Goal: Task Accomplishment & Management: Use online tool/utility

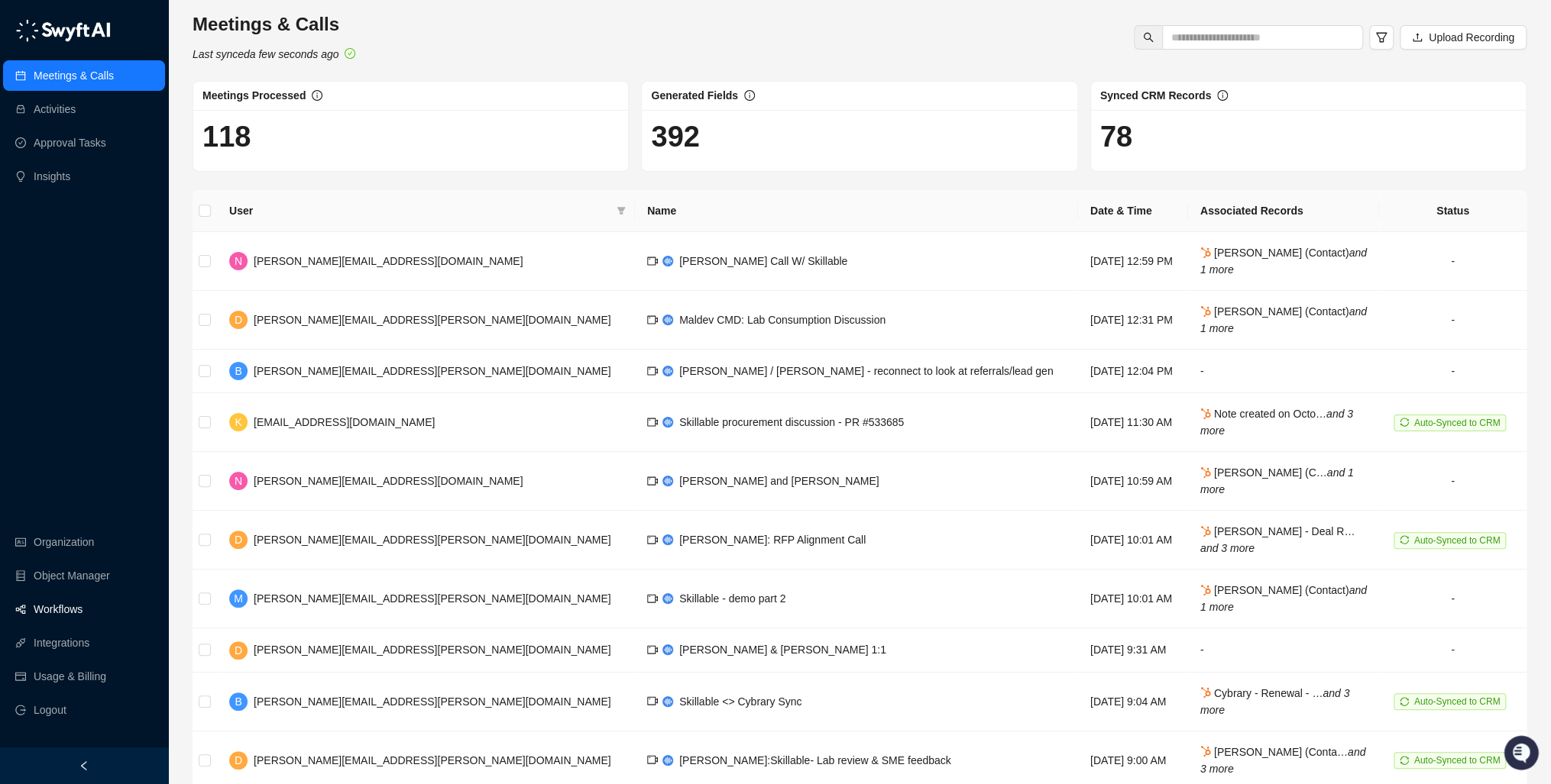
click at [70, 605] on link "Workflows" at bounding box center [58, 610] width 48 height 31
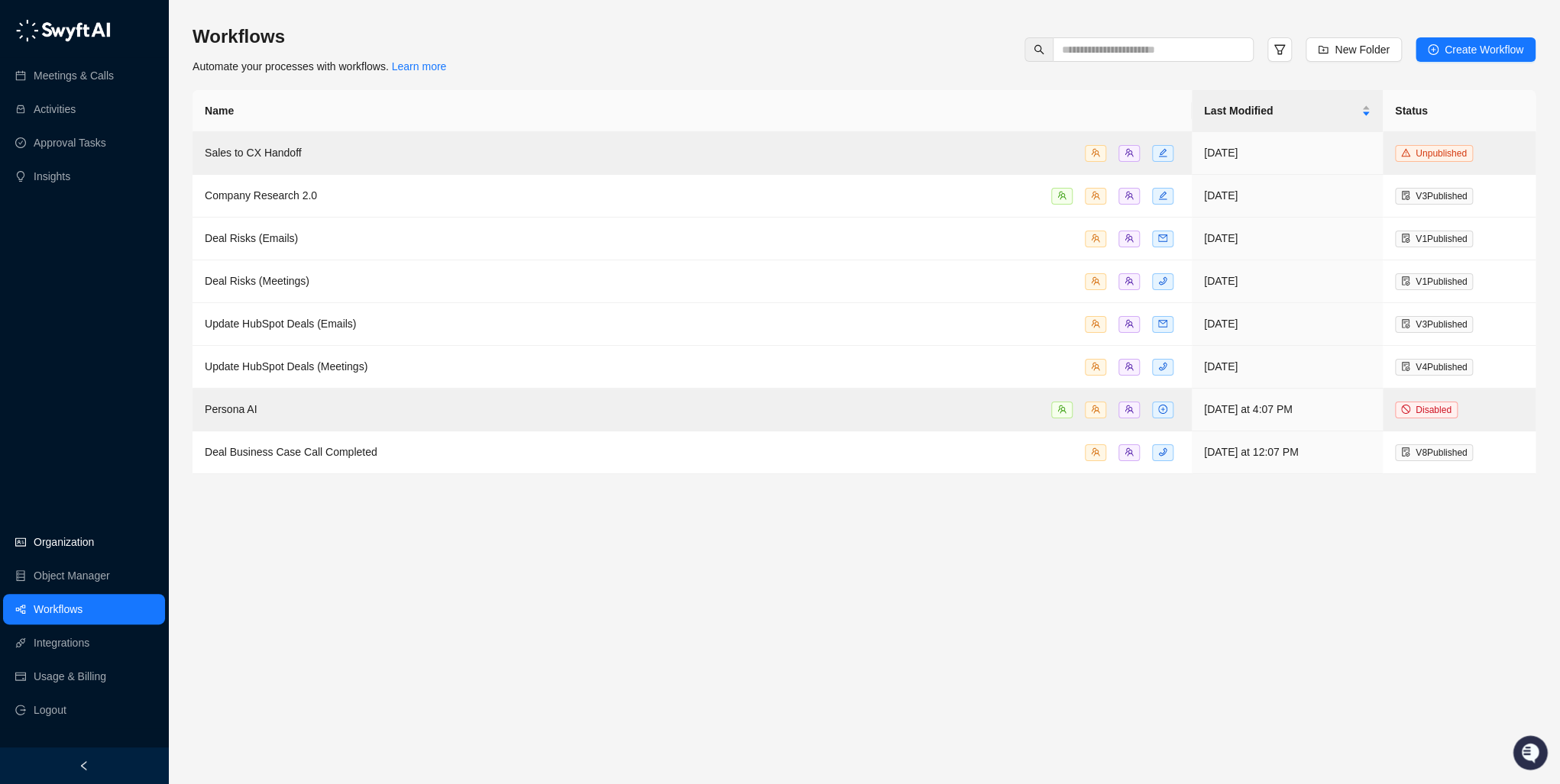
click at [62, 536] on link "Organization" at bounding box center [64, 543] width 60 height 31
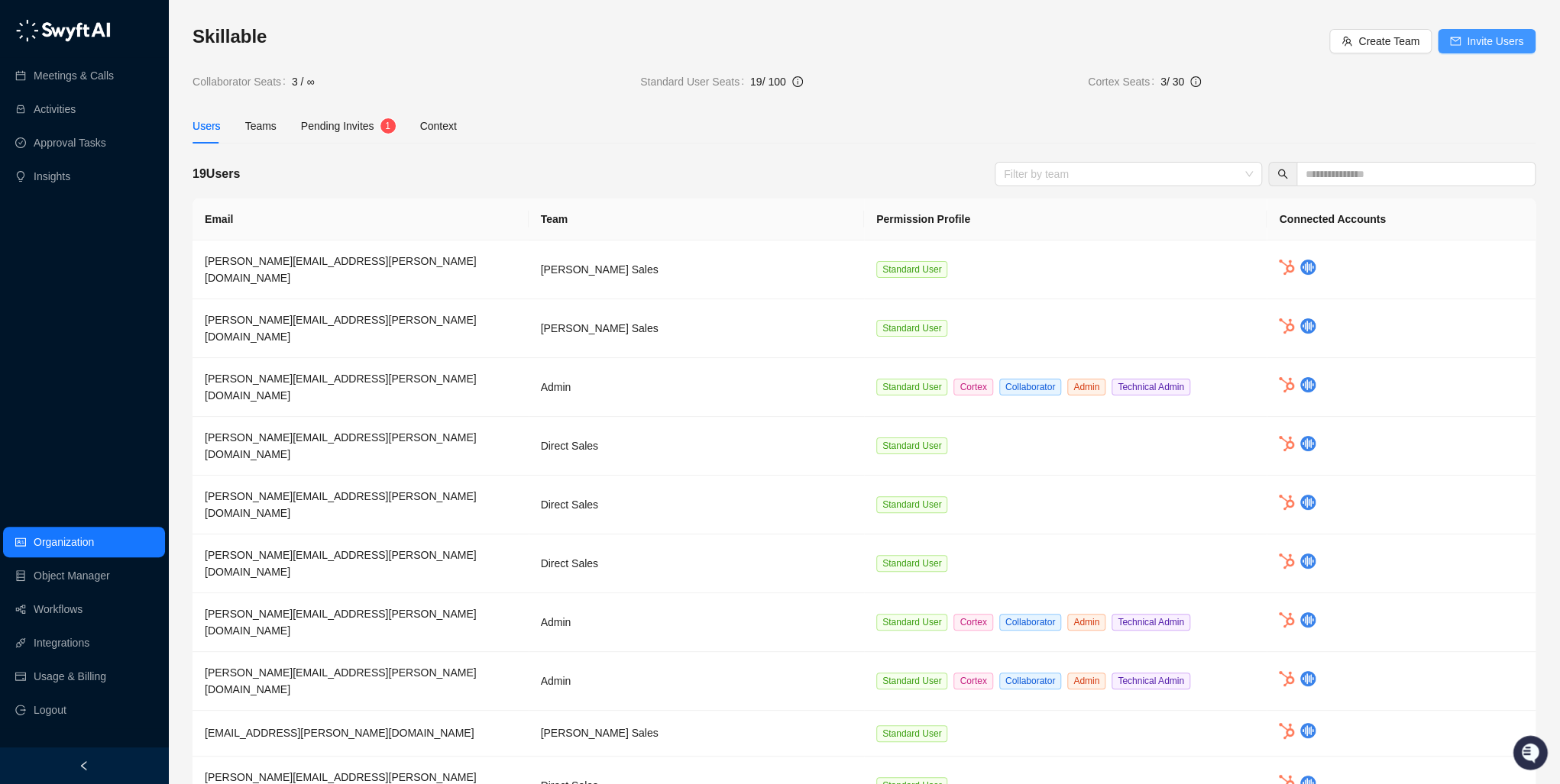
click at [1489, 45] on span "Invite Users" at bounding box center [1495, 42] width 56 height 17
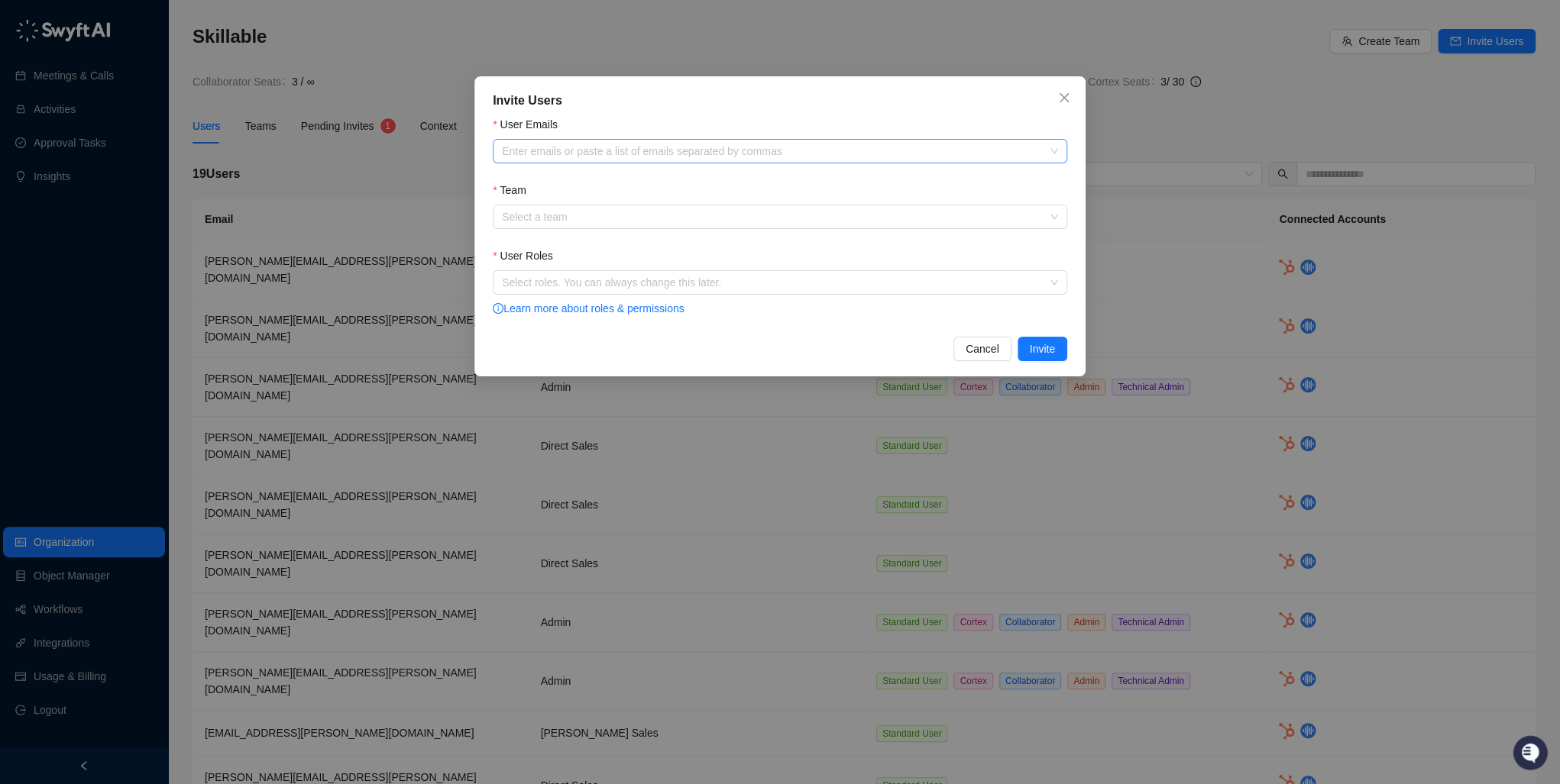
click at [623, 146] on div at bounding box center [771, 151] width 552 height 11
click at [553, 151] on div at bounding box center [771, 151] width 552 height 11
paste input "**********"
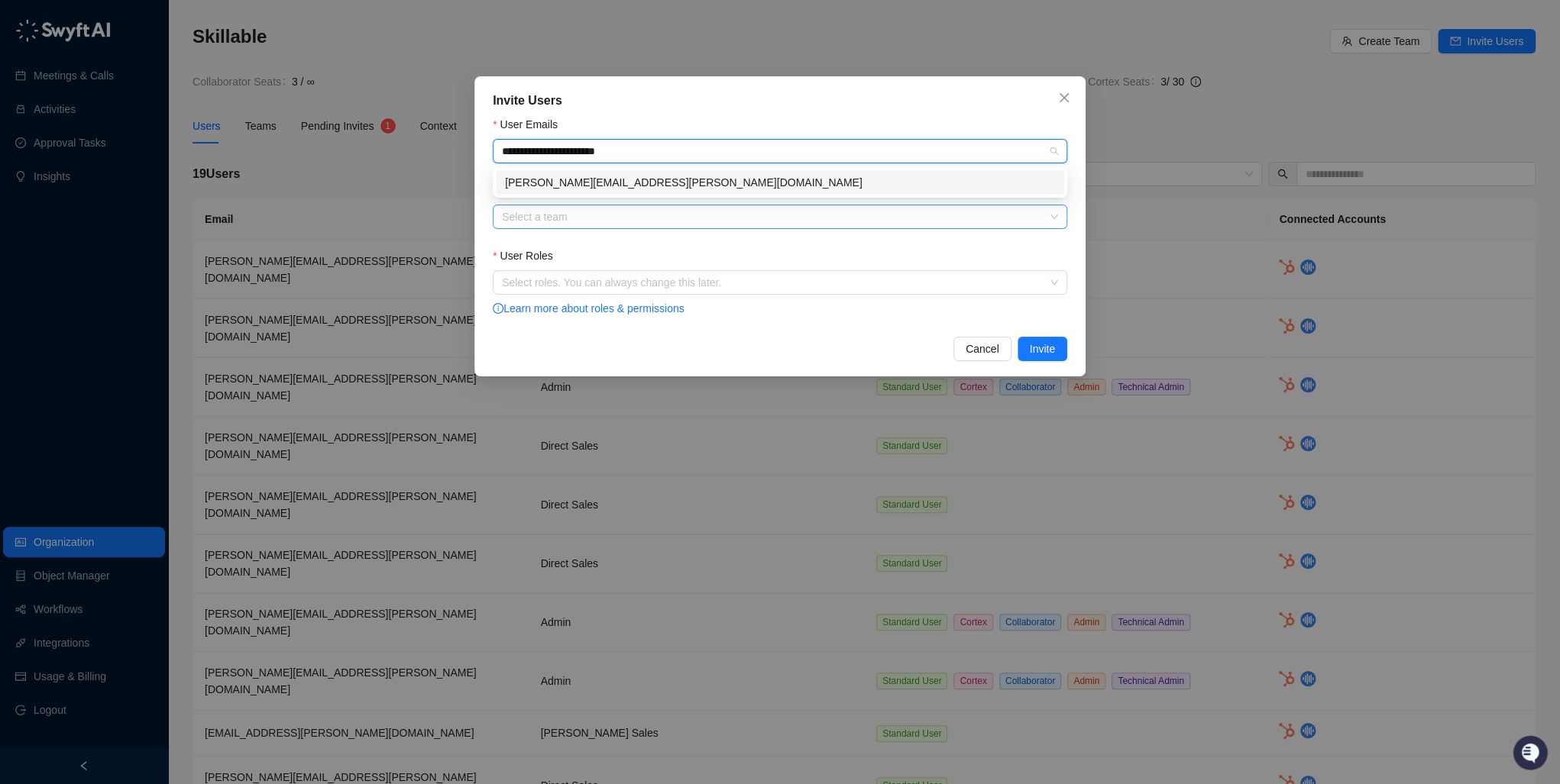
type input "**********"
click at [551, 220] on input "Team" at bounding box center [775, 217] width 547 height 23
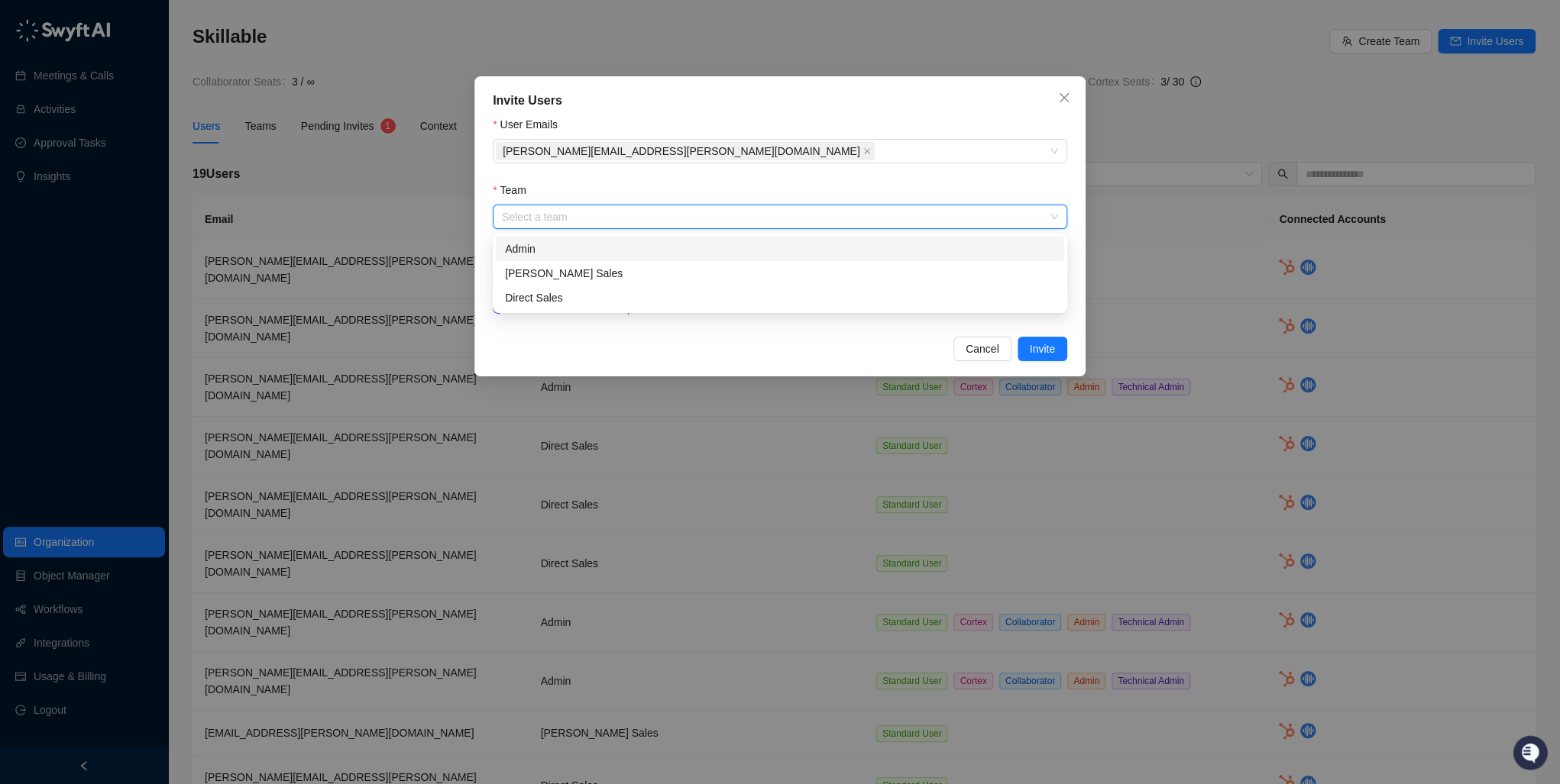
click at [551, 253] on div "Admin" at bounding box center [780, 249] width 550 height 17
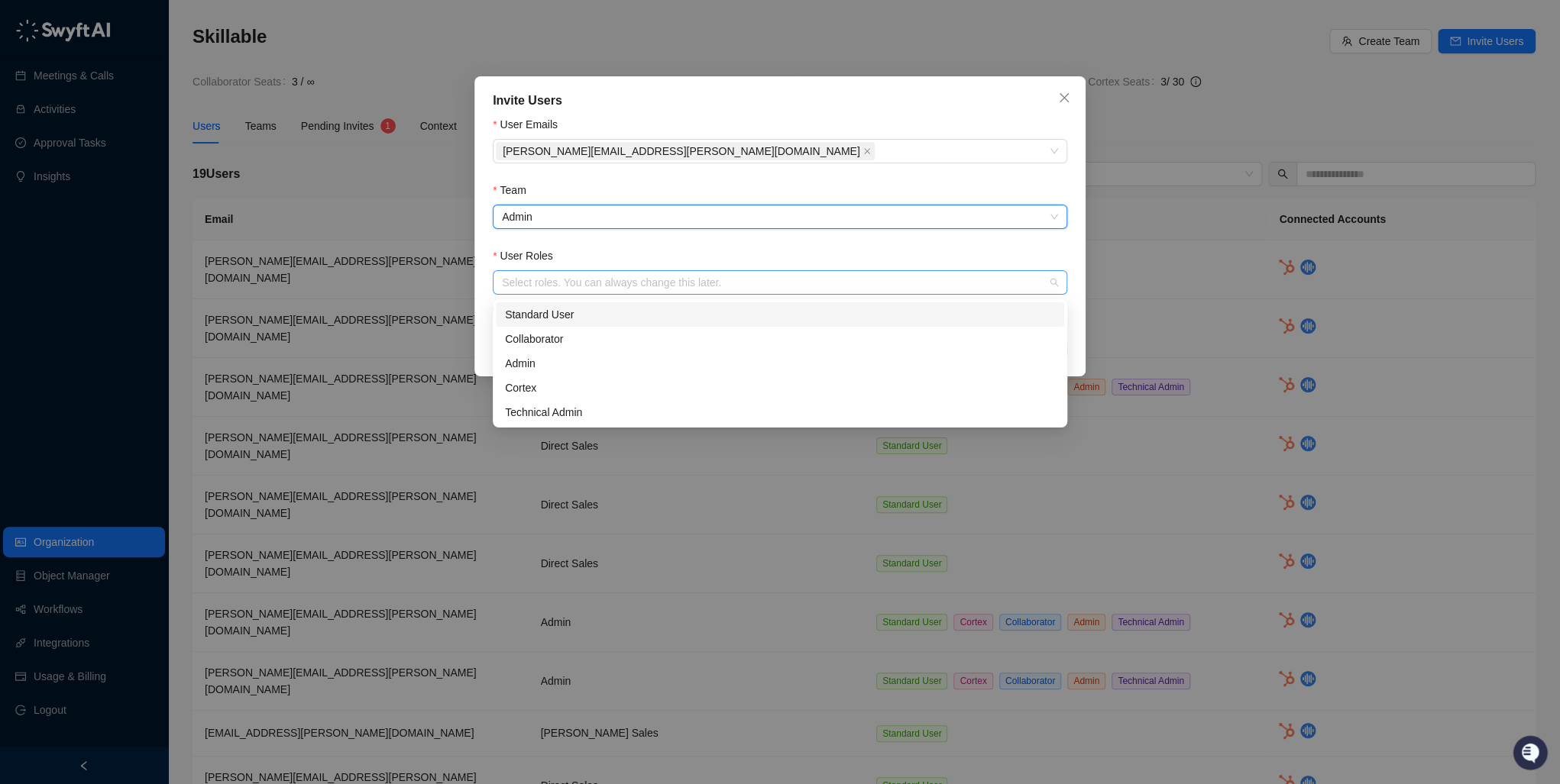
click at [556, 288] on div at bounding box center [771, 282] width 552 height 11
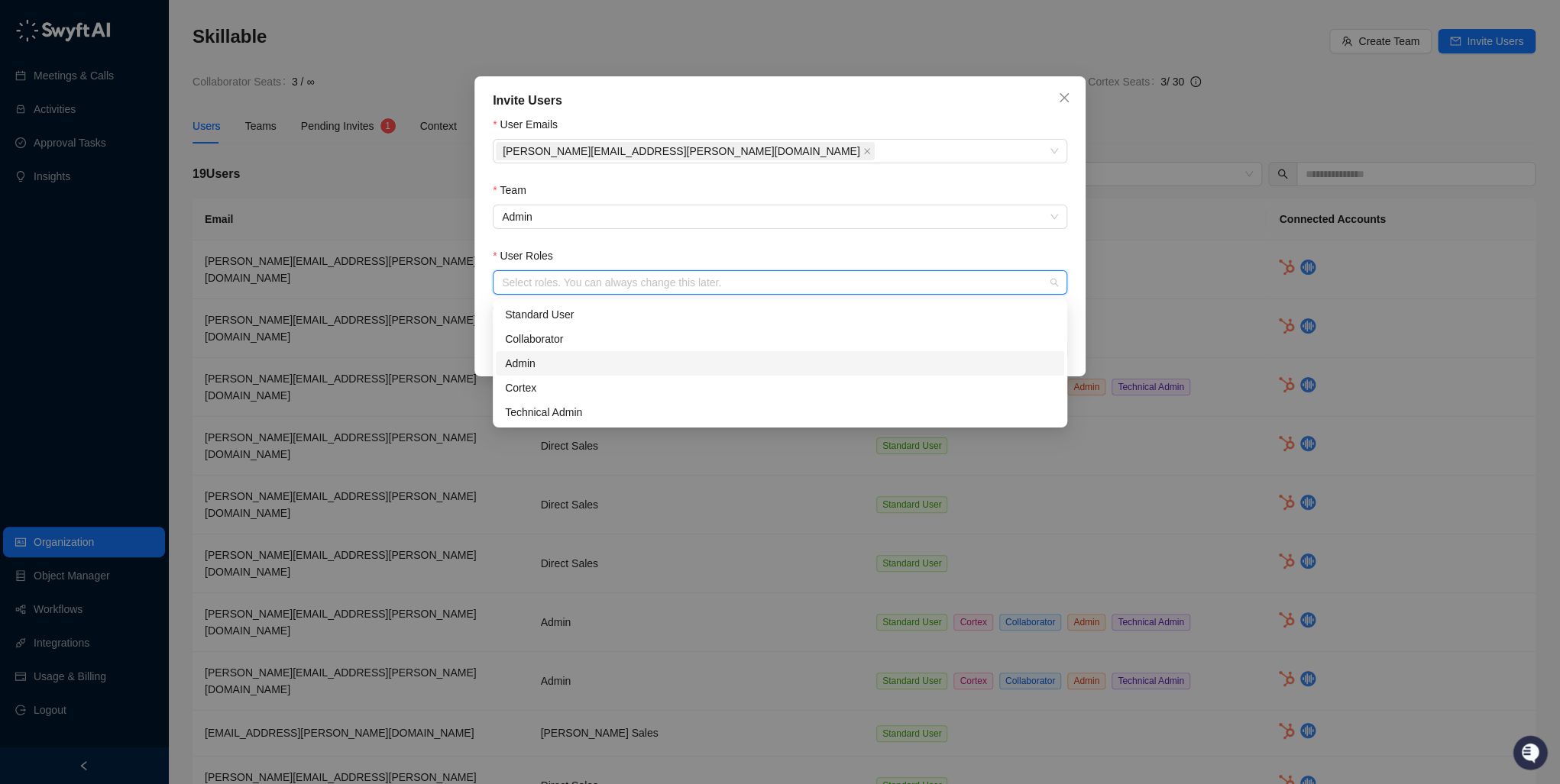
click at [570, 369] on div "Admin" at bounding box center [780, 364] width 550 height 17
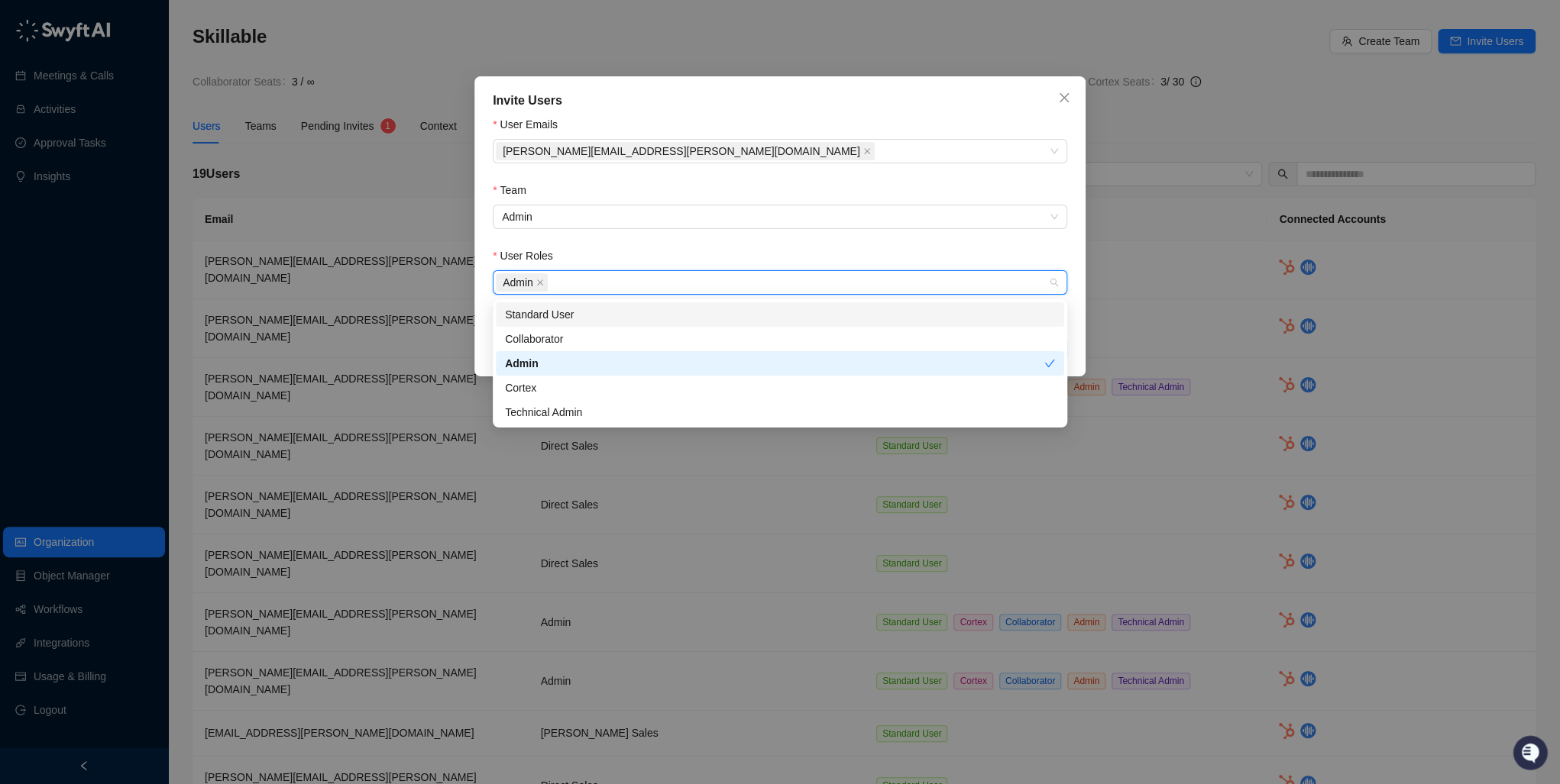
click at [745, 244] on form "User Emails ryan.arpin@skillable.com Team Admin User Roles Admin Learn more abo…" at bounding box center [779, 218] width 574 height 202
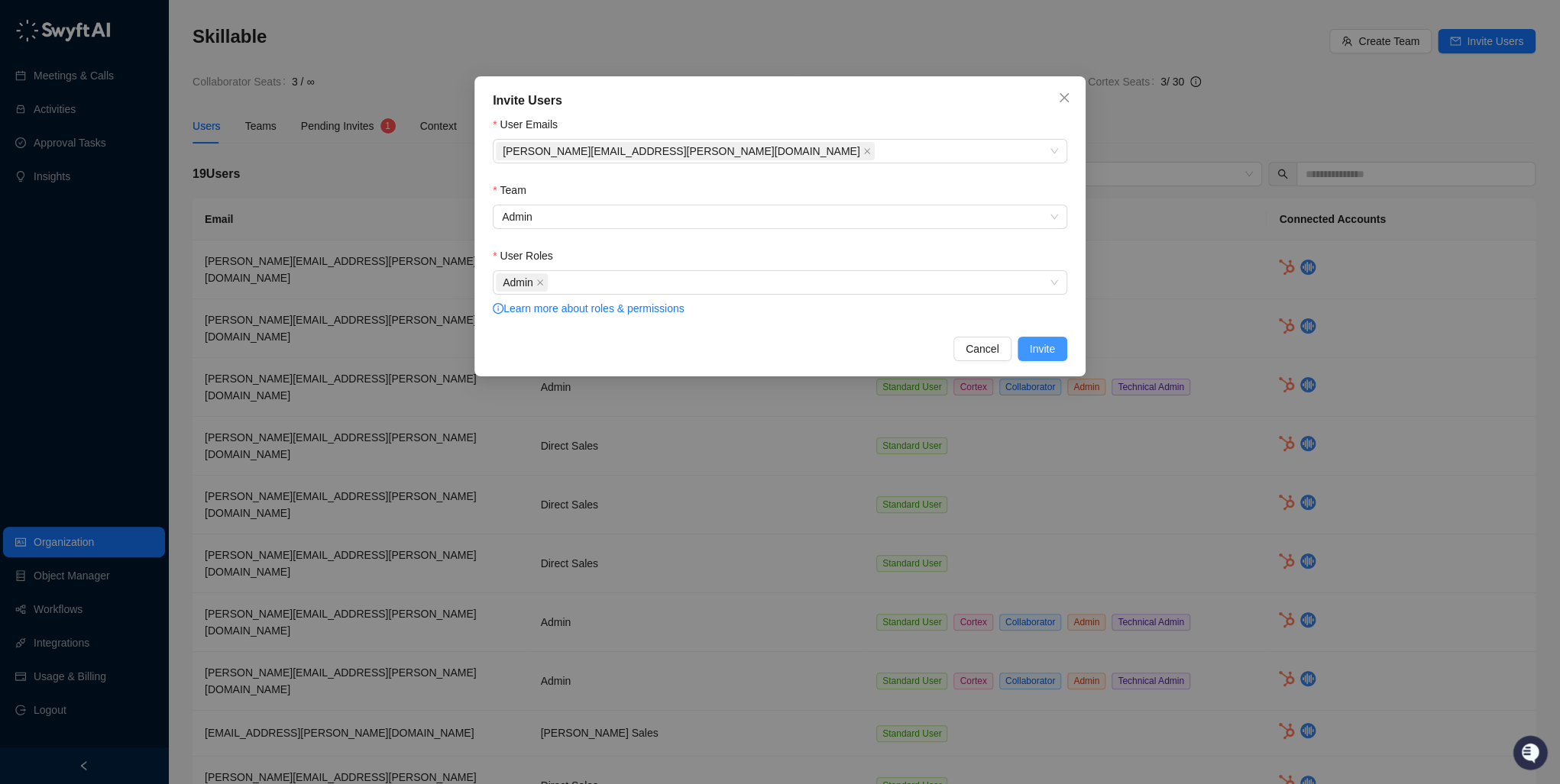
click at [1056, 351] on button "Invite" at bounding box center [1042, 349] width 49 height 25
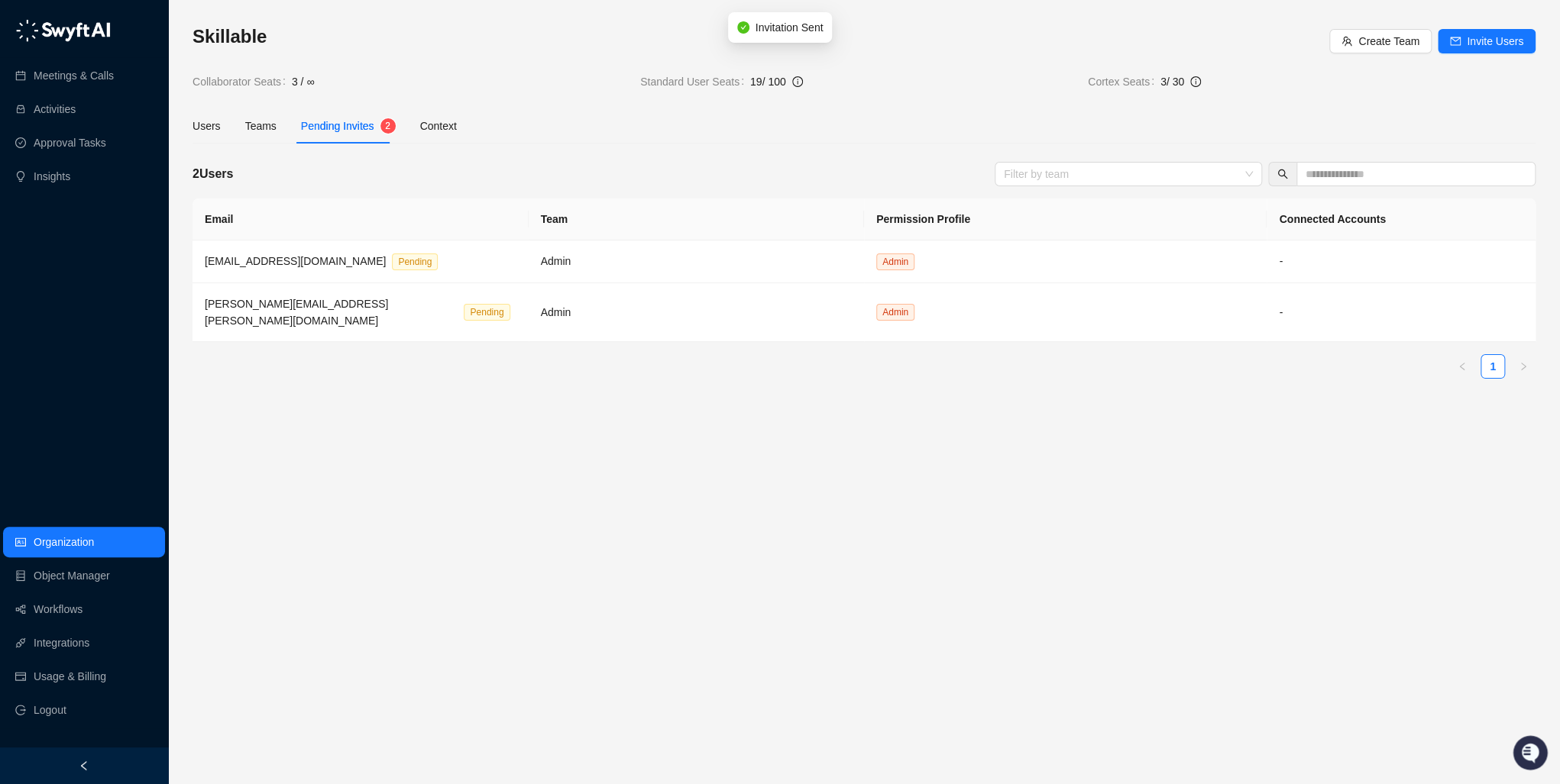
click at [976, 412] on main "Skillable Create Team Invite Users Collaborator Seats 3 / ∞ Standard User Seats…" at bounding box center [863, 398] width 1343 height 747
click at [61, 616] on link "Workflows" at bounding box center [58, 610] width 48 height 31
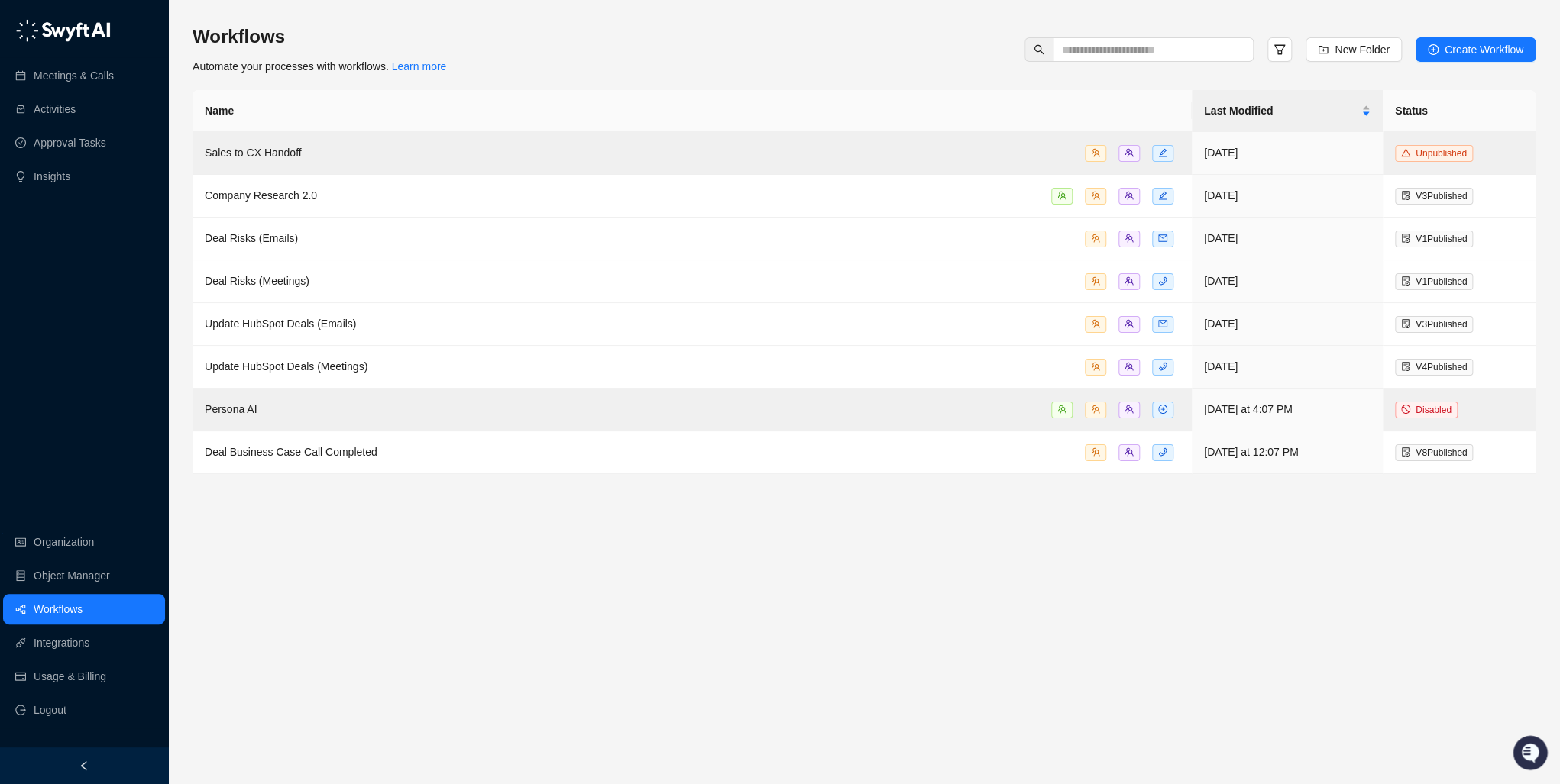
click at [1263, 663] on main "Workflows Automate your processes with workflows. Learn more New Folder Create …" at bounding box center [863, 398] width 1343 height 747
click at [296, 367] on span "Update HubSpot Deals (Meetings)" at bounding box center [286, 366] width 162 height 12
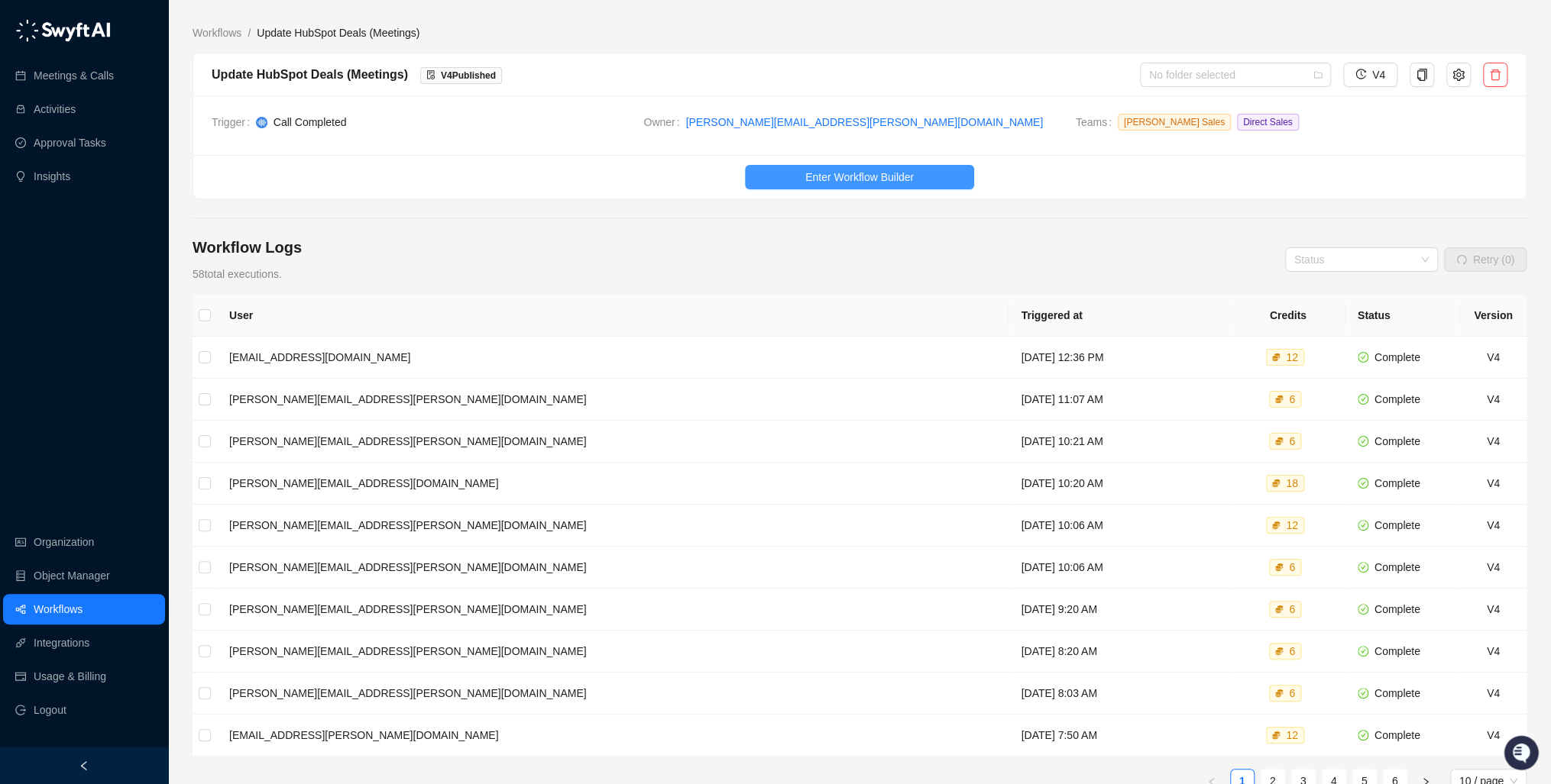
click at [823, 177] on span "Enter Workflow Builder" at bounding box center [860, 177] width 109 height 17
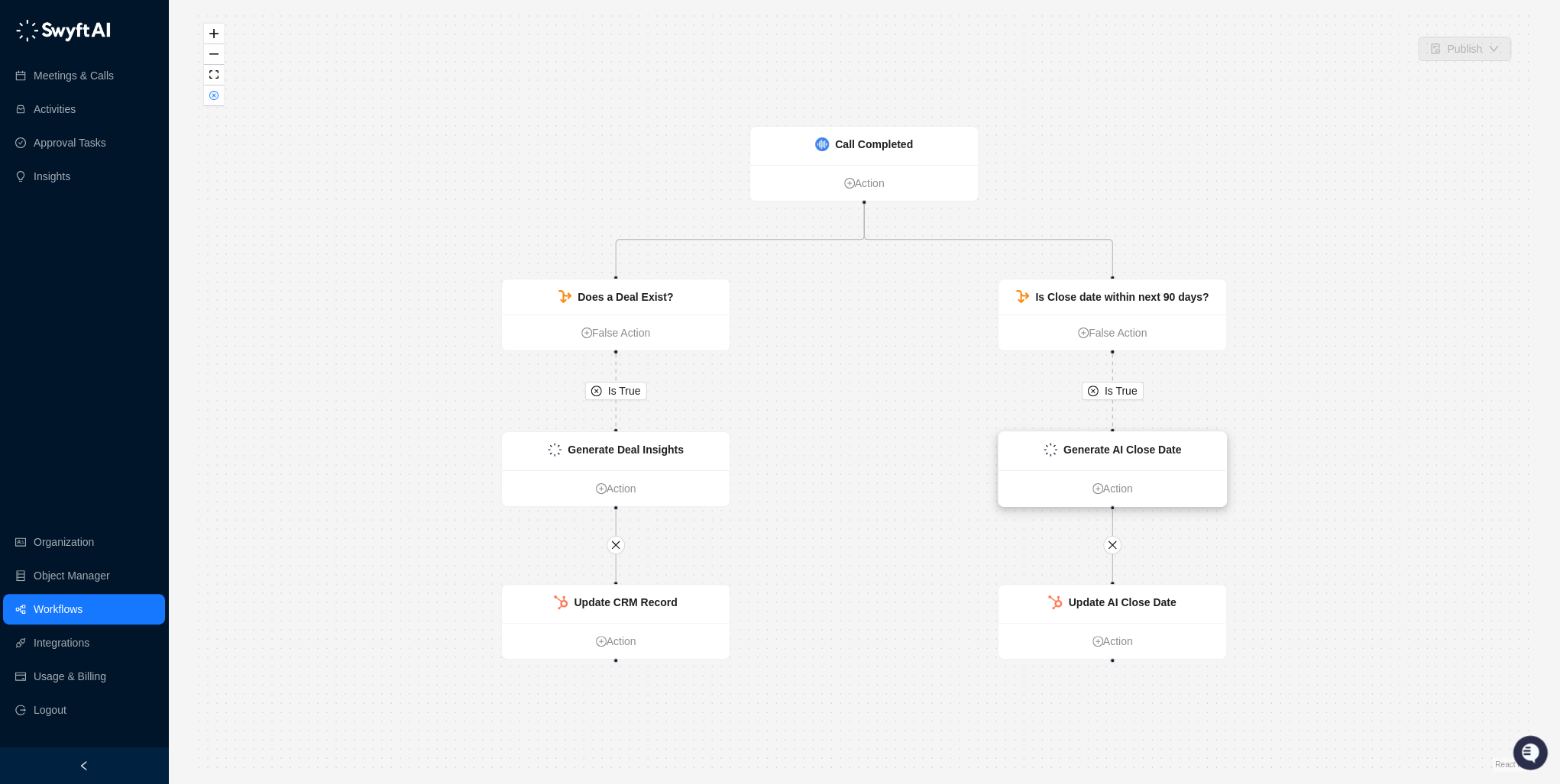
click at [1146, 453] on strong "Generate AI Close Date" at bounding box center [1122, 450] width 117 height 12
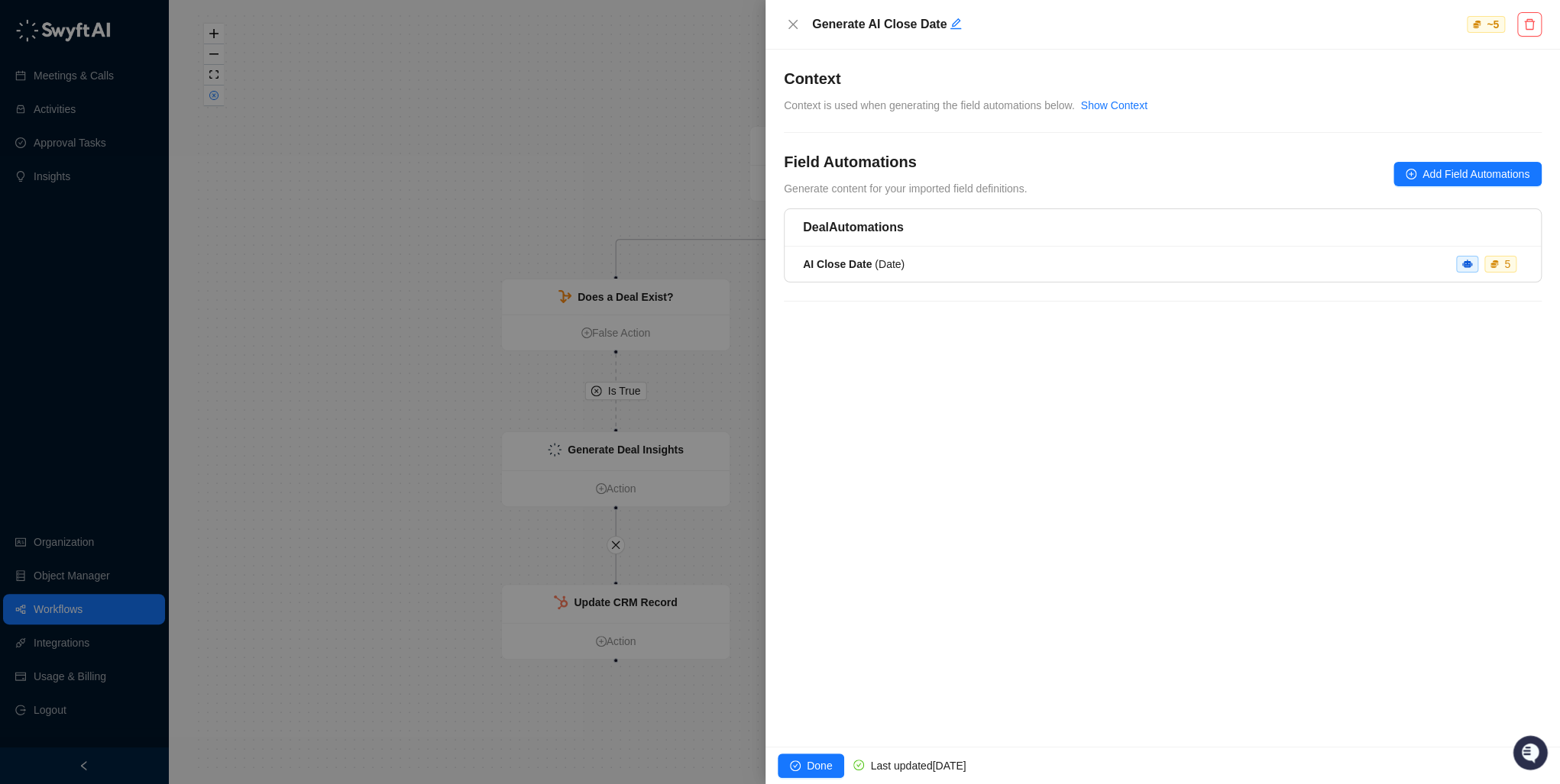
click at [808, 24] on div "Generate AI Close Date" at bounding box center [1137, 25] width 658 height 19
click at [794, 24] on icon "close" at bounding box center [793, 25] width 12 height 12
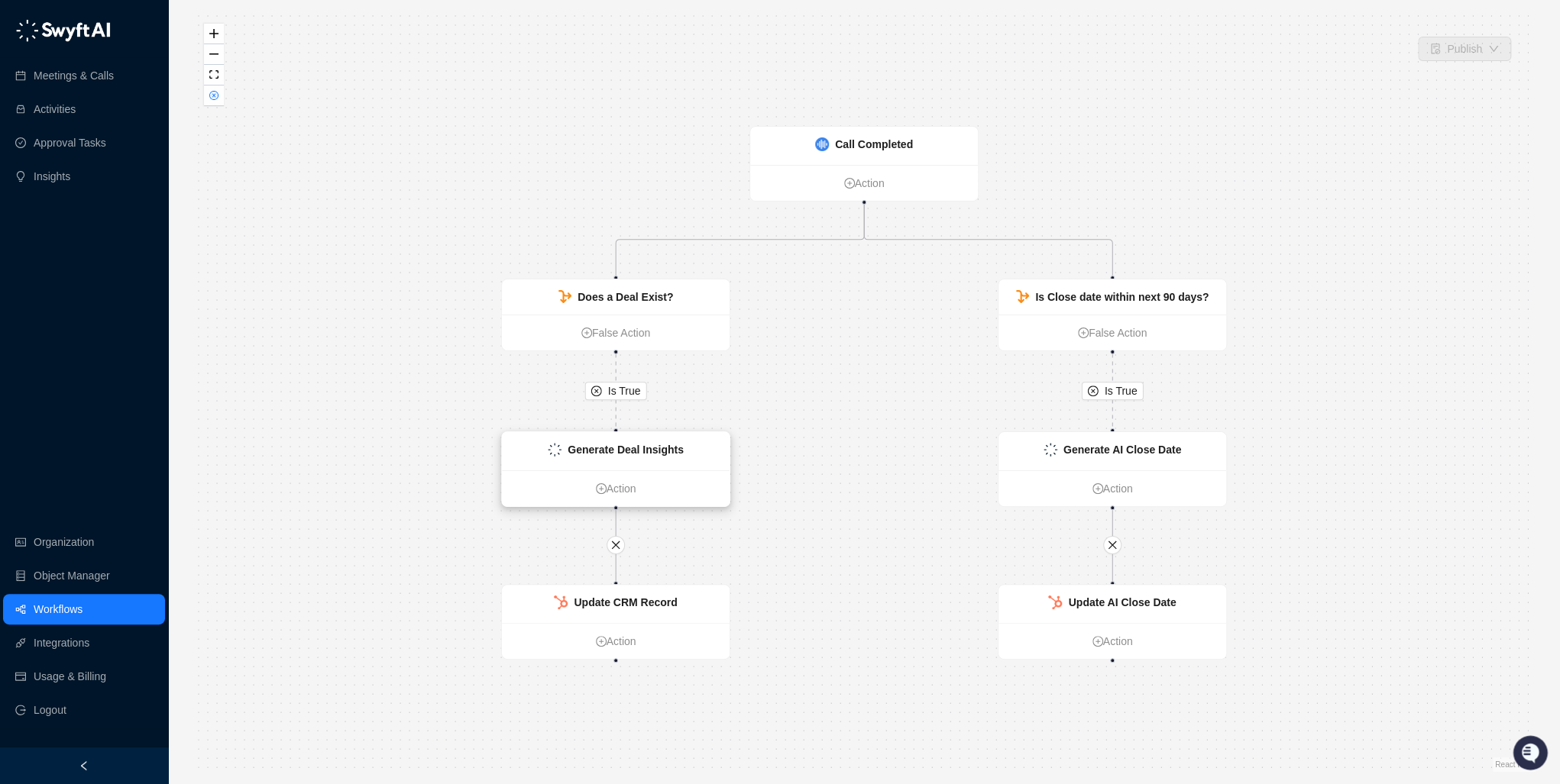
click at [632, 455] on strong "Generate Deal Insights" at bounding box center [625, 450] width 117 height 12
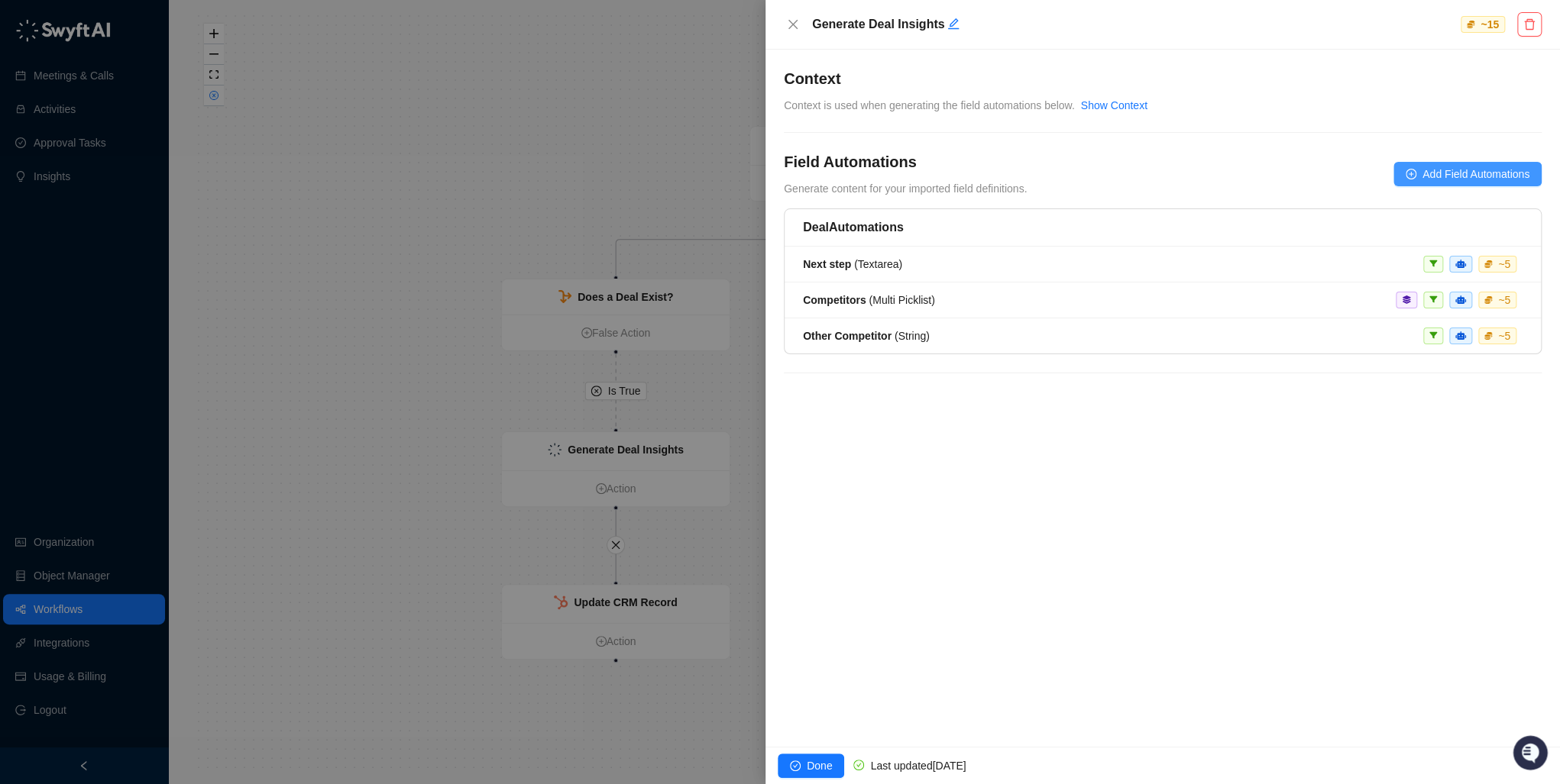
click at [1484, 173] on span "Add Field Automations" at bounding box center [1476, 174] width 107 height 17
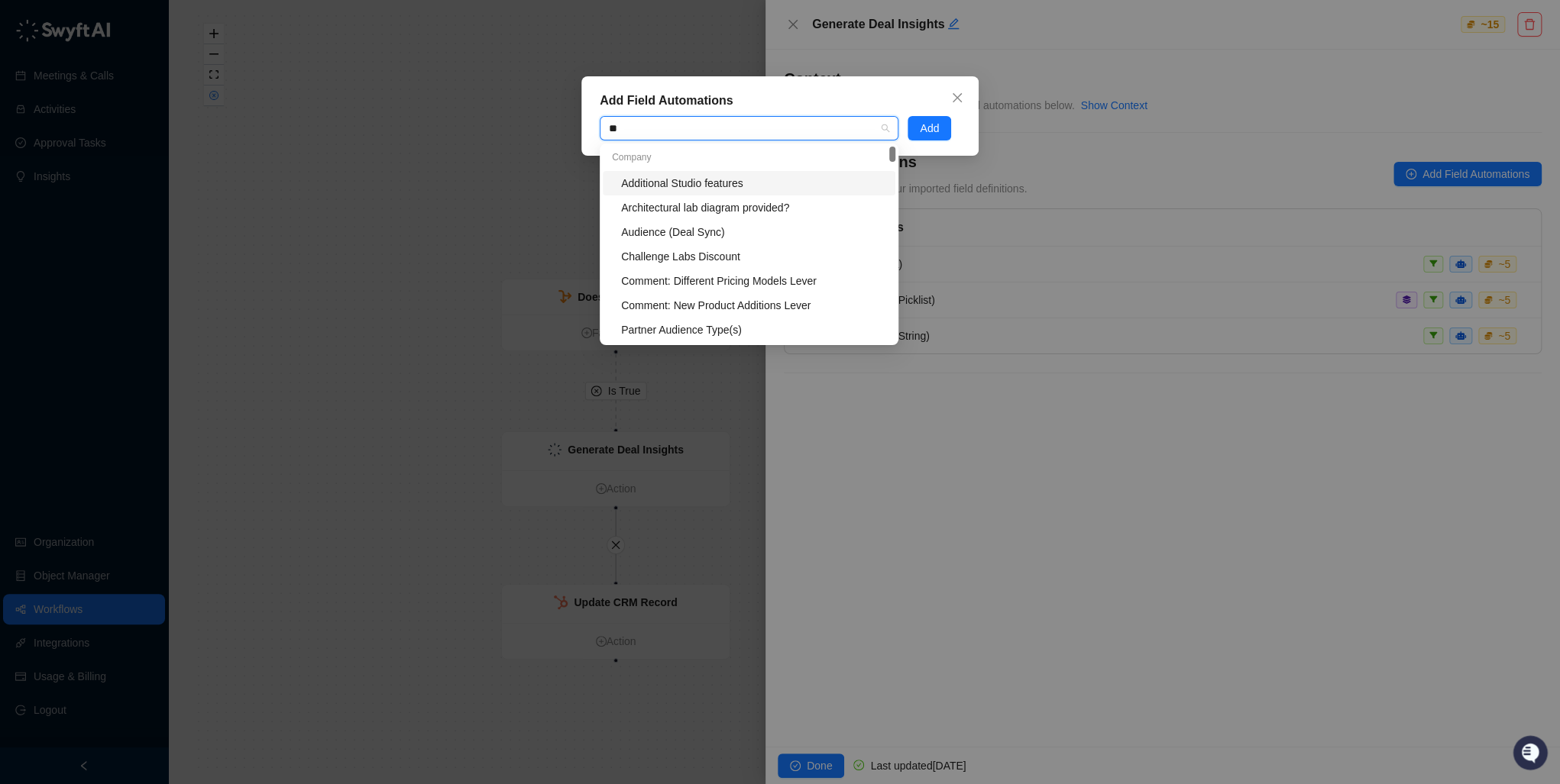
type input "*"
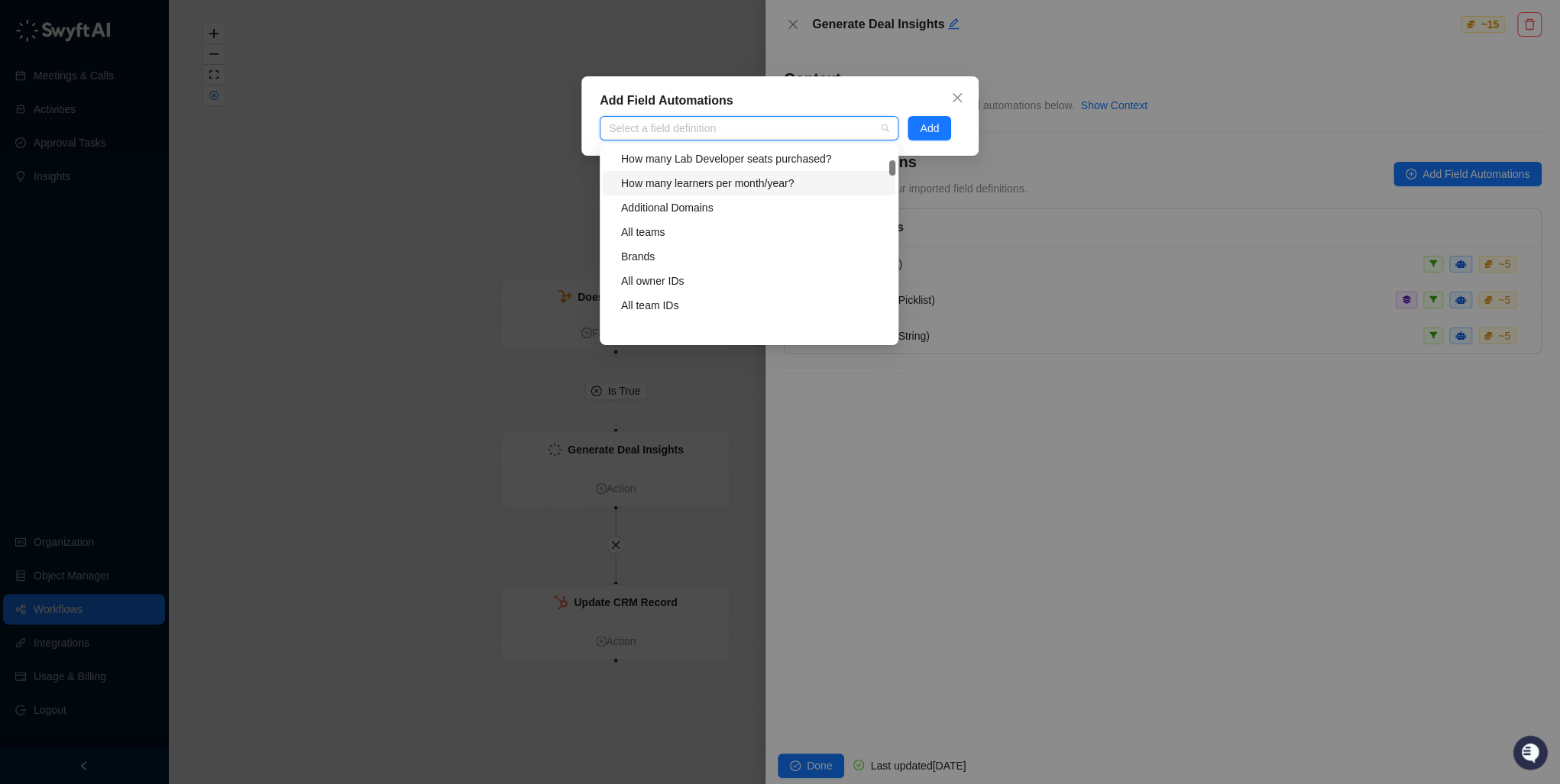
scroll to position [3360, 0]
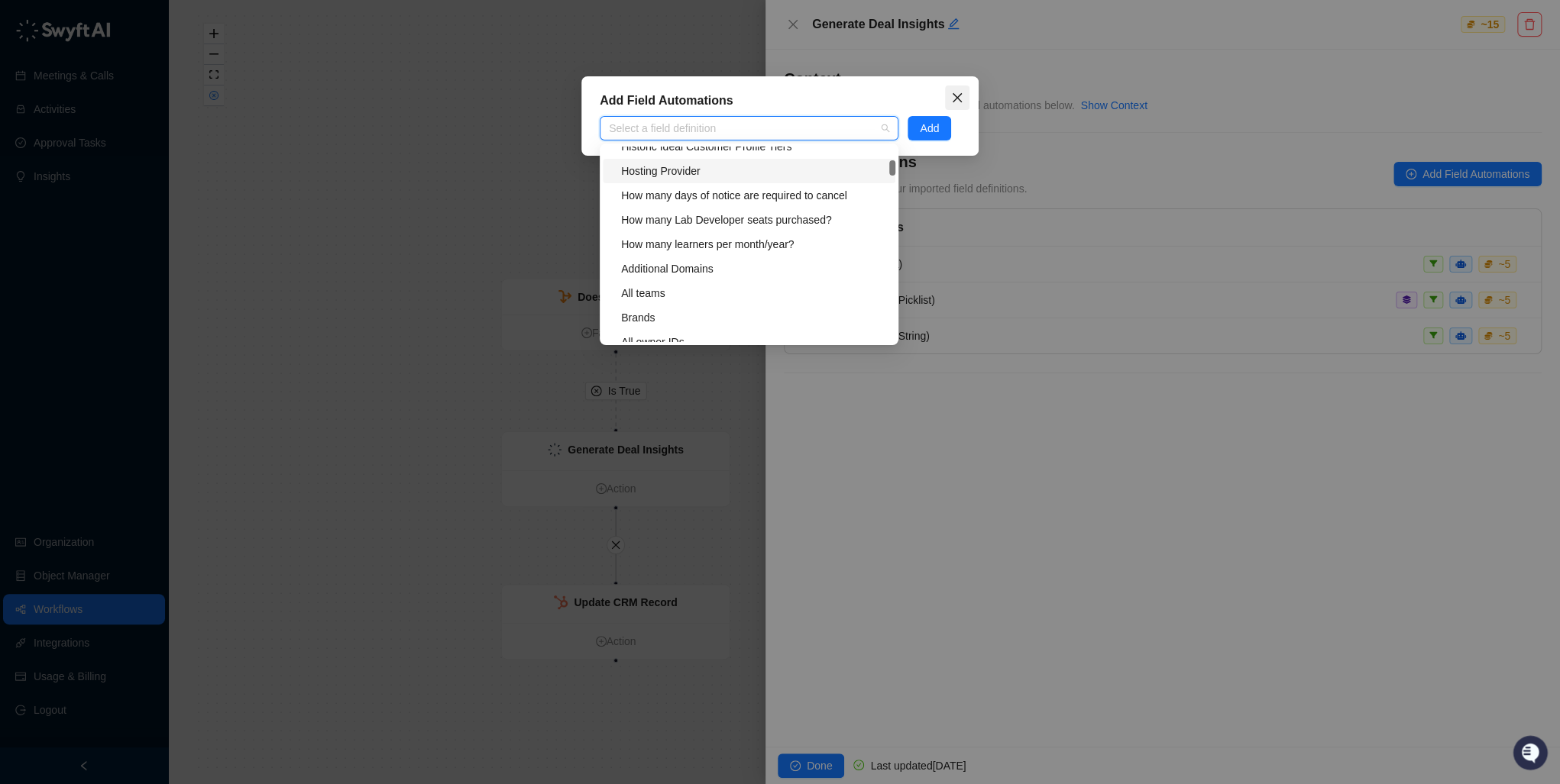
click at [957, 99] on icon "close" at bounding box center [957, 98] width 9 height 9
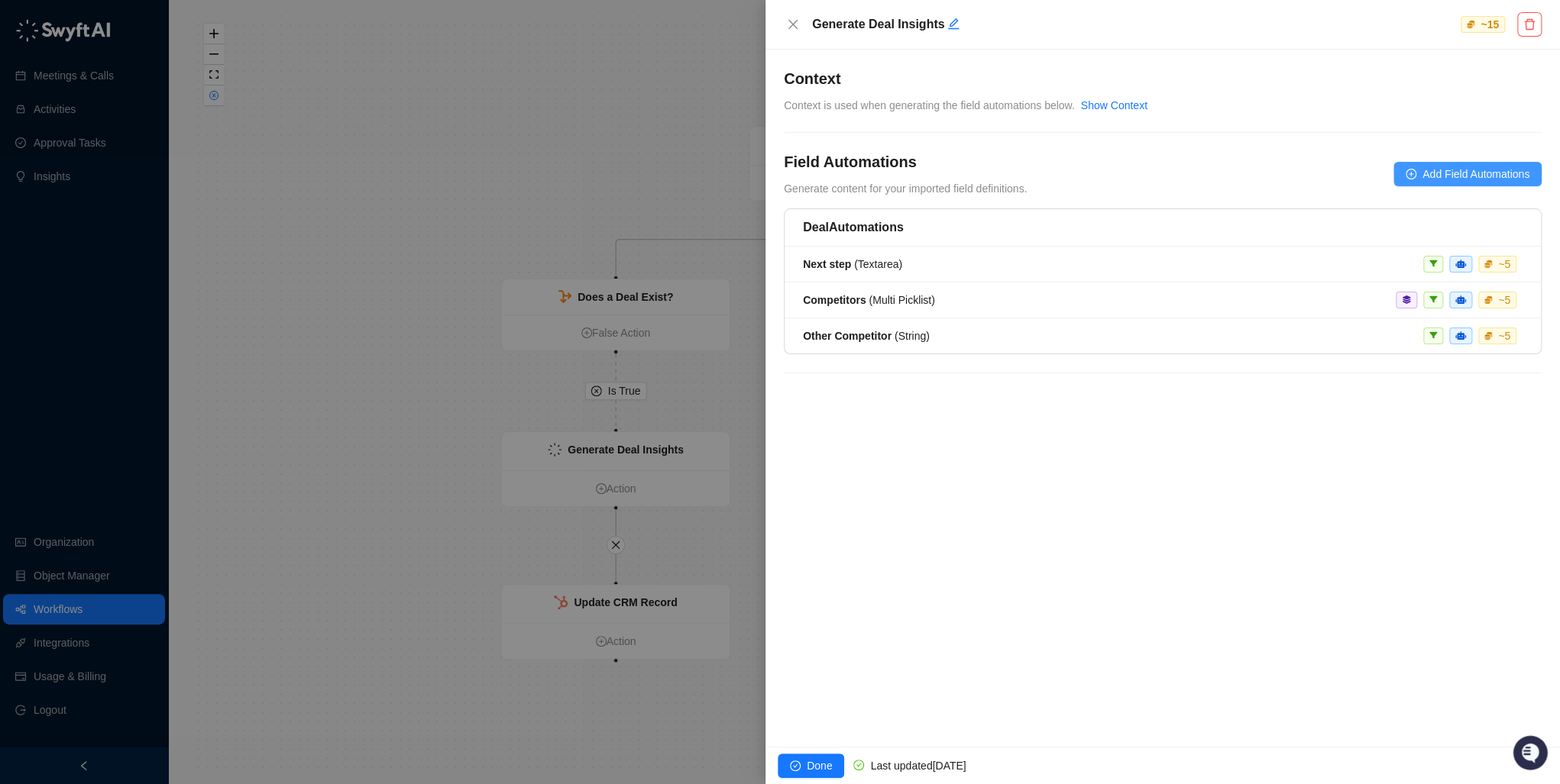
click at [1429, 171] on span "Add Field Automations" at bounding box center [1476, 174] width 107 height 17
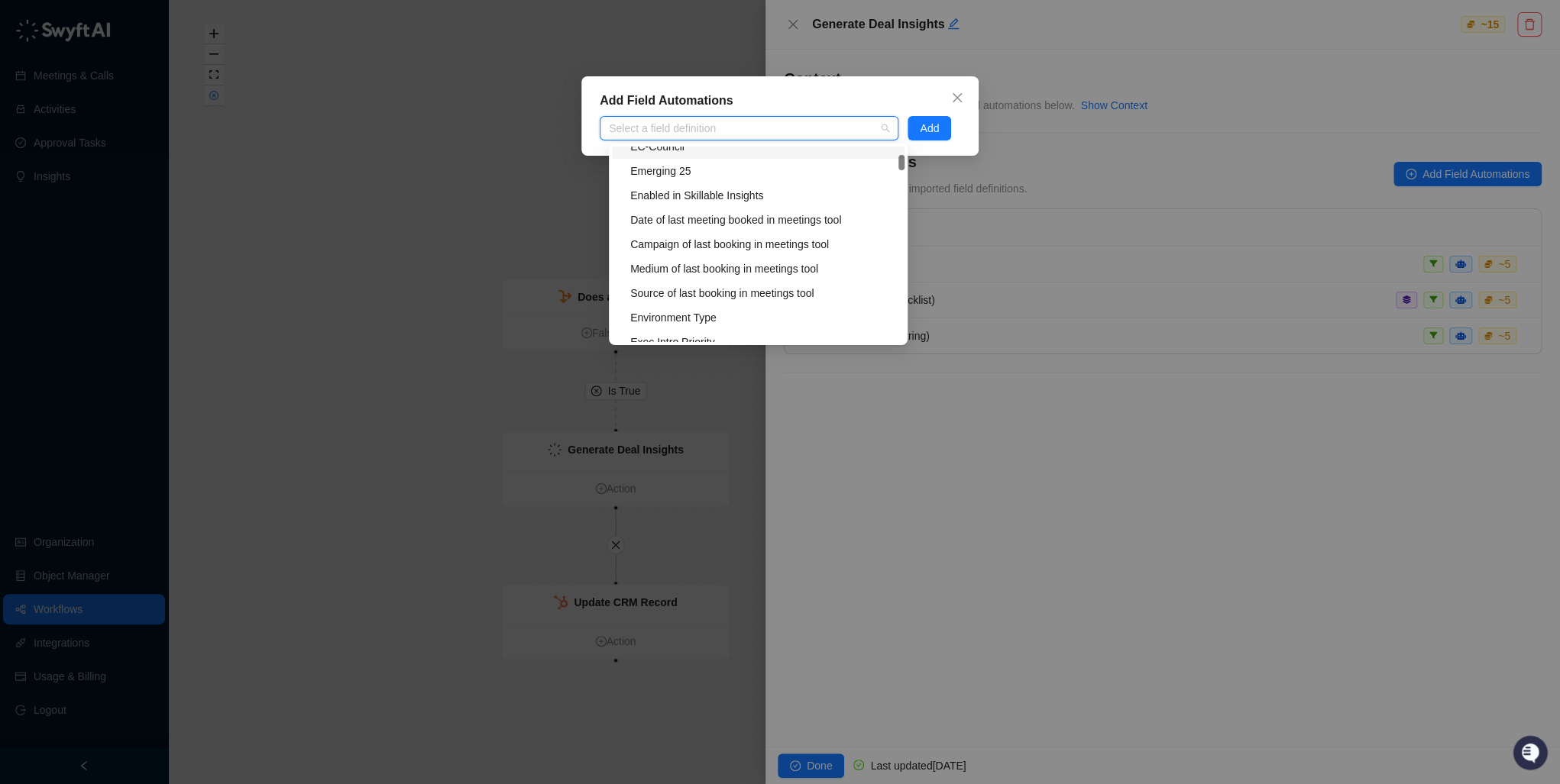
scroll to position [2077, 0]
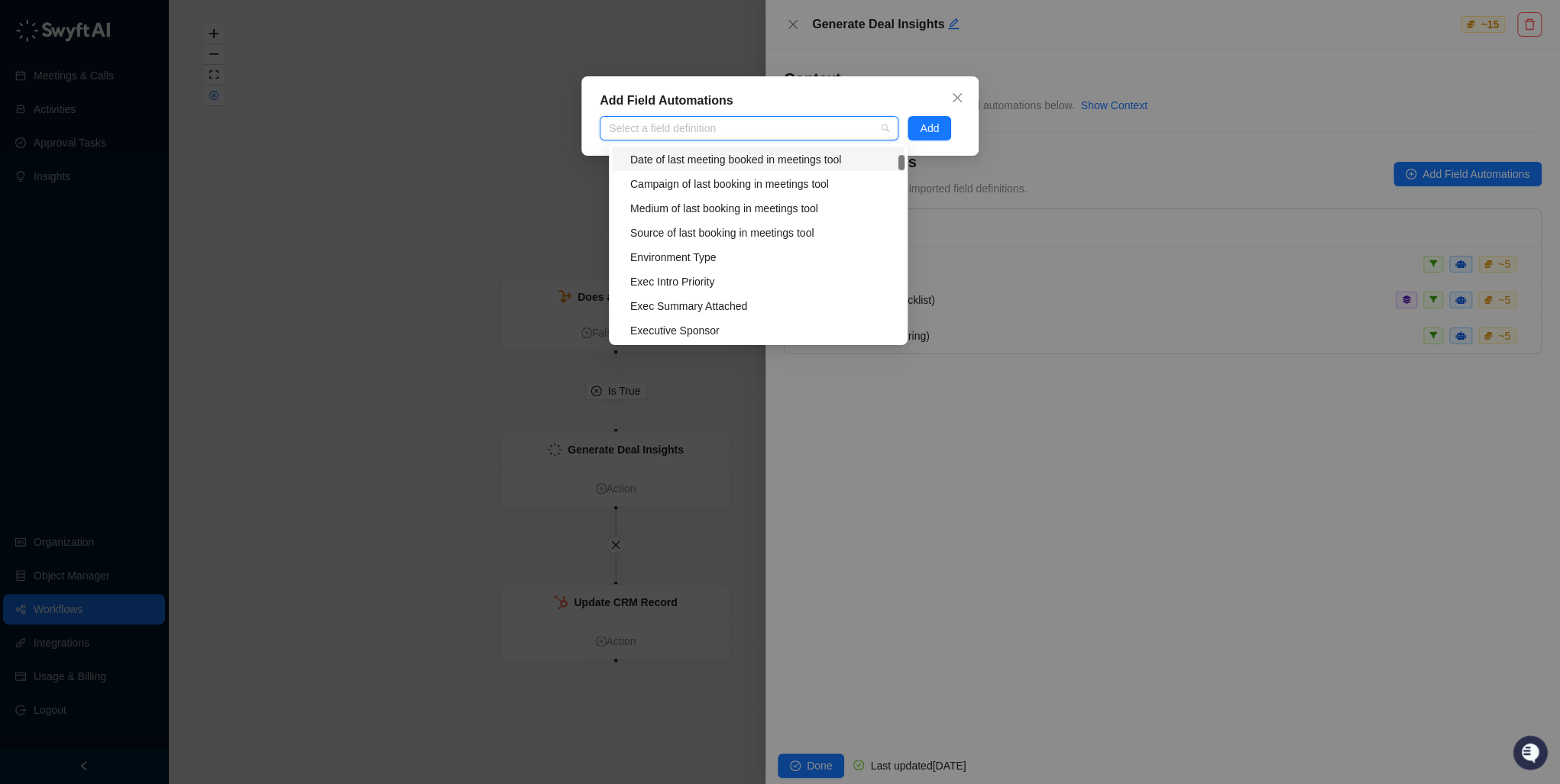
click at [690, 125] on div at bounding box center [741, 128] width 276 height 11
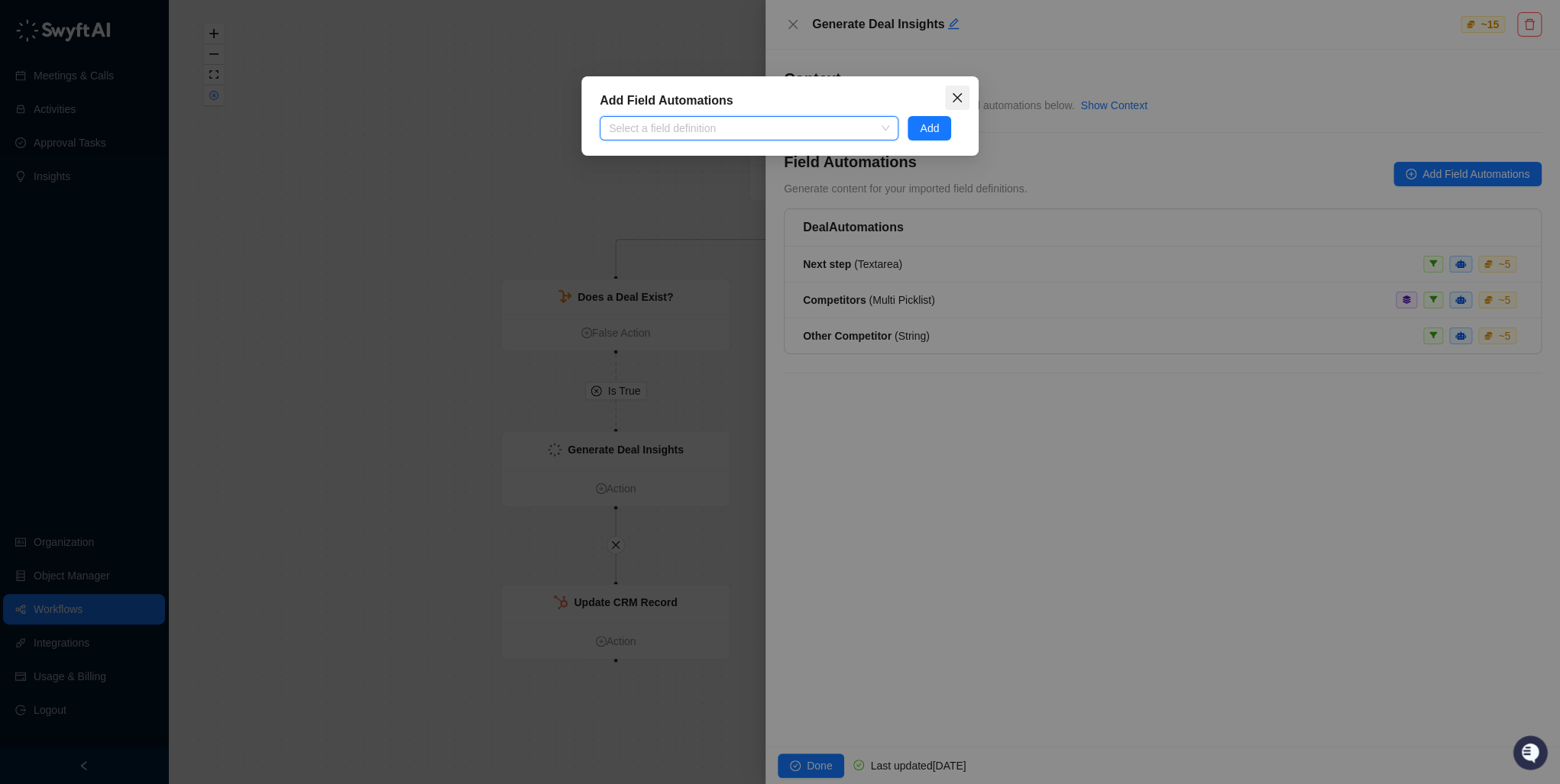
click at [959, 94] on icon "close" at bounding box center [957, 98] width 9 height 9
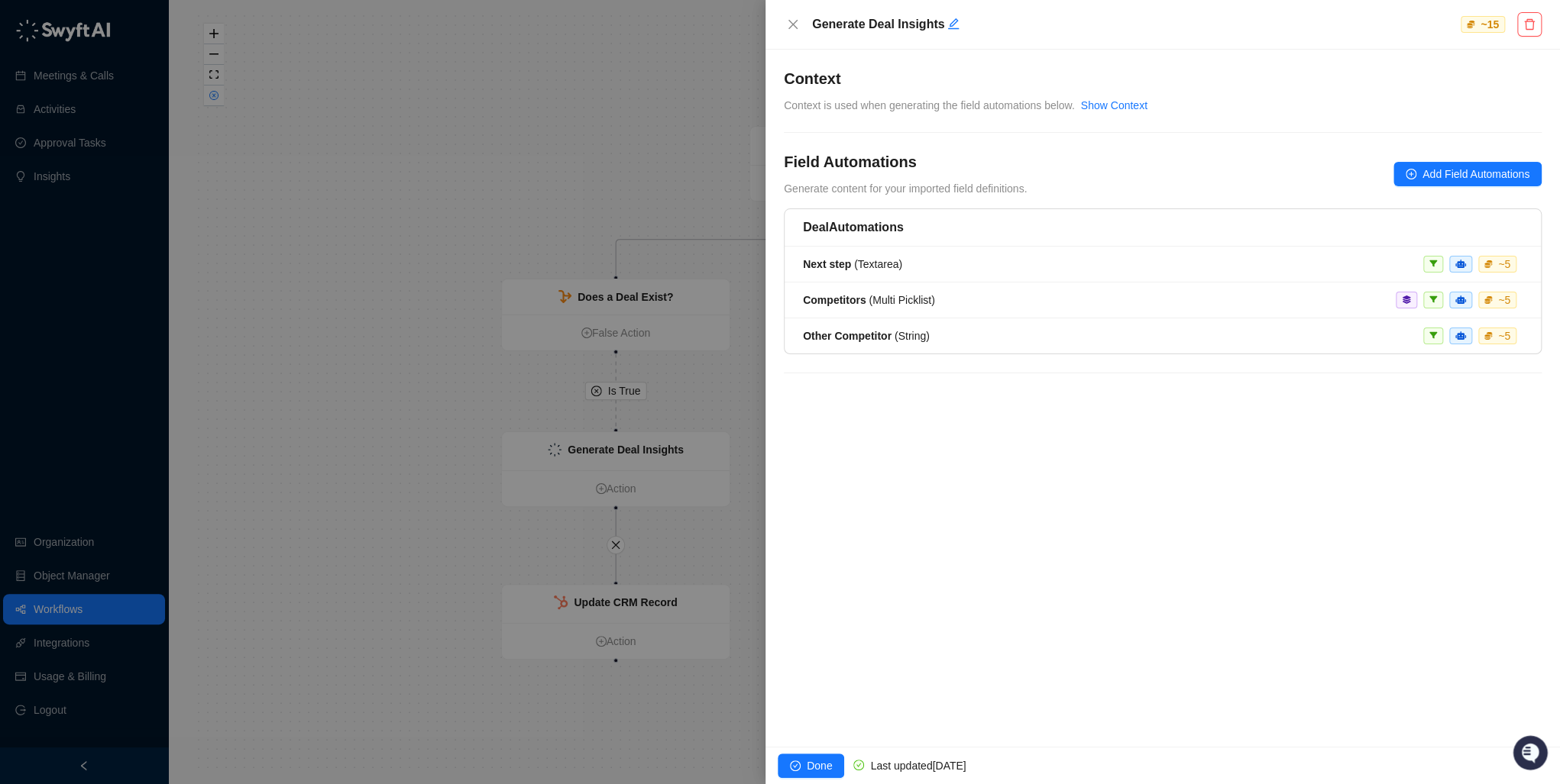
click at [477, 426] on div at bounding box center [780, 392] width 1560 height 784
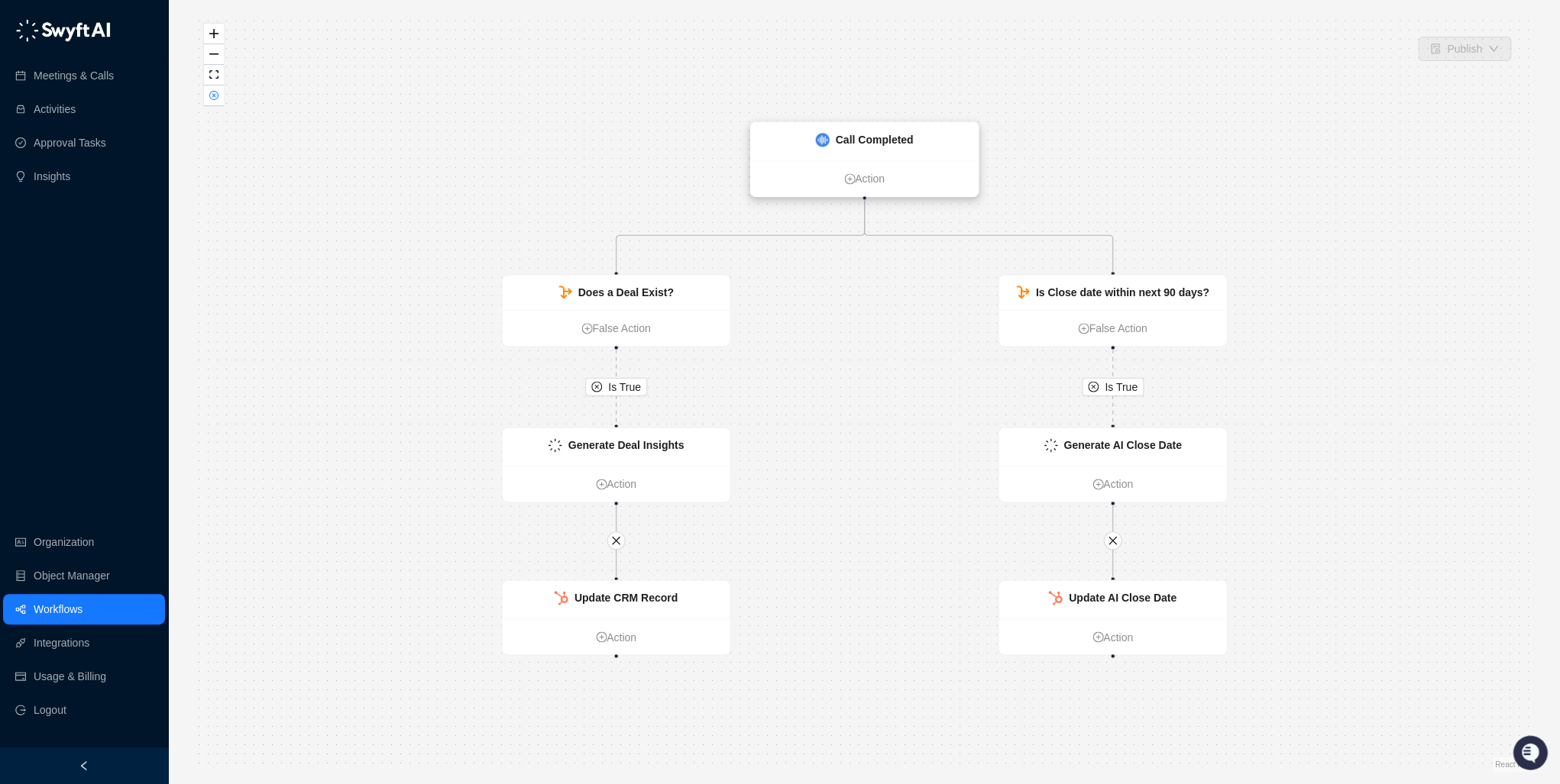
click at [863, 139] on strong "Call Completed" at bounding box center [874, 139] width 78 height 12
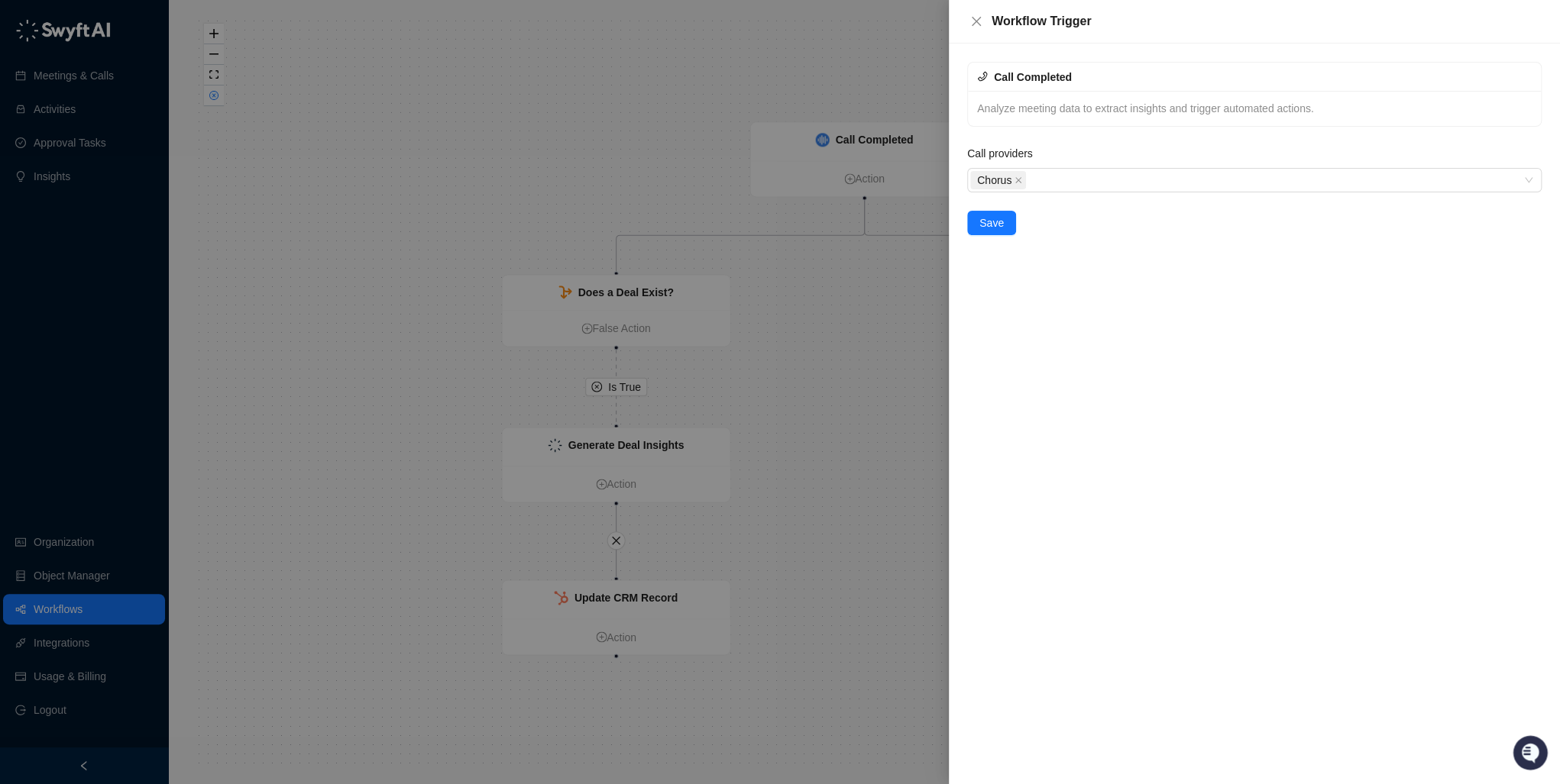
click at [883, 363] on div at bounding box center [780, 392] width 1560 height 784
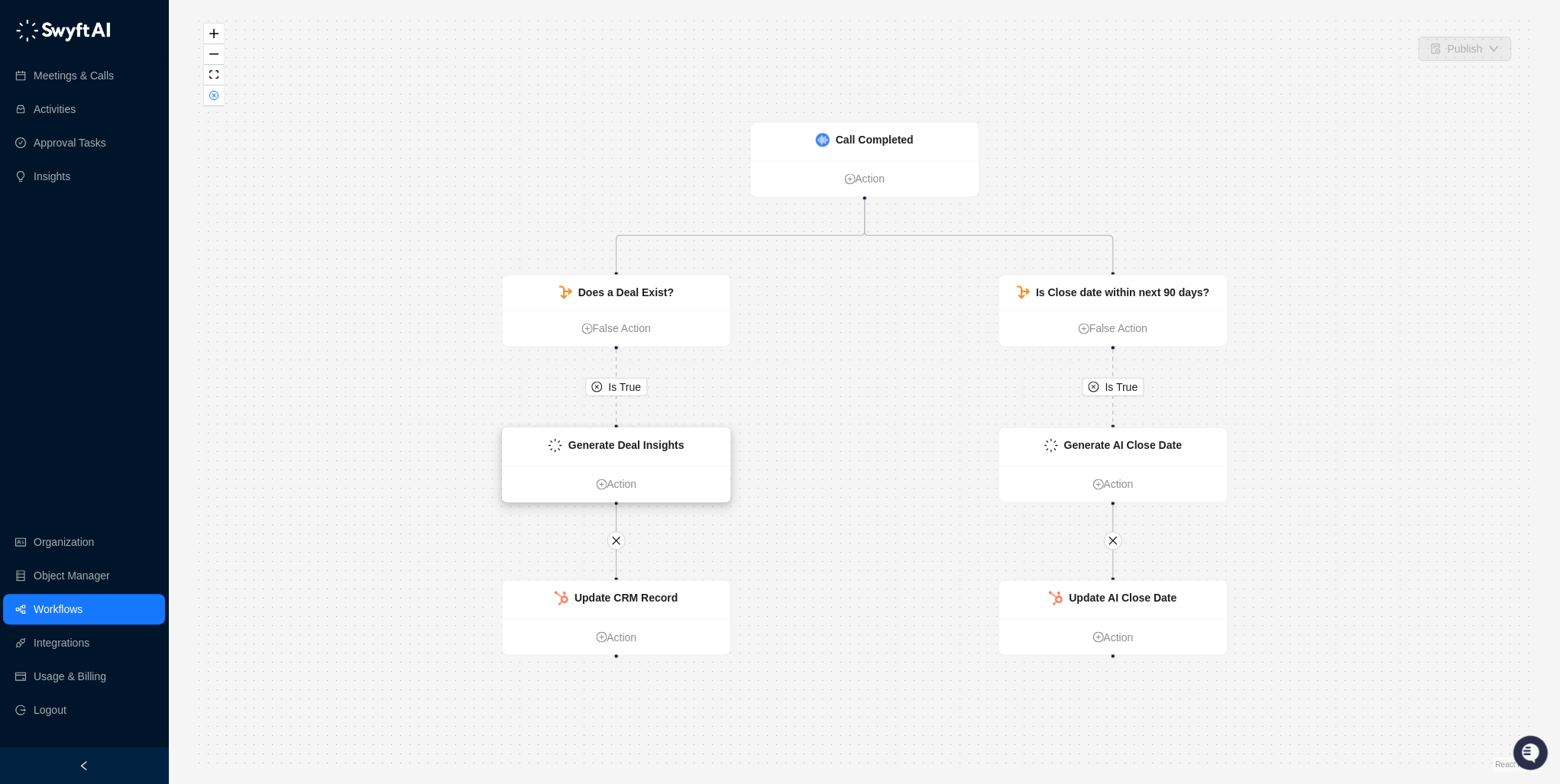
click at [633, 446] on strong "Generate Deal Insights" at bounding box center [626, 445] width 117 height 12
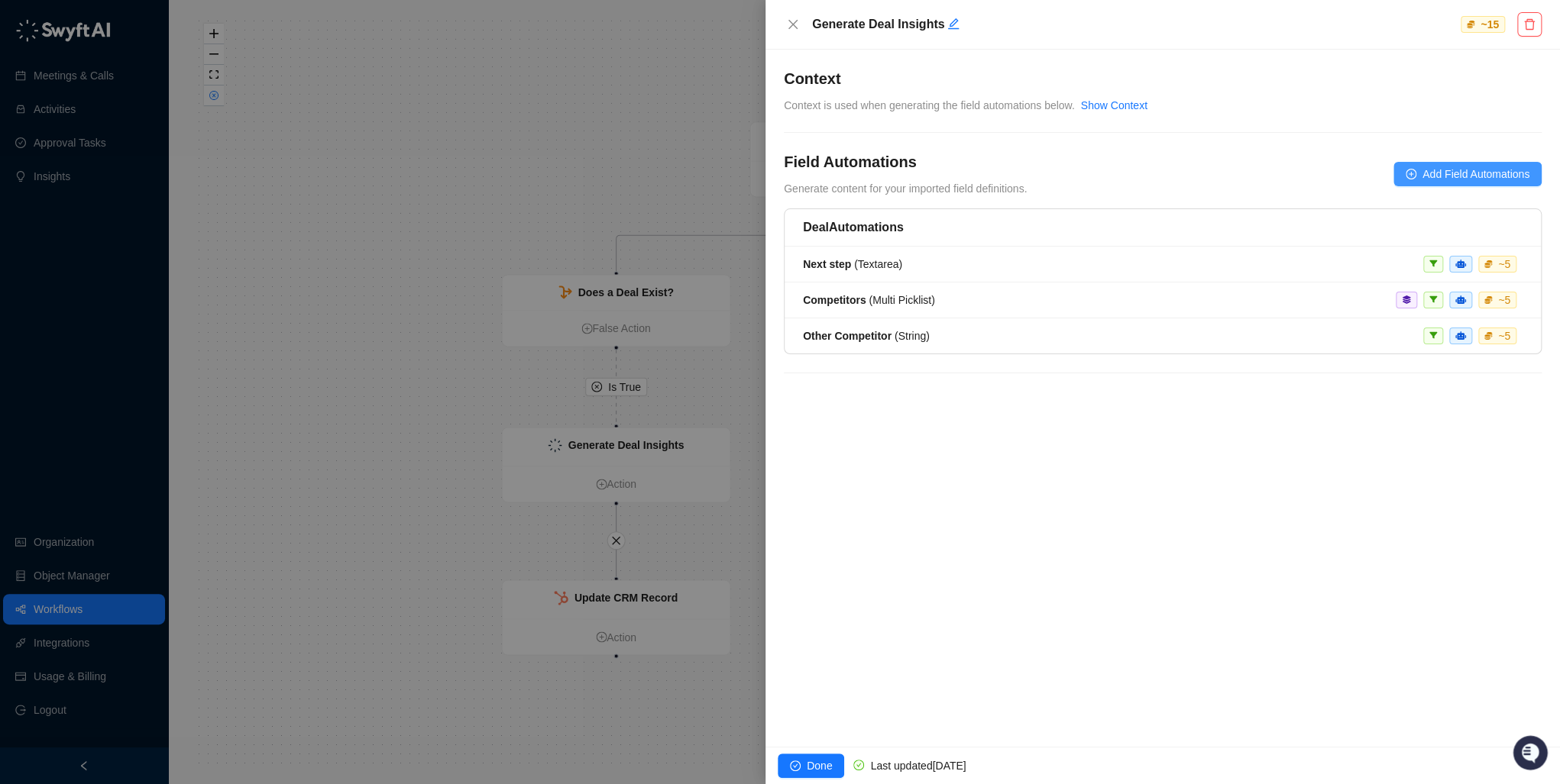
click at [1412, 180] on button "Add Field Automations" at bounding box center [1467, 173] width 148 height 25
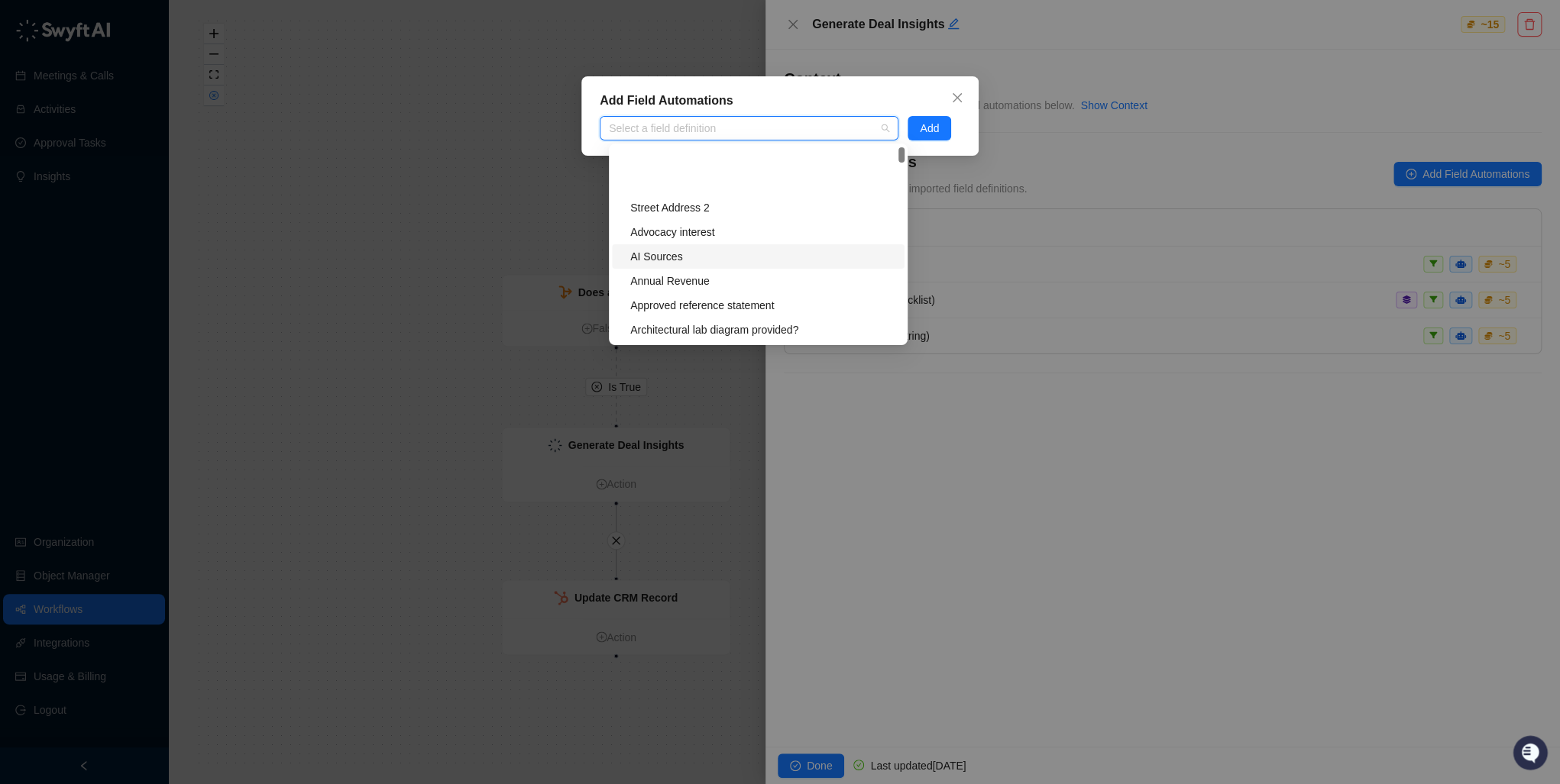
scroll to position [244, 0]
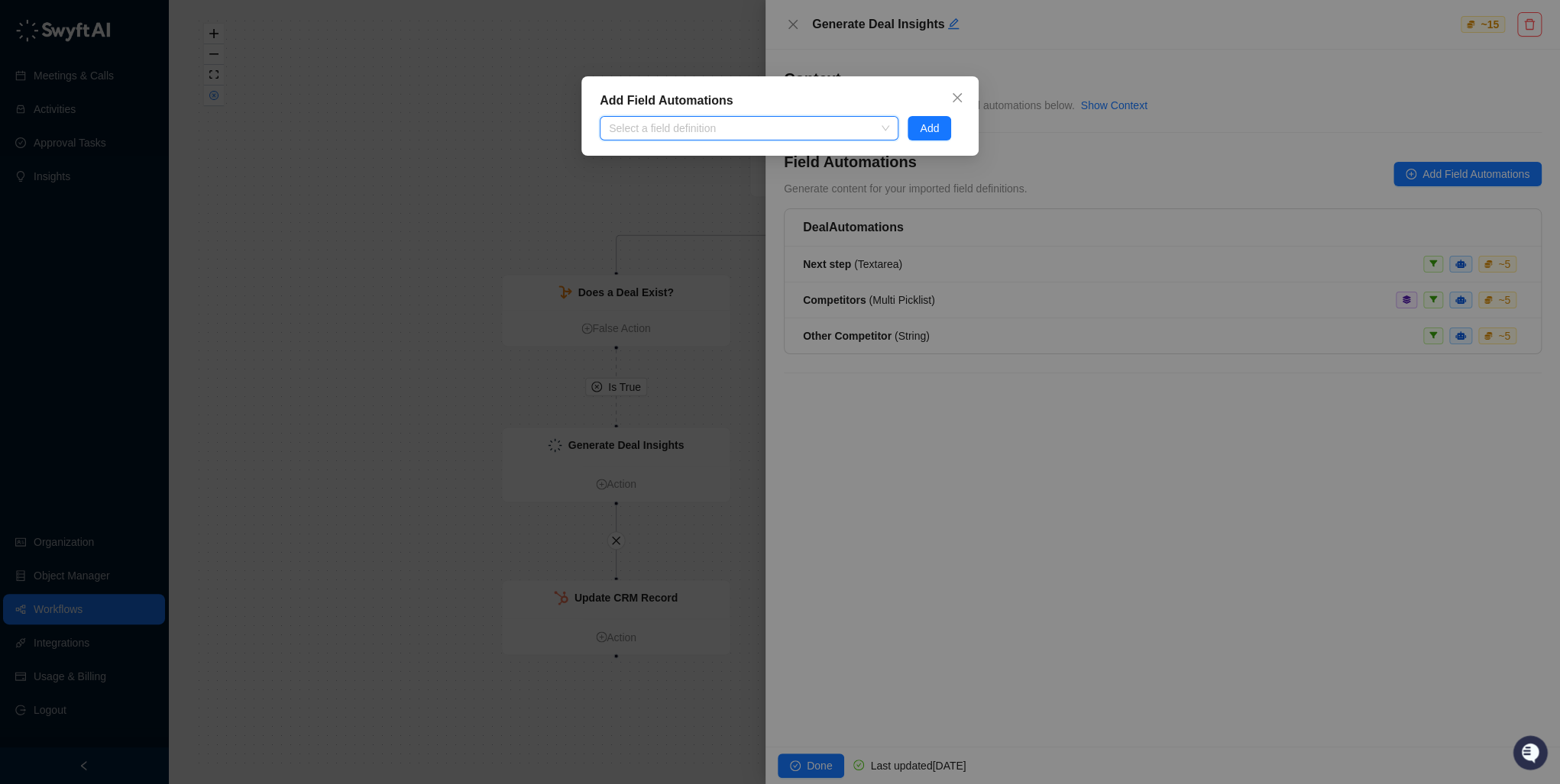
click at [682, 123] on div at bounding box center [741, 128] width 276 height 11
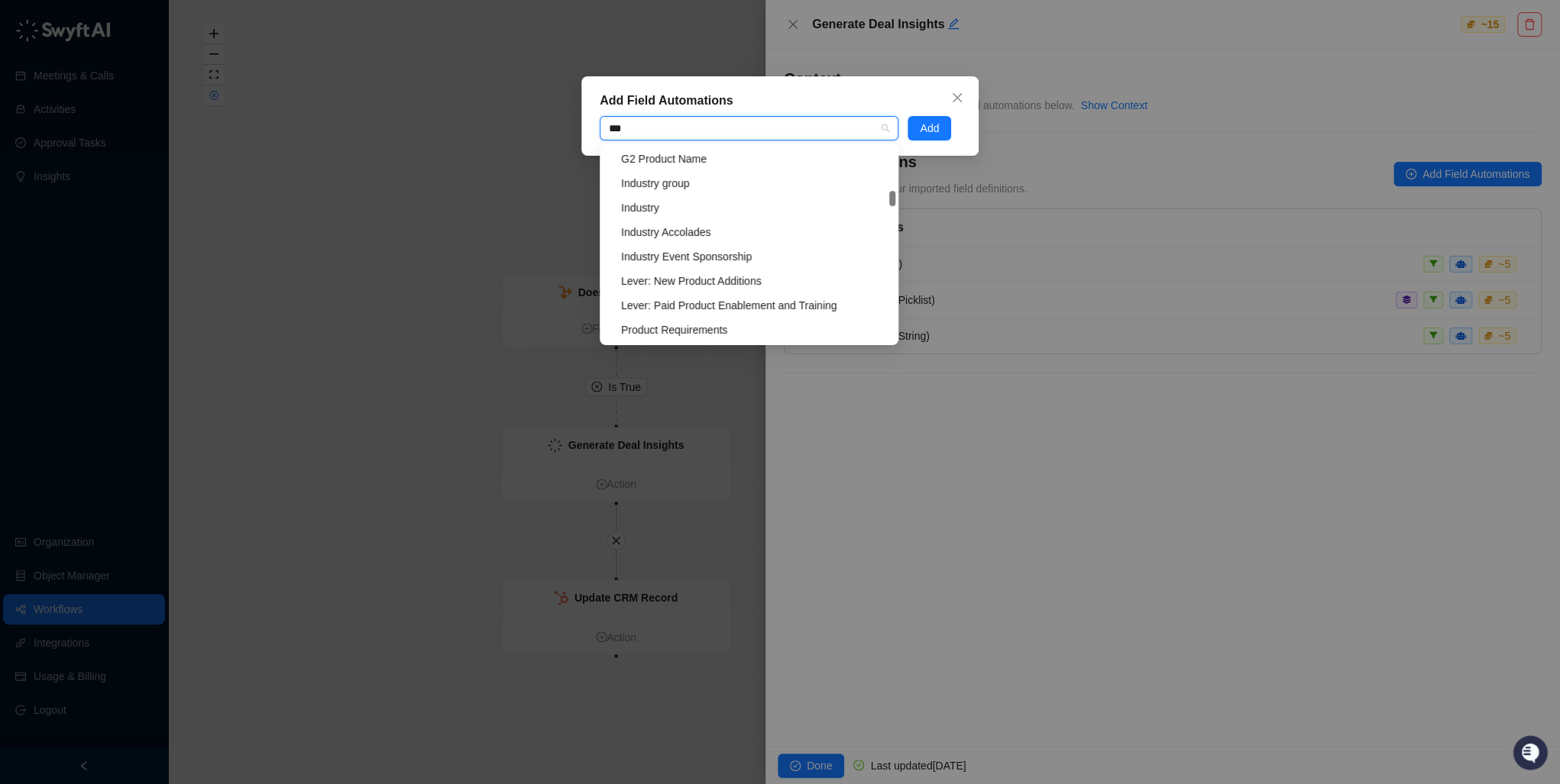
scroll to position [25, 0]
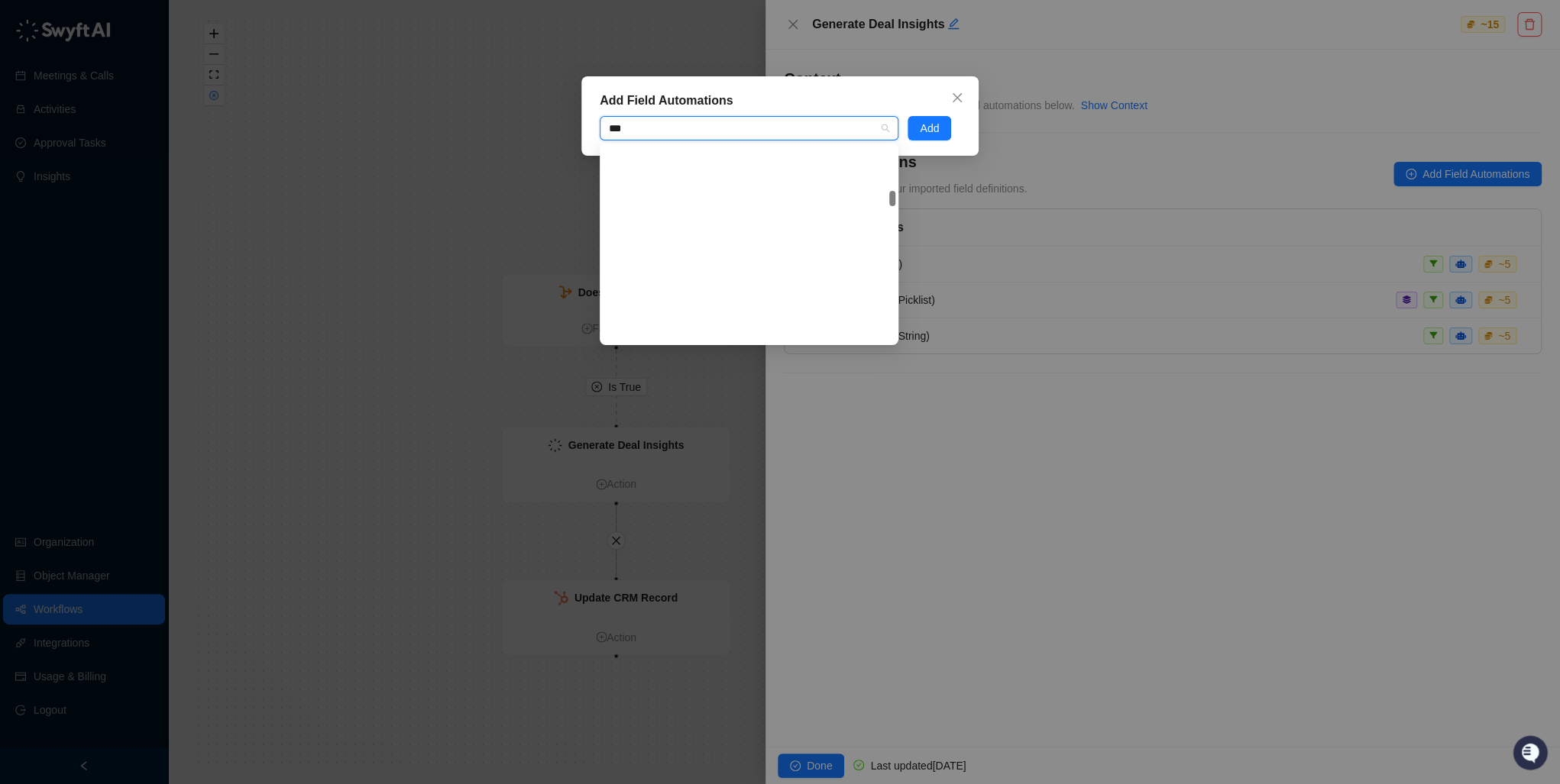
type input "****"
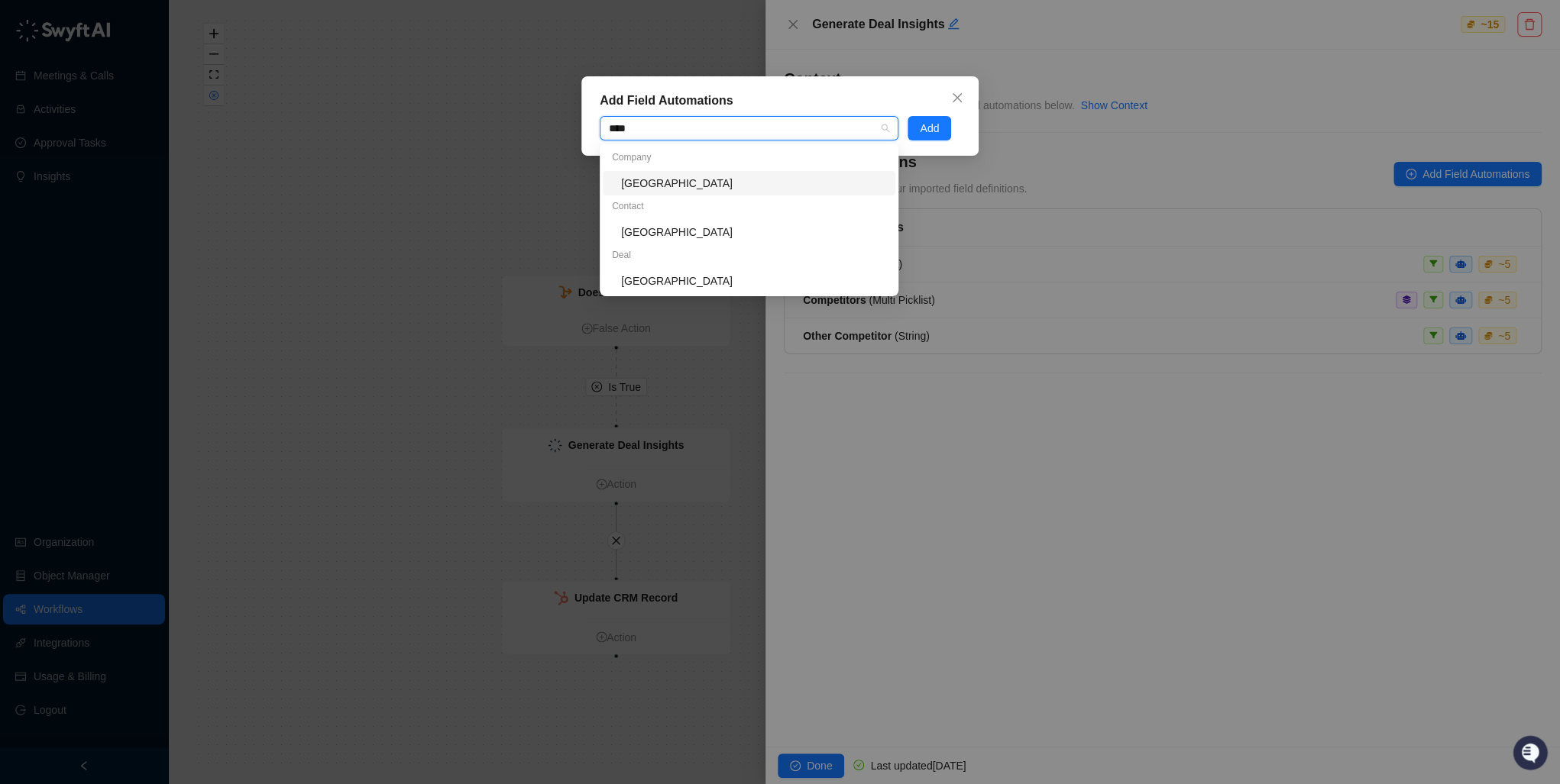
scroll to position [0, 0]
click at [686, 183] on div "[GEOGRAPHIC_DATA]" at bounding box center [754, 184] width 265 height 17
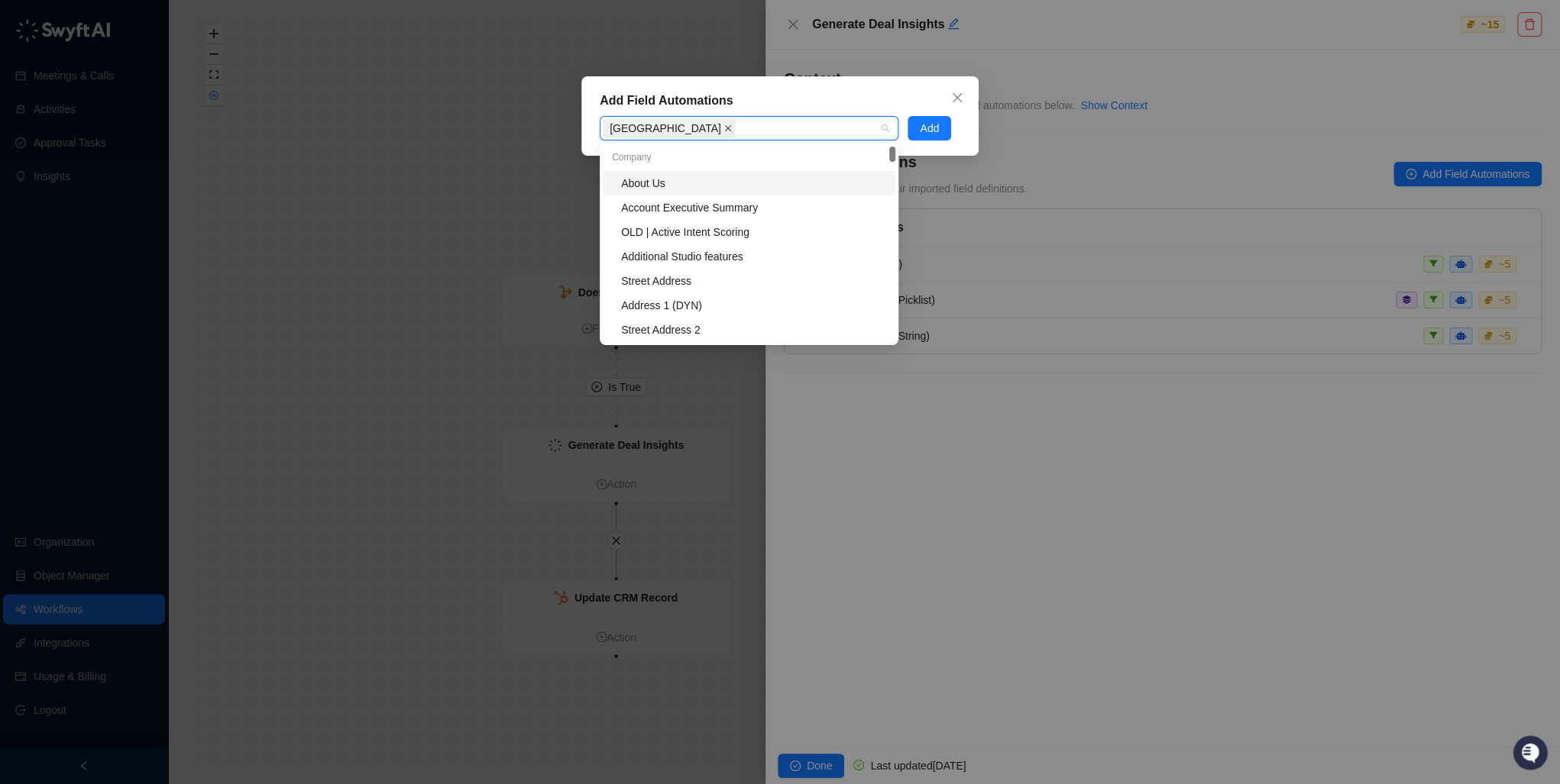
click at [724, 134] on span at bounding box center [727, 128] width 8 height 17
click at [678, 131] on div at bounding box center [741, 128] width 276 height 11
type input "**"
click at [663, 180] on div "AI Sources" at bounding box center [754, 184] width 265 height 17
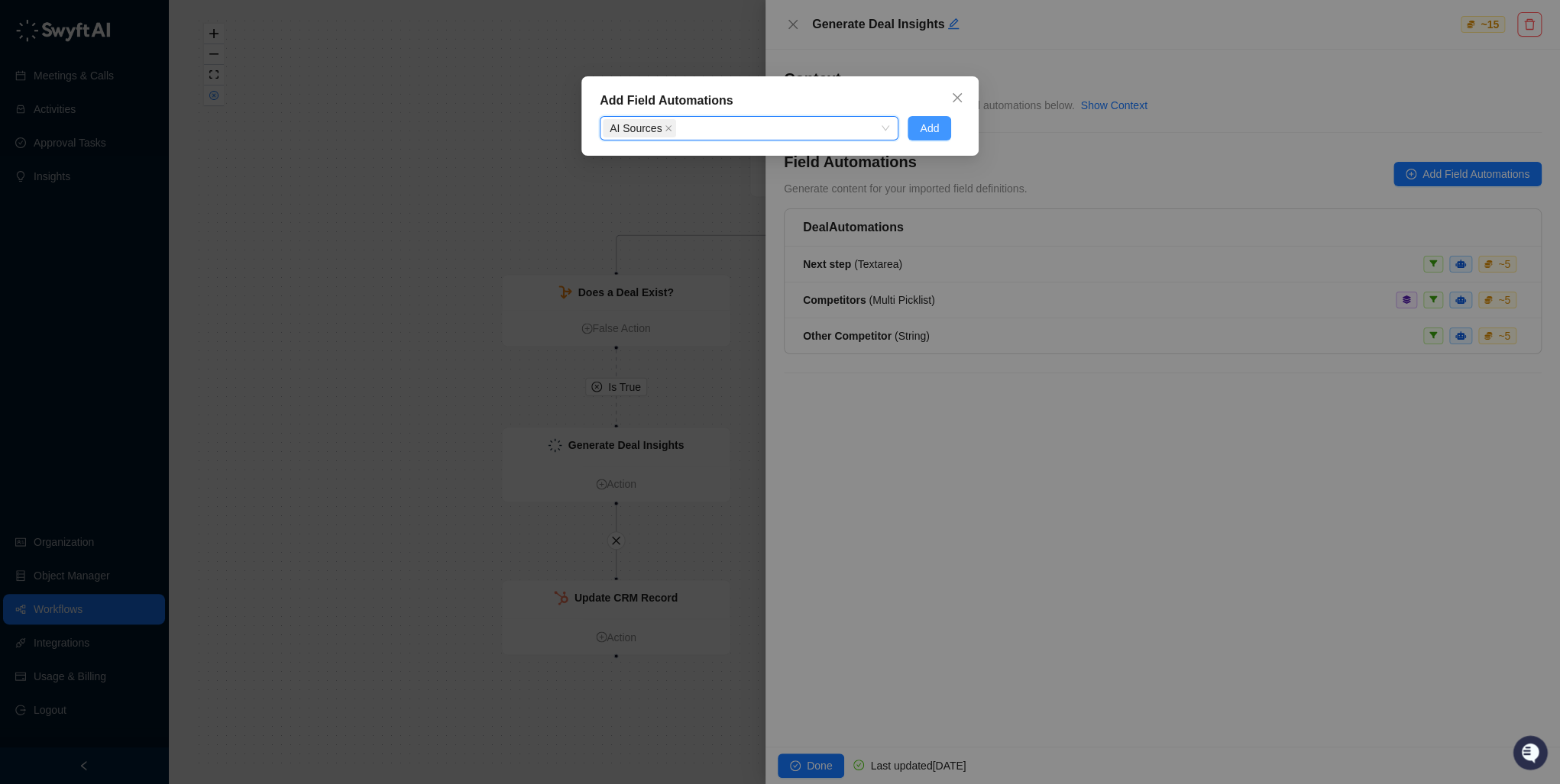
click at [928, 127] on span "Add" at bounding box center [929, 128] width 19 height 17
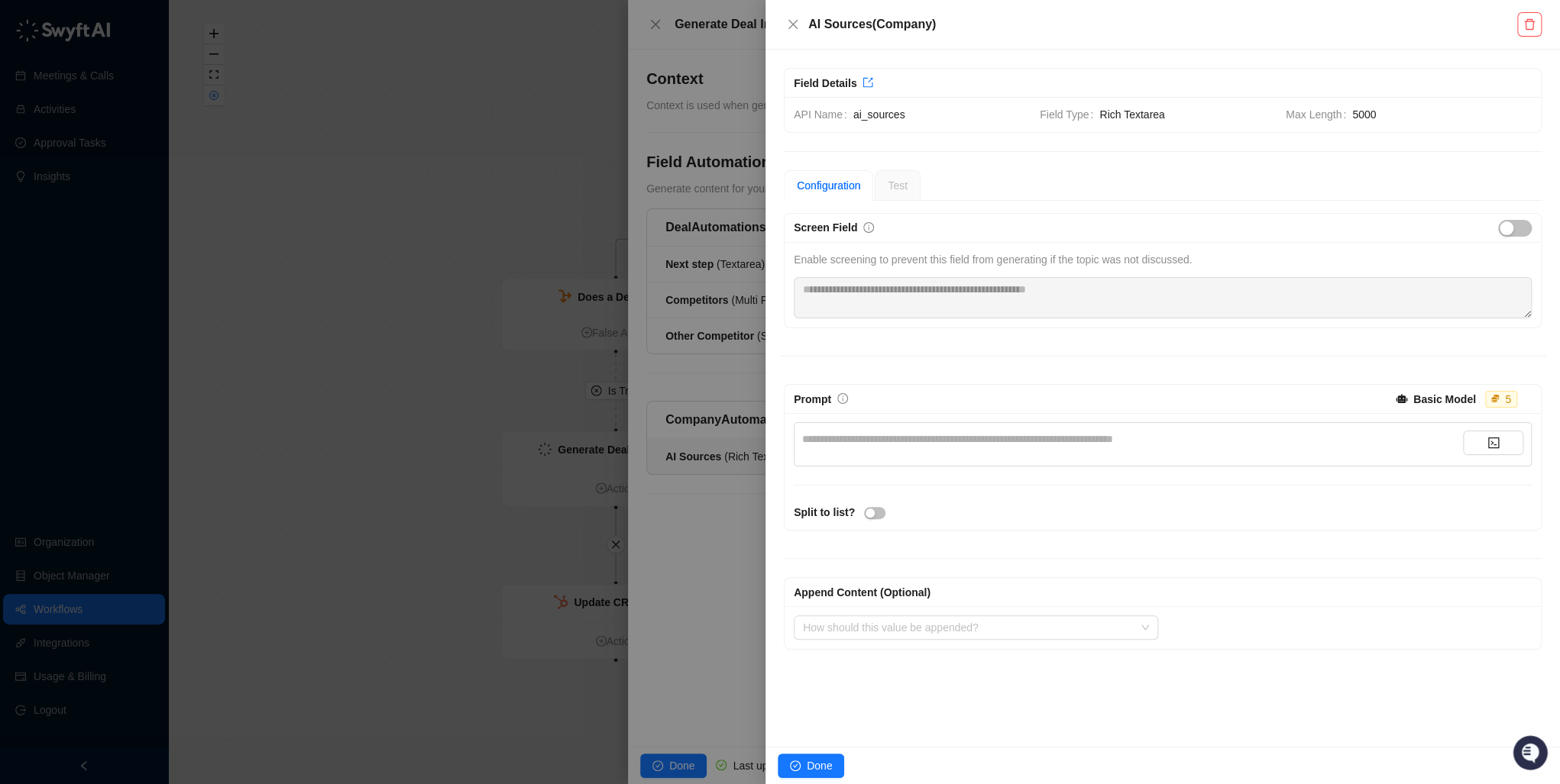
click at [828, 435] on div "**********" at bounding box center [1132, 440] width 661 height 17
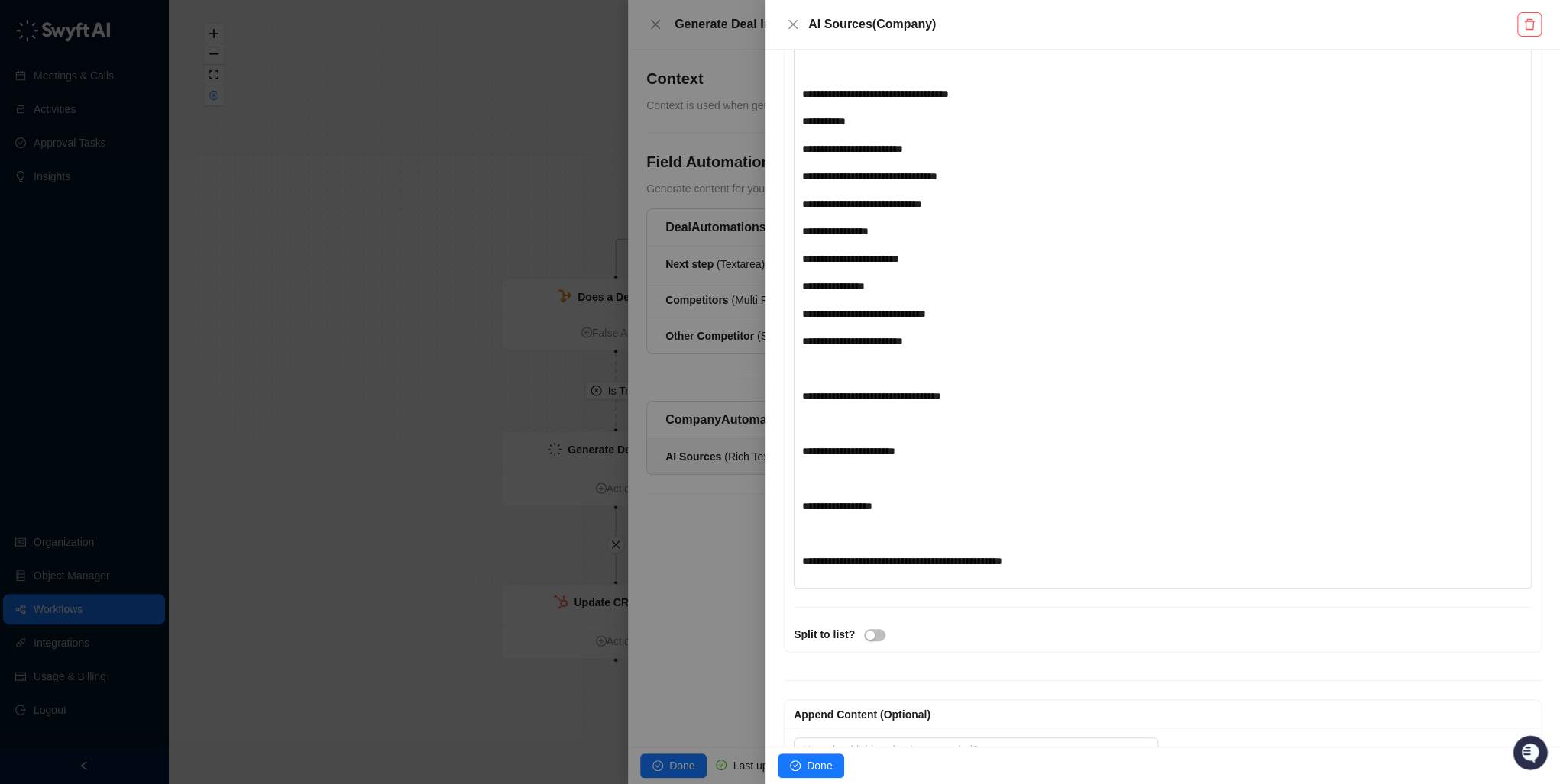
scroll to position [1096, 0]
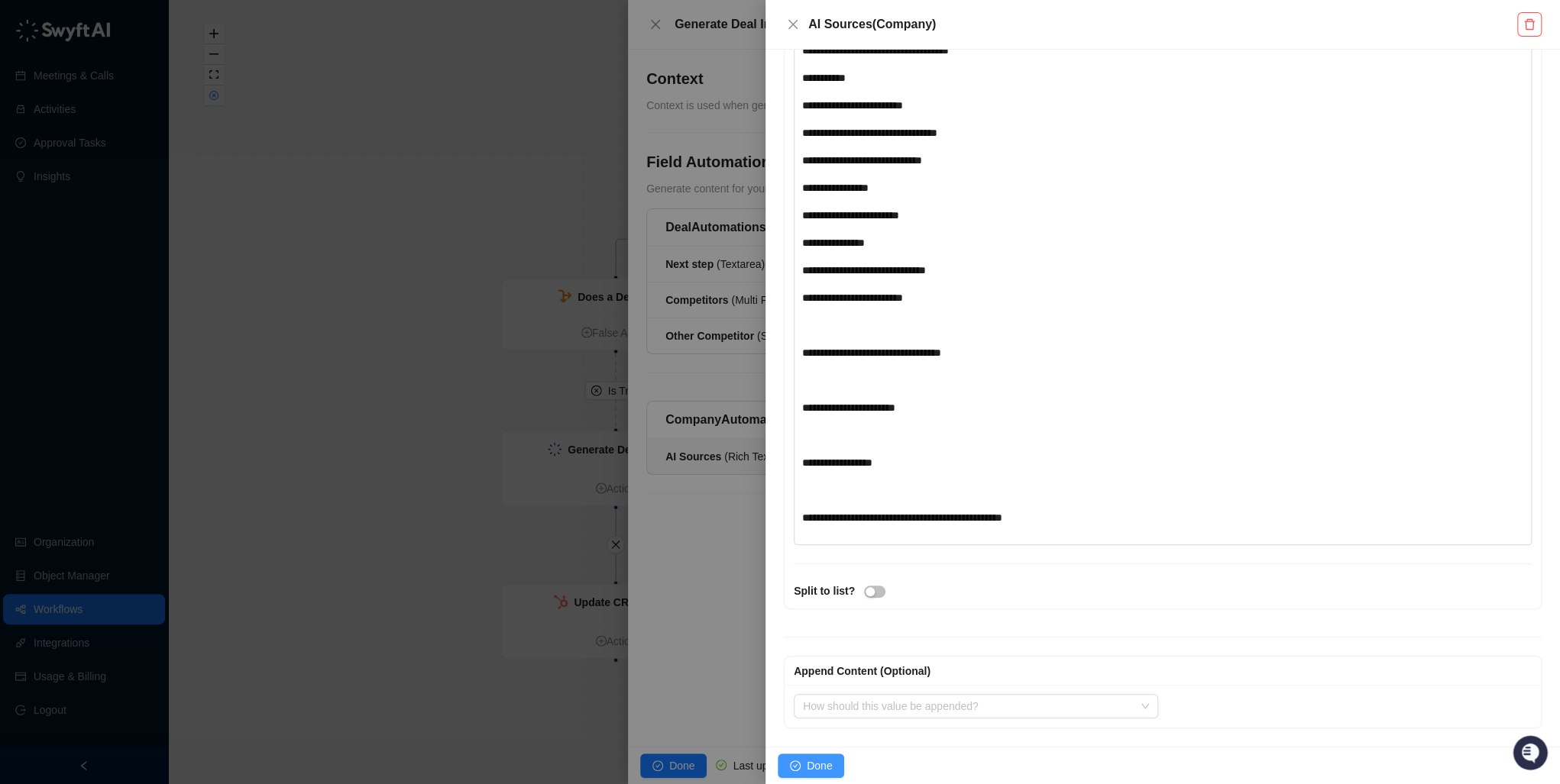
click at [822, 759] on span "Done" at bounding box center [819, 766] width 26 height 17
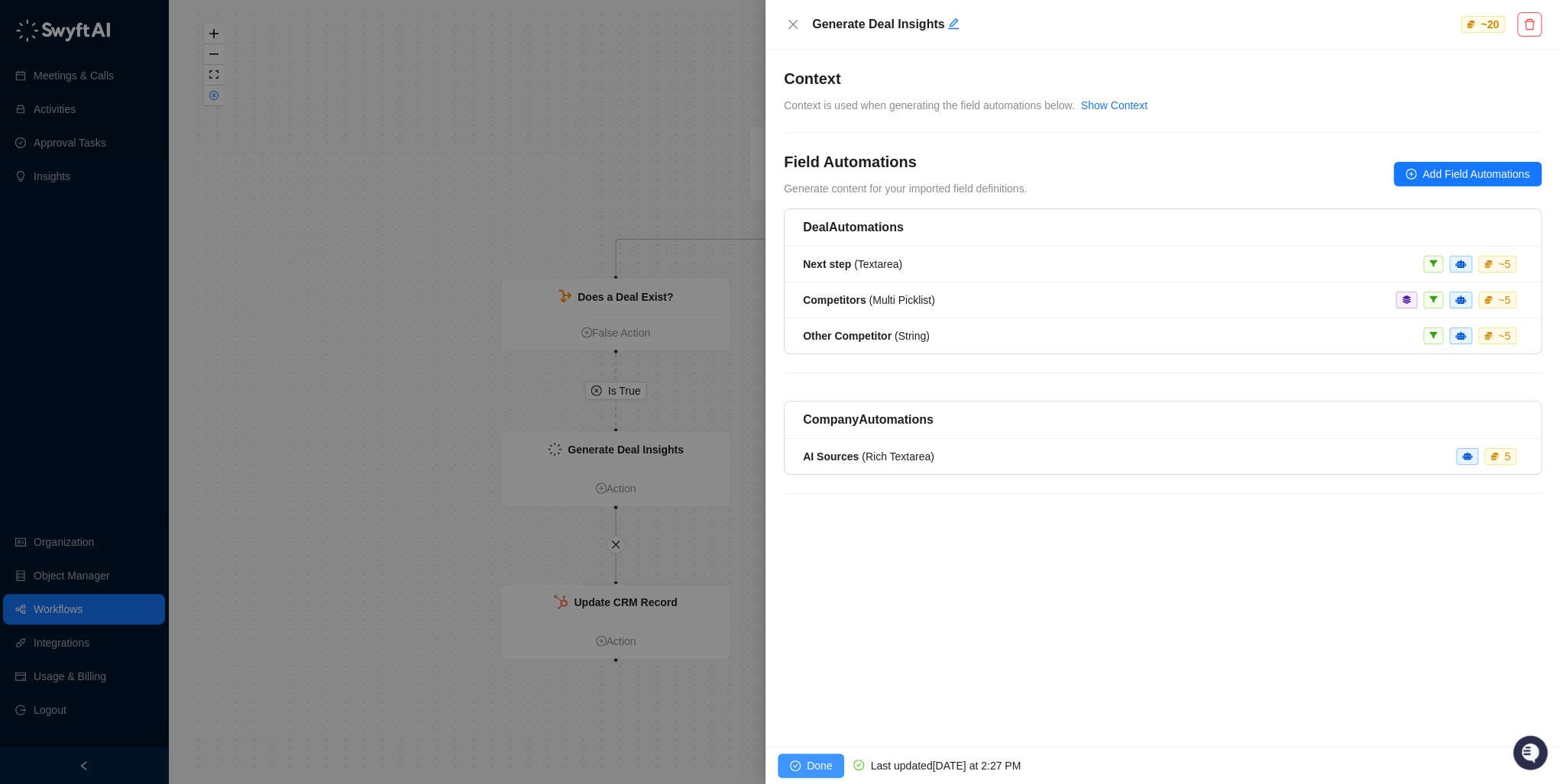
click at [819, 767] on span "Done" at bounding box center [819, 766] width 26 height 17
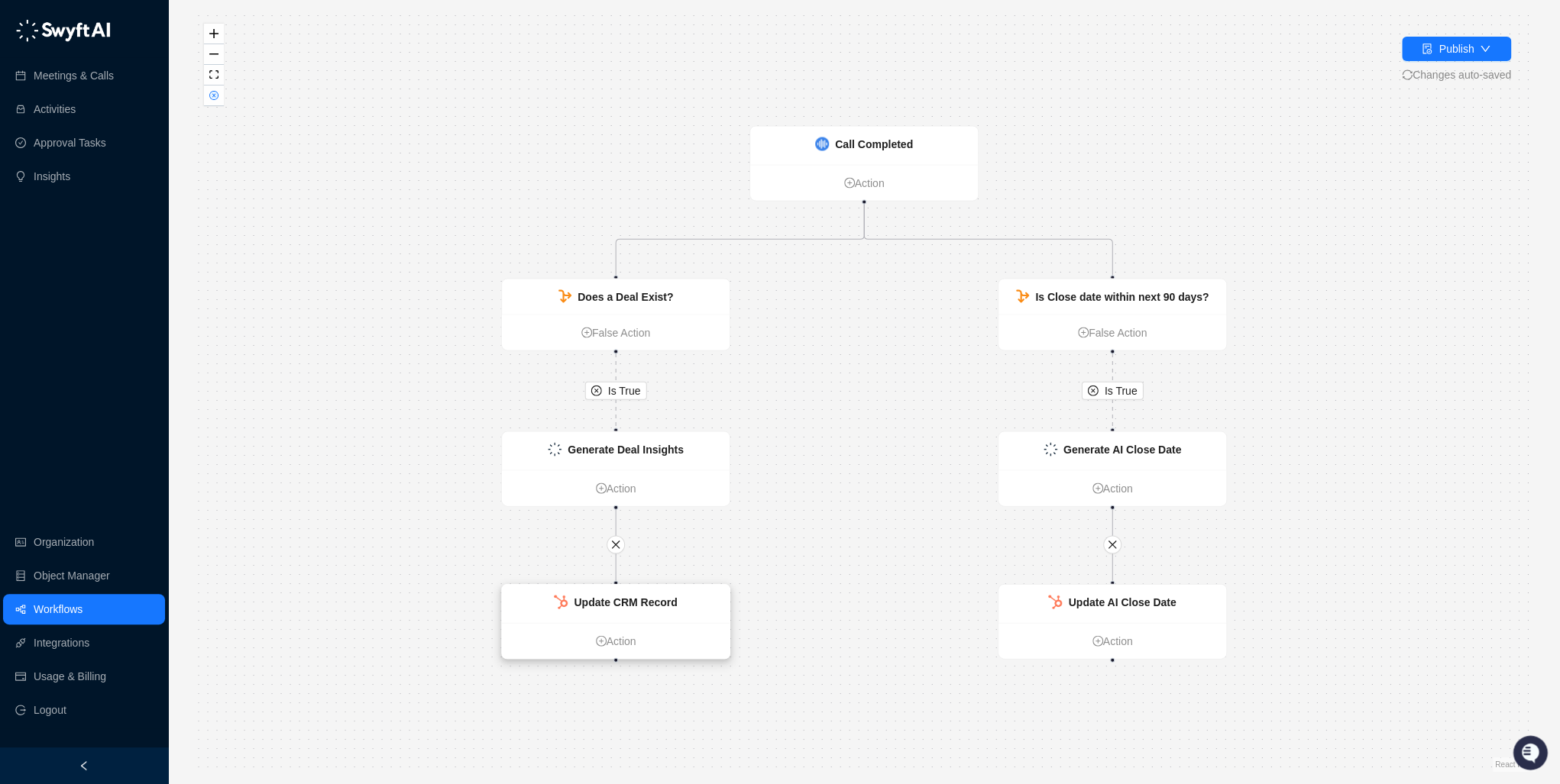
click at [646, 603] on strong "Update CRM Record" at bounding box center [624, 602] width 103 height 12
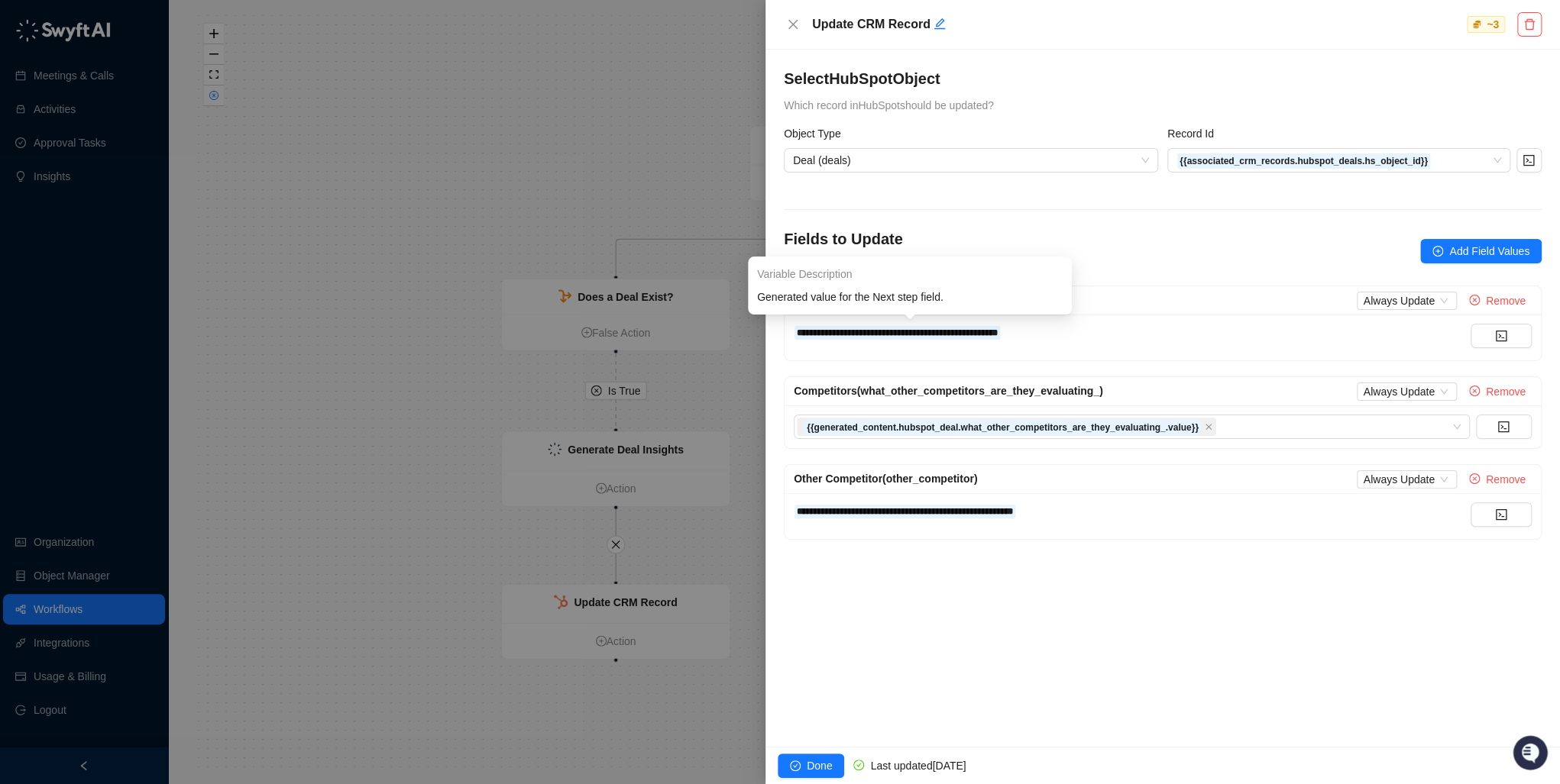
click at [1042, 332] on div "**********" at bounding box center [1132, 332] width 677 height 17
drag, startPoint x: 1001, startPoint y: 342, endPoint x: 1016, endPoint y: 341, distance: 15.0
click at [1005, 341] on div "**********" at bounding box center [1132, 338] width 677 height 27
click at [1073, 330] on div "**********" at bounding box center [1132, 332] width 677 height 17
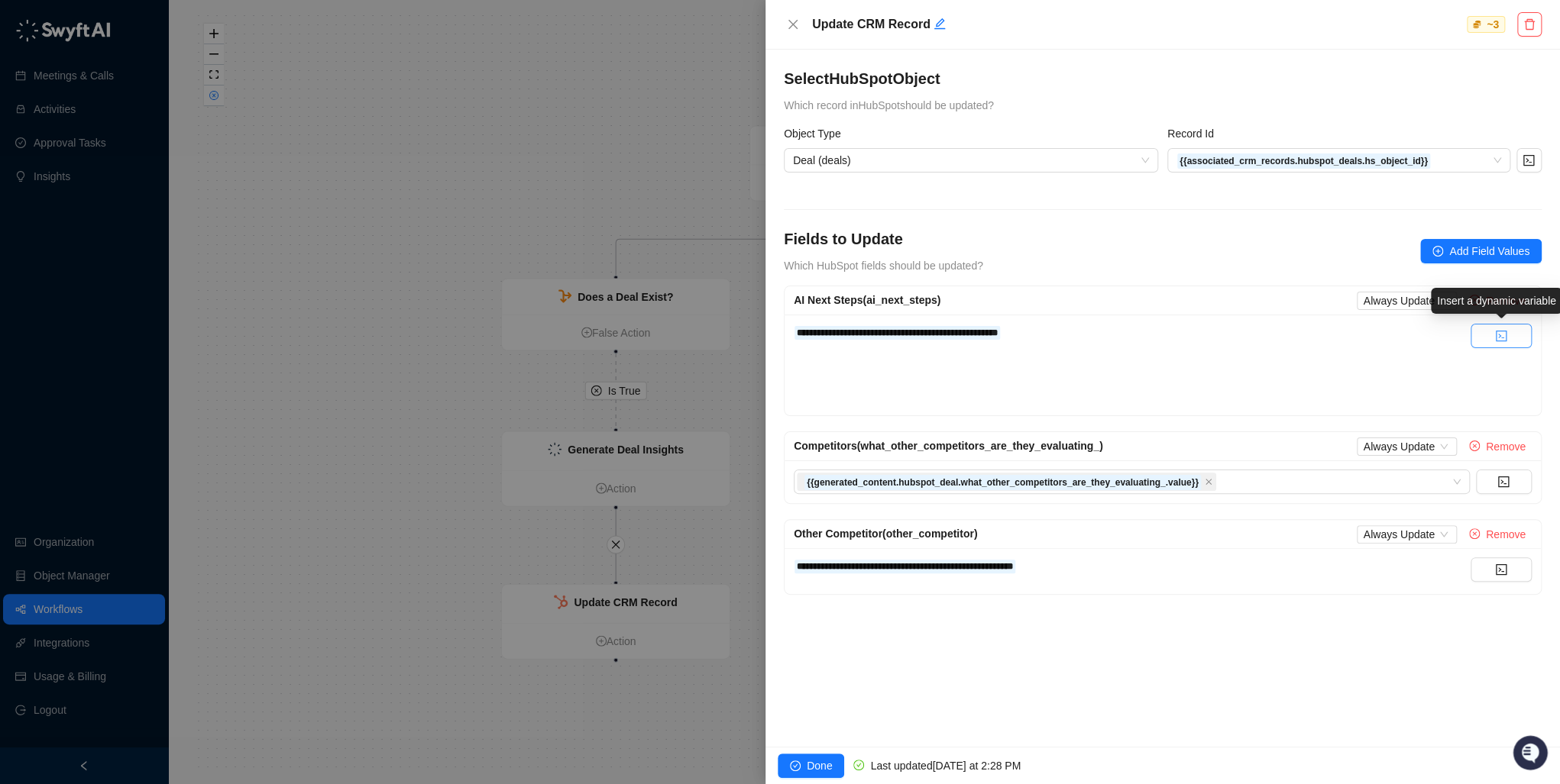
click at [1509, 344] on button "button" at bounding box center [1501, 336] width 61 height 25
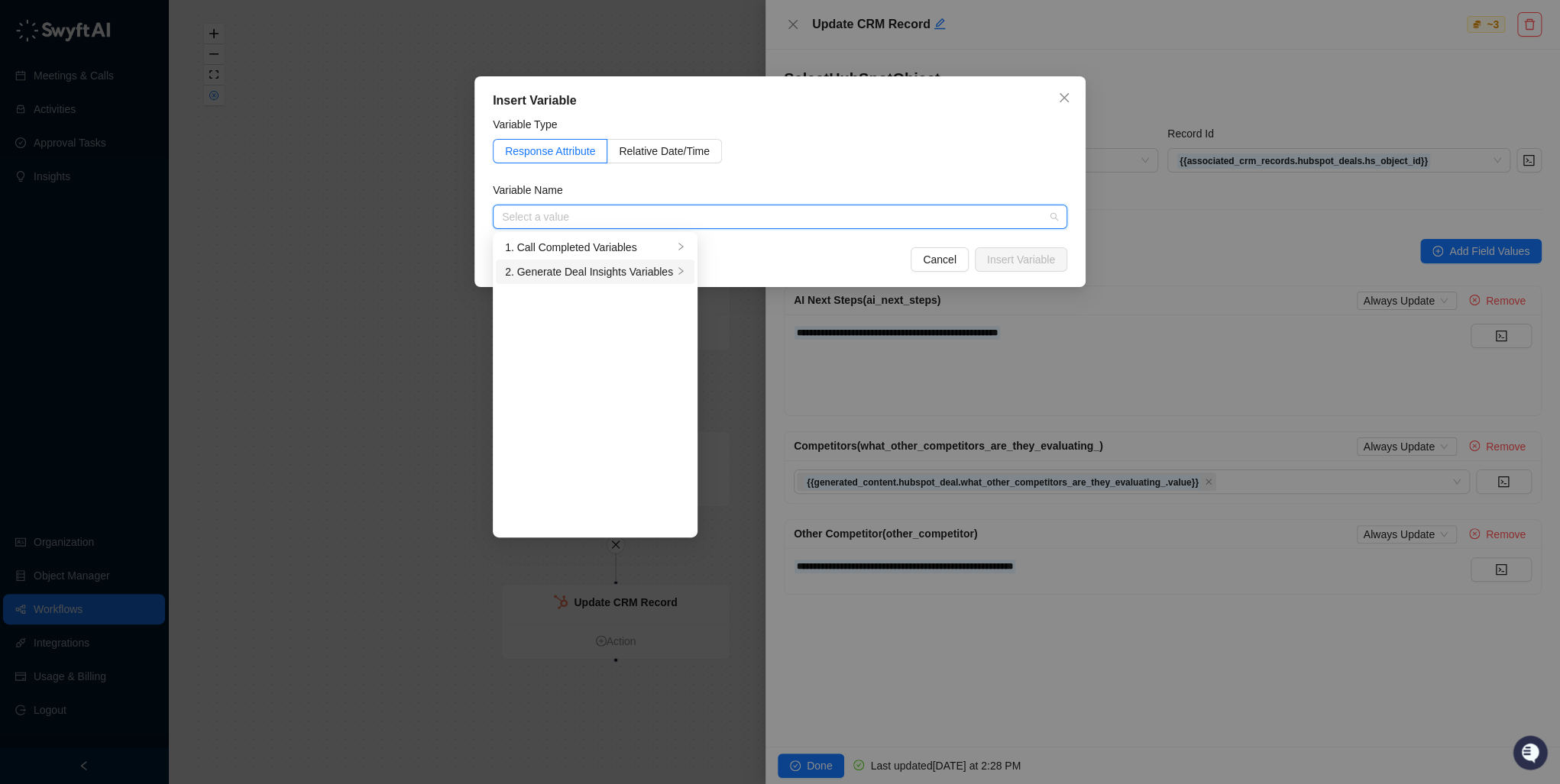
click at [581, 269] on div "2. Generate Deal Insights Variables" at bounding box center [589, 272] width 168 height 17
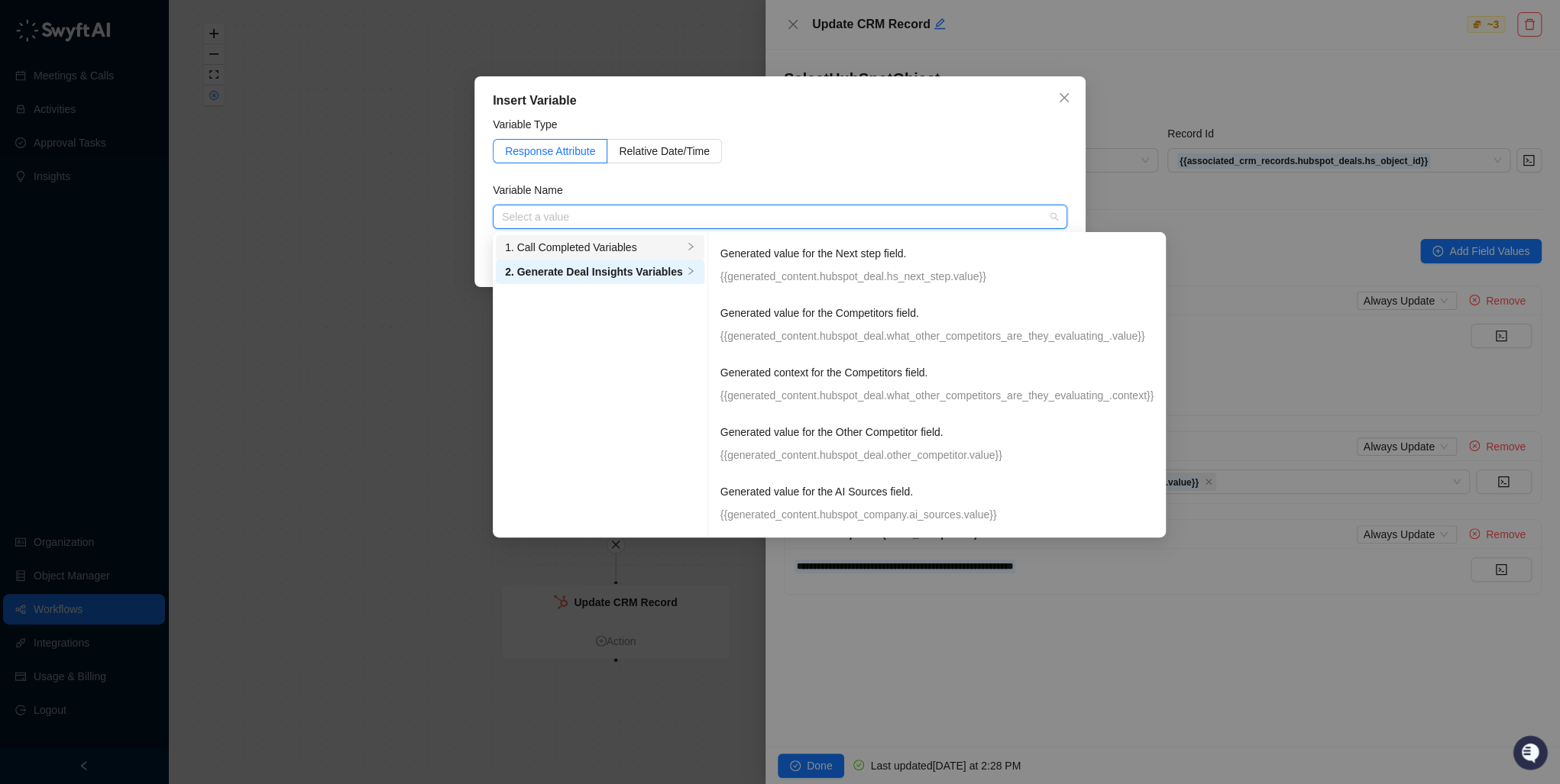
click at [623, 243] on div "1. Call Completed Variables" at bounding box center [594, 247] width 178 height 17
click at [646, 247] on div "1. Call Completed Variables" at bounding box center [594, 247] width 178 height 17
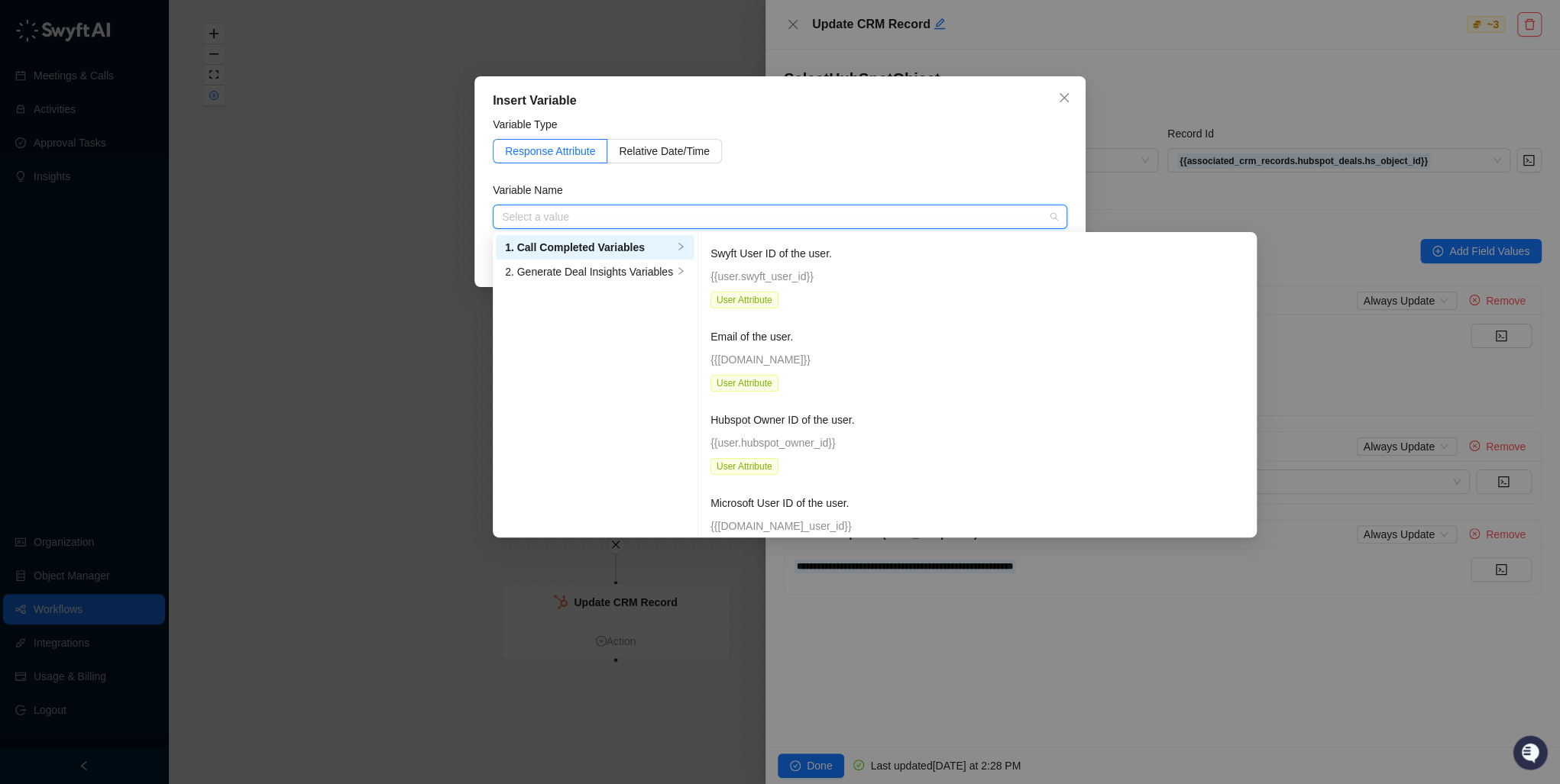
click at [626, 248] on div "1. Call Completed Variables" at bounding box center [589, 247] width 168 height 17
click at [1068, 94] on icon "close" at bounding box center [1064, 98] width 9 height 9
click at [1064, 99] on div "Insert Variable Variable Type Response Attribute Relative Date/Time Variable Na…" at bounding box center [780, 392] width 1560 height 784
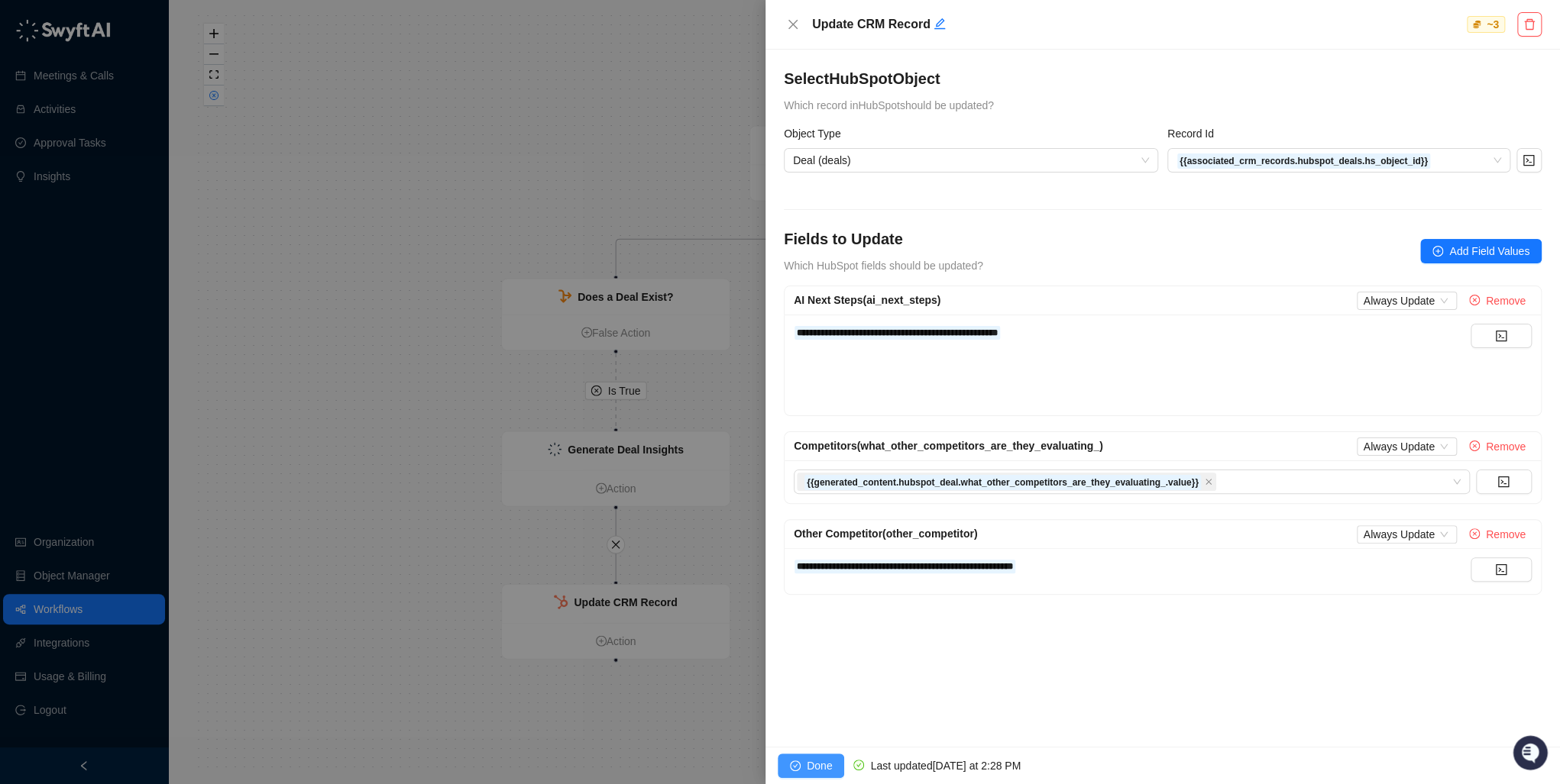
click at [814, 760] on span "Done" at bounding box center [819, 766] width 26 height 17
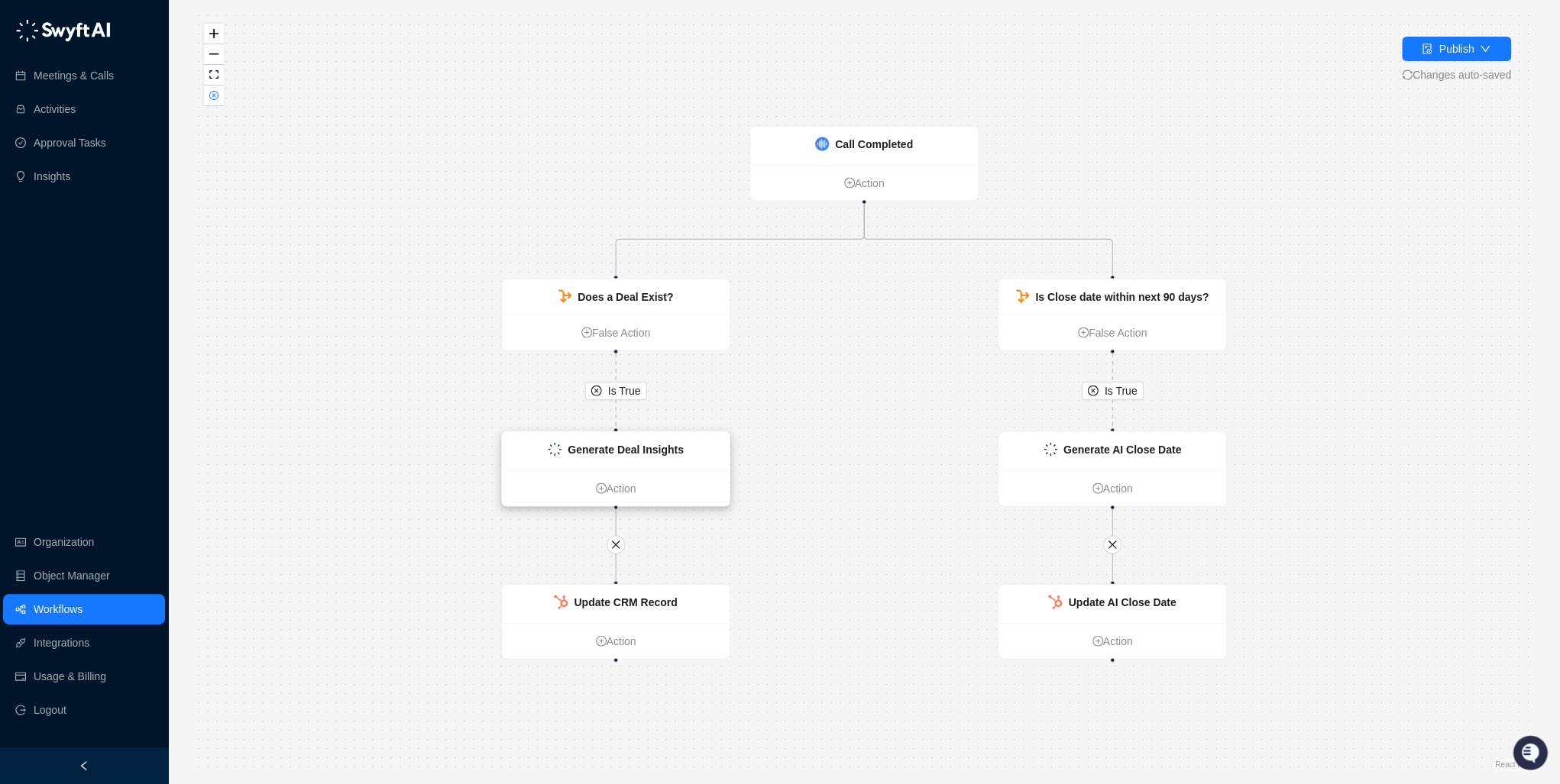
click at [614, 450] on strong "Generate Deal Insights" at bounding box center [625, 450] width 117 height 12
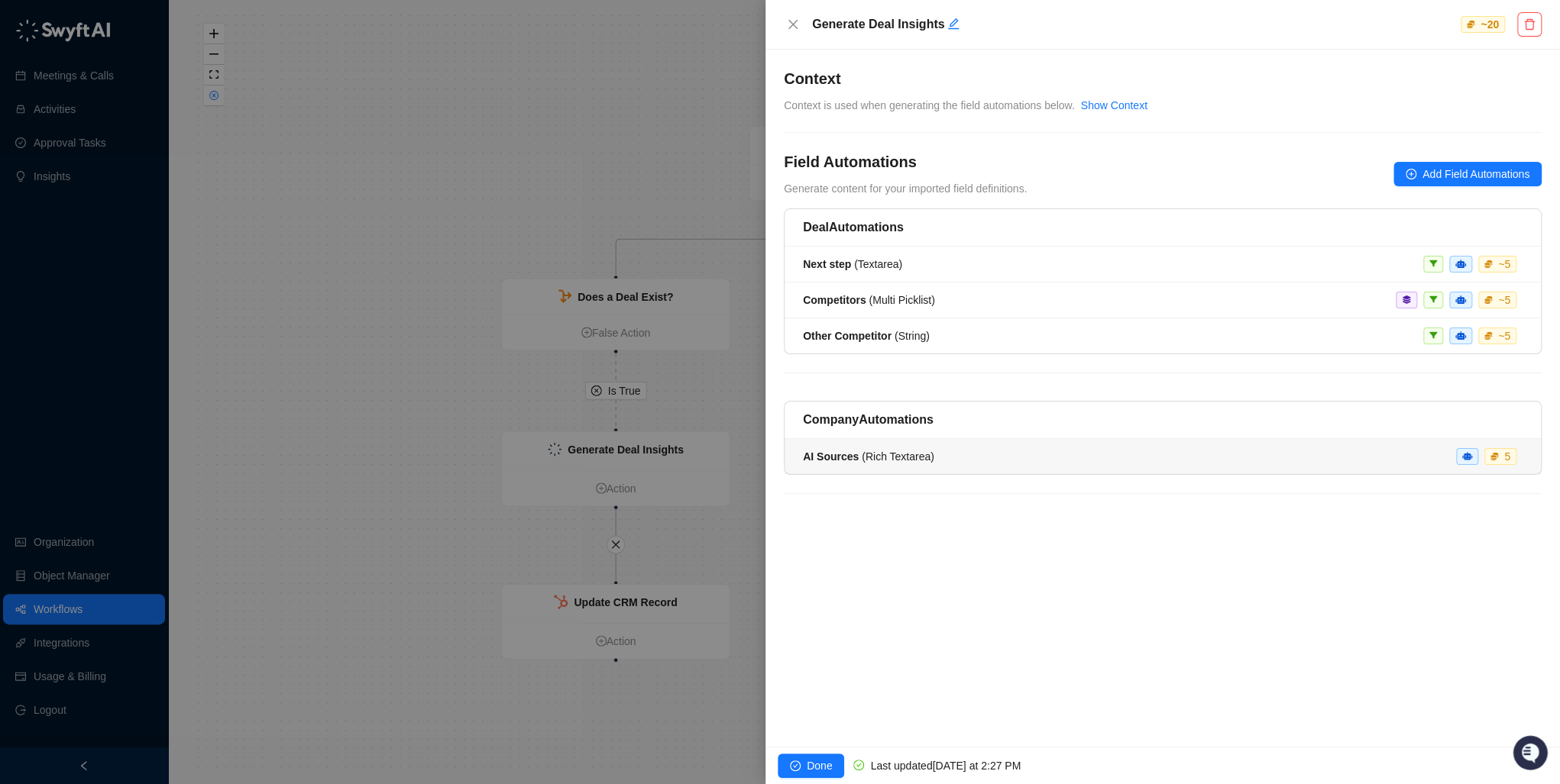
click at [898, 451] on span "AI Sources ( Rich Textarea )" at bounding box center [868, 457] width 131 height 12
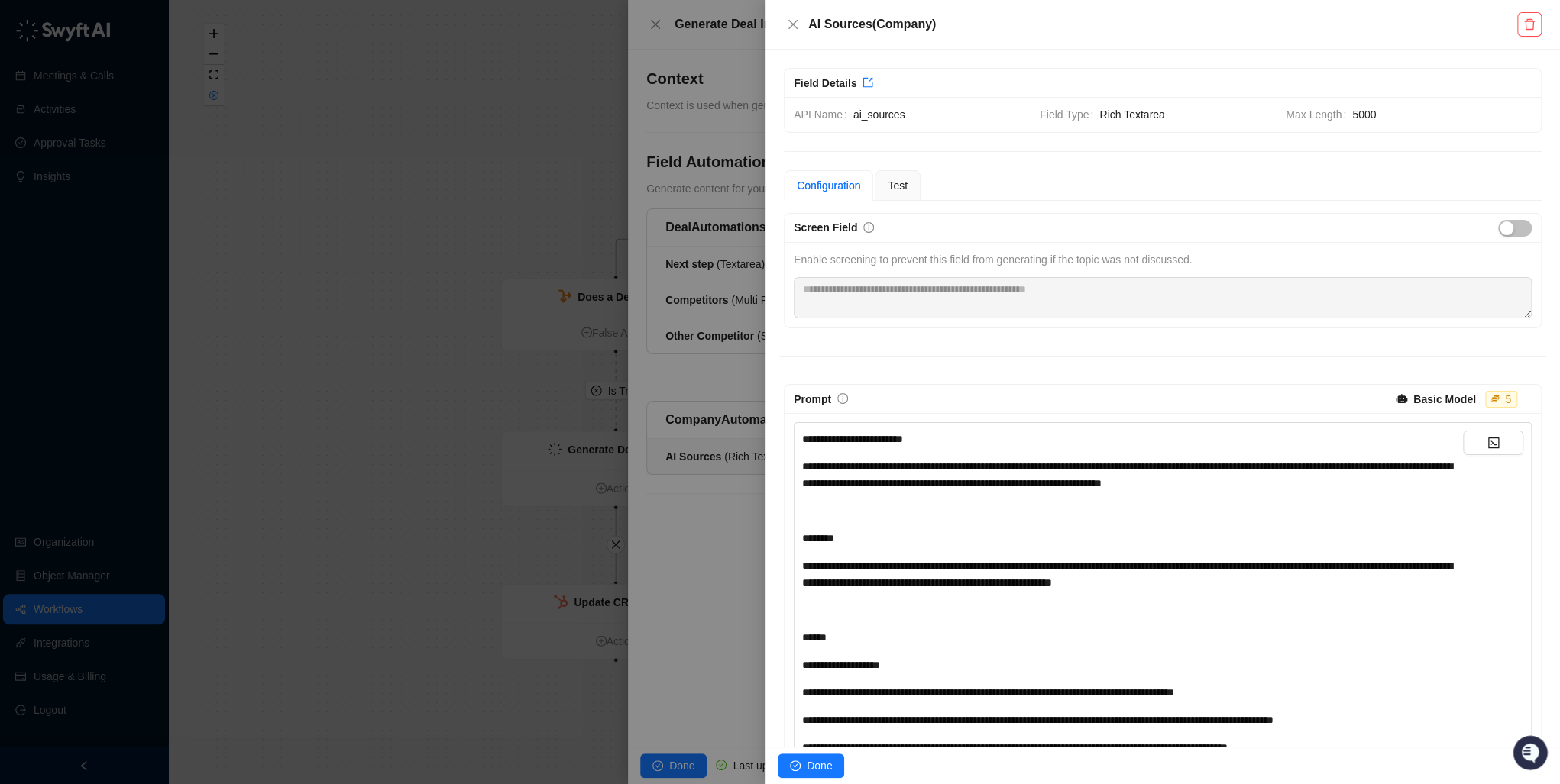
click at [1120, 512] on div "﻿" at bounding box center [1132, 511] width 661 height 17
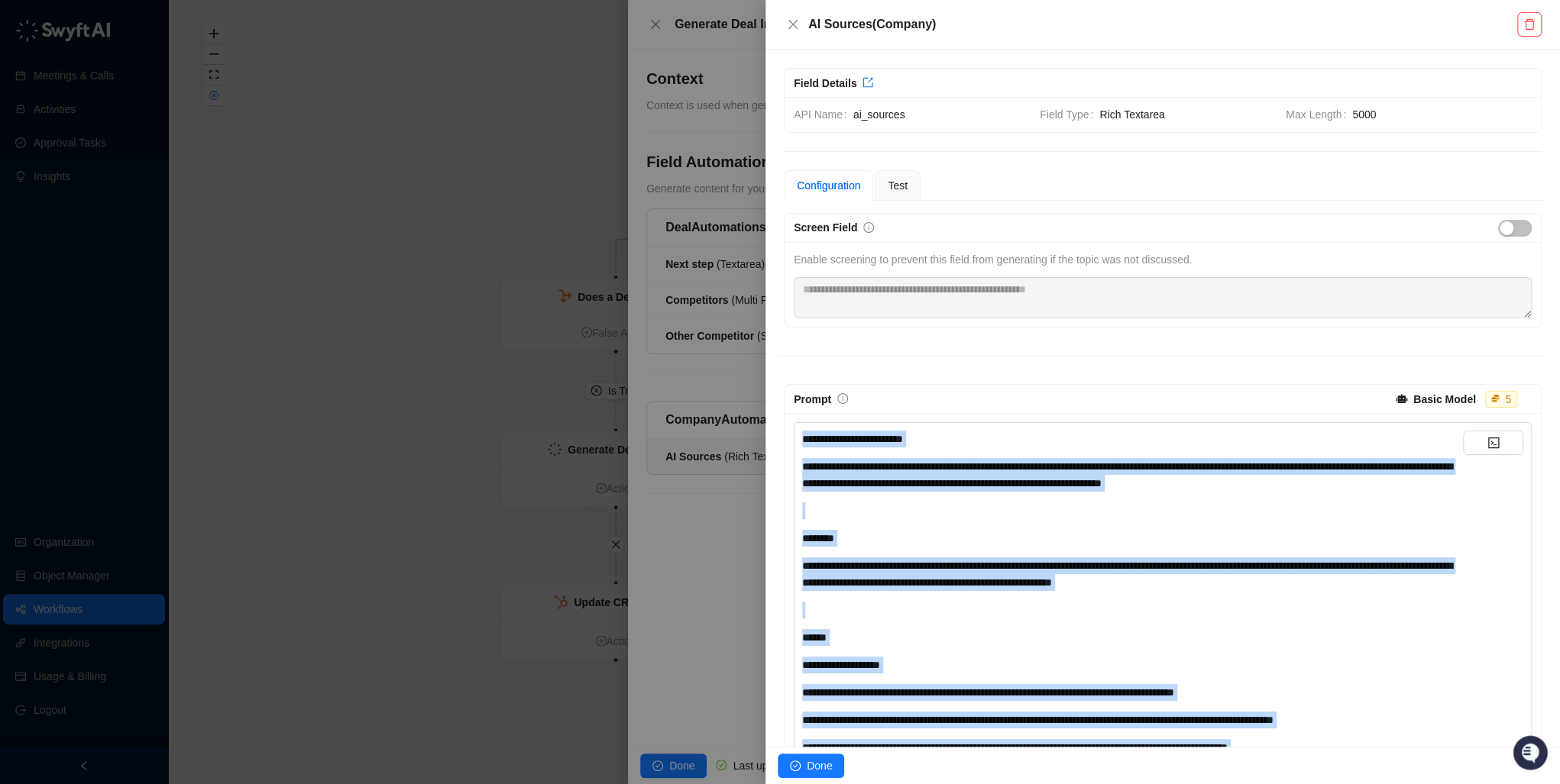
copy div "**********"
click at [1530, 29] on icon "delete" at bounding box center [1529, 24] width 11 height 11
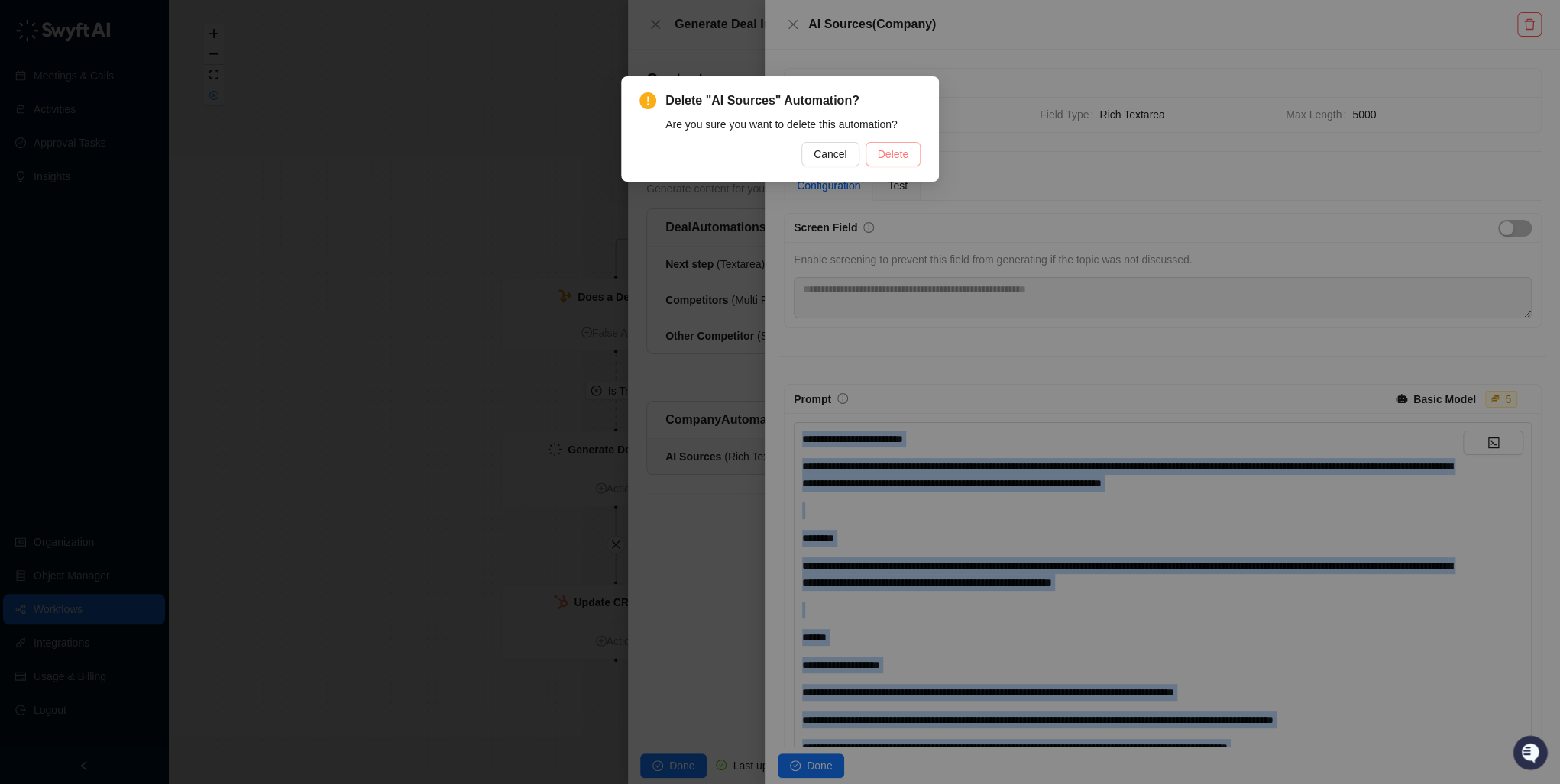
click at [903, 155] on span "Delete" at bounding box center [893, 155] width 31 height 17
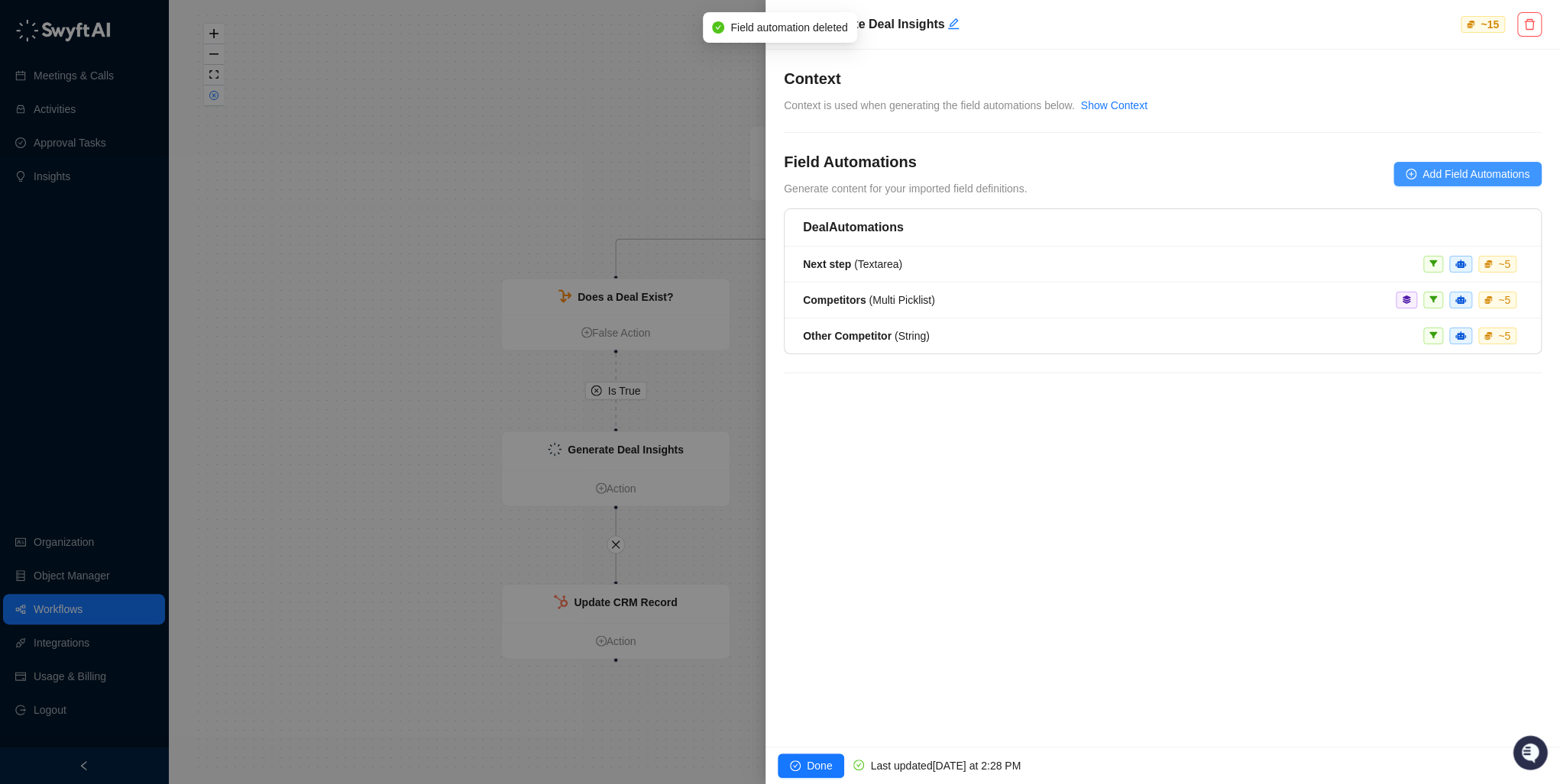
click at [1453, 167] on span "Add Field Automations" at bounding box center [1476, 174] width 107 height 17
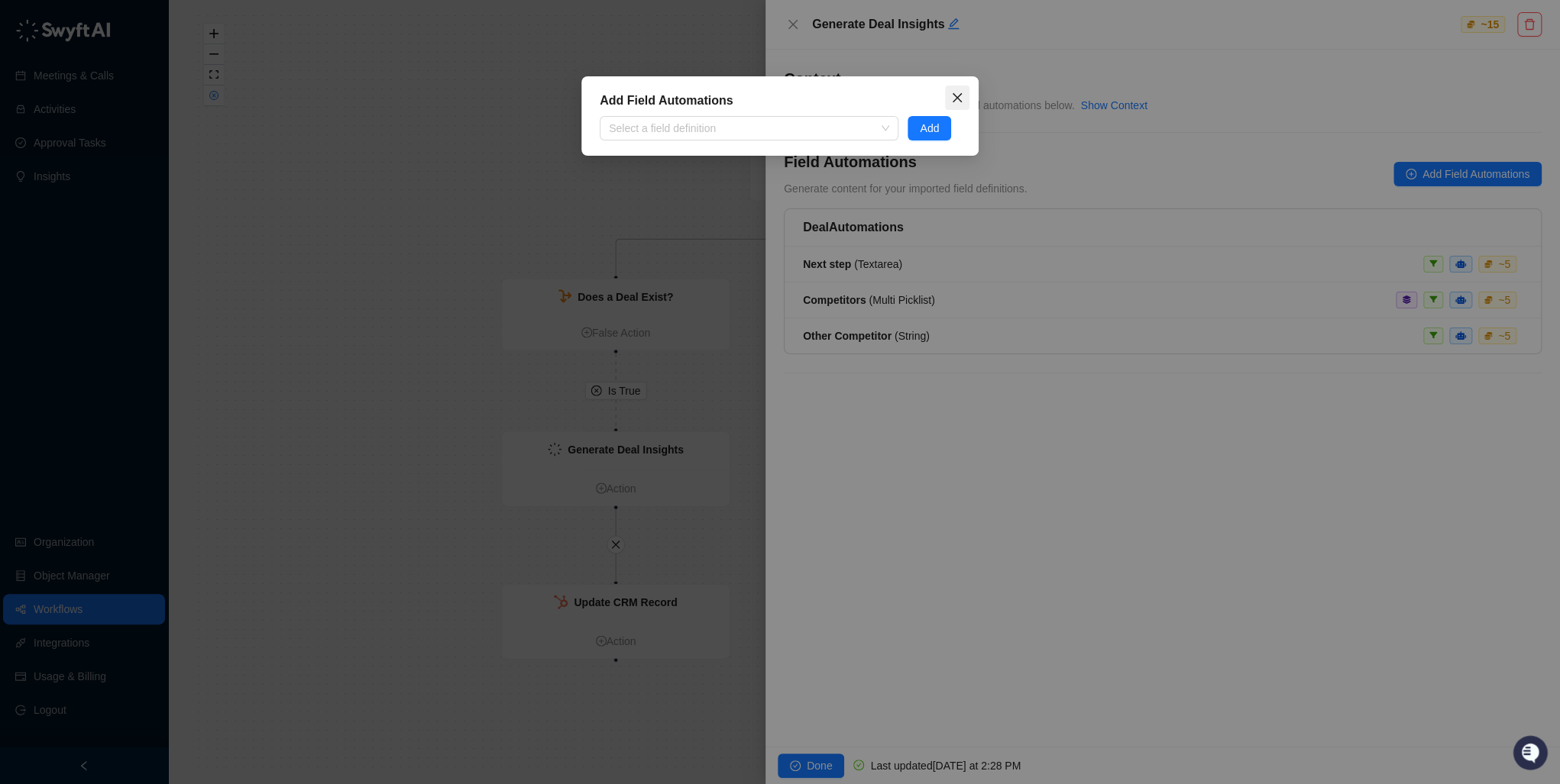
click at [959, 89] on button "Close" at bounding box center [957, 98] width 25 height 25
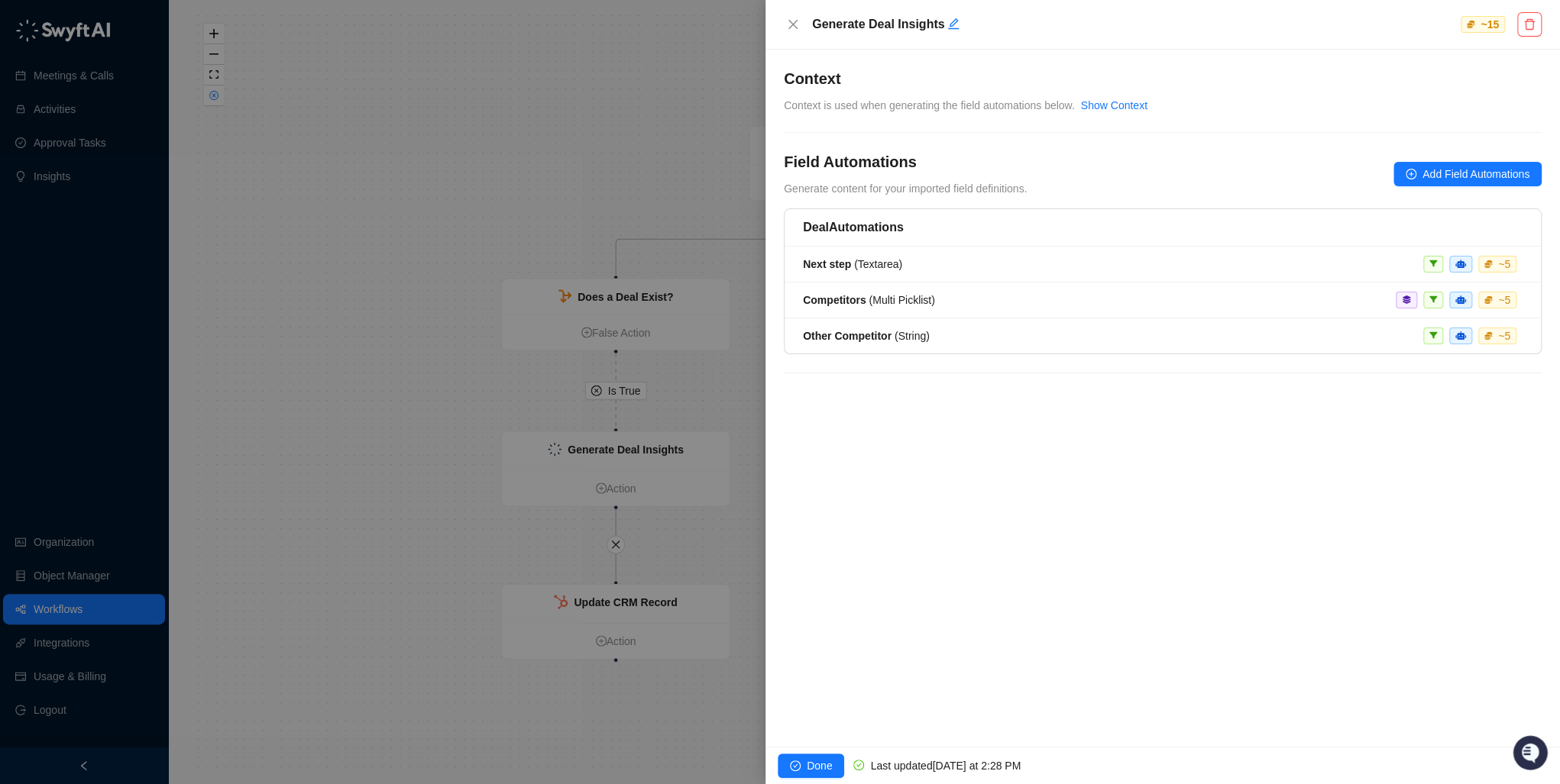
click at [1016, 65] on div "**********" at bounding box center [1163, 398] width 794 height 697
click at [1485, 163] on button "Add Field Automations" at bounding box center [1467, 173] width 148 height 25
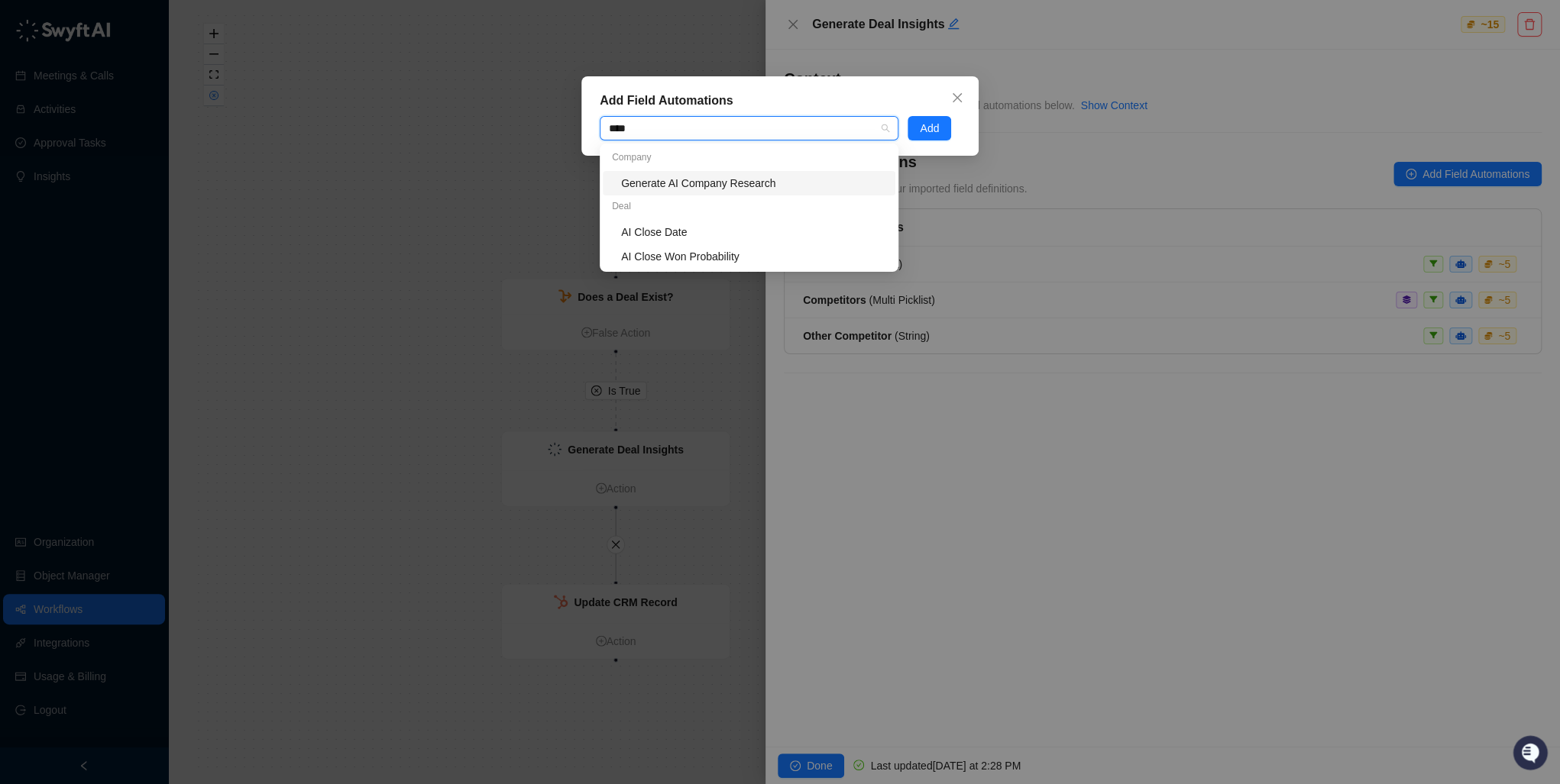
type input "*****"
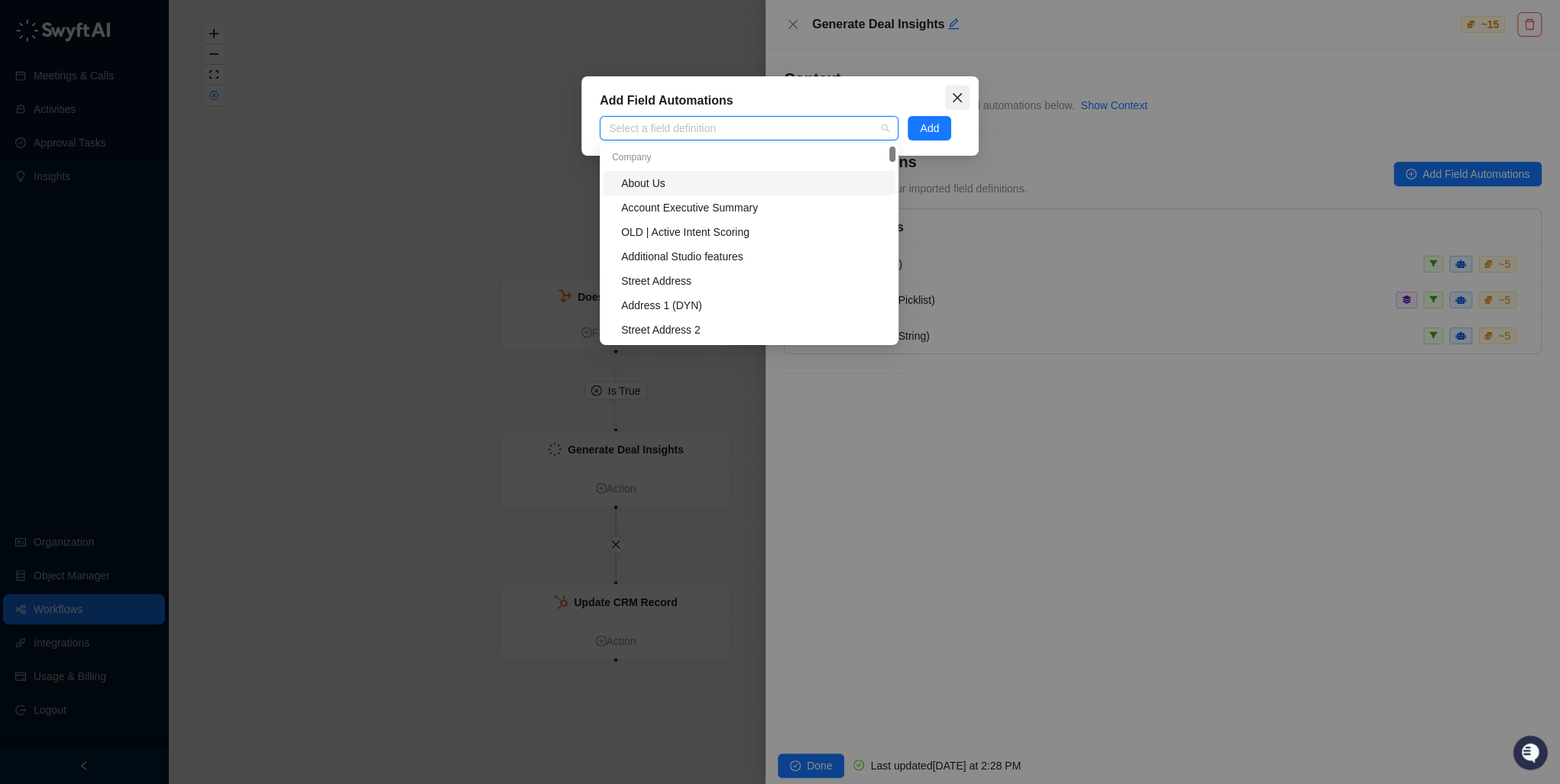
click at [963, 94] on span "Close" at bounding box center [957, 98] width 25 height 12
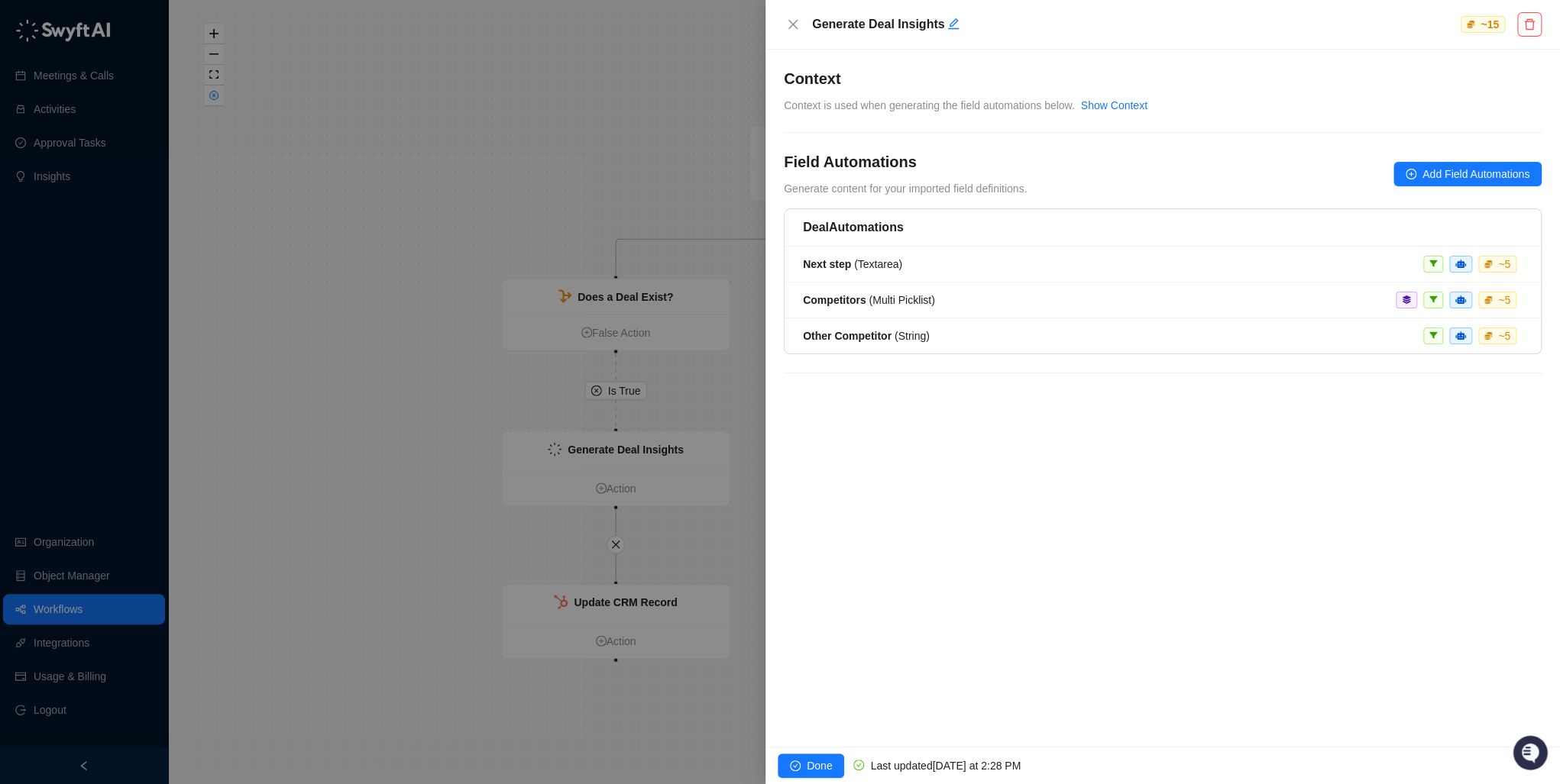
click at [516, 115] on div at bounding box center [780, 392] width 1560 height 784
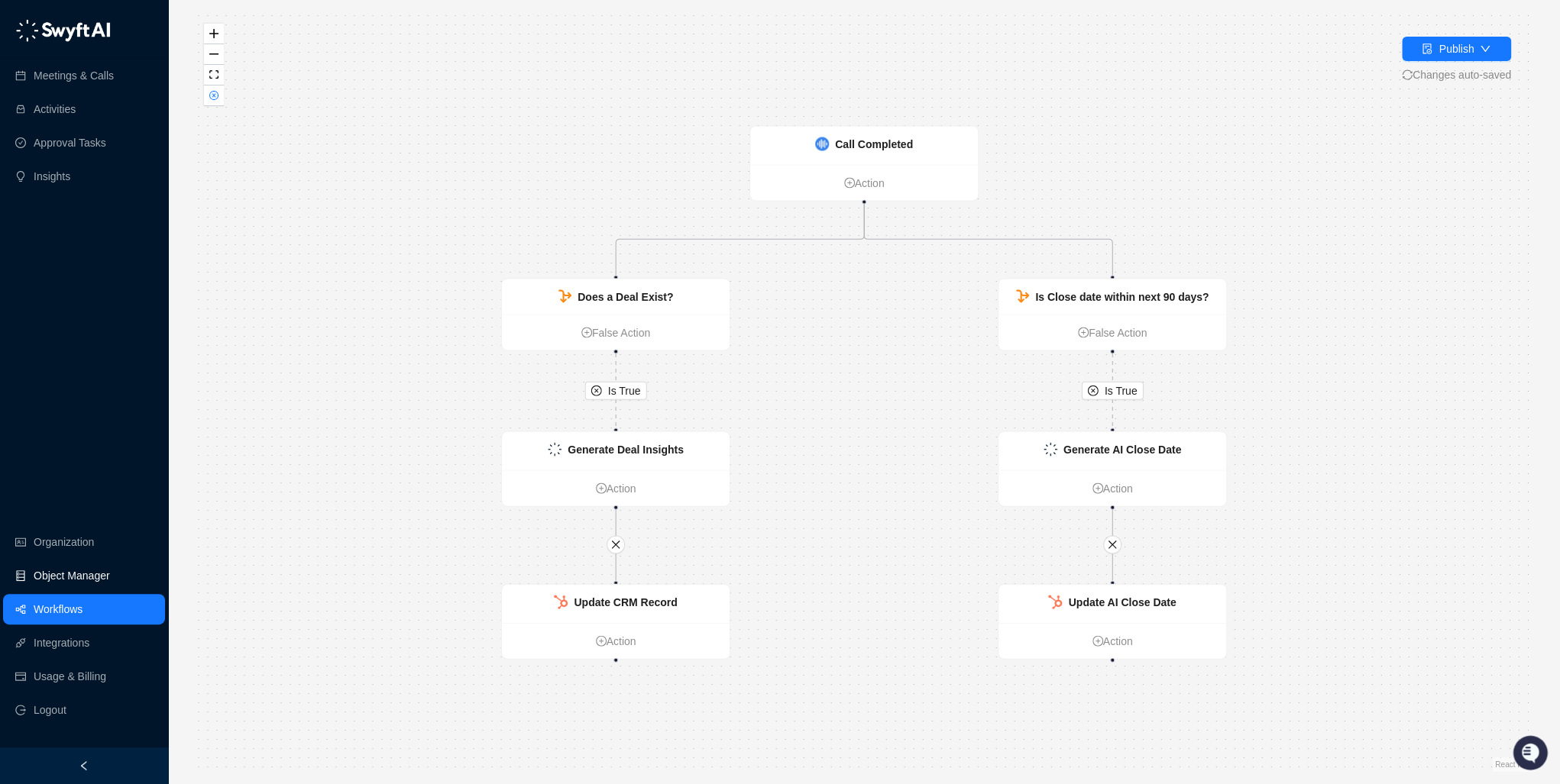
click at [67, 576] on link "Object Manager" at bounding box center [72, 576] width 77 height 31
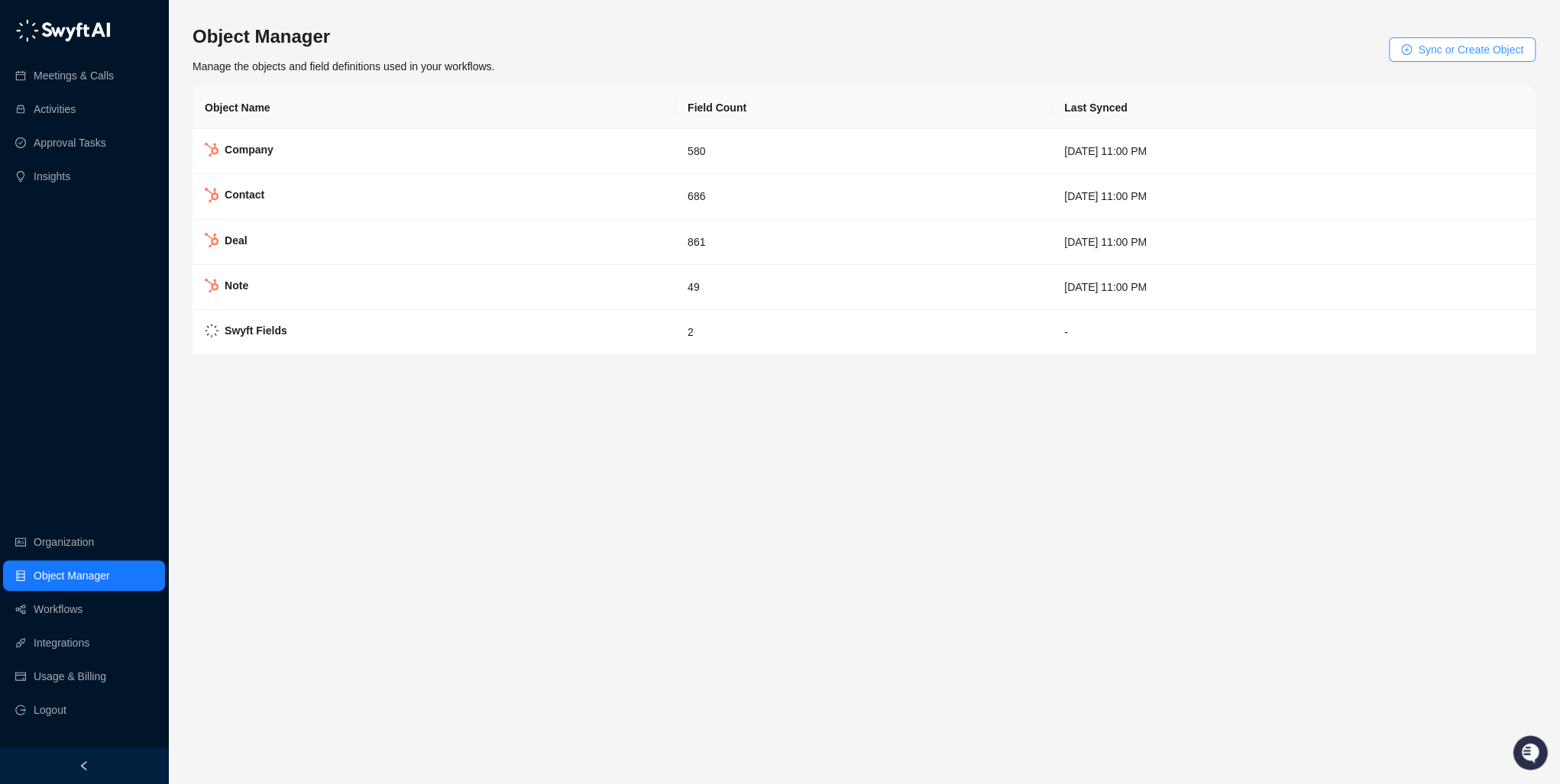
click at [1456, 46] on span "Sync or Create Object" at bounding box center [1471, 49] width 105 height 17
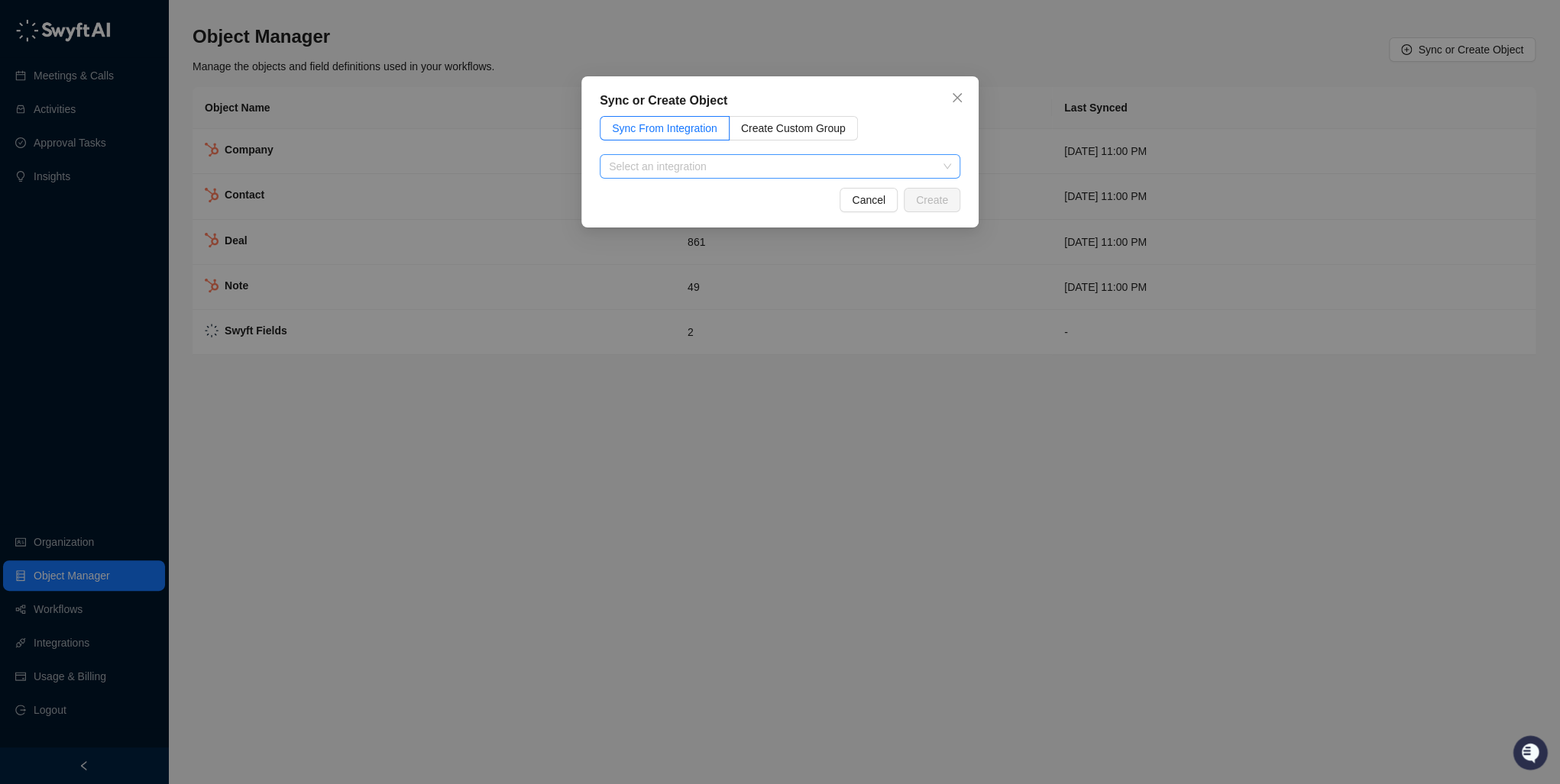
click at [671, 171] on input "search" at bounding box center [776, 166] width 333 height 23
click at [671, 196] on div "HubSpot" at bounding box center [779, 197] width 336 height 17
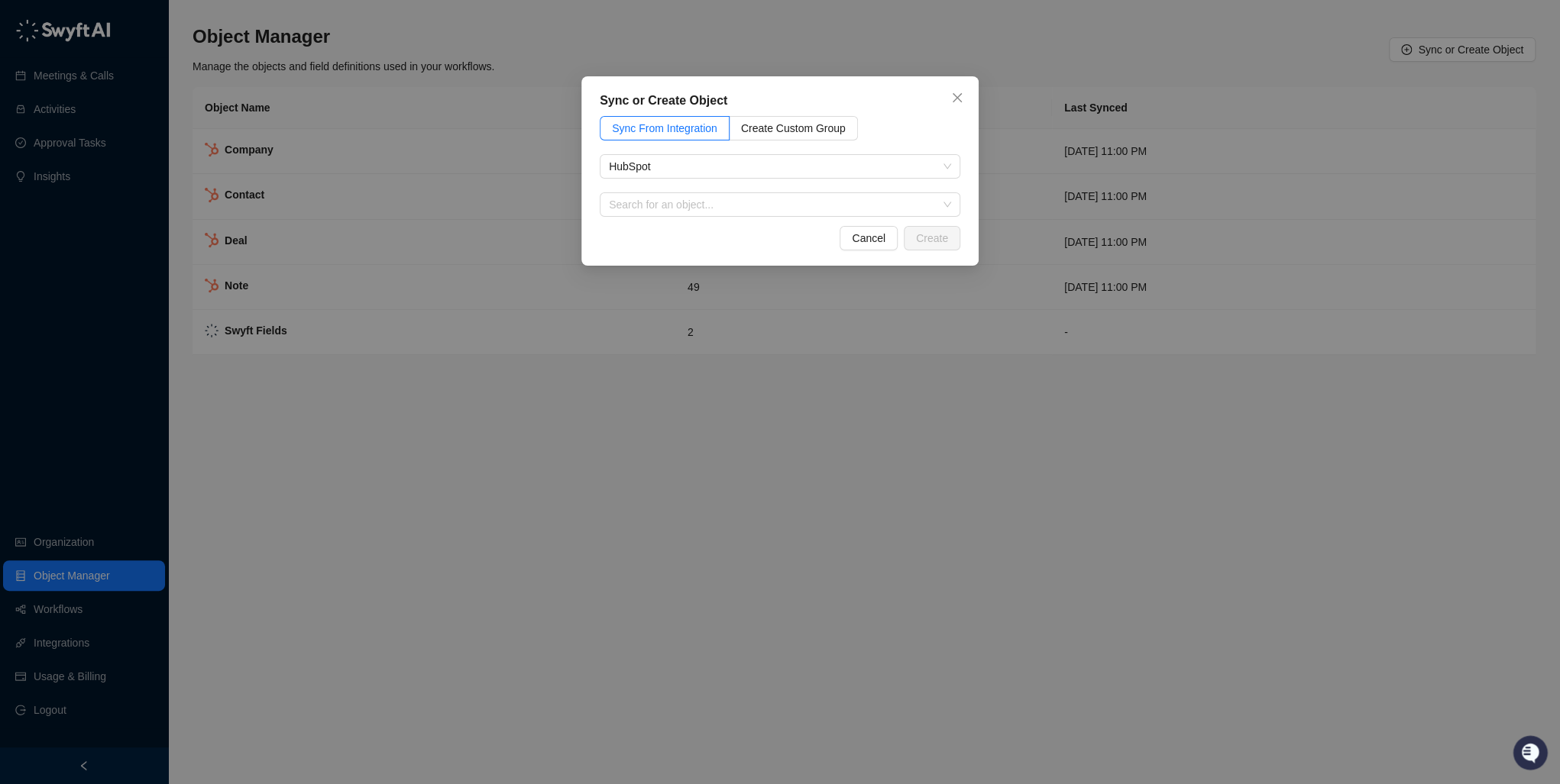
click at [702, 226] on div "Cancel Create" at bounding box center [780, 238] width 361 height 25
click at [691, 202] on input "search" at bounding box center [776, 204] width 333 height 23
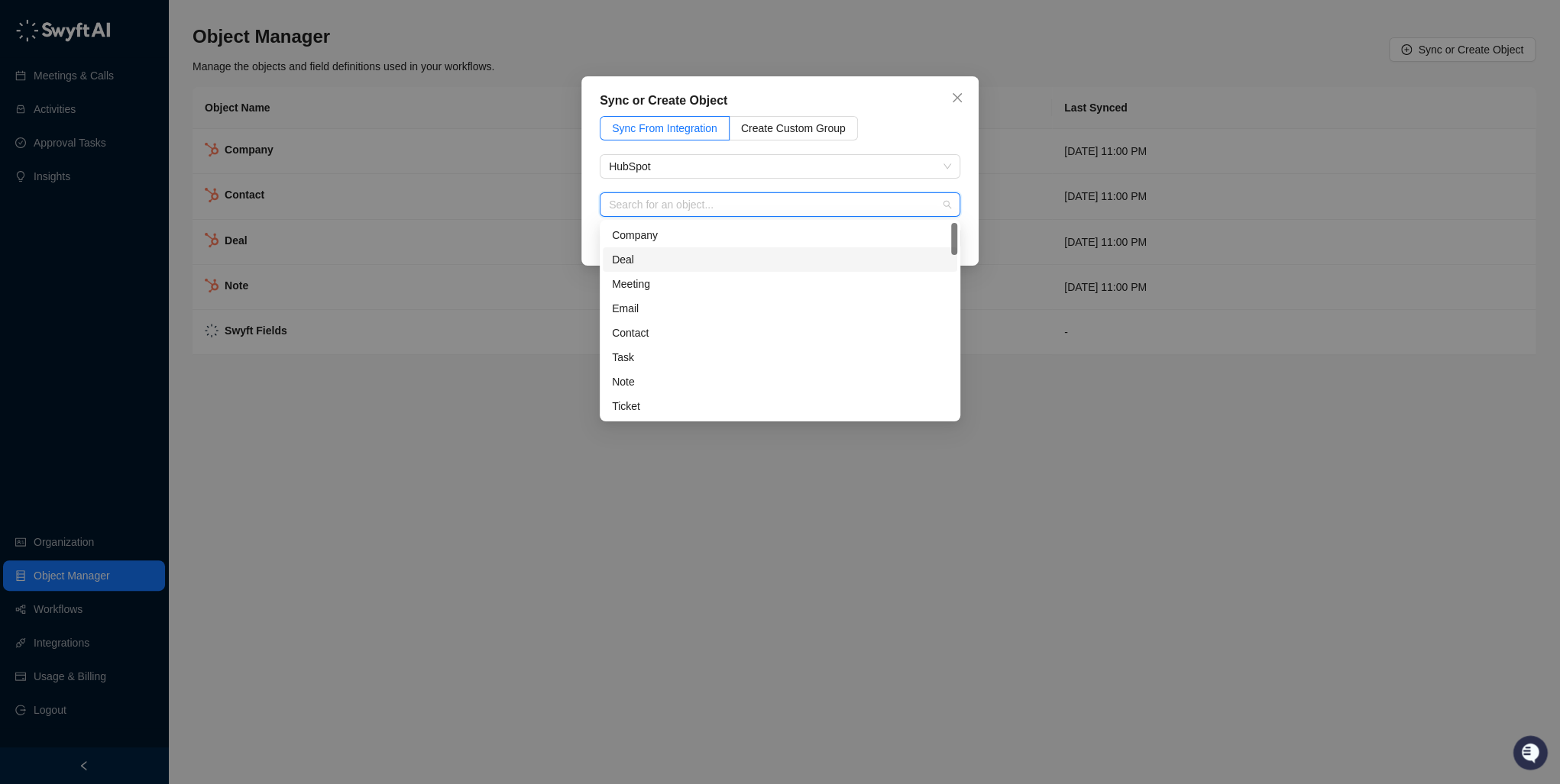
click at [640, 258] on div "Deal" at bounding box center [779, 259] width 336 height 17
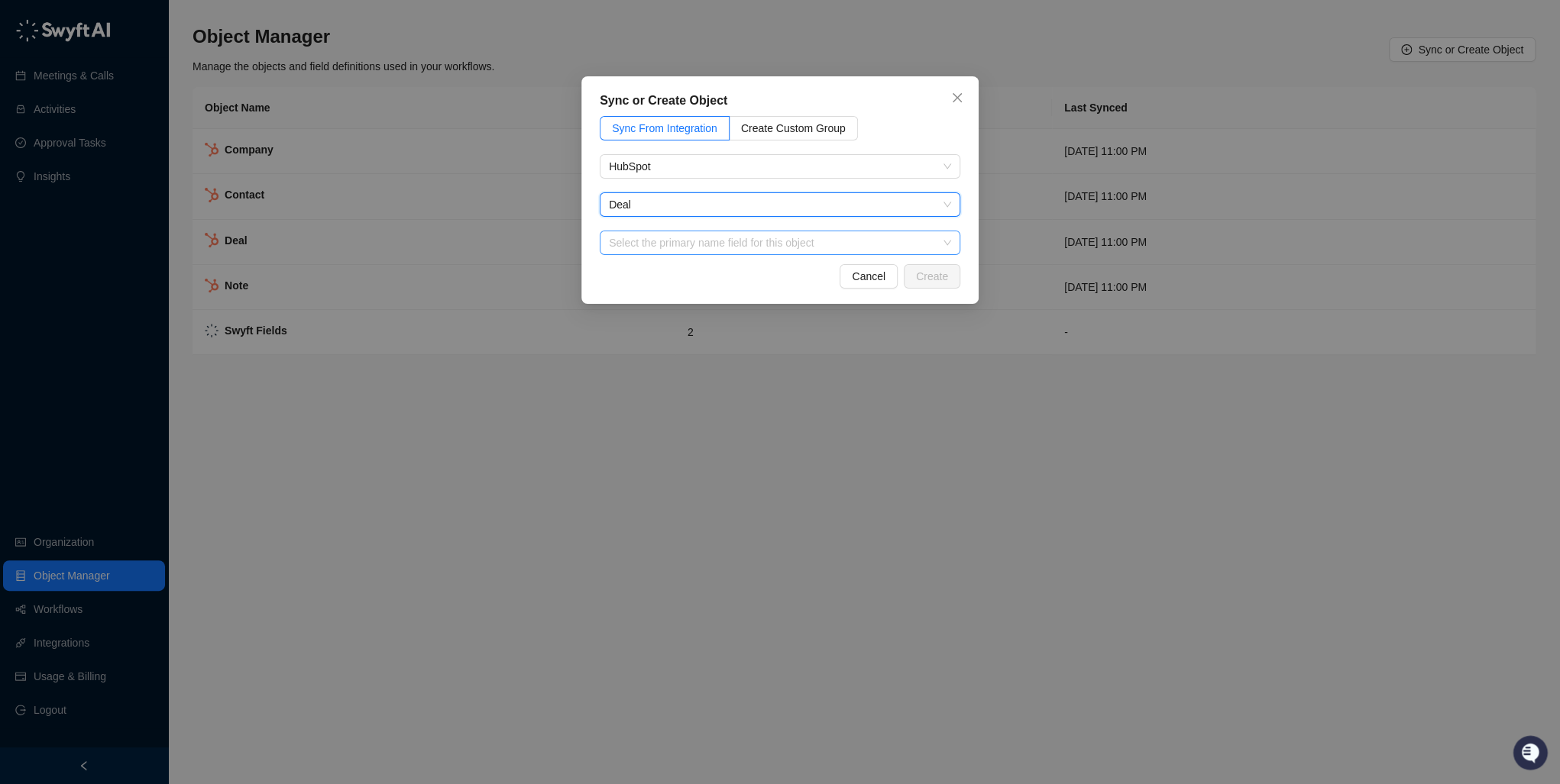
click at [762, 234] on input "search" at bounding box center [776, 242] width 333 height 23
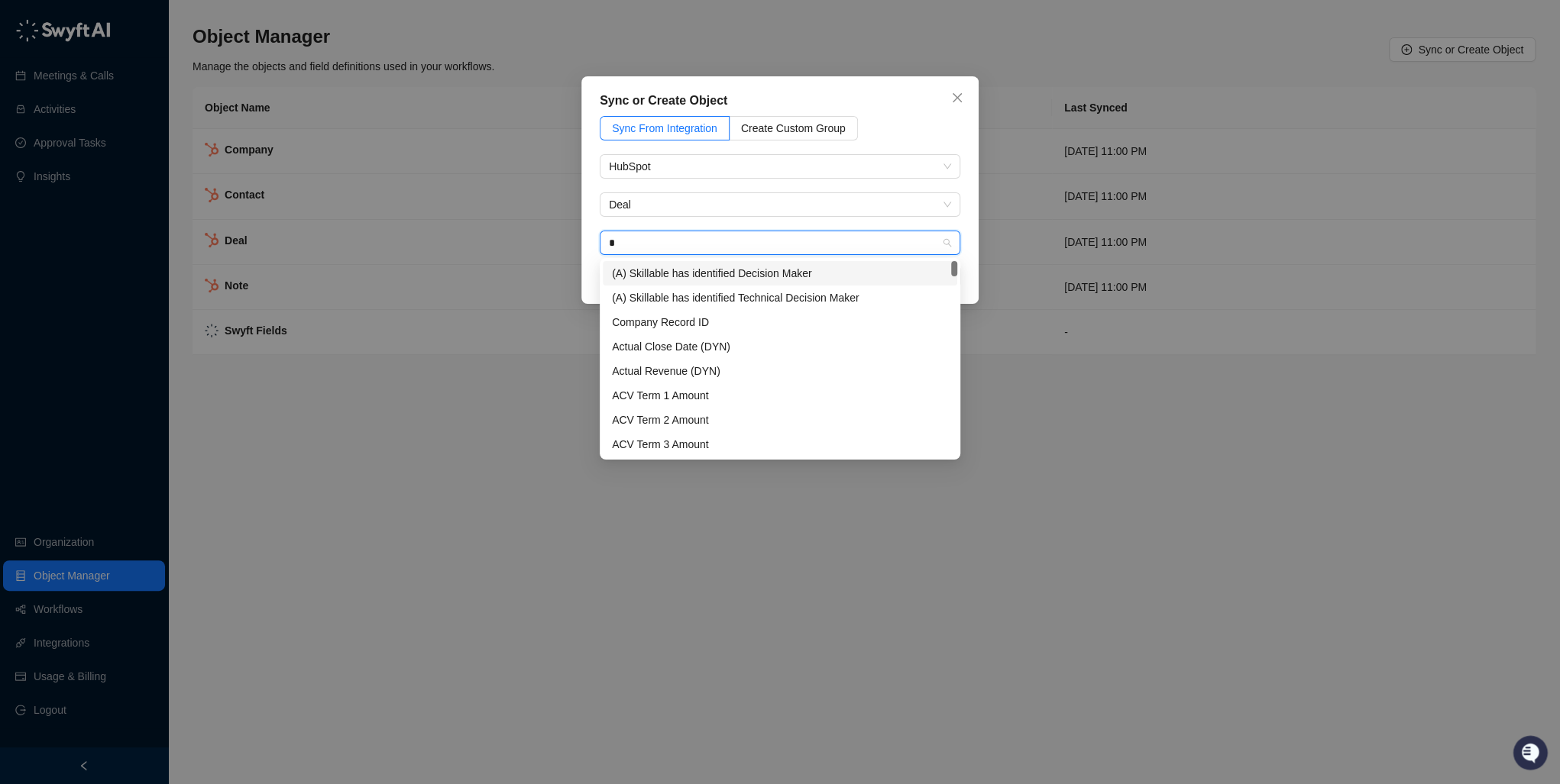
type input "*"
click at [975, 97] on div "Sync or Create Object Sync From Integration Create Custom Group HubSpot Deal Se…" at bounding box center [779, 190] width 397 height 228
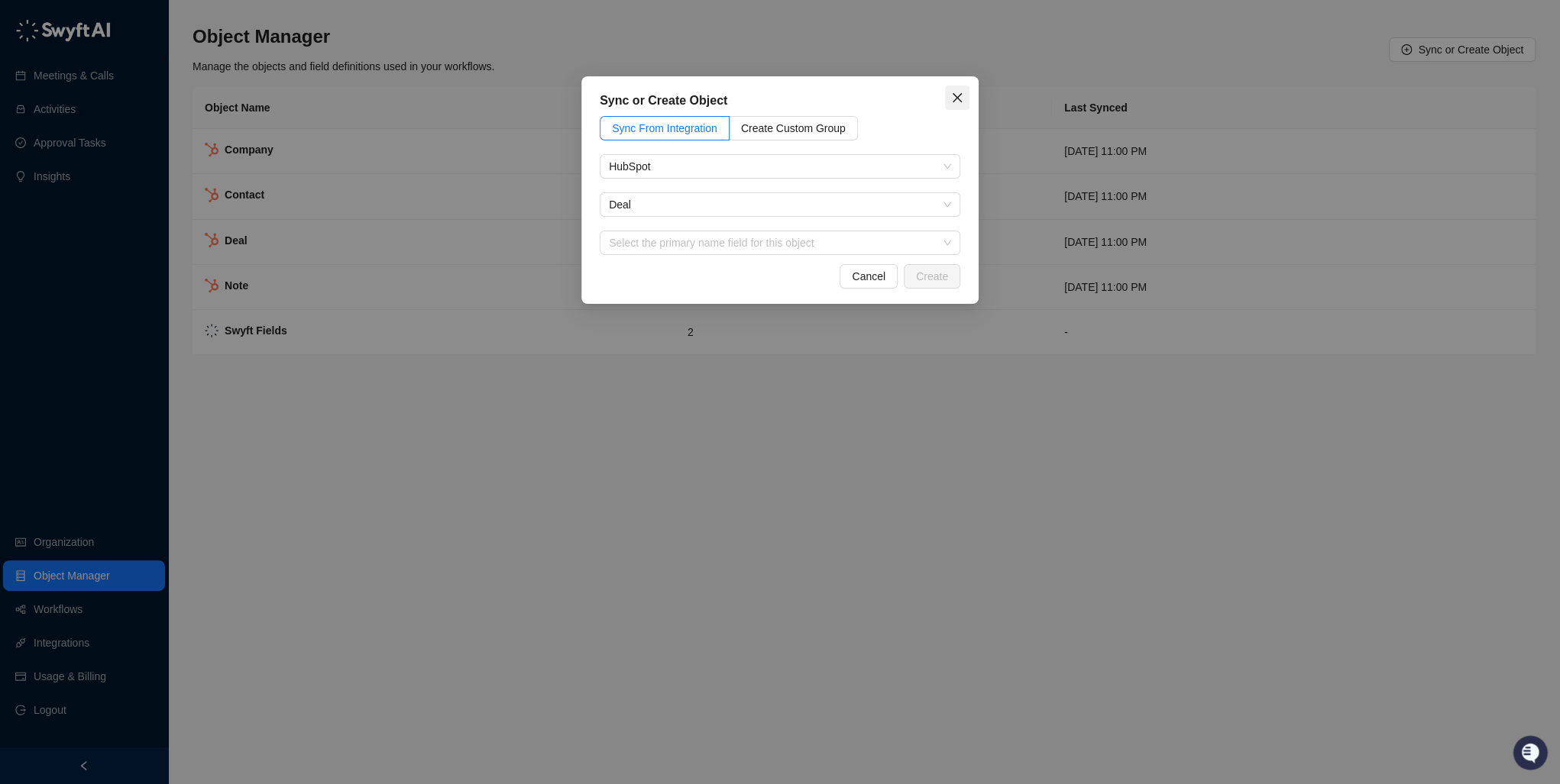
click at [966, 93] on span "Close" at bounding box center [957, 98] width 25 height 12
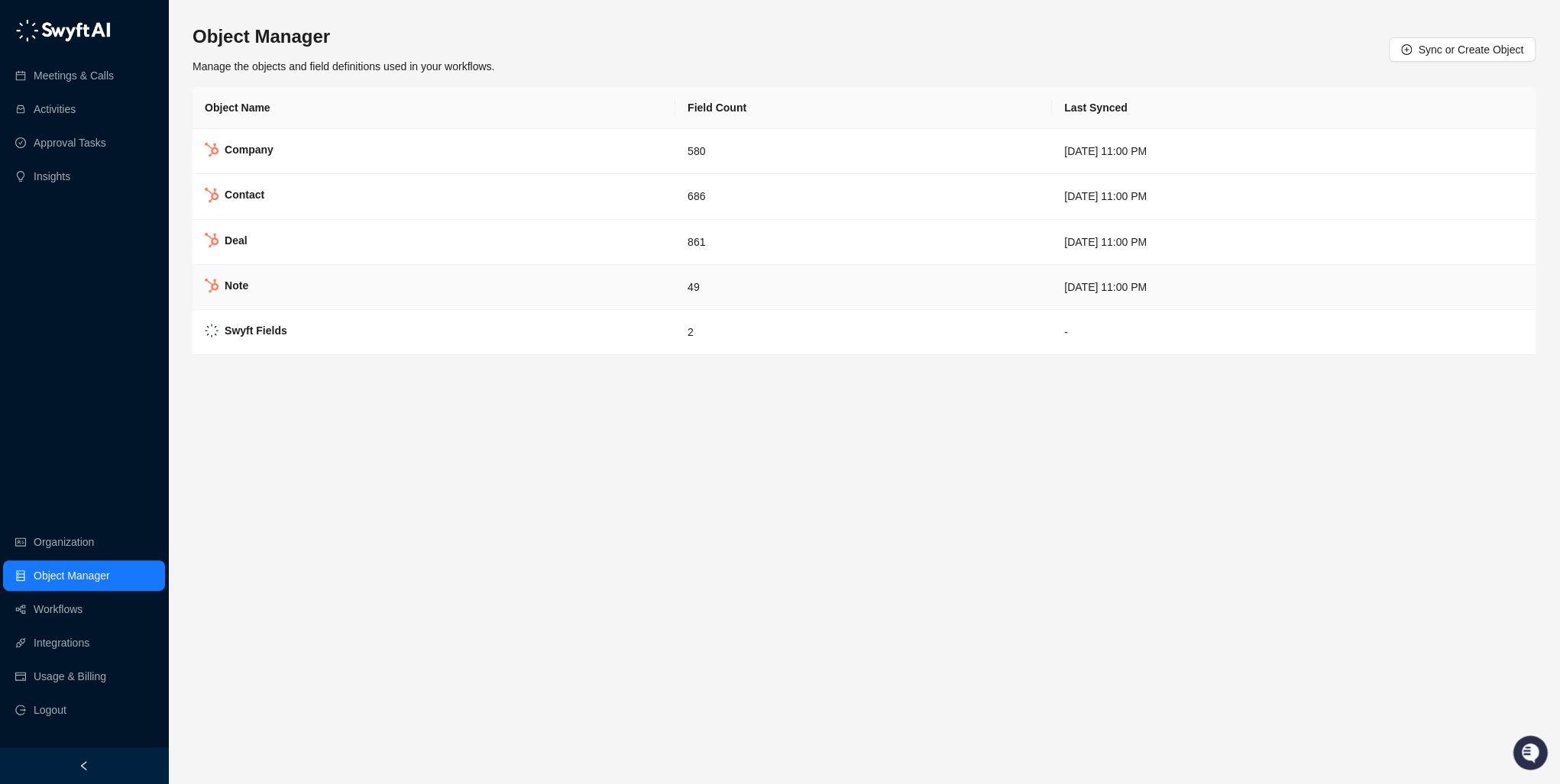
click at [1052, 275] on td "[DATE] 11:00 PM" at bounding box center [1294, 287] width 483 height 45
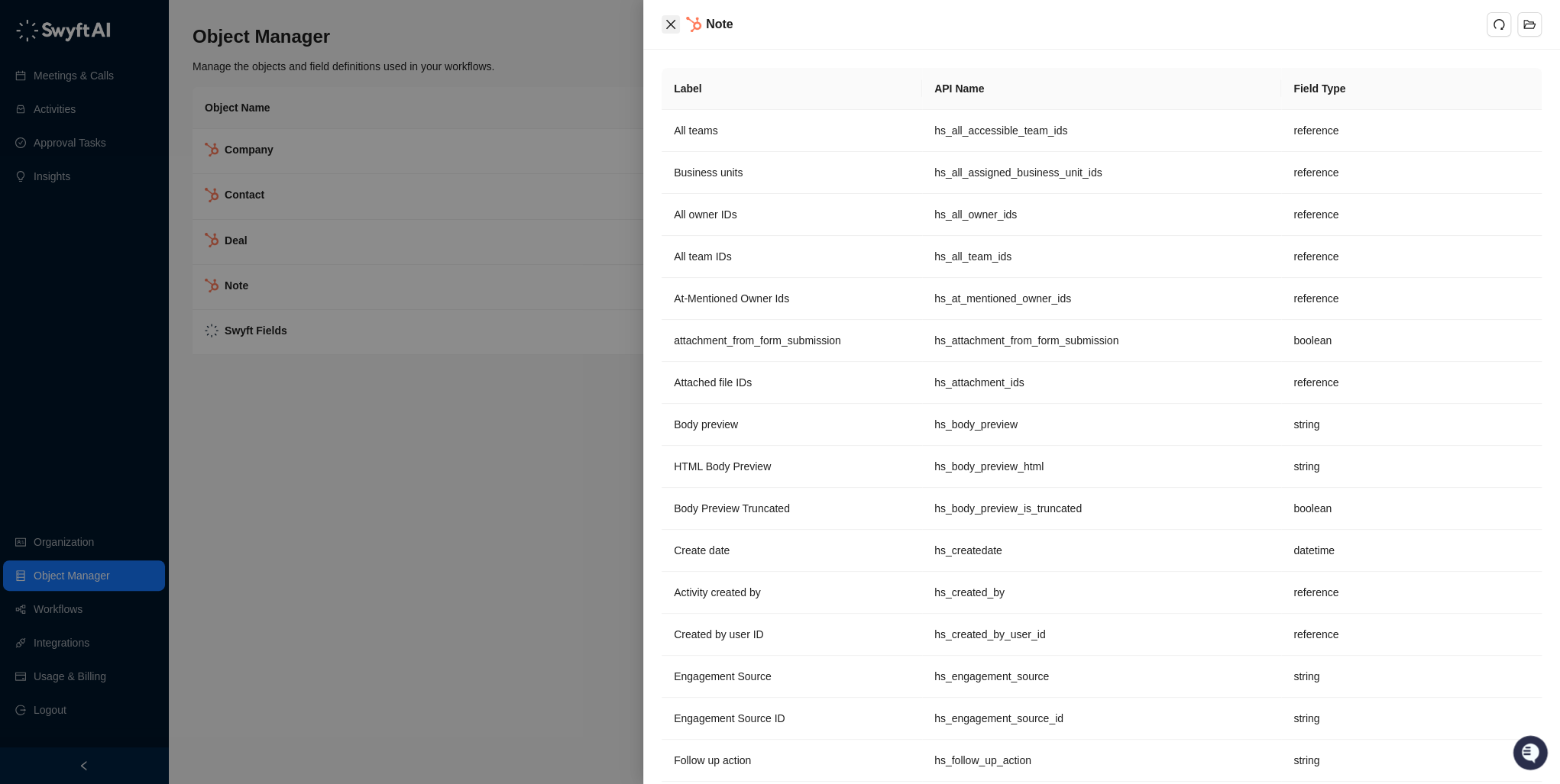
click at [665, 26] on icon "close" at bounding box center [670, 25] width 12 height 12
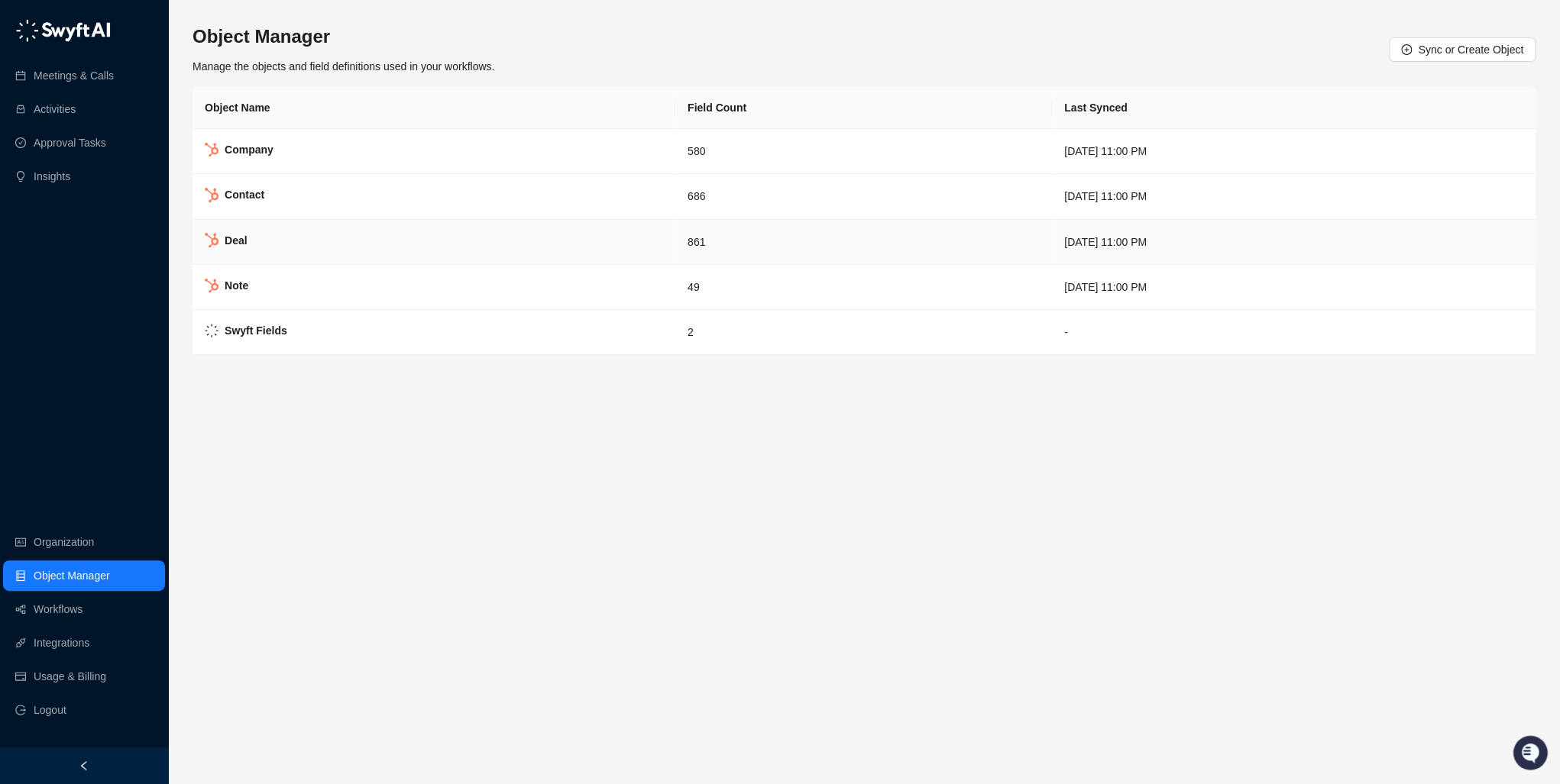
click at [1164, 238] on td "[DATE] 11:00 PM" at bounding box center [1294, 242] width 483 height 45
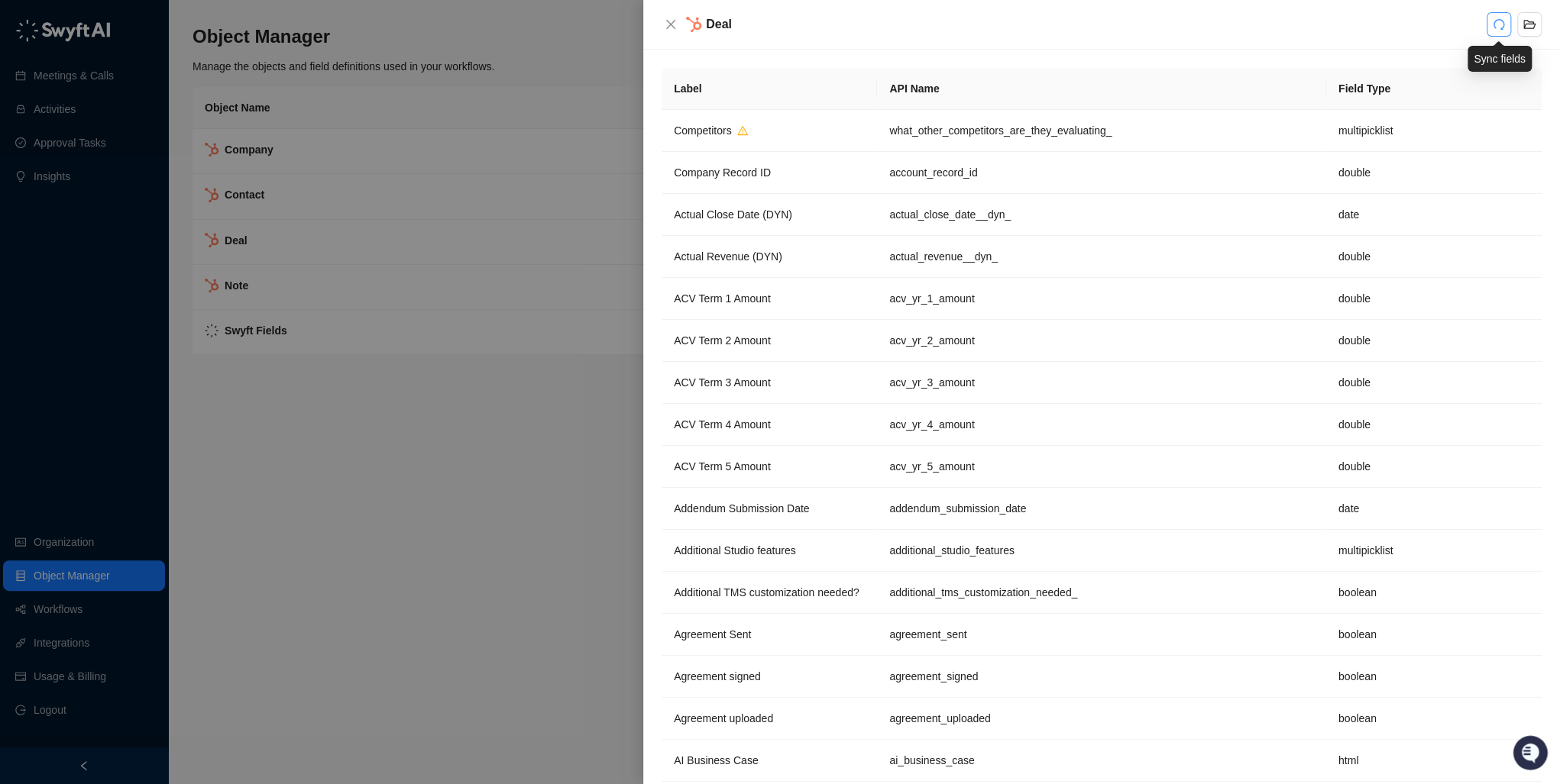
click at [1498, 25] on icon "redo" at bounding box center [1499, 25] width 12 height 12
click at [346, 448] on div at bounding box center [780, 392] width 1560 height 784
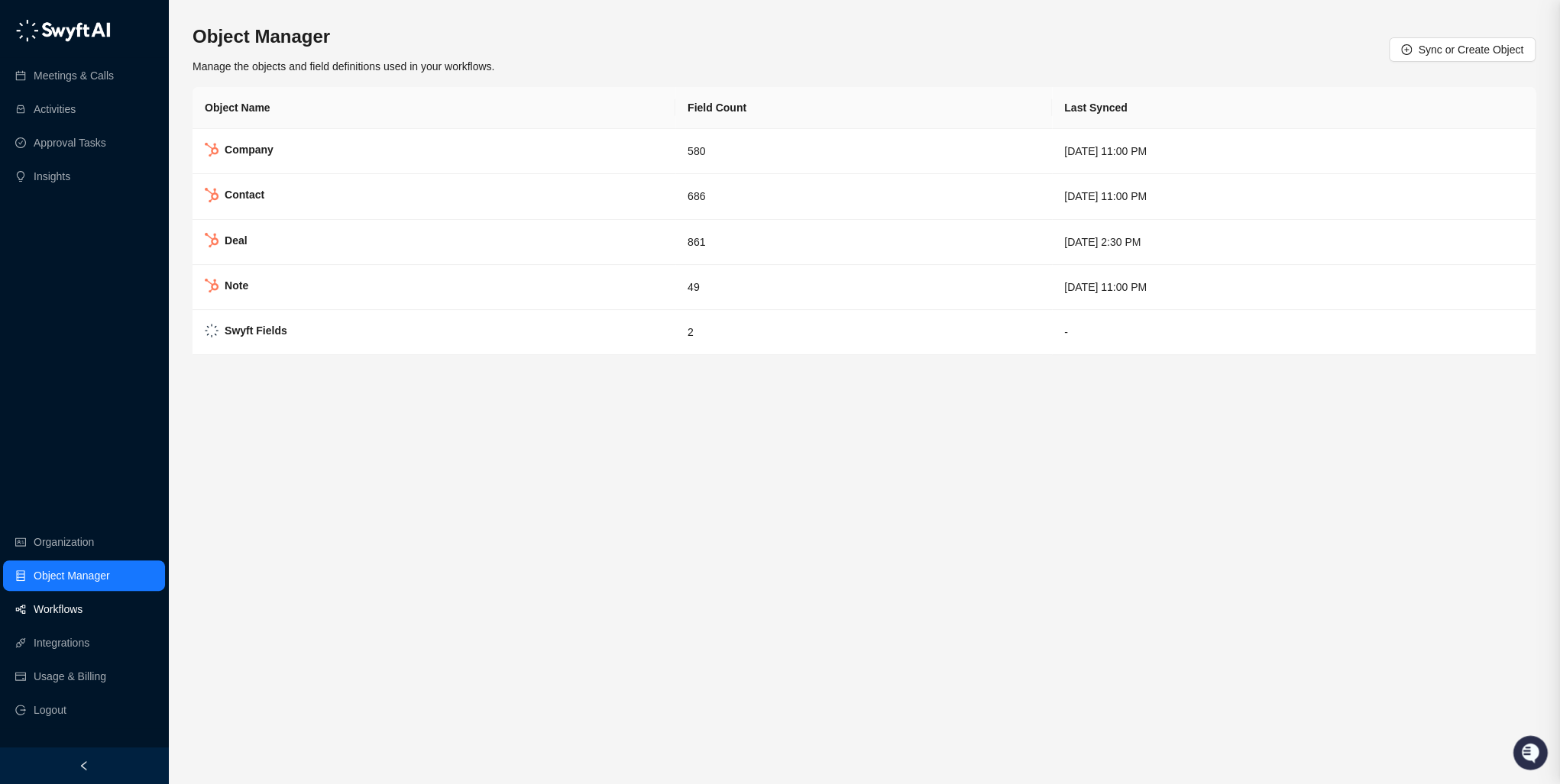
click at [73, 608] on link "Workflows" at bounding box center [58, 610] width 48 height 31
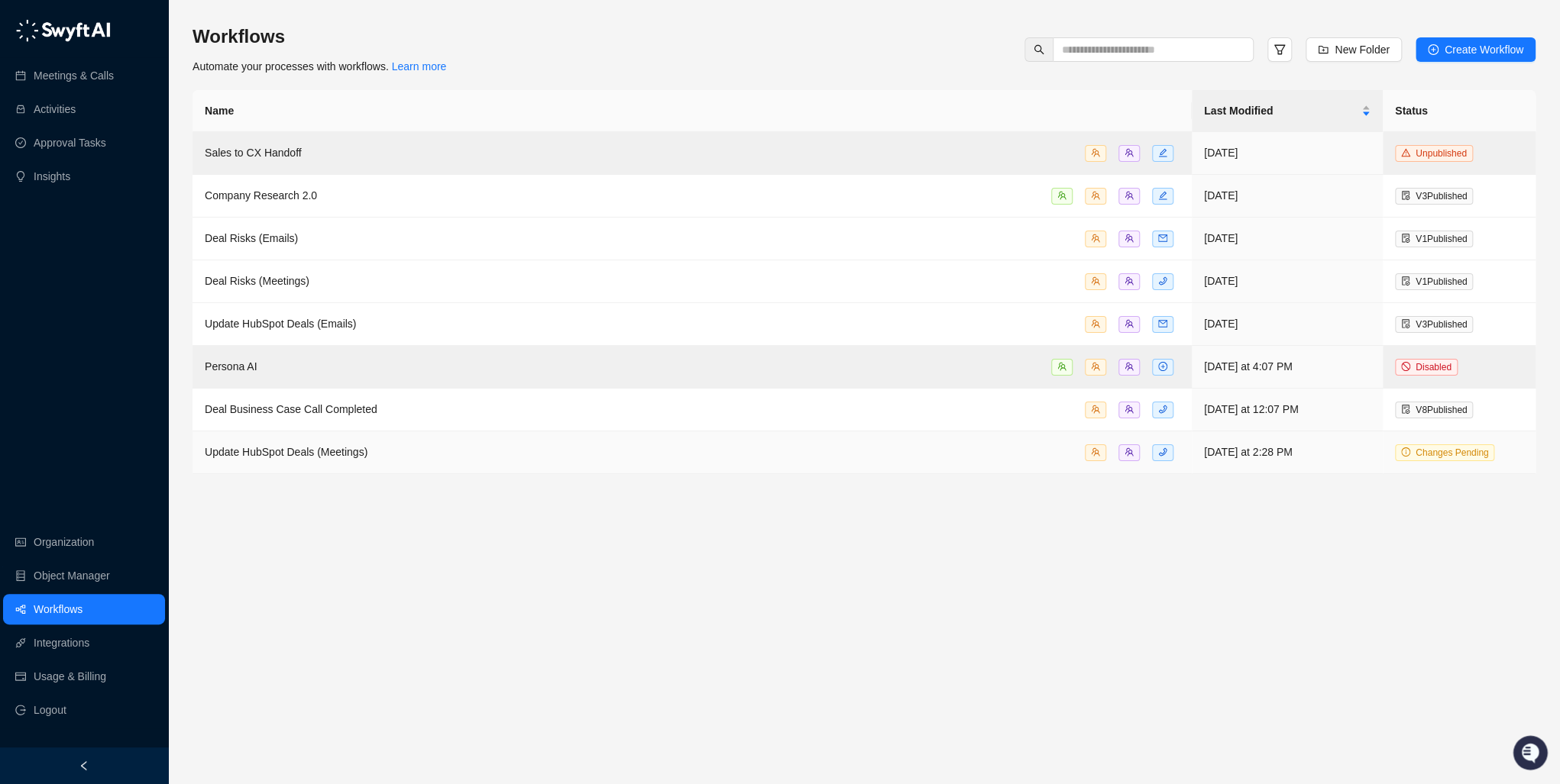
click at [299, 455] on span "Update HubSpot Deals (Meetings)" at bounding box center [286, 452] width 162 height 12
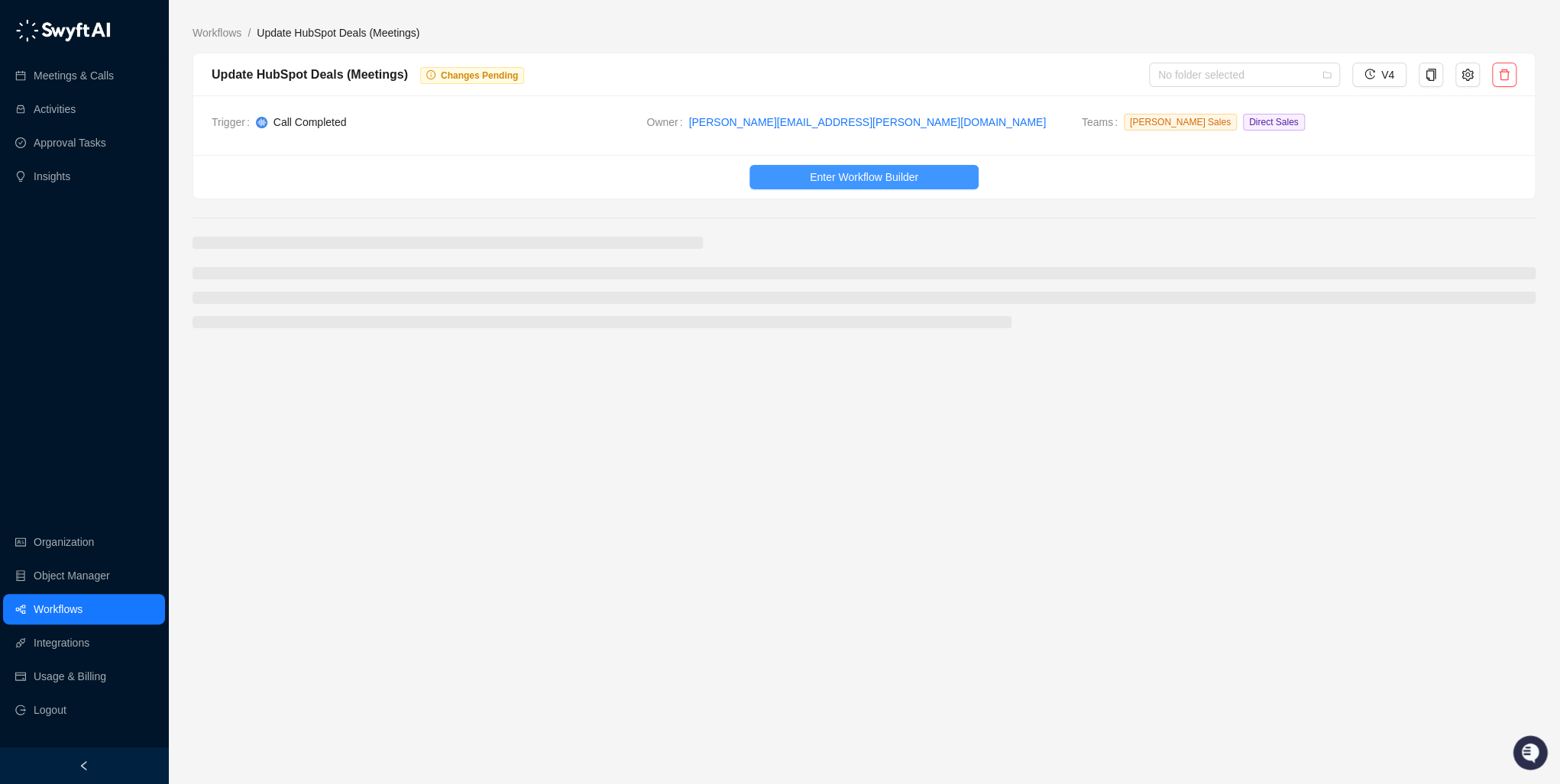
click at [809, 174] on button "Enter Workflow Builder" at bounding box center [863, 177] width 229 height 25
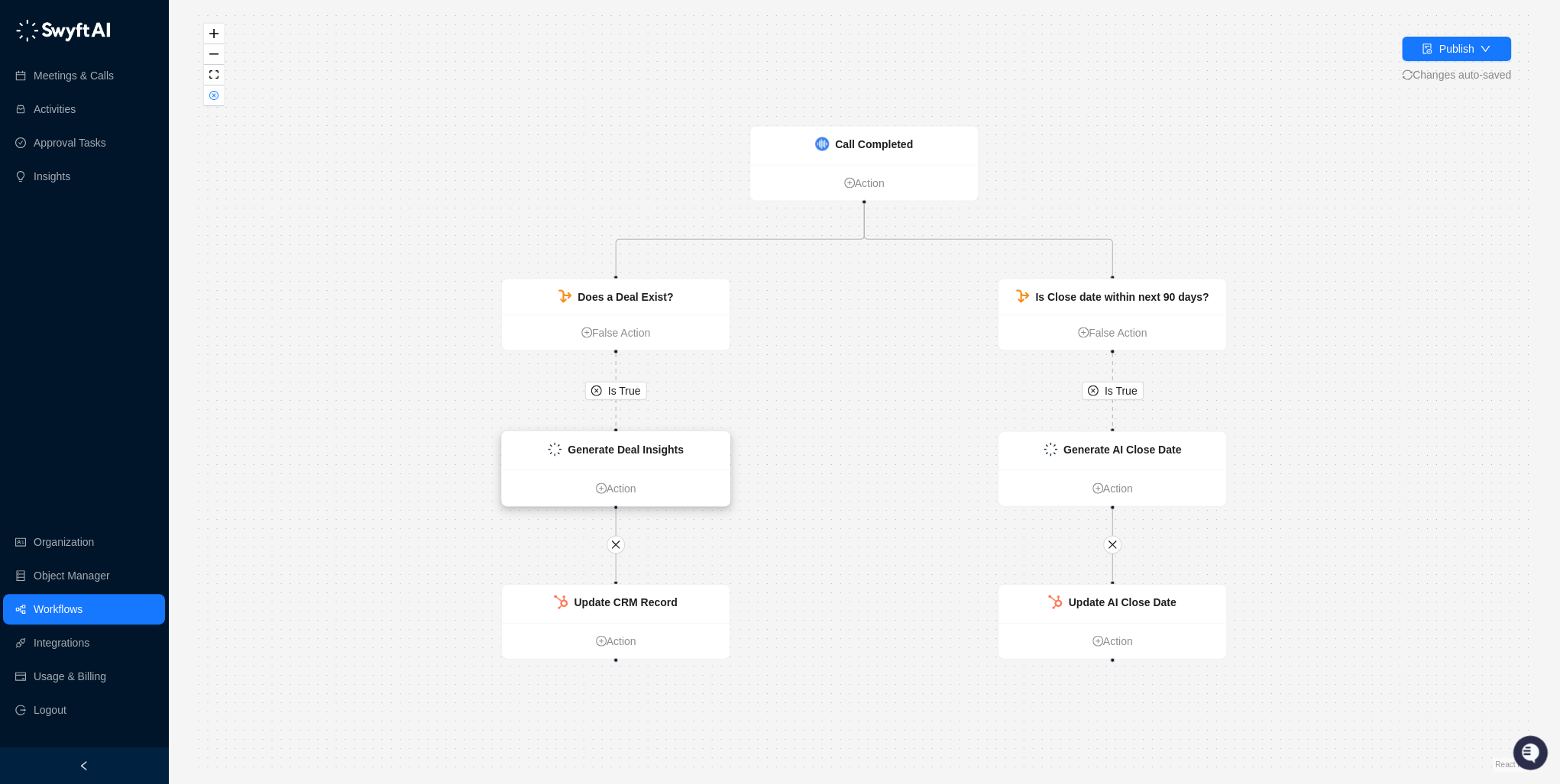
click at [635, 446] on strong "Generate Deal Insights" at bounding box center [625, 450] width 117 height 12
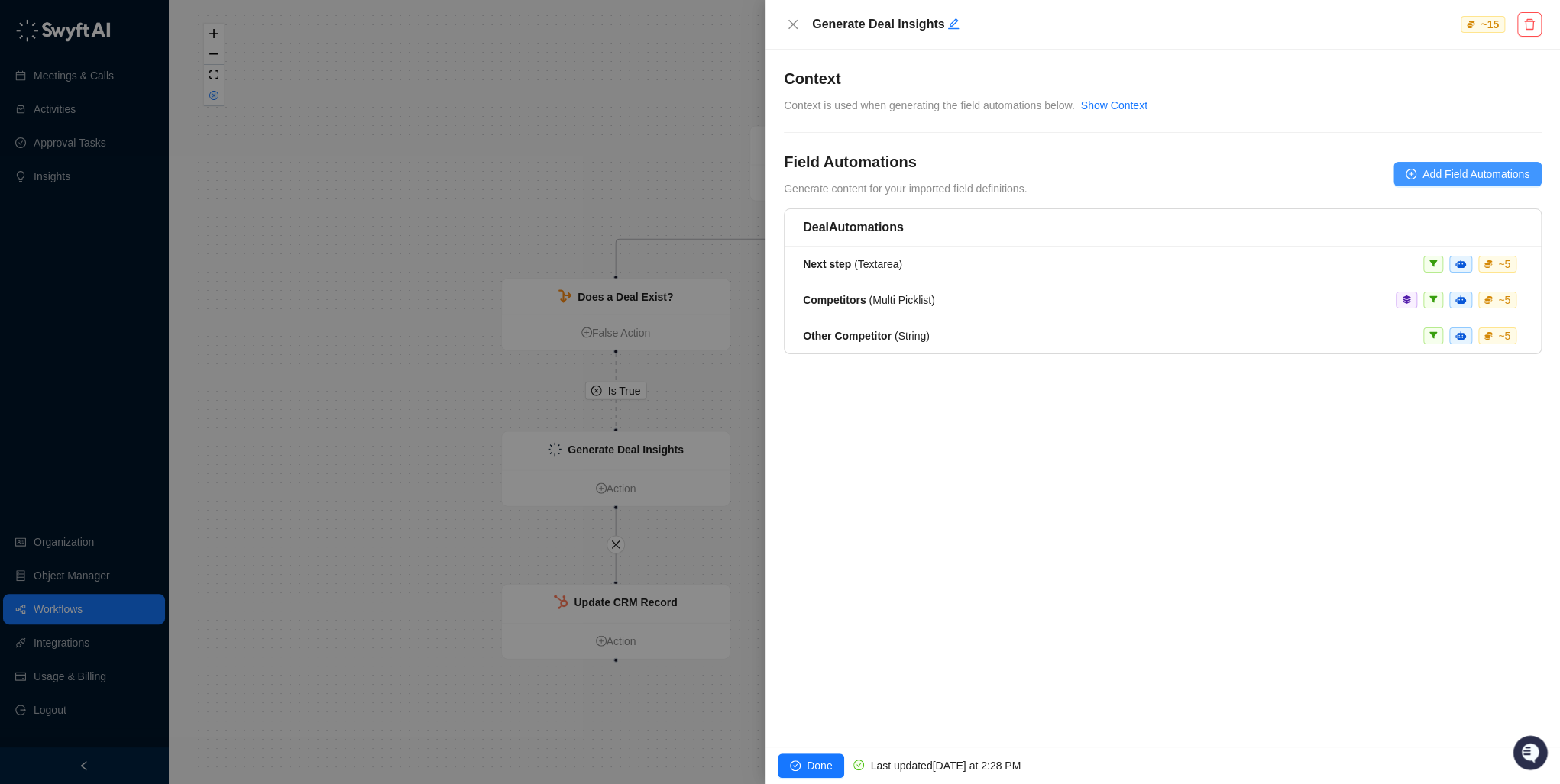
click at [1427, 175] on span "Add Field Automations" at bounding box center [1476, 174] width 107 height 17
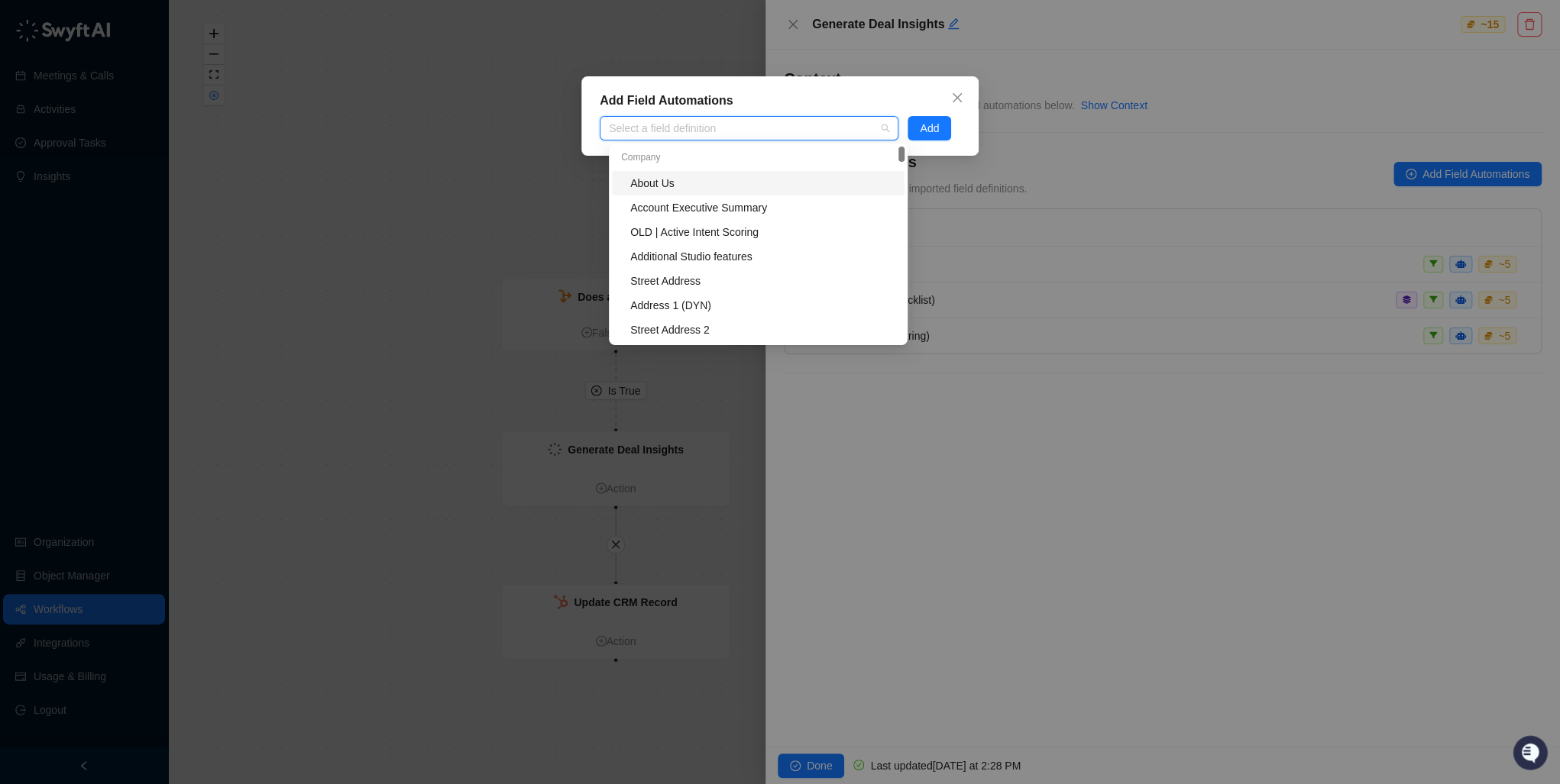
click at [660, 136] on div "Select a field definition" at bounding box center [749, 128] width 299 height 25
type input "*"
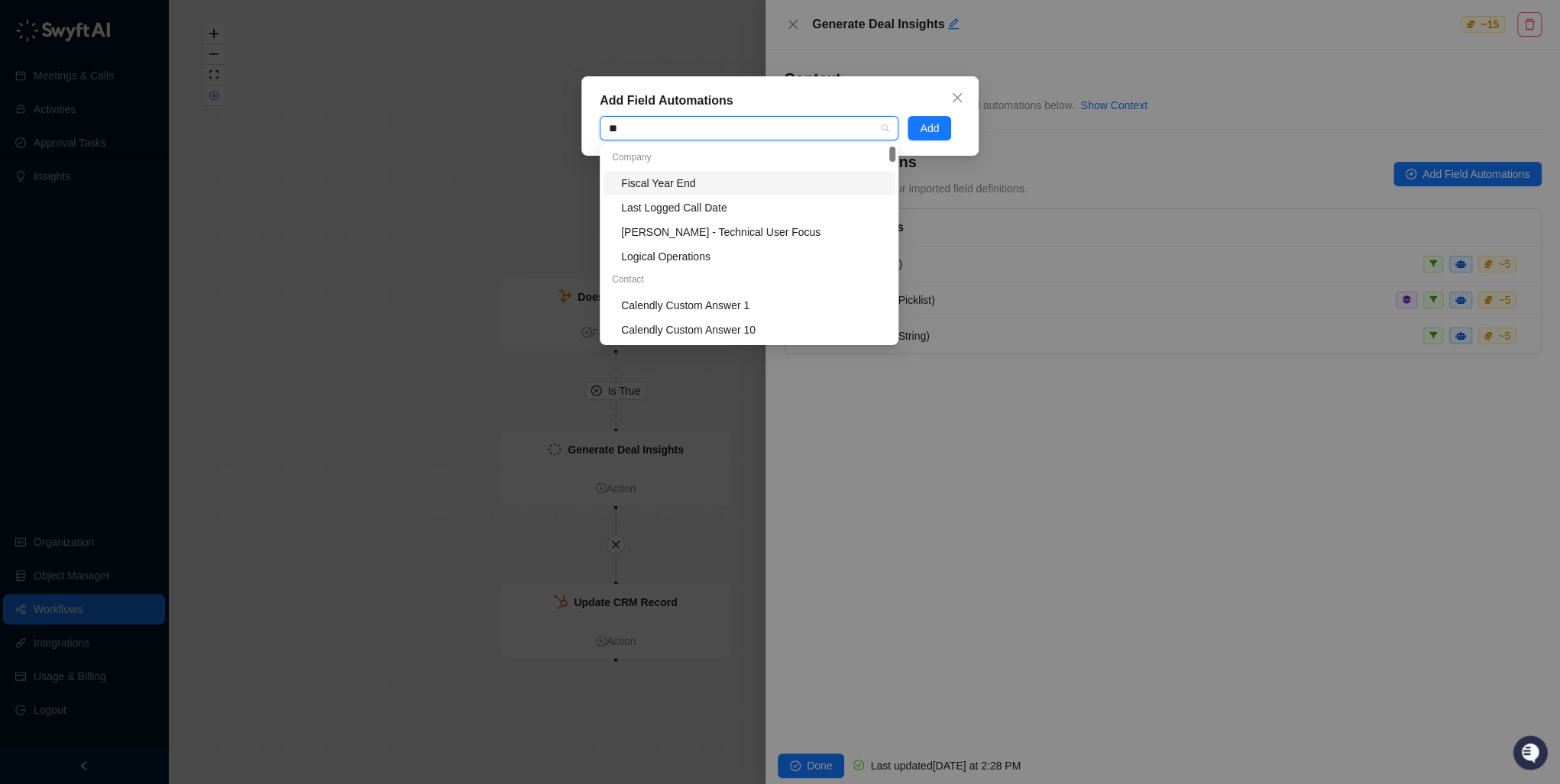
type input "*"
click at [762, 131] on div at bounding box center [741, 128] width 276 height 11
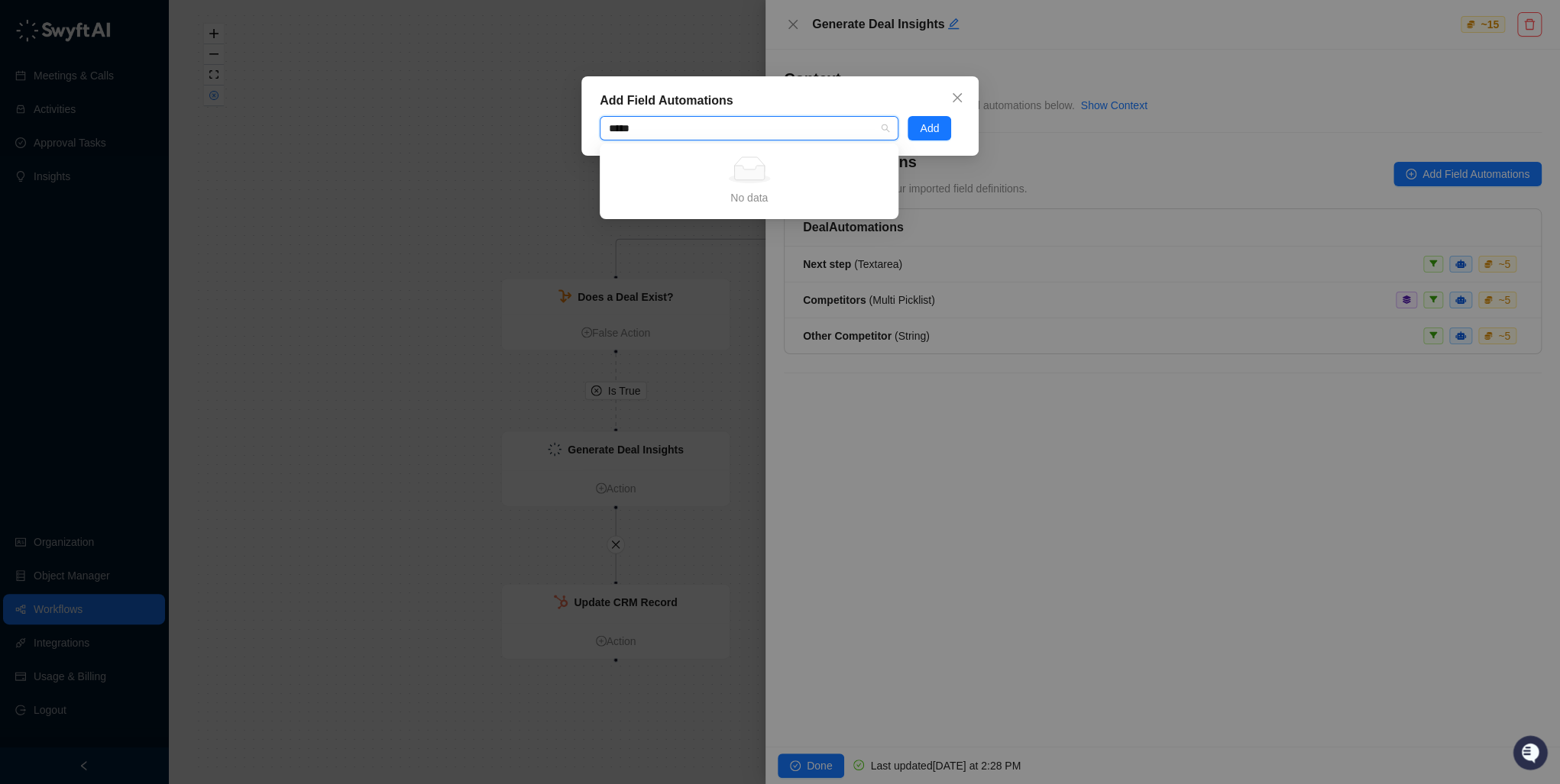
type input "****"
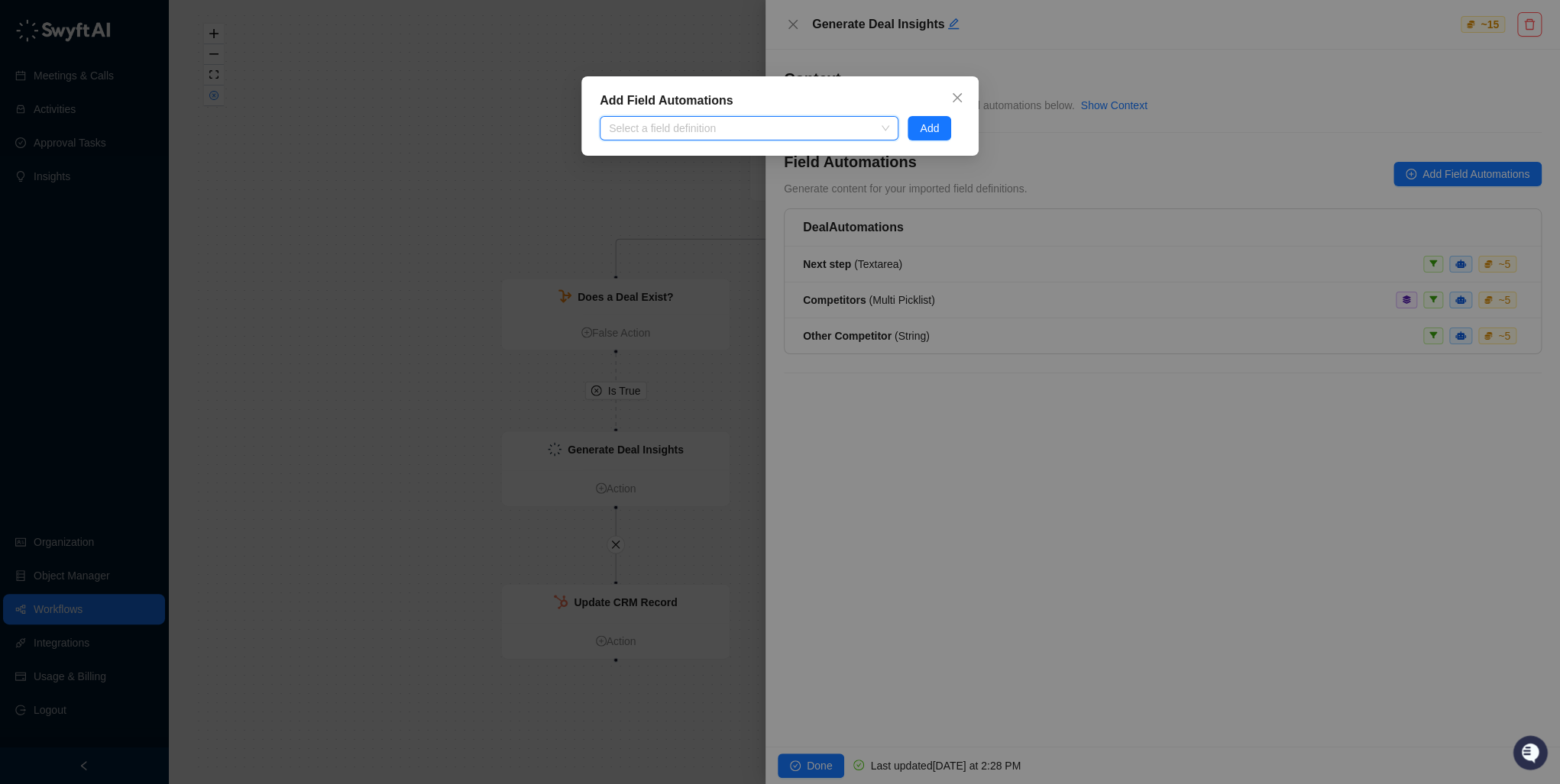
drag, startPoint x: 635, startPoint y: 134, endPoint x: 595, endPoint y: 134, distance: 40.0
click at [595, 134] on div "Select a field definition" at bounding box center [749, 128] width 308 height 25
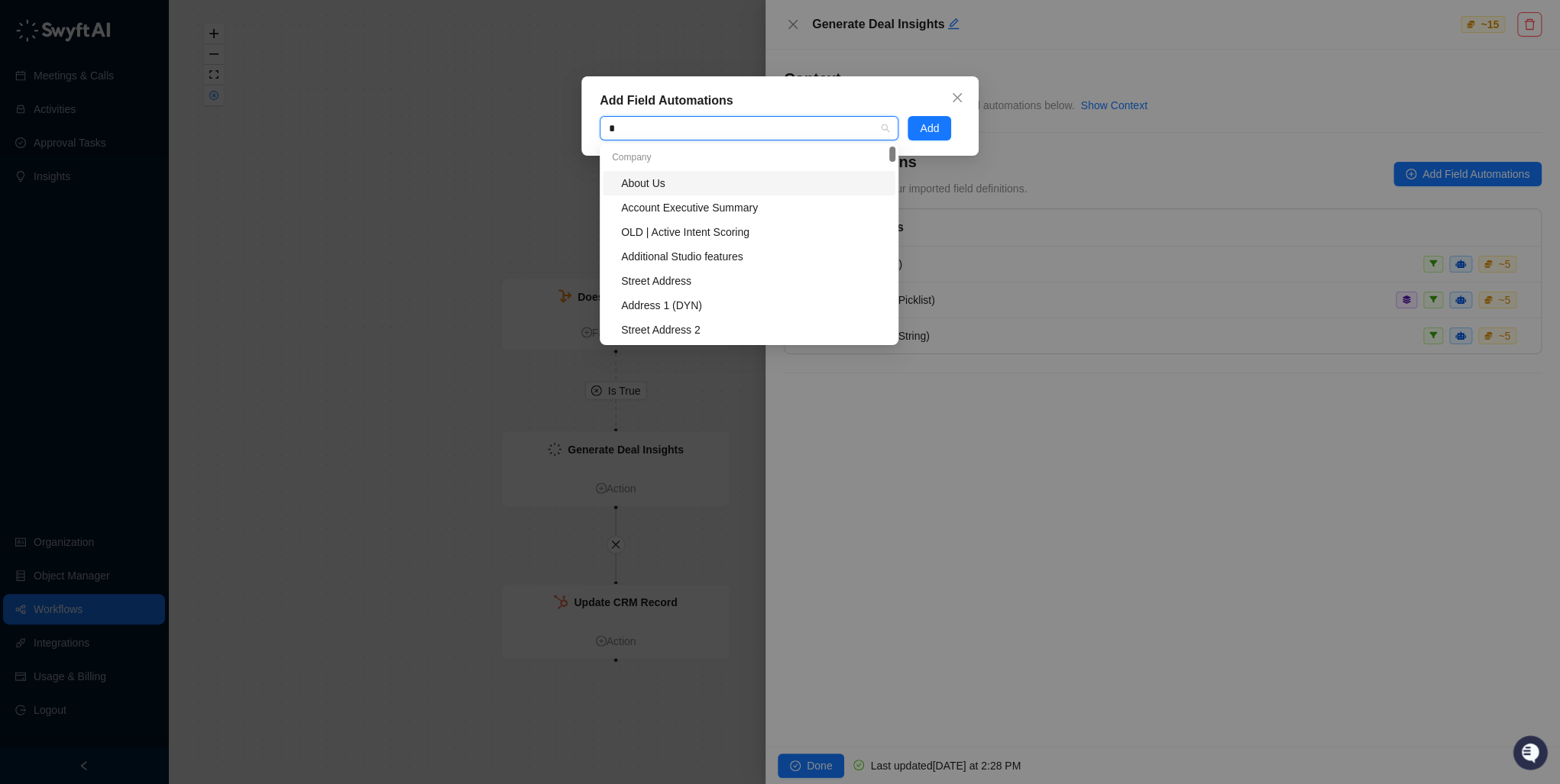
type input "**"
drag, startPoint x: 975, startPoint y: 408, endPoint x: 988, endPoint y: 162, distance: 246.3
click at [976, 405] on div "Add Field Automations AI Add" at bounding box center [780, 392] width 1560 height 784
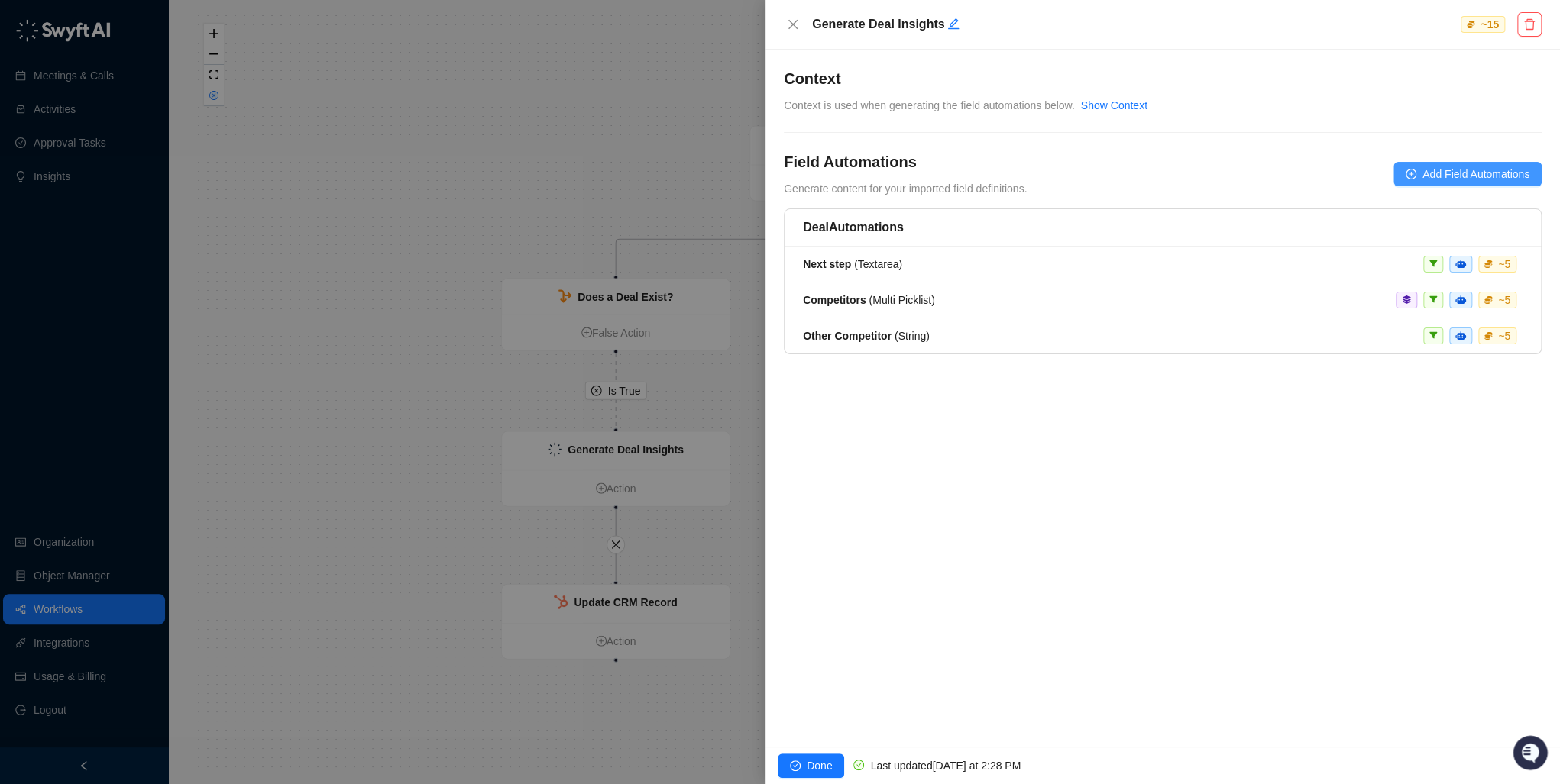
click at [1439, 173] on span "Add Field Automations" at bounding box center [1476, 174] width 107 height 17
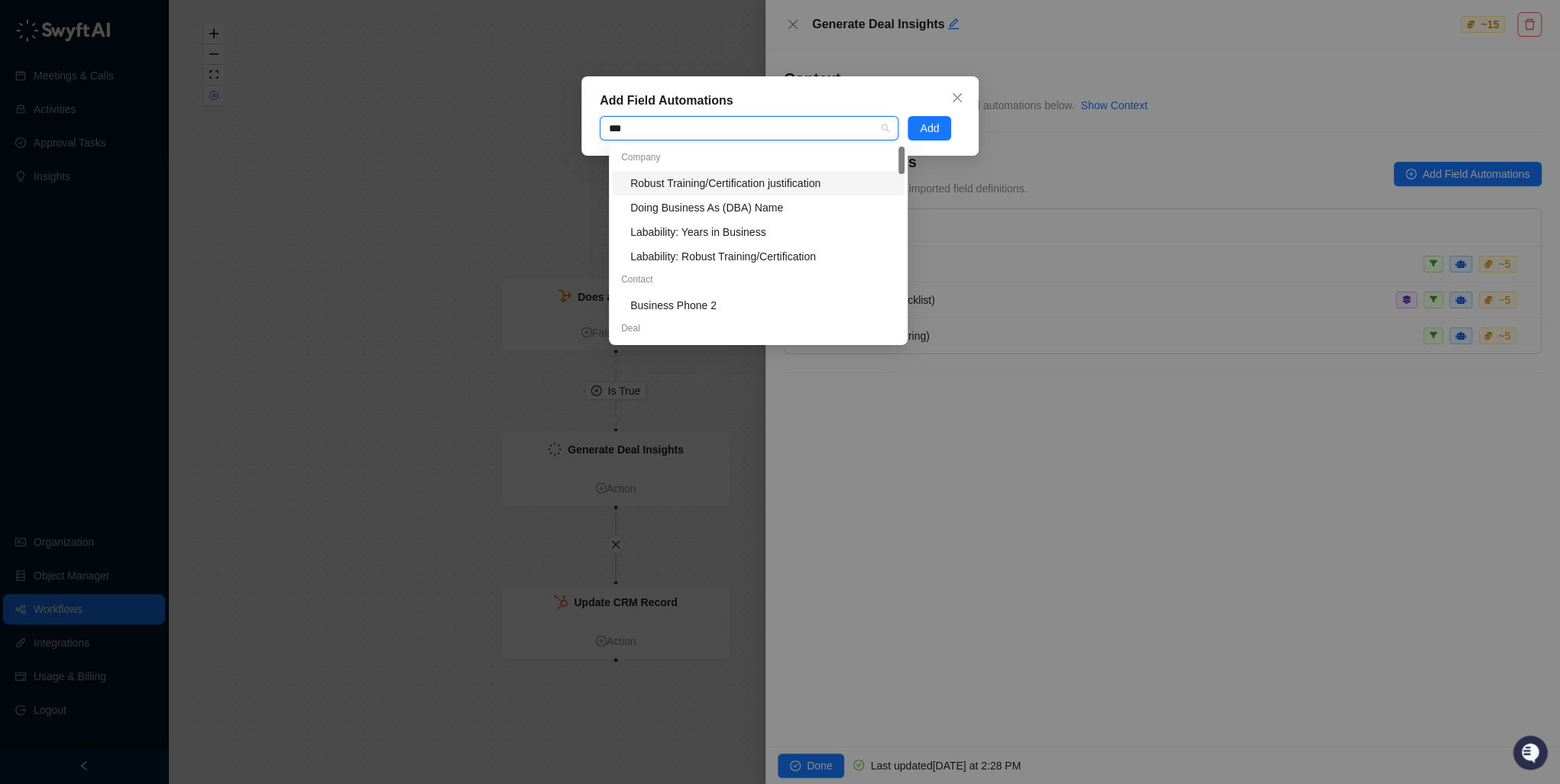
type input "****"
click at [693, 304] on div "AI Business Case" at bounding box center [763, 305] width 265 height 17
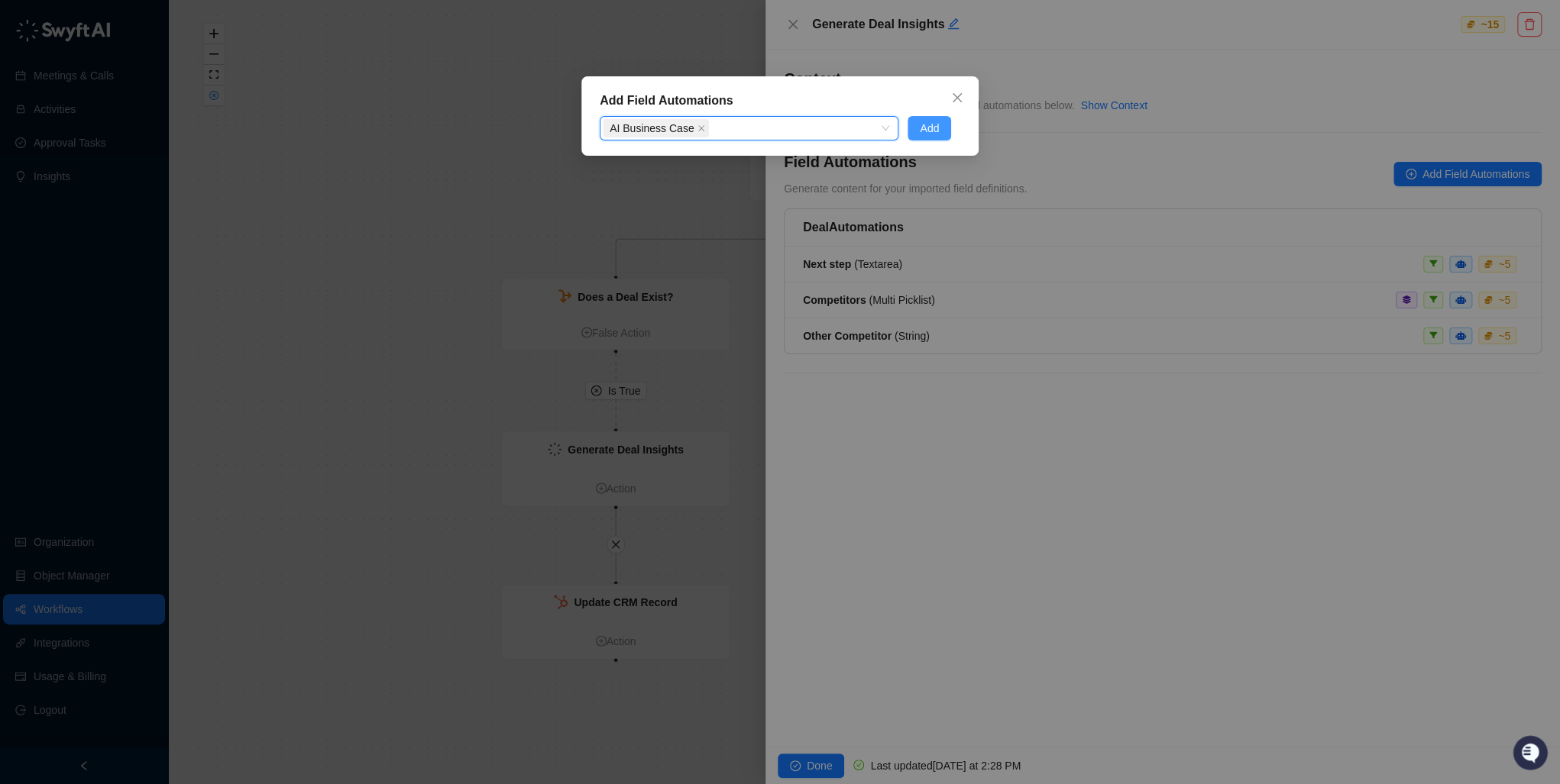
click at [931, 131] on span "Add" at bounding box center [929, 128] width 19 height 17
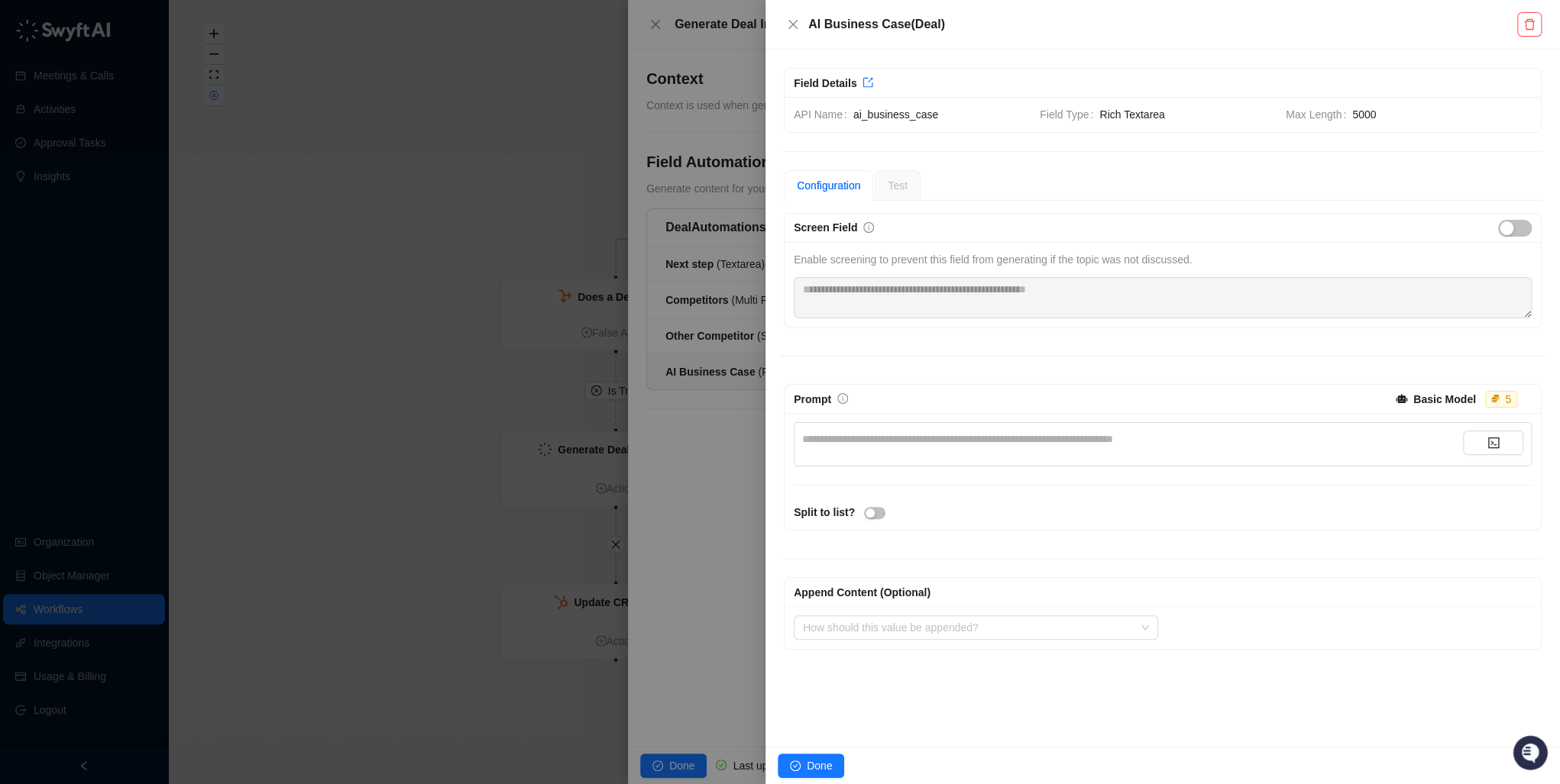
click at [852, 437] on div "**********" at bounding box center [1132, 440] width 661 height 17
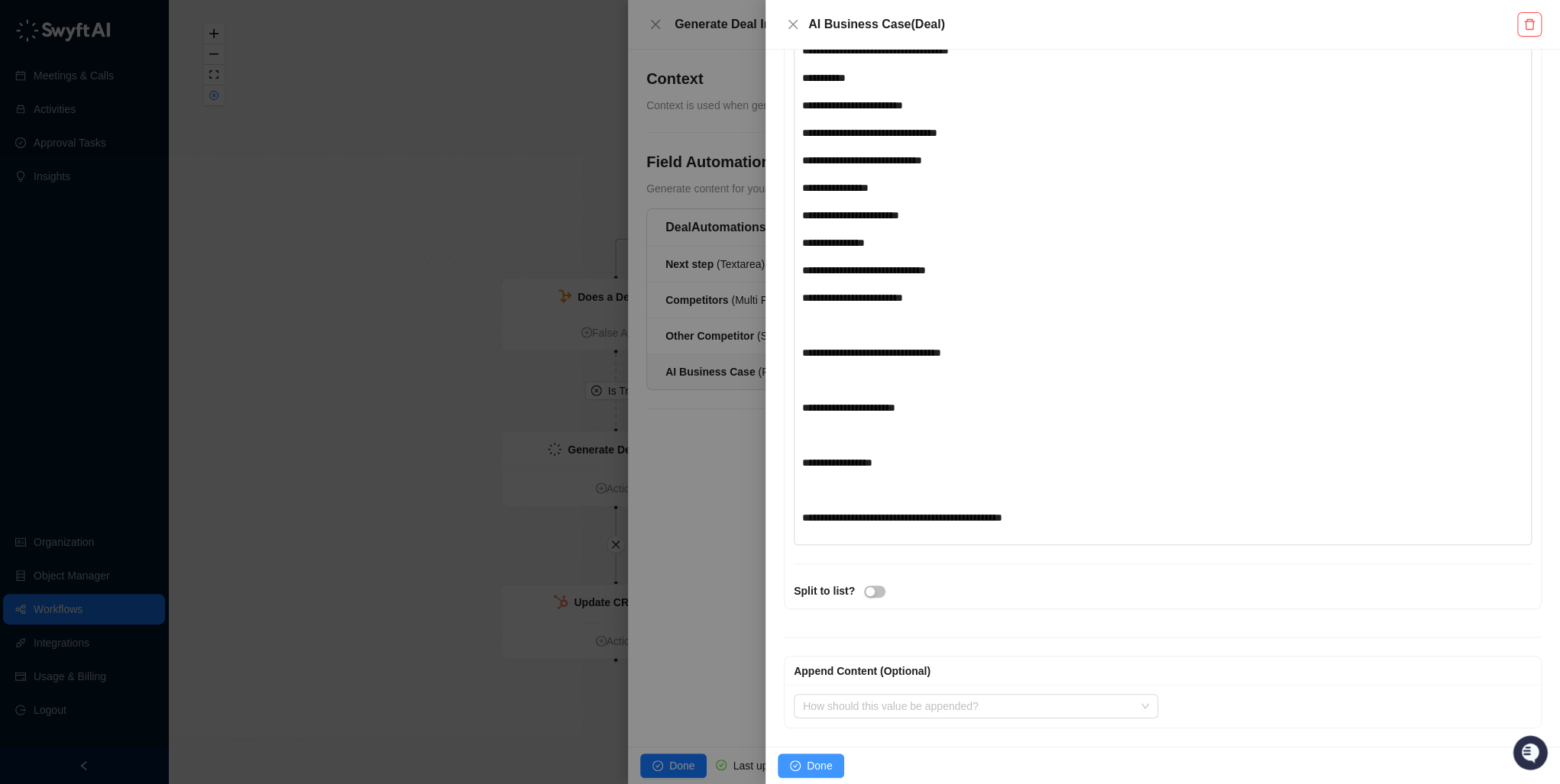
click at [815, 764] on span "Done" at bounding box center [819, 766] width 26 height 17
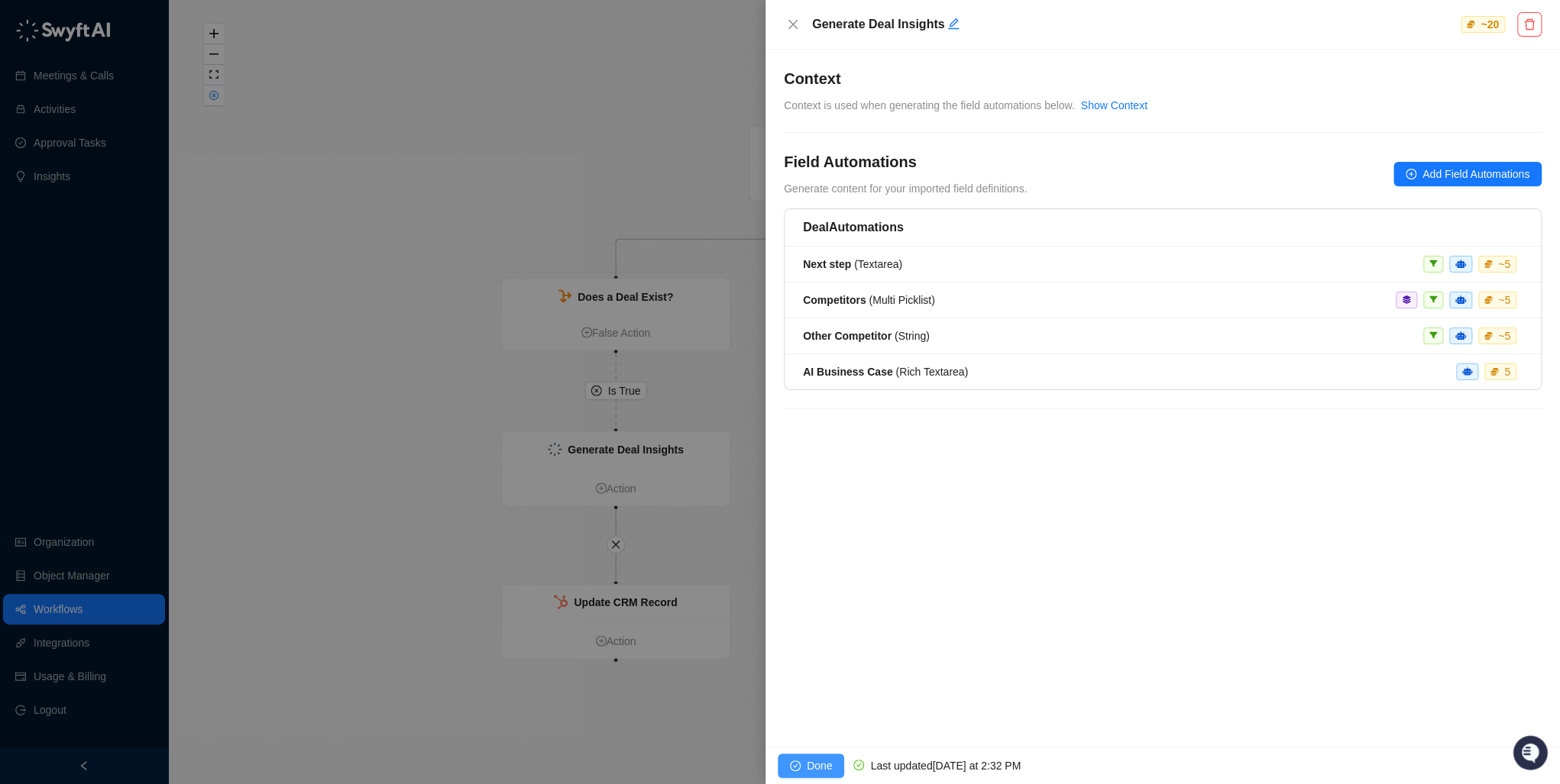
click at [806, 766] on span "Done" at bounding box center [819, 766] width 26 height 17
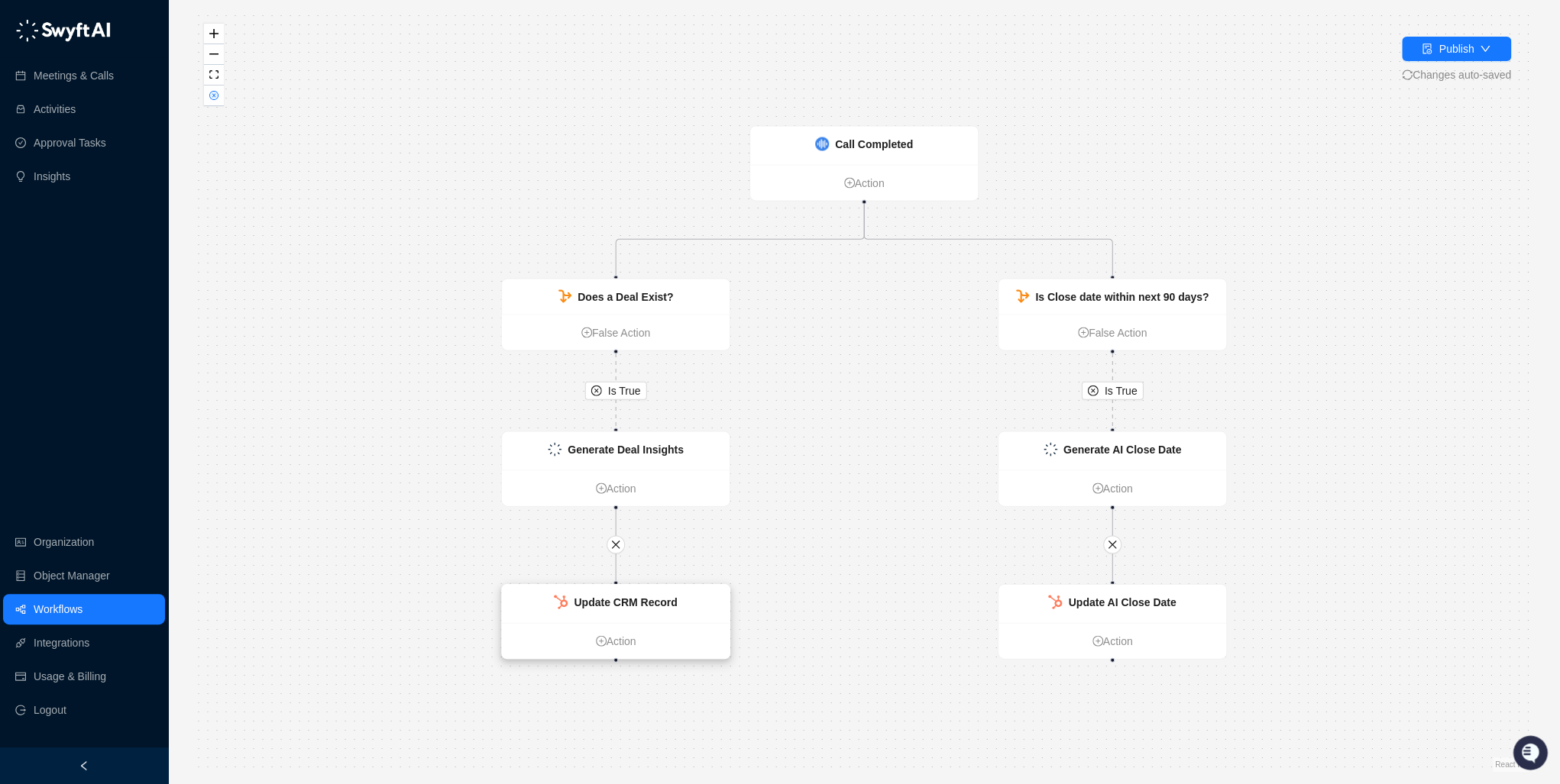
click at [651, 599] on strong "Update CRM Record" at bounding box center [624, 602] width 103 height 12
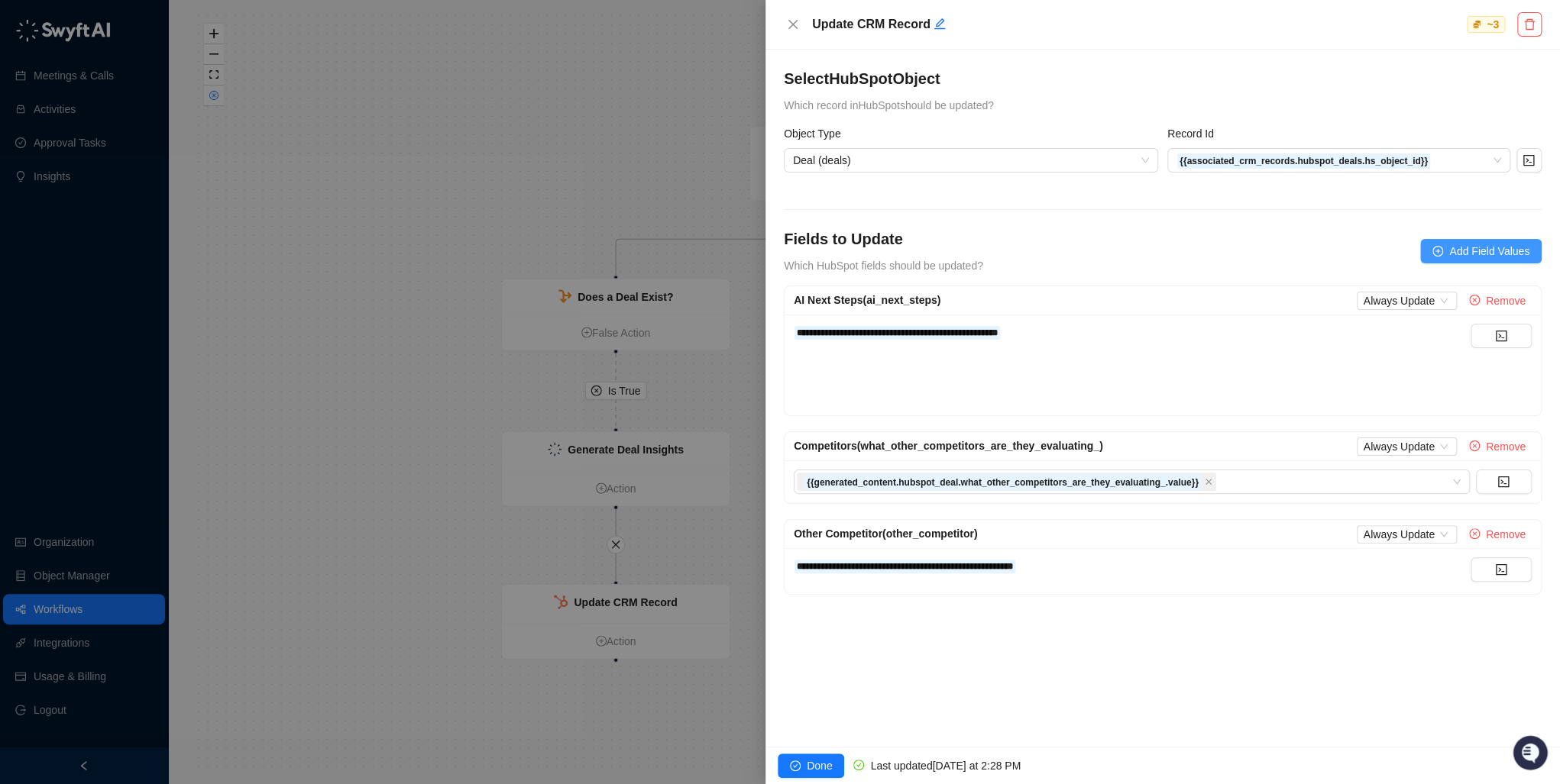
click at [1472, 250] on span "Add Field Values" at bounding box center [1489, 252] width 80 height 17
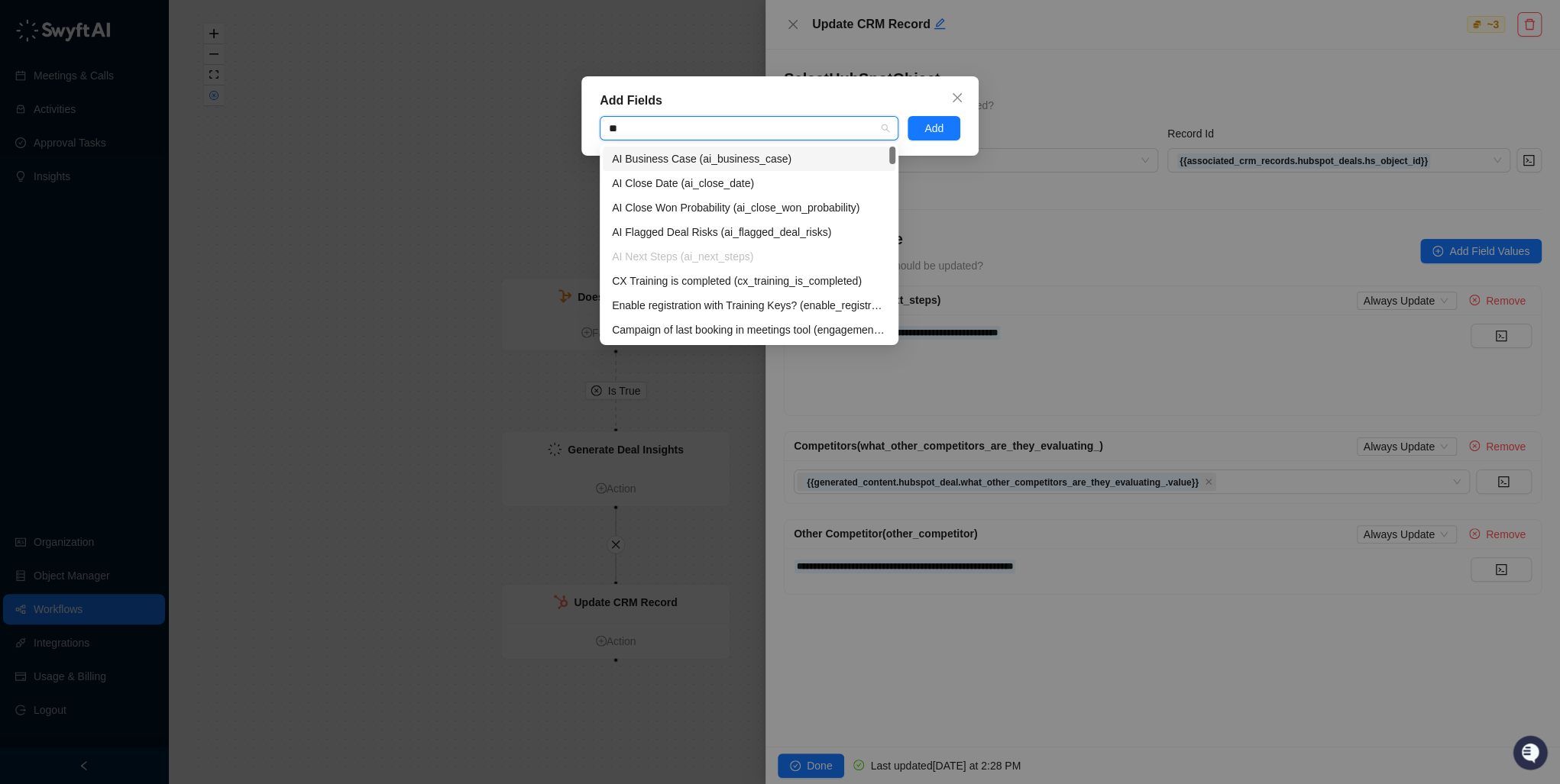
type input "*"
click at [1187, 342] on div "Add Fields Select a CRM field... Add" at bounding box center [780, 392] width 1560 height 784
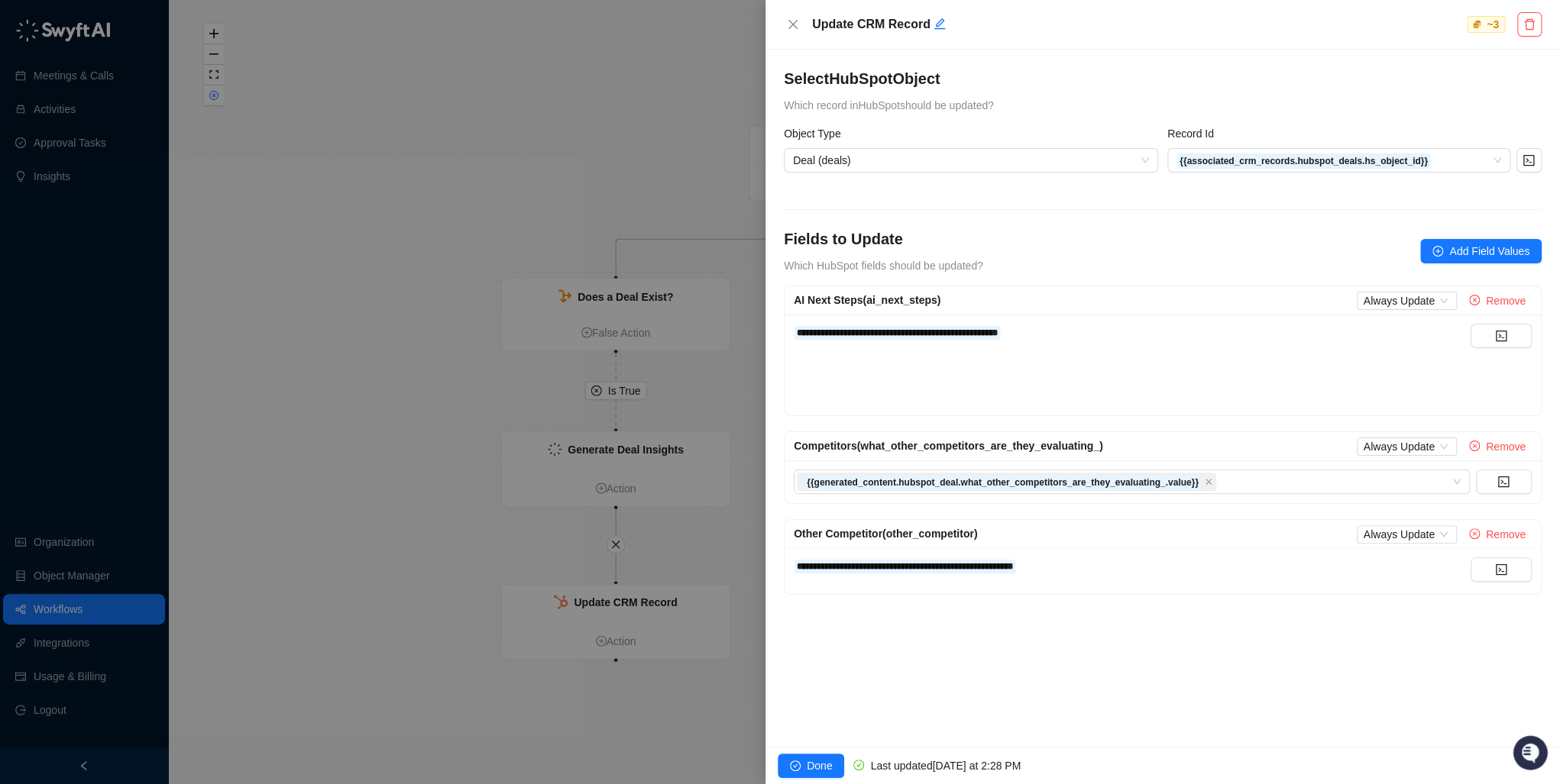
click at [1128, 356] on div "﻿" at bounding box center [1132, 360] width 677 height 17
click at [1509, 330] on button "button" at bounding box center [1501, 336] width 61 height 25
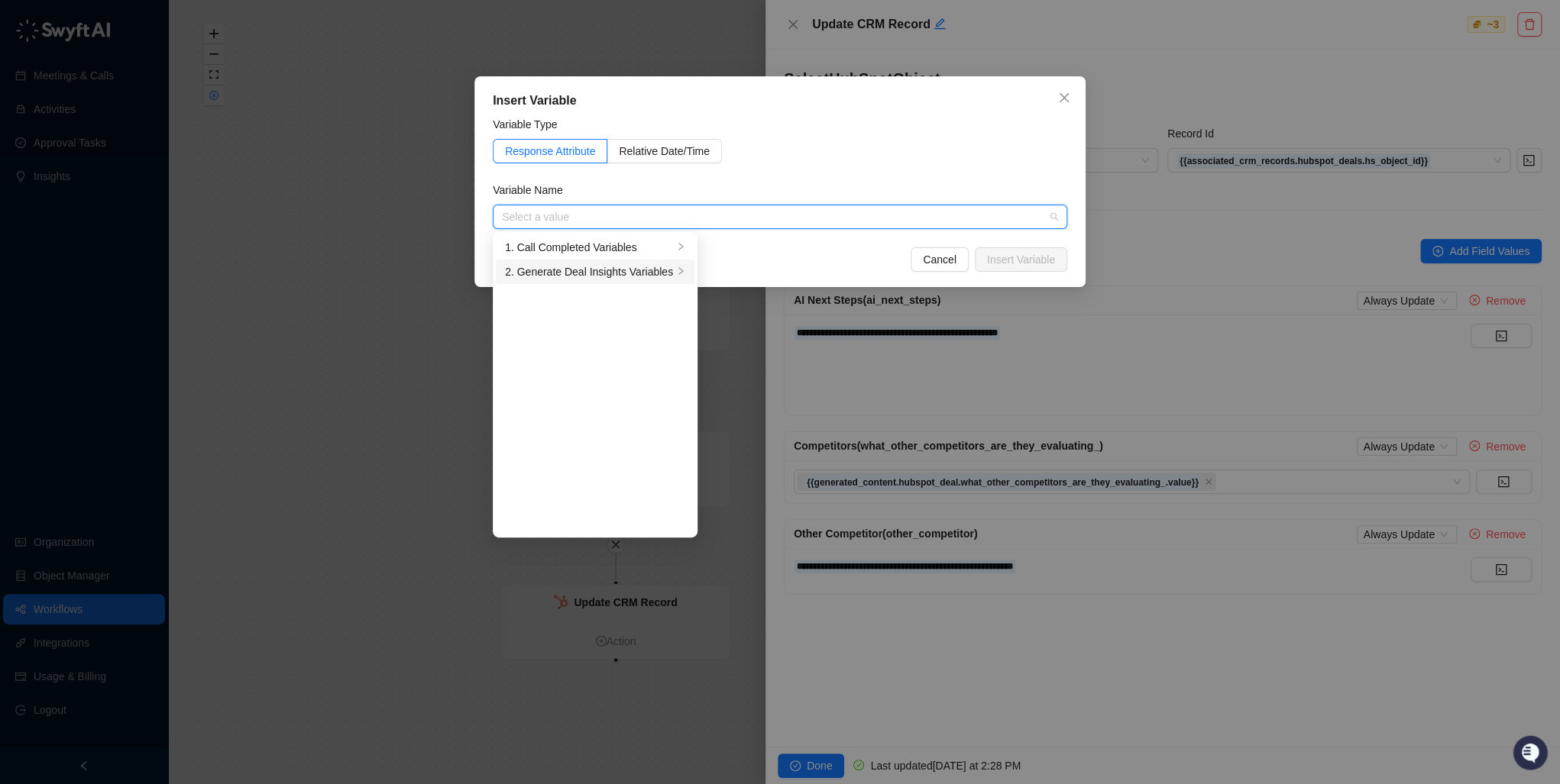
click at [569, 275] on div "2. Generate Deal Insights Variables" at bounding box center [589, 272] width 168 height 17
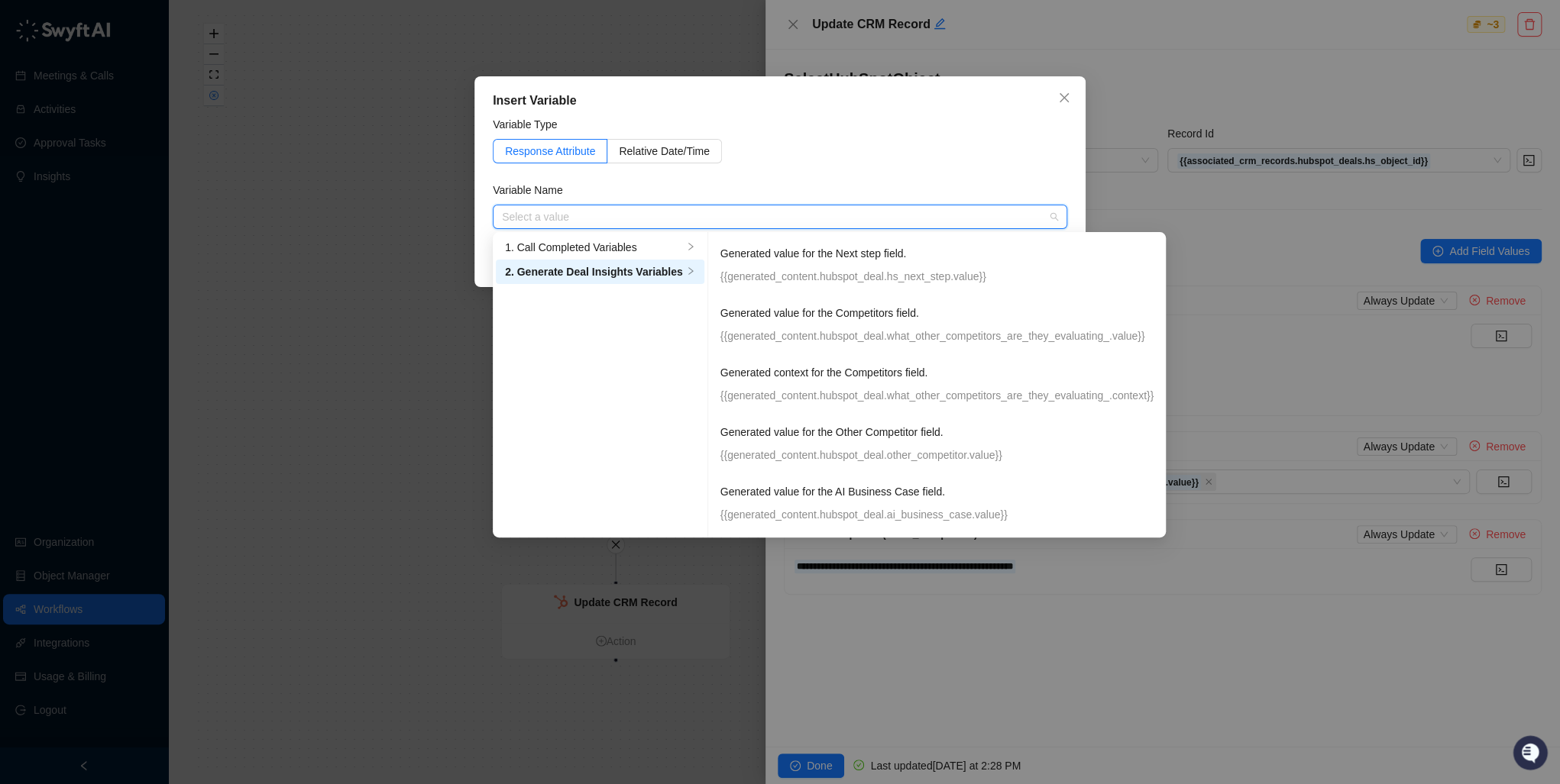
click at [836, 502] on div "Generated value for the AI Business Case field. {{generated_content.hubspot_dea…" at bounding box center [937, 503] width 433 height 40
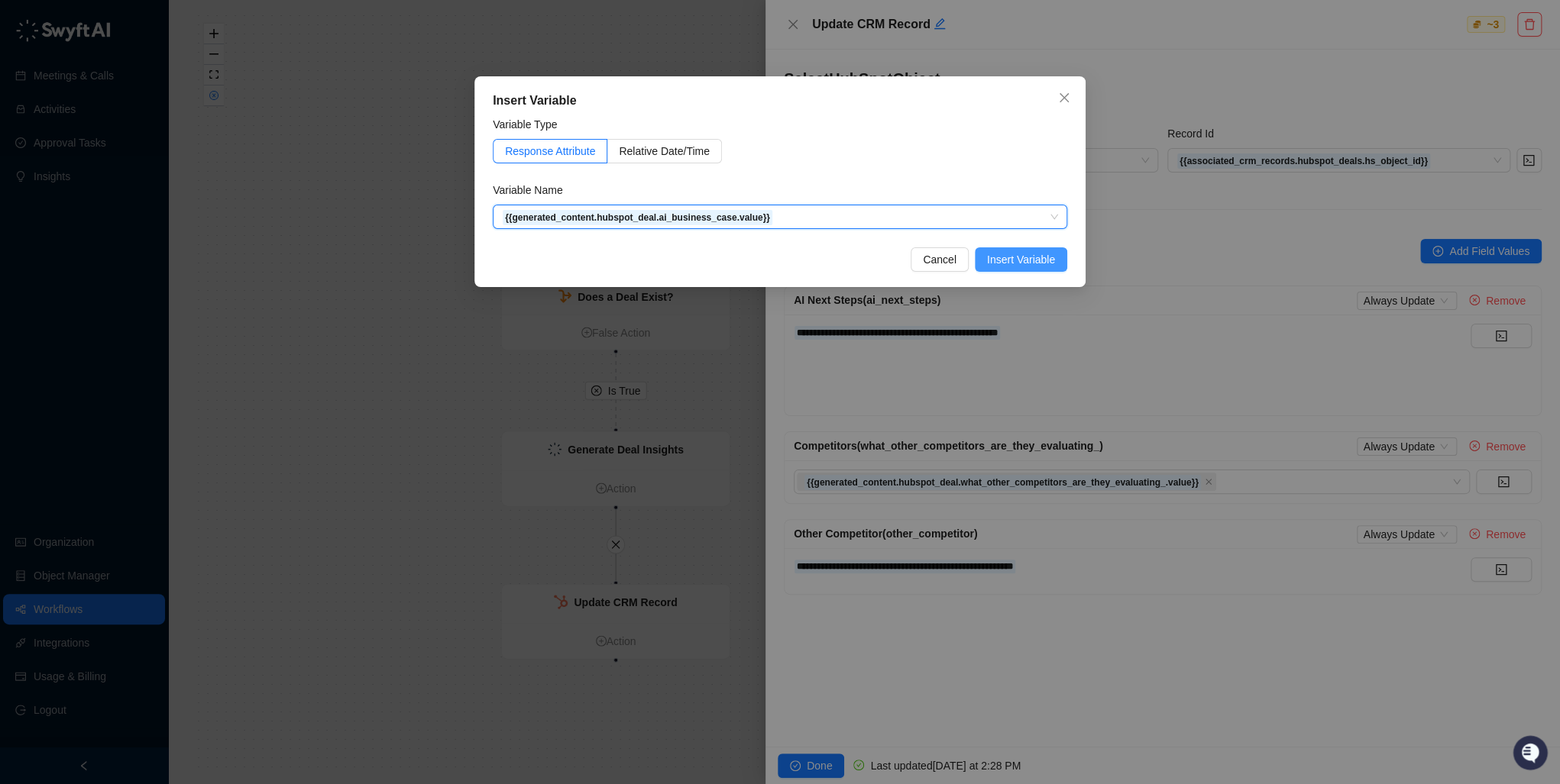
click at [1035, 249] on button "Insert Variable" at bounding box center [1021, 259] width 93 height 25
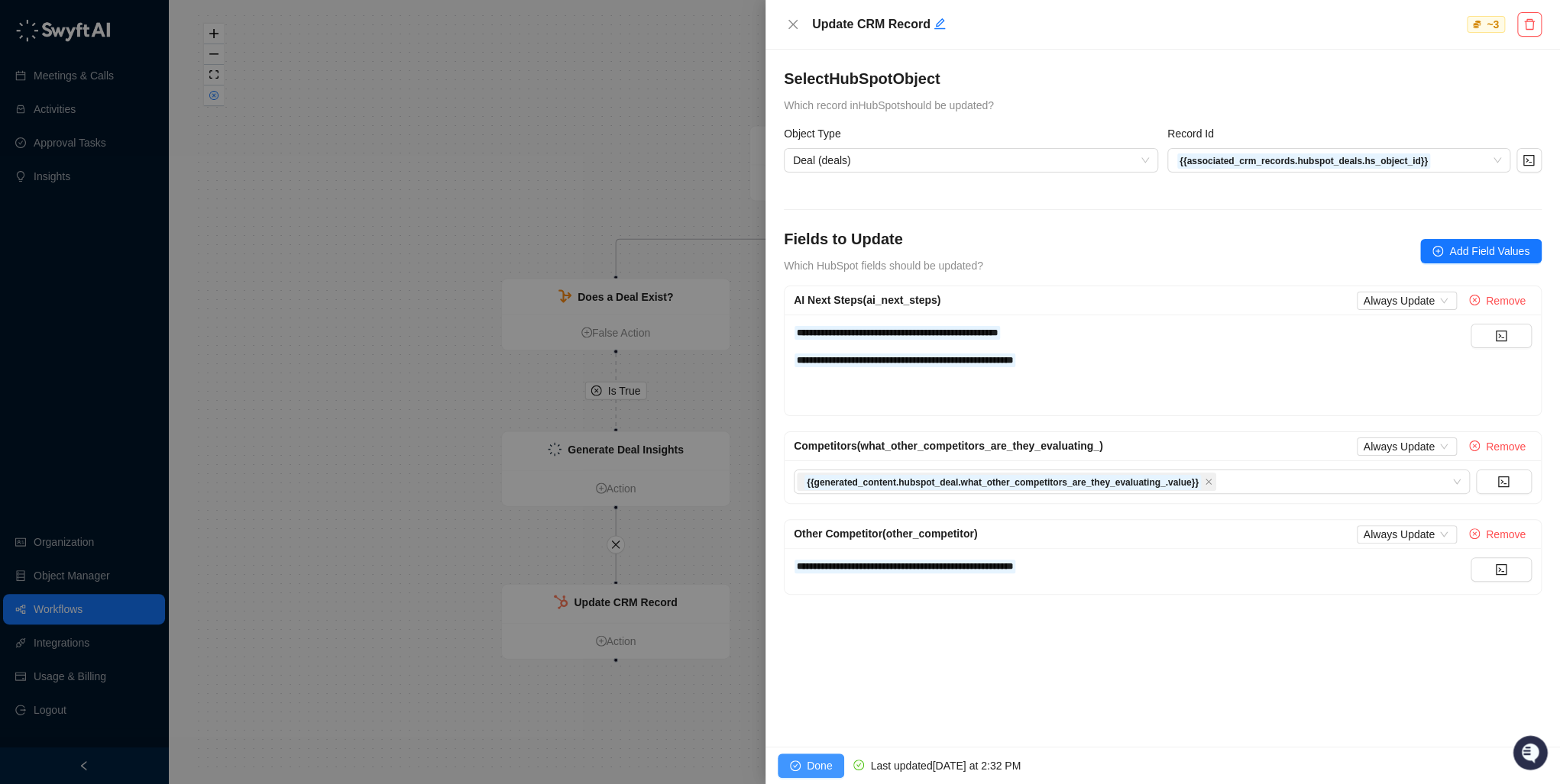
click at [802, 770] on button "Done" at bounding box center [811, 765] width 66 height 25
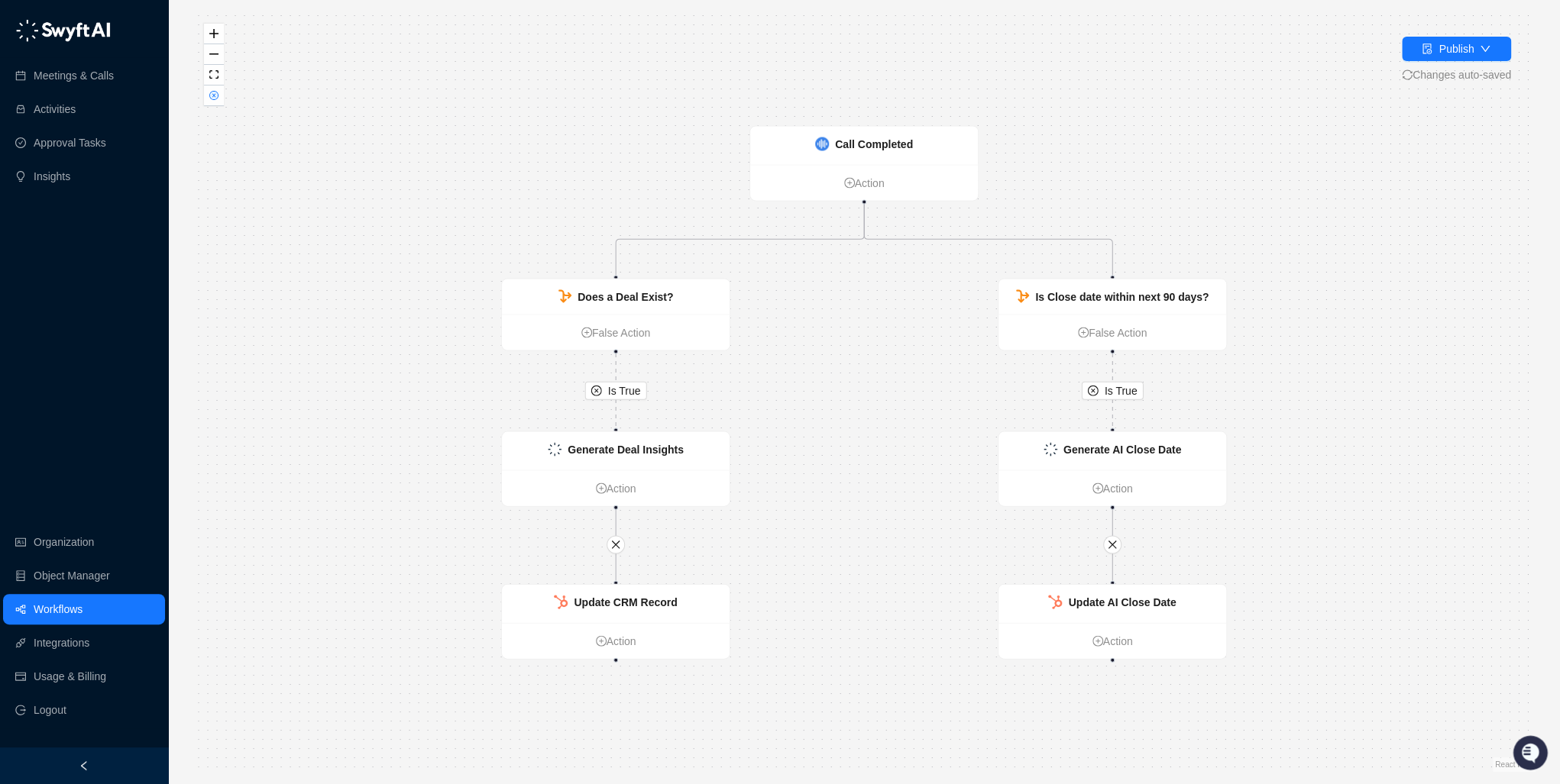
click at [1451, 61] on div "Publish Changes auto-saved" at bounding box center [1456, 60] width 109 height 47
click at [1462, 42] on div "Publish" at bounding box center [1455, 49] width 35 height 17
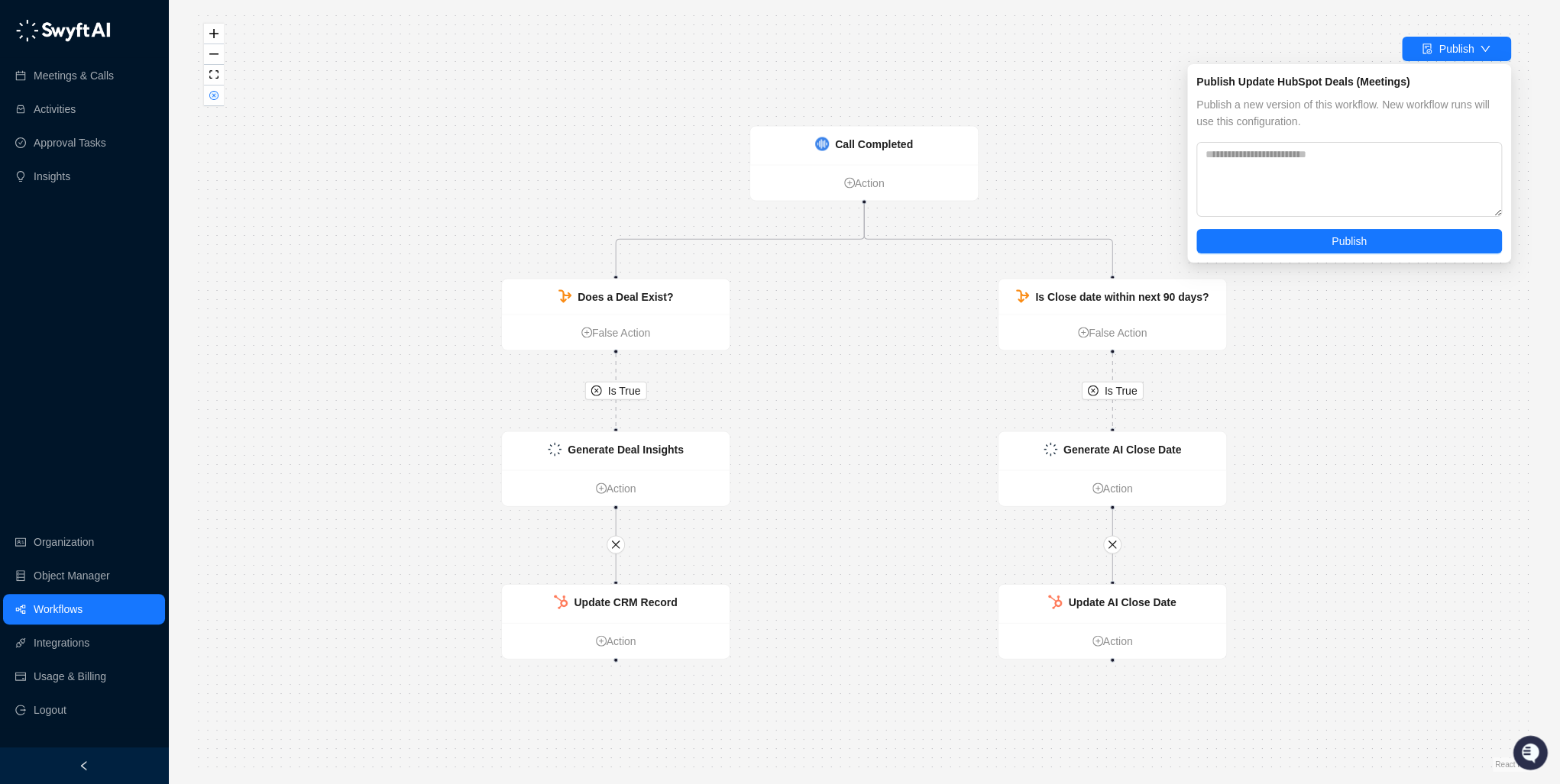
click at [1334, 253] on div "Publish Update HubSpot Deals (Meetings) Publish a new version of this workflow.…" at bounding box center [1349, 162] width 324 height 198
click at [1338, 236] on span "Publish" at bounding box center [1348, 241] width 35 height 17
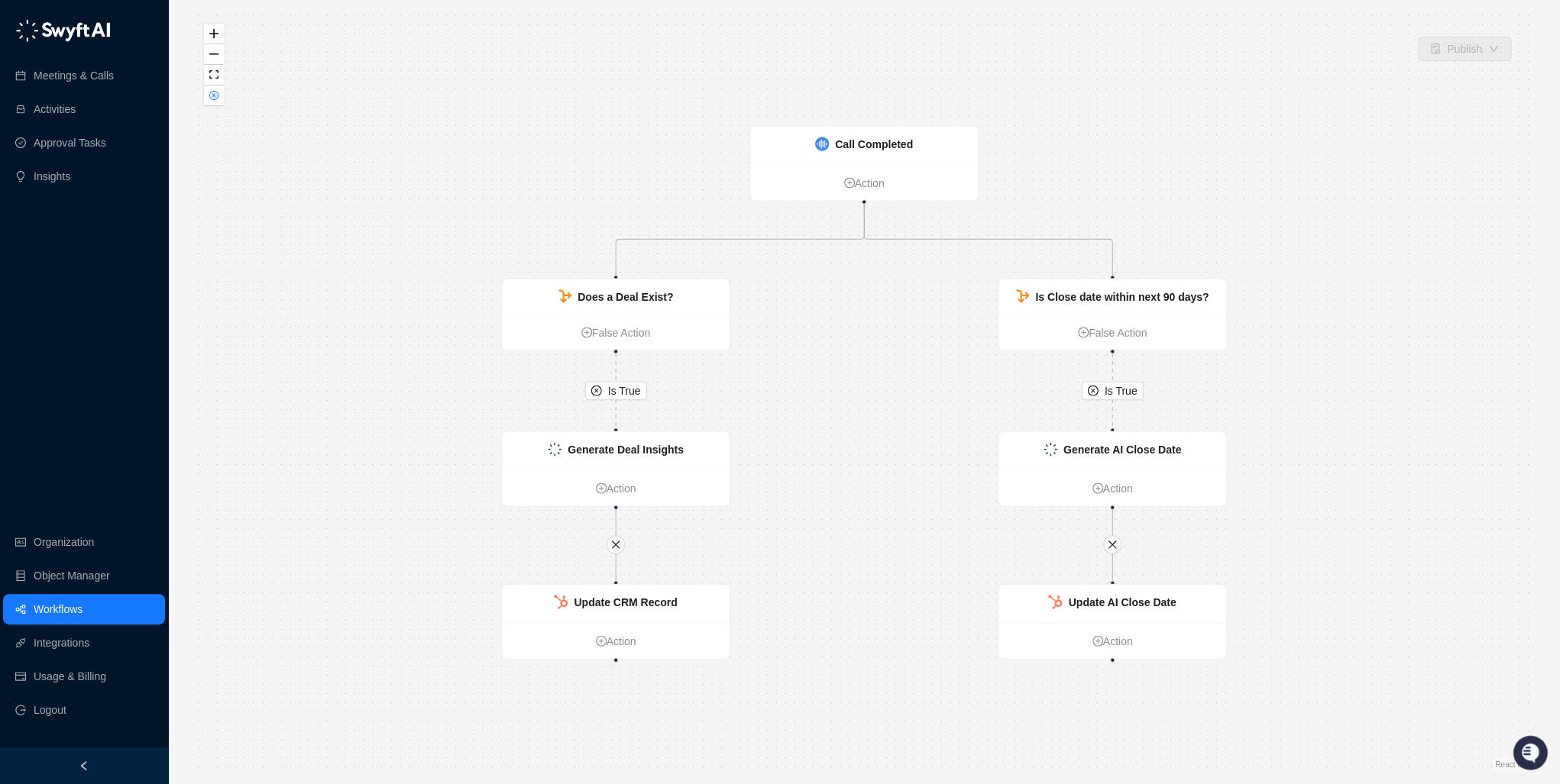
click at [69, 608] on link "Workflows" at bounding box center [58, 610] width 48 height 31
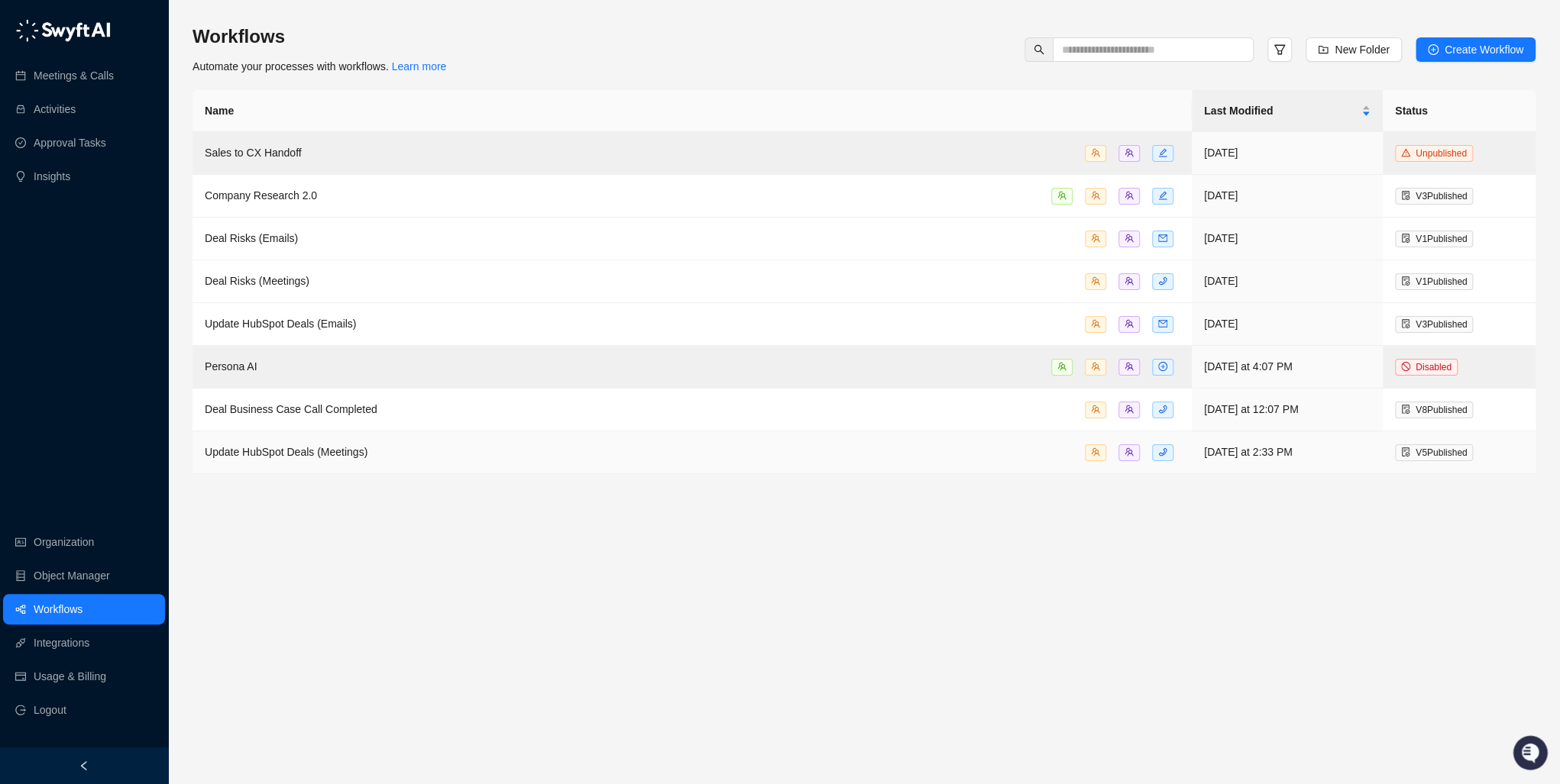
click at [282, 450] on span "Update HubSpot Deals (Meetings)" at bounding box center [286, 452] width 162 height 12
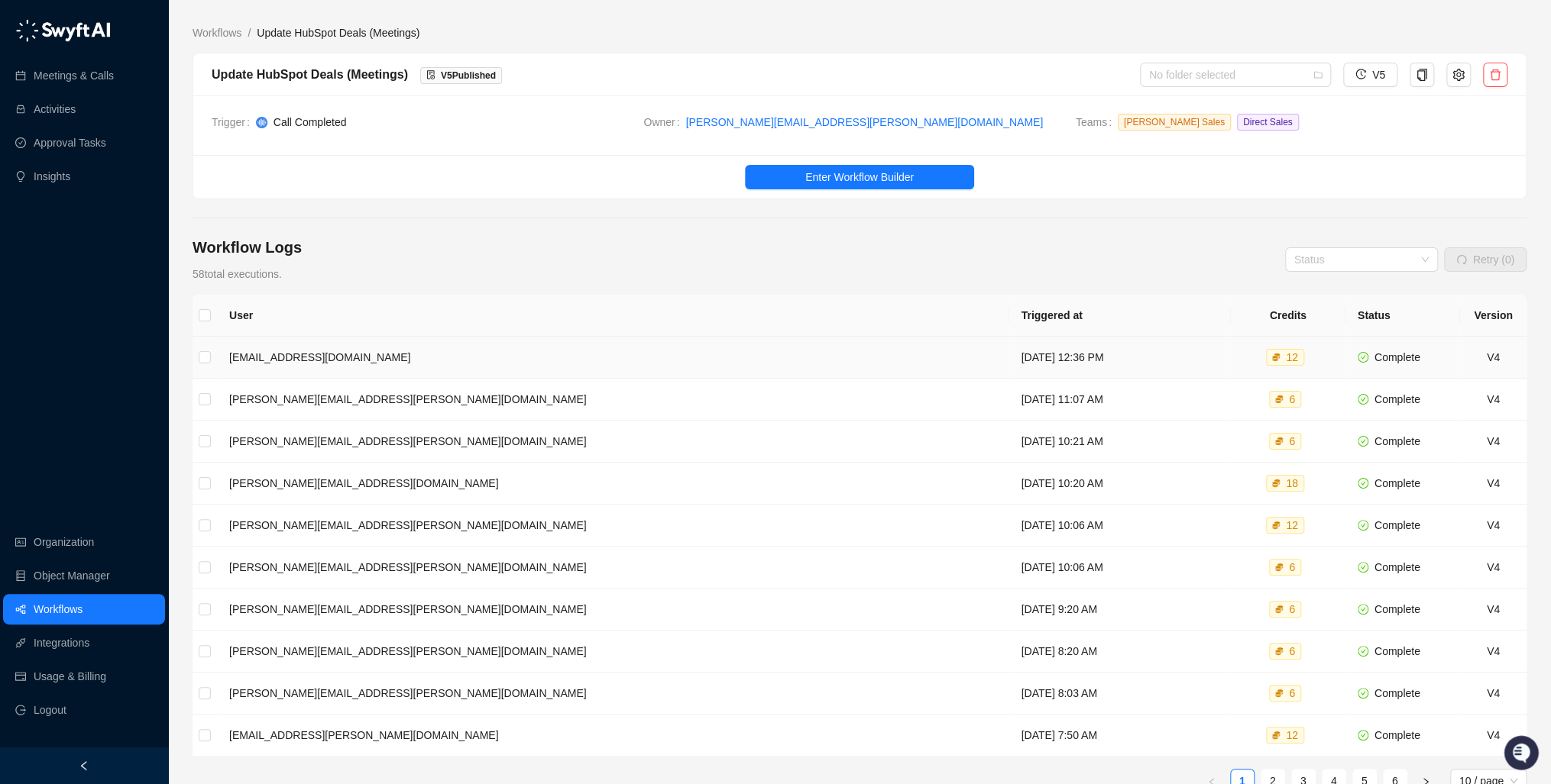
click at [1164, 349] on td "Wednesday, 10/15/25, 12:36 PM" at bounding box center [1119, 357] width 221 height 42
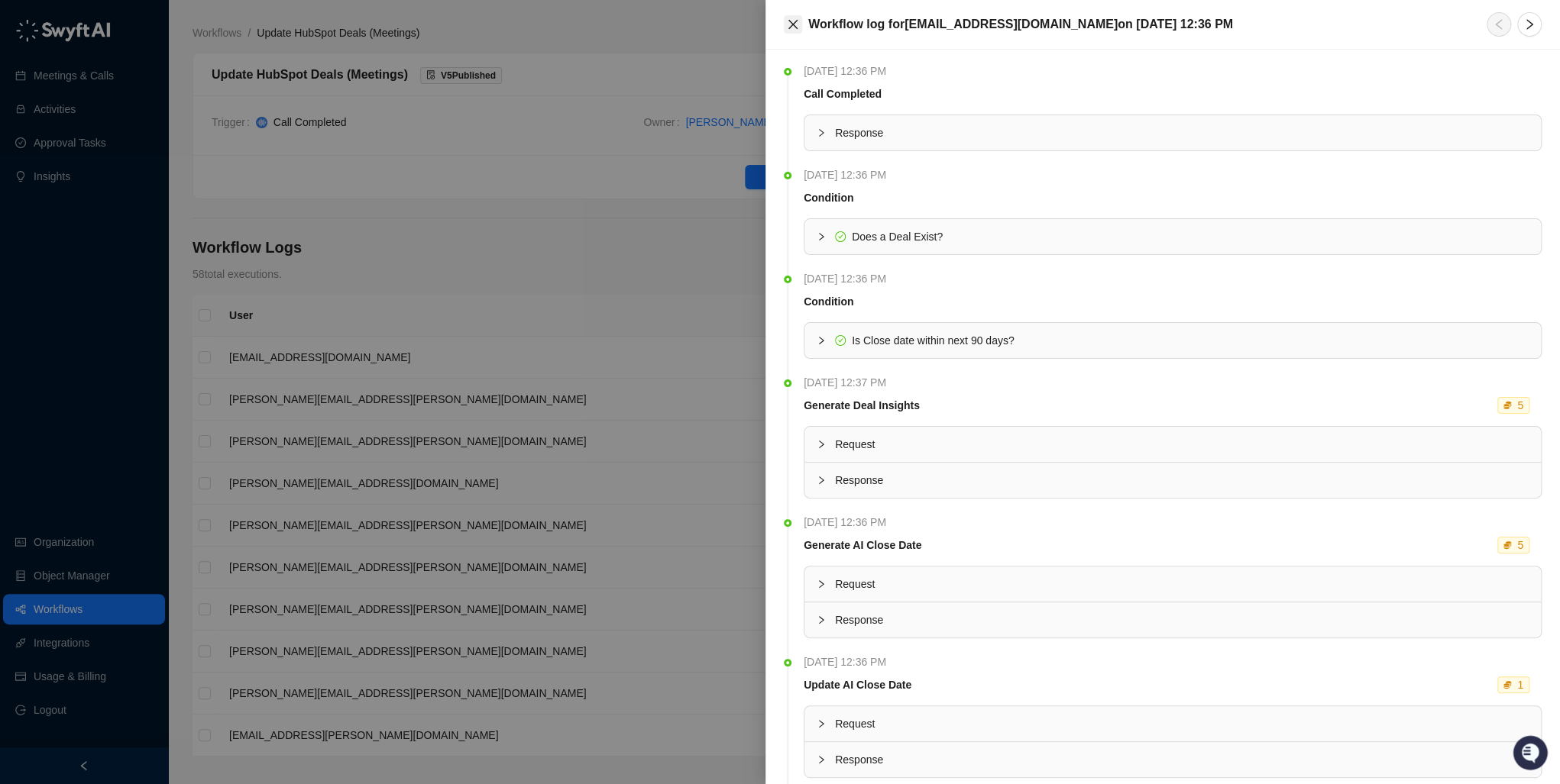
click at [791, 24] on icon "close" at bounding box center [793, 25] width 12 height 12
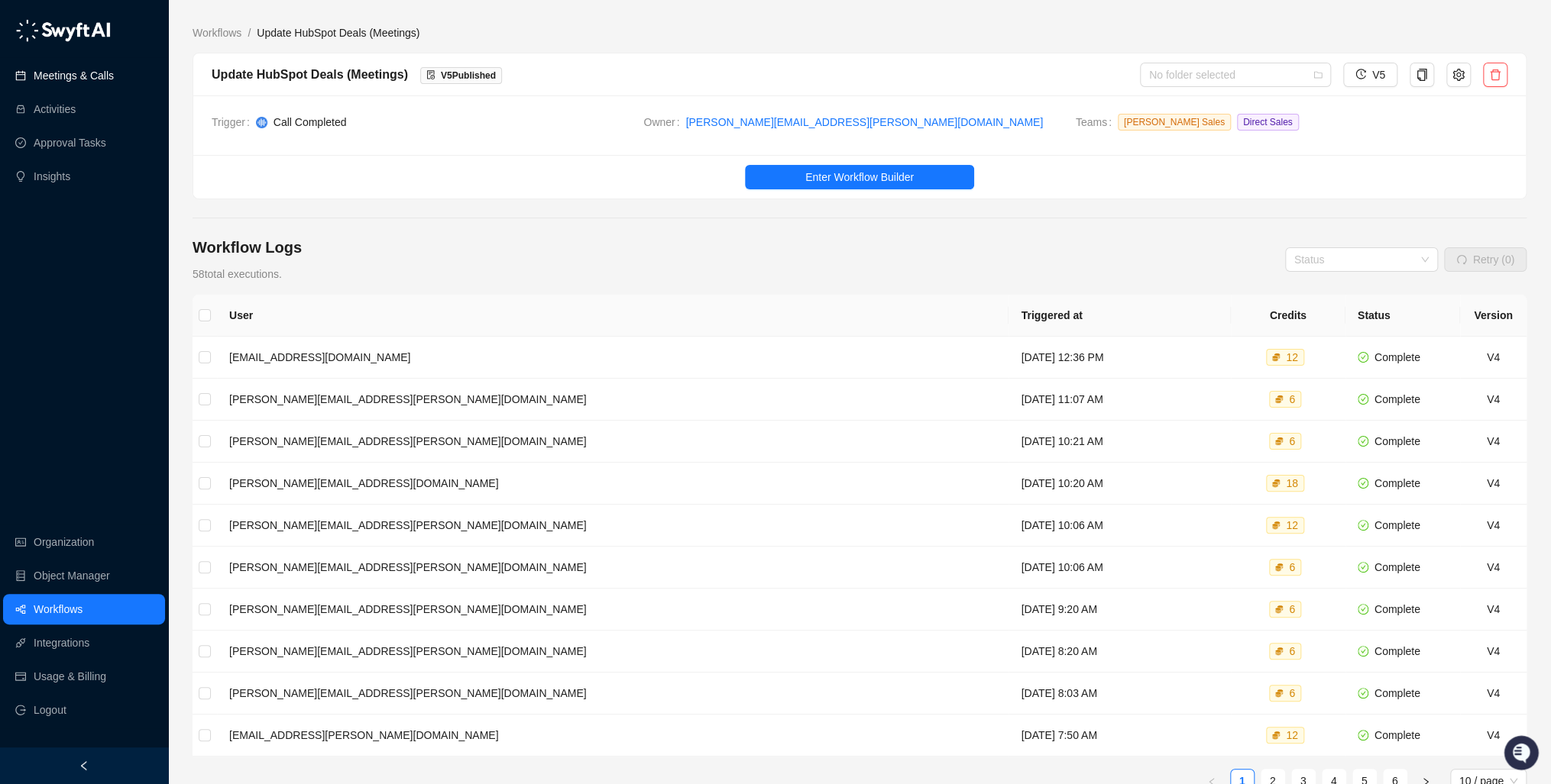
click at [54, 83] on link "Meetings & Calls" at bounding box center [74, 76] width 80 height 31
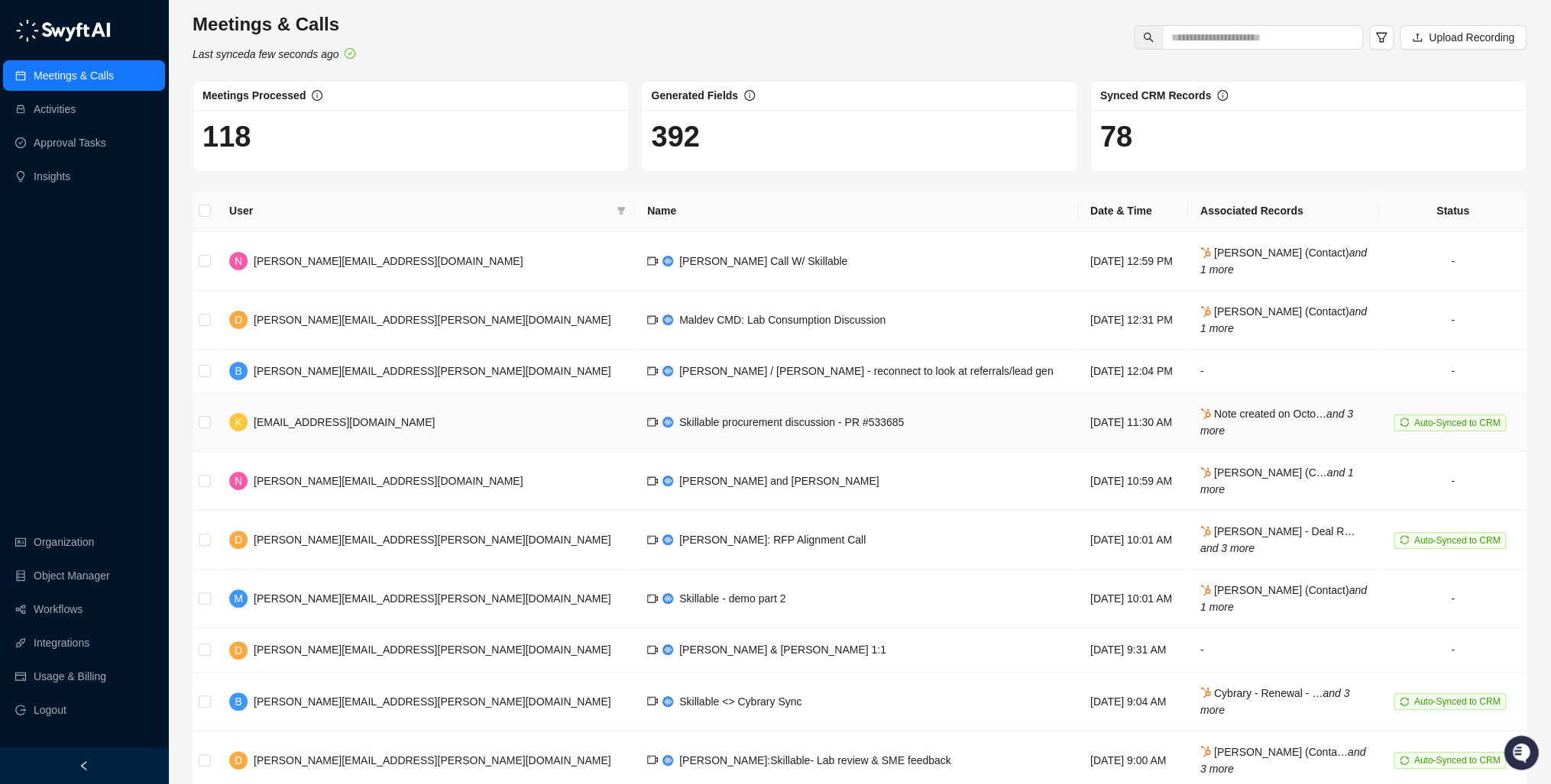
click at [334, 416] on span "kk@skillable.com" at bounding box center [344, 422] width 181 height 12
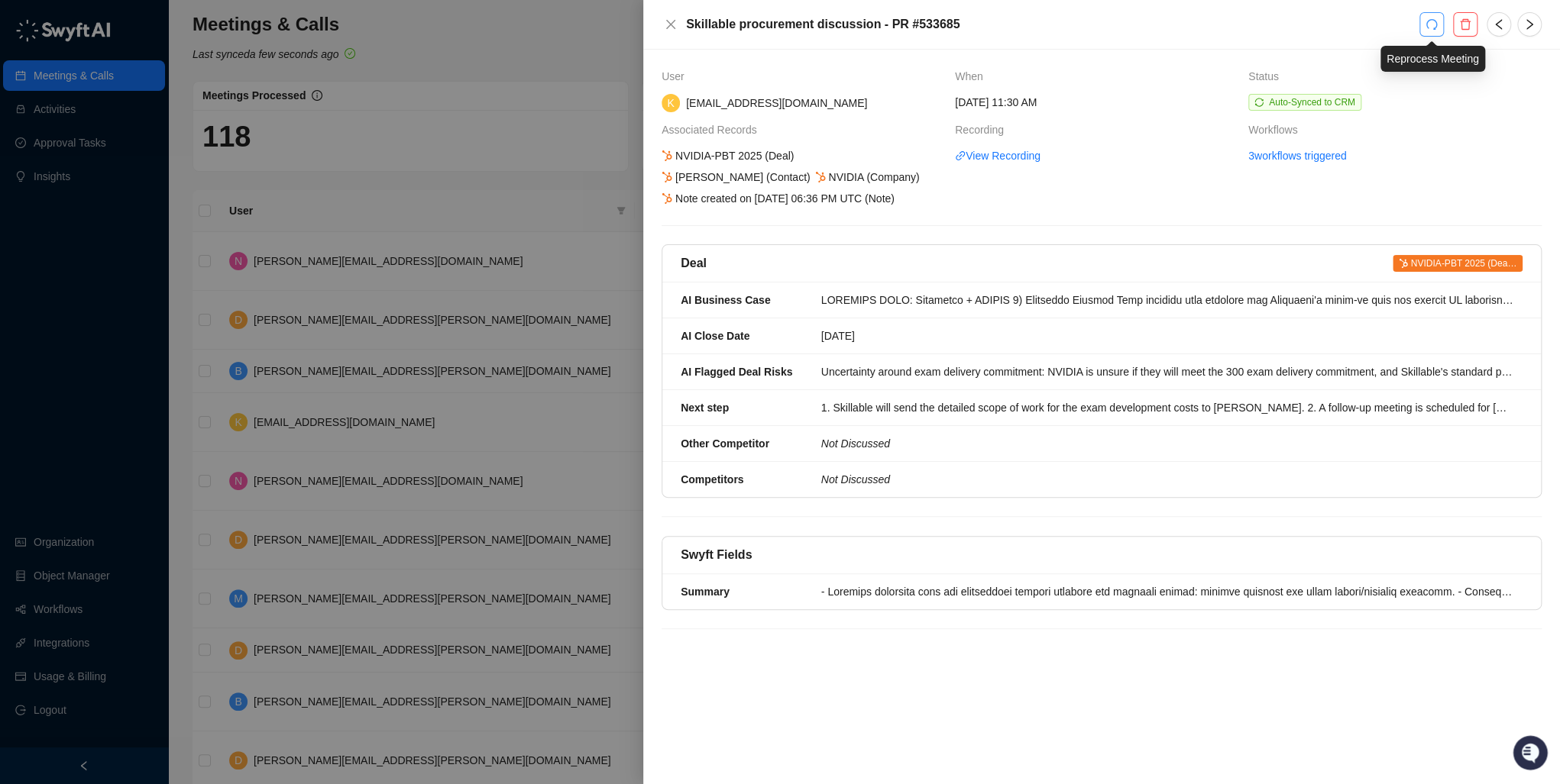
click at [1426, 24] on icon "redo" at bounding box center [1432, 24] width 11 height 11
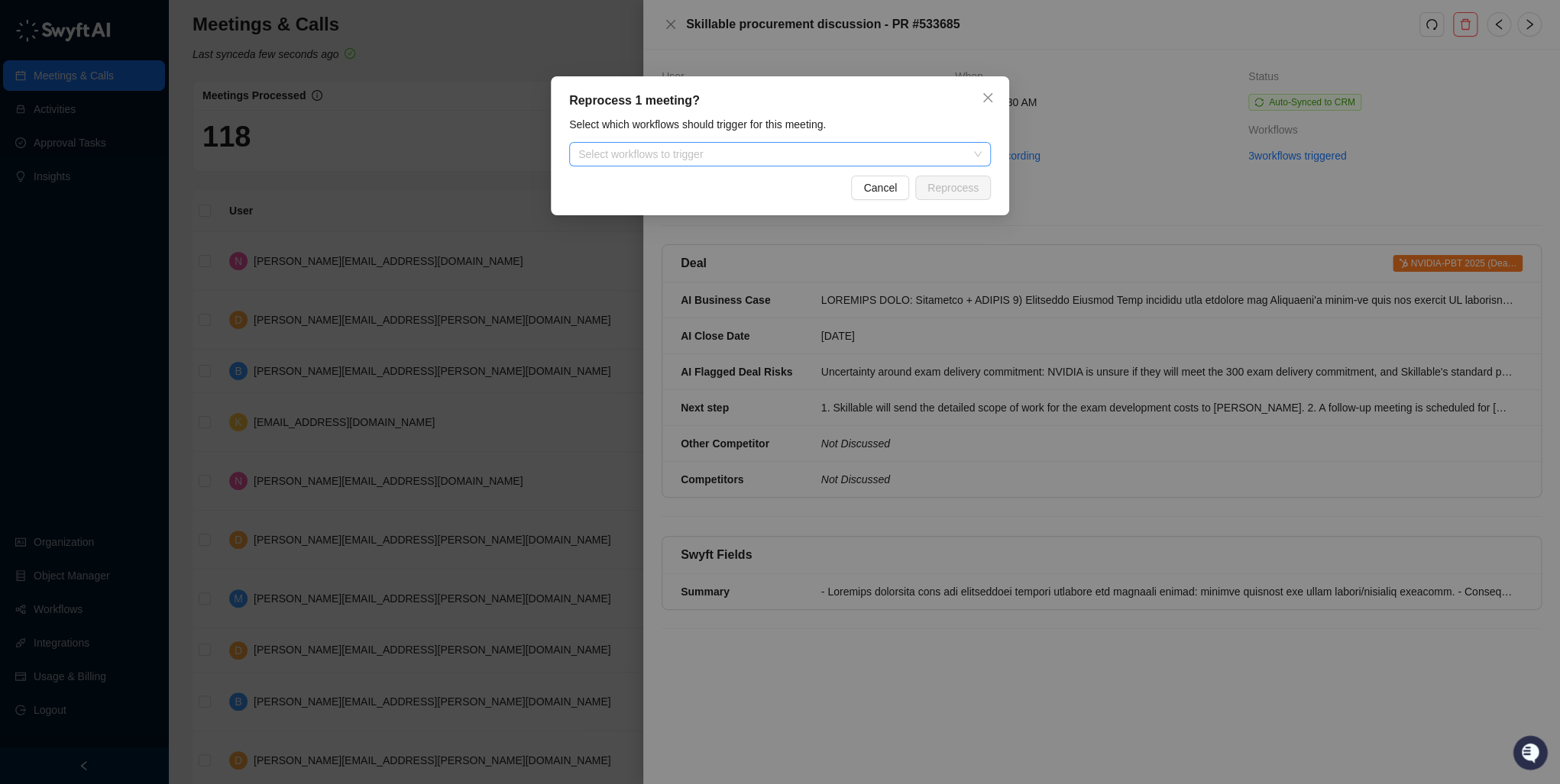
click at [742, 165] on div "Select workflows to trigger" at bounding box center [780, 154] width 422 height 25
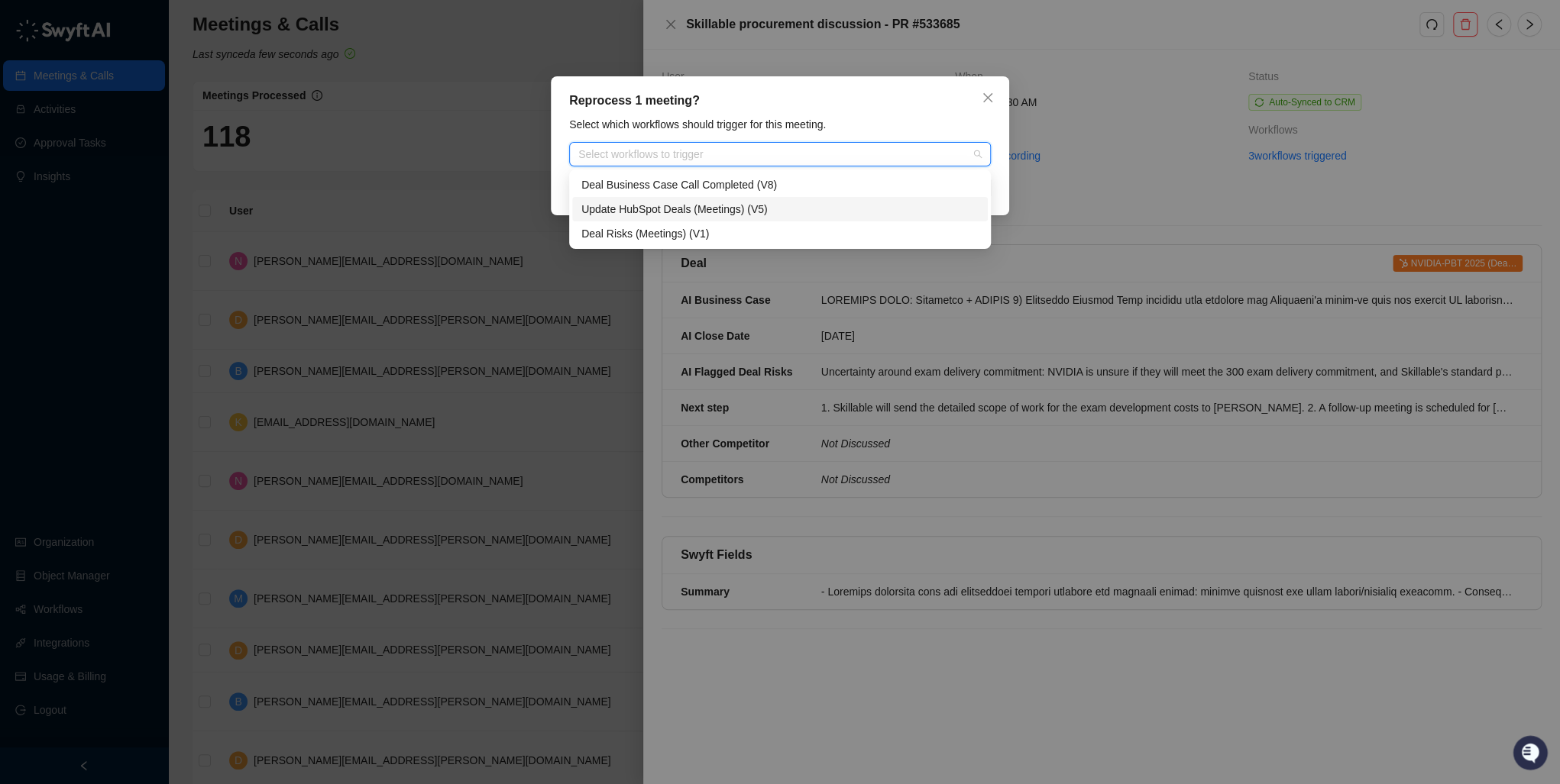
click at [681, 207] on div "Update HubSpot Deals (Meetings) (V5)" at bounding box center [779, 209] width 397 height 17
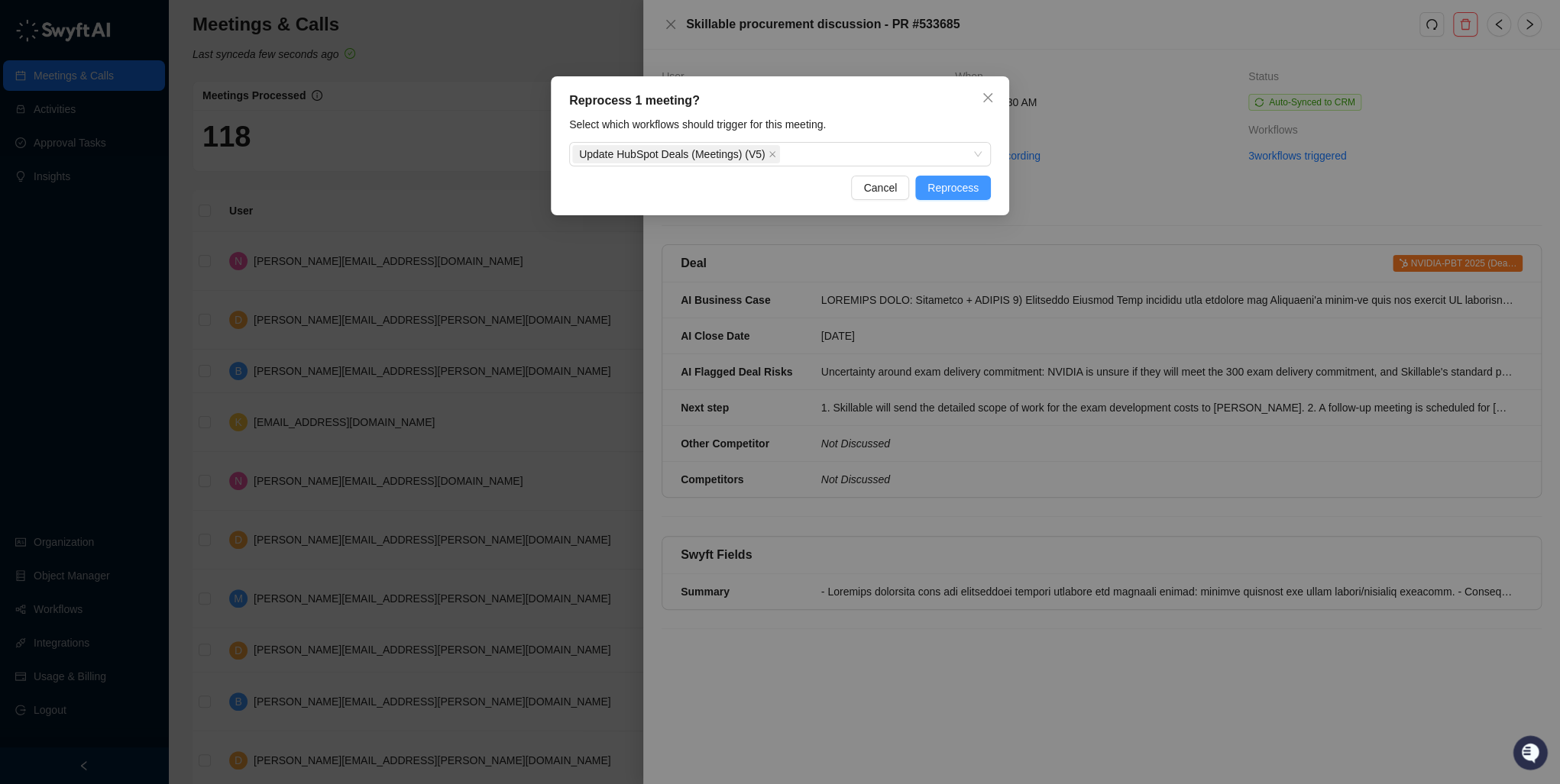
click at [959, 187] on span "Reprocess" at bounding box center [953, 188] width 51 height 17
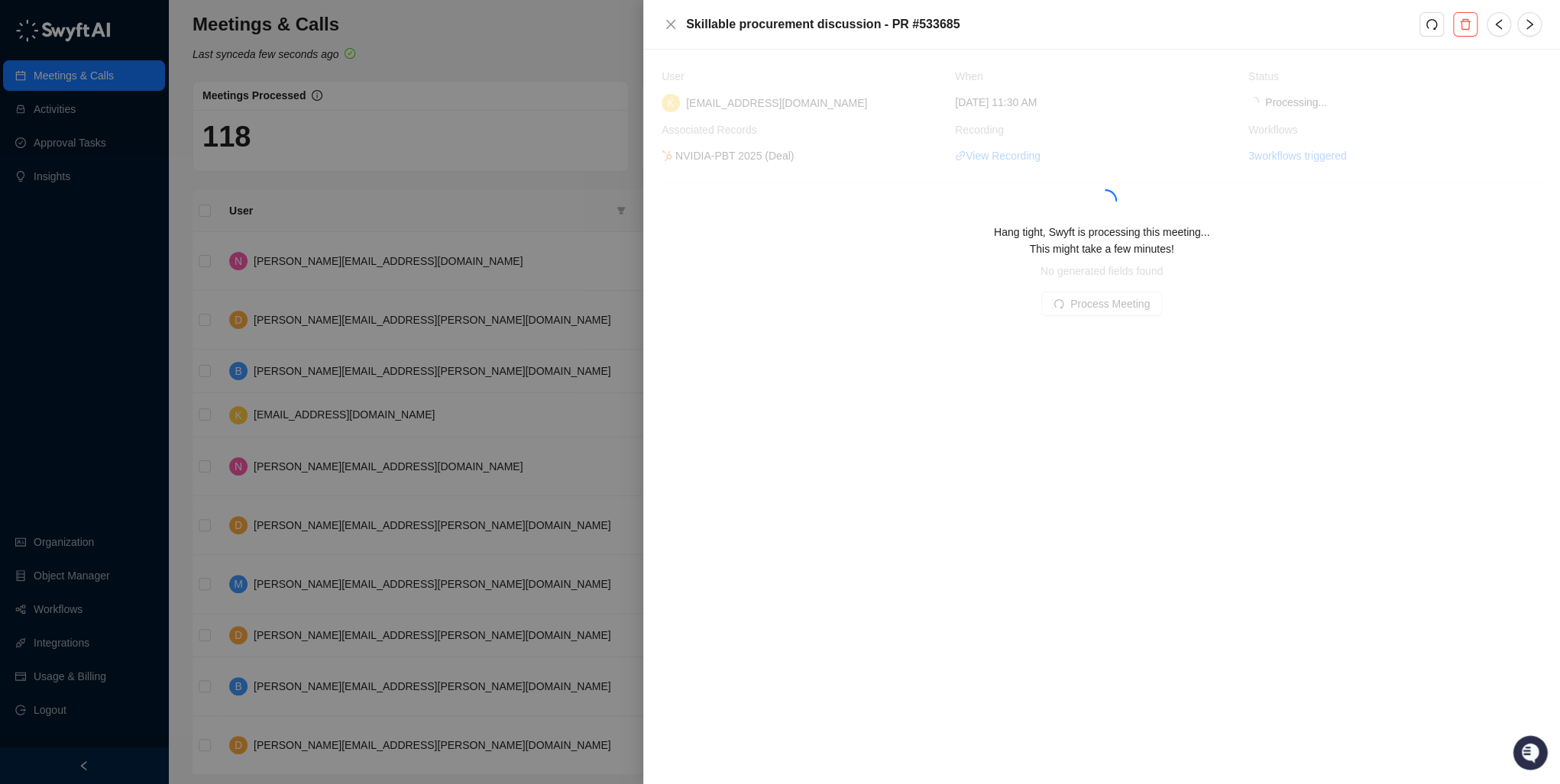
click at [1232, 275] on div "Hang tight, Swyft is processing this meeting... This might take a few minutes!" at bounding box center [1102, 204] width 880 height 273
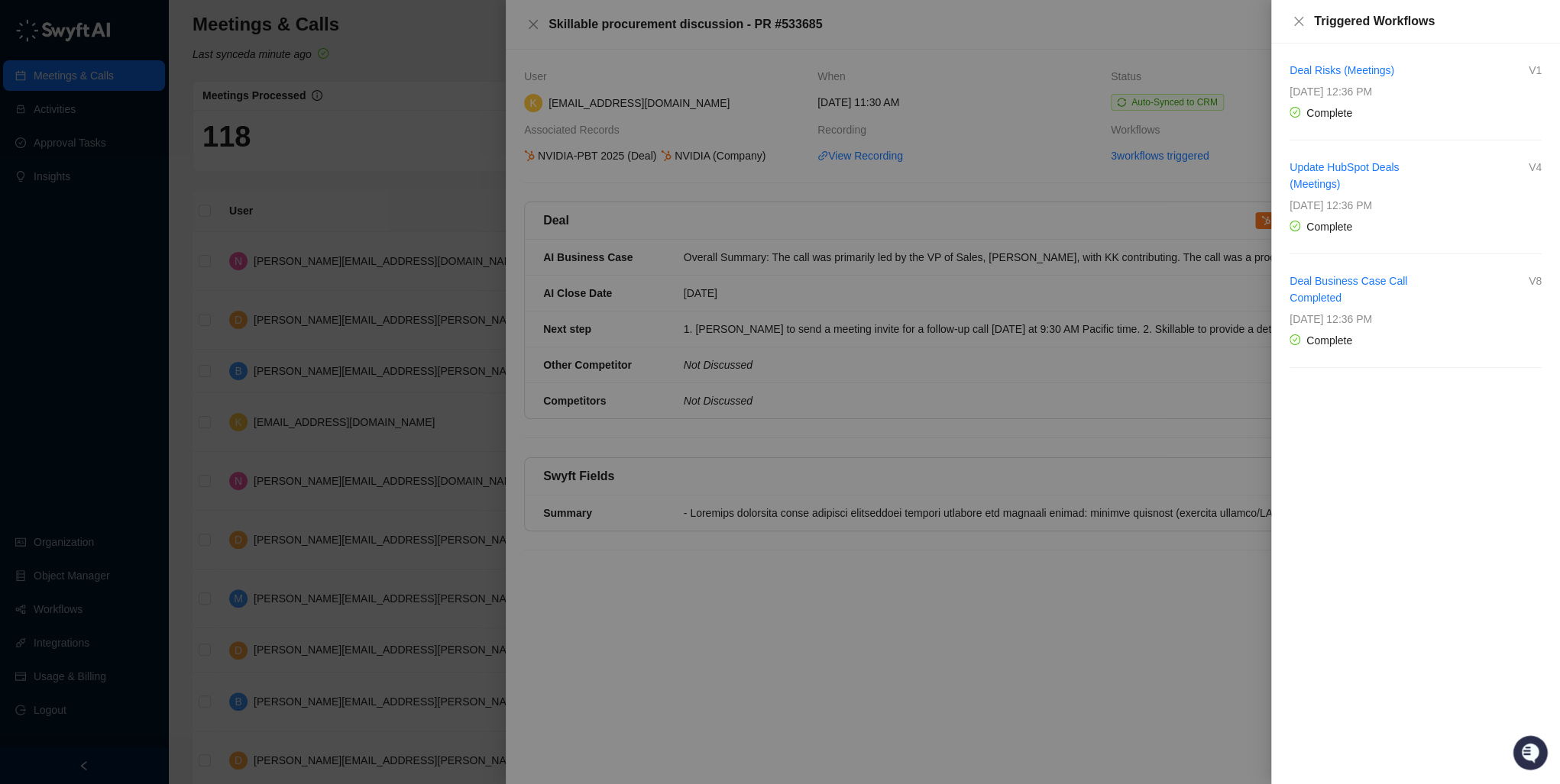
click at [1165, 396] on div at bounding box center [780, 392] width 1560 height 784
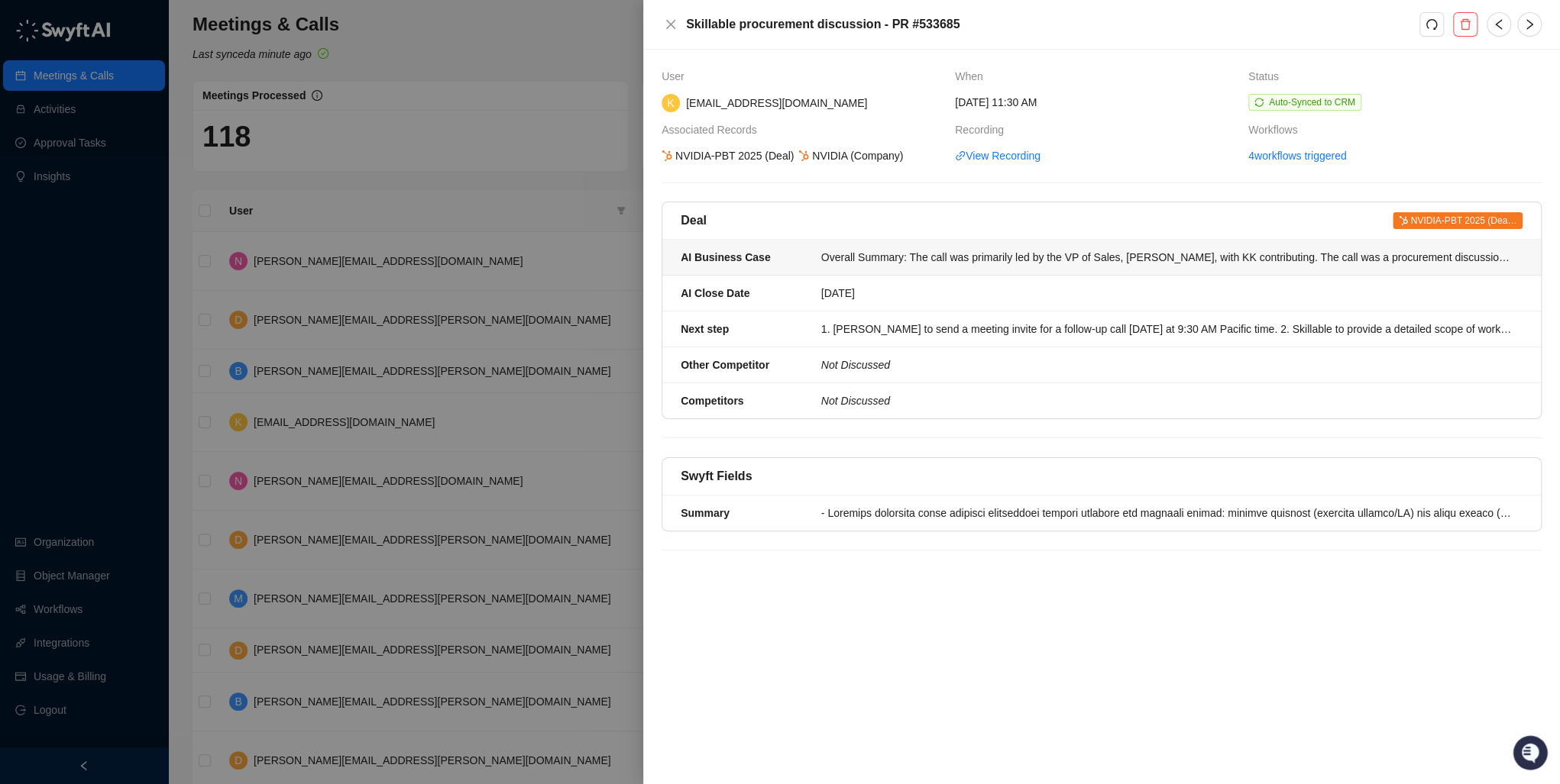
click at [1045, 256] on div "Overall Summary: The call was primarily led by the VP of Sales, Dave, with KK c…" at bounding box center [1167, 258] width 692 height 17
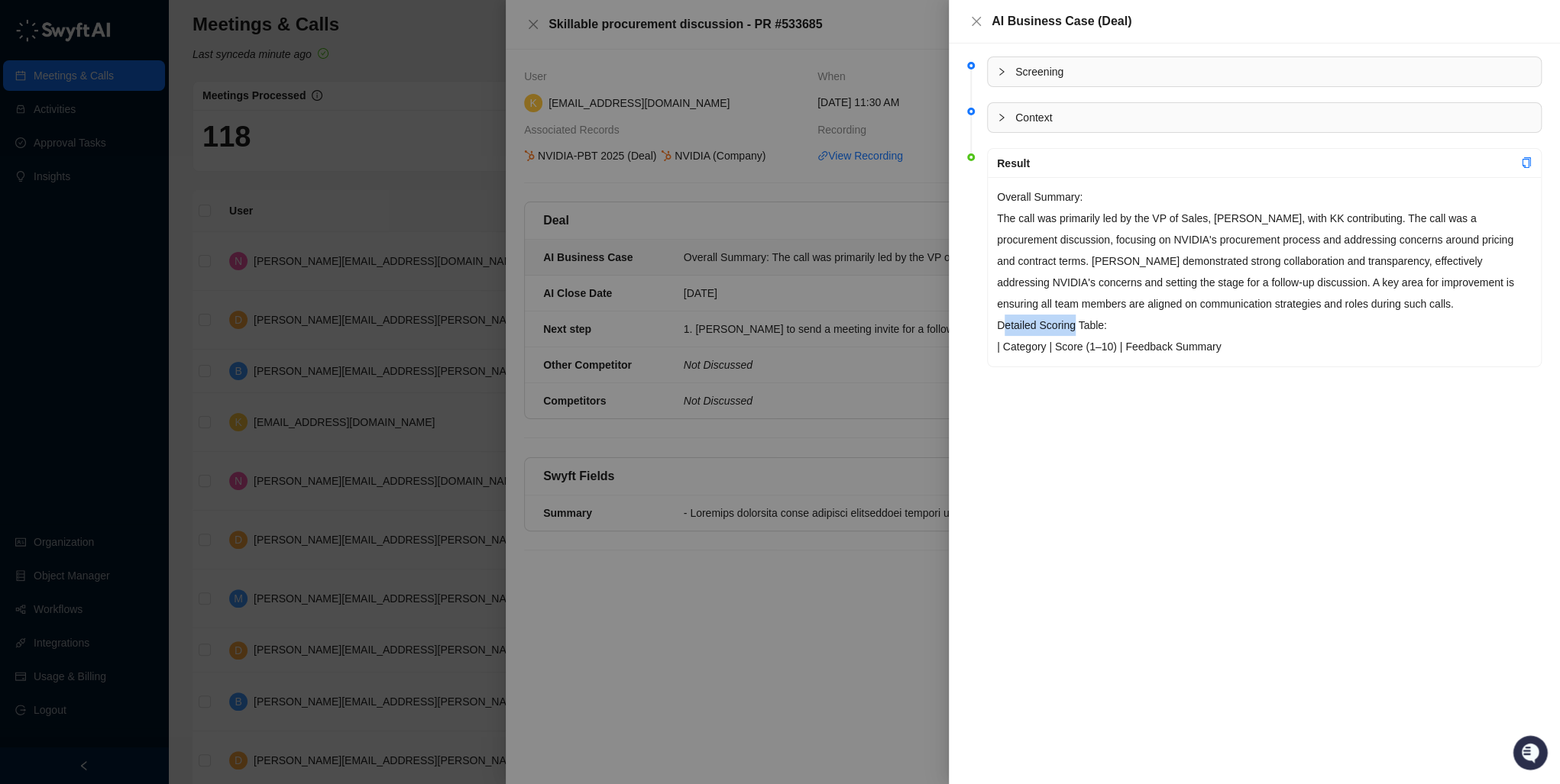
drag, startPoint x: 1040, startPoint y: 327, endPoint x: 1103, endPoint y: 336, distance: 63.6
click at [1101, 336] on div "Overall Summary: The call was primarily led by the VP of Sales, Dave, with KK c…" at bounding box center [1264, 271] width 553 height 190
drag, startPoint x: 1103, startPoint y: 336, endPoint x: 1158, endPoint y: 349, distance: 56.5
click at [1158, 349] on p "| Category | Score (1–10) | Feedback Summary" at bounding box center [1264, 346] width 535 height 21
drag, startPoint x: 1158, startPoint y: 349, endPoint x: 1278, endPoint y: 339, distance: 120.4
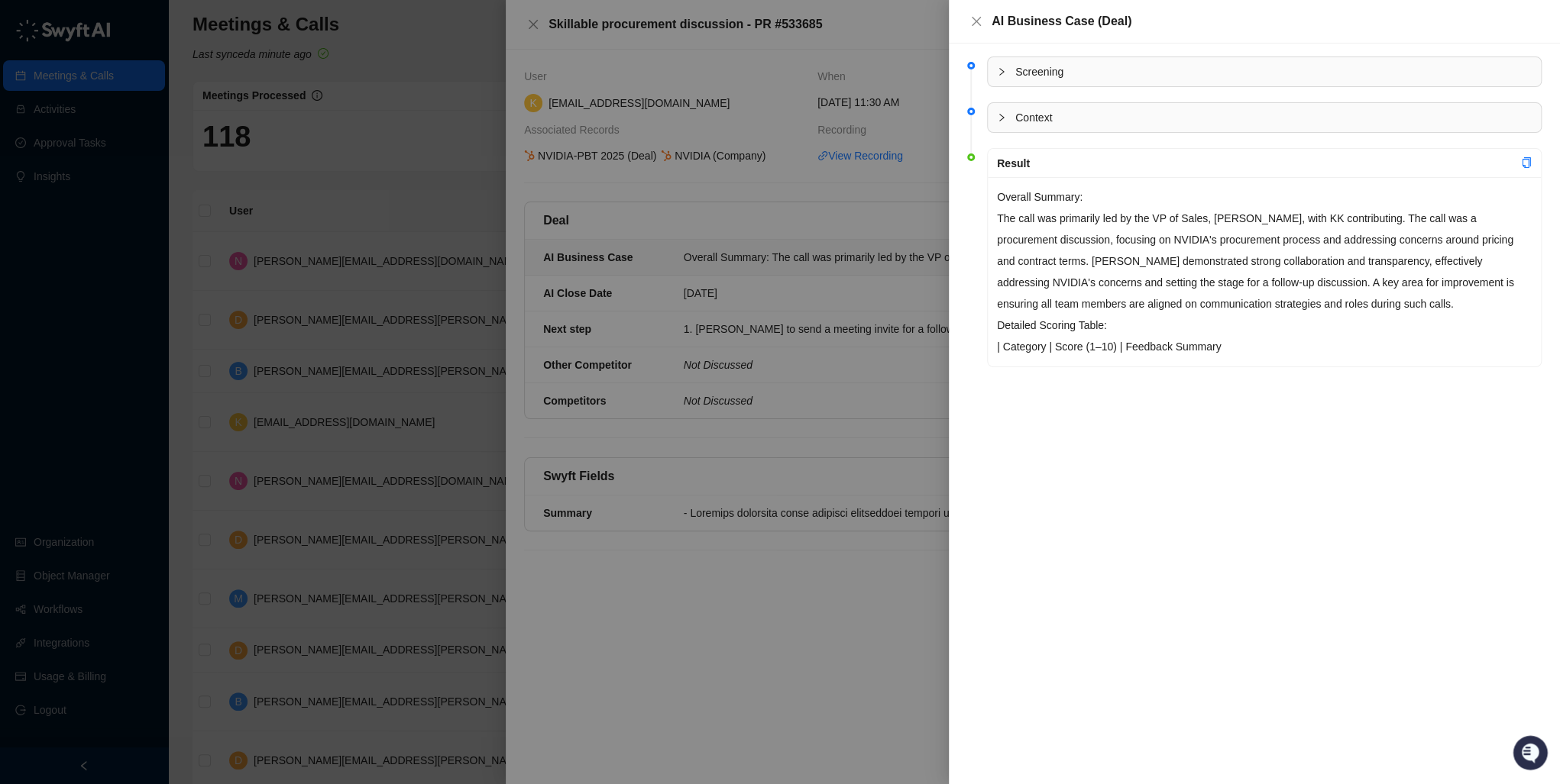
click at [1278, 339] on p "| Category | Score (1–10) | Feedback Summary" at bounding box center [1264, 346] width 535 height 21
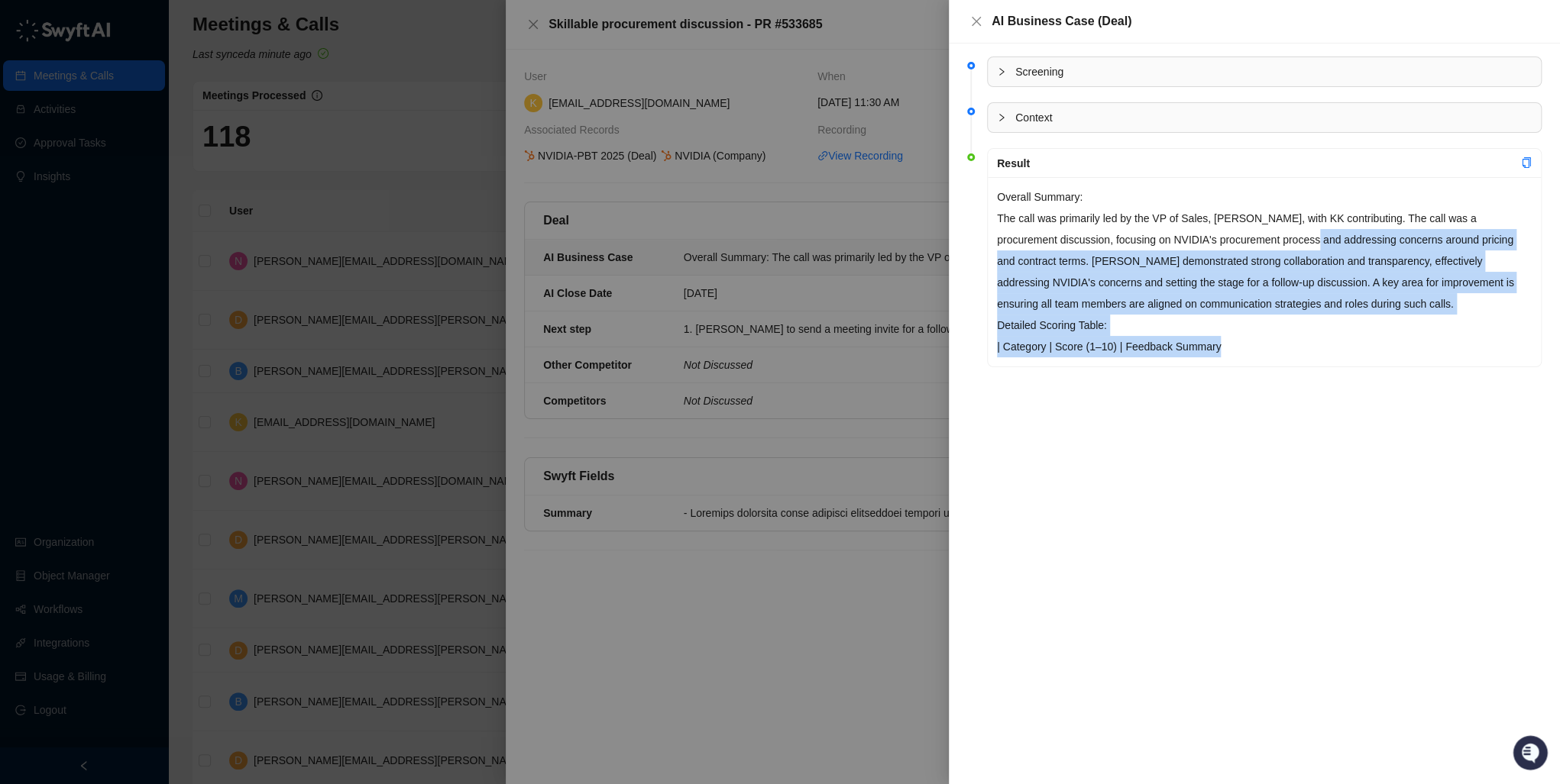
drag, startPoint x: 1244, startPoint y: 232, endPoint x: 1273, endPoint y: 339, distance: 110.9
click at [1273, 339] on div "Overall Summary: The call was primarily led by the VP of Sales, Dave, with KK c…" at bounding box center [1264, 271] width 553 height 190
click at [1274, 342] on p "| Category | Score (1–10) | Feedback Summary" at bounding box center [1264, 346] width 535 height 21
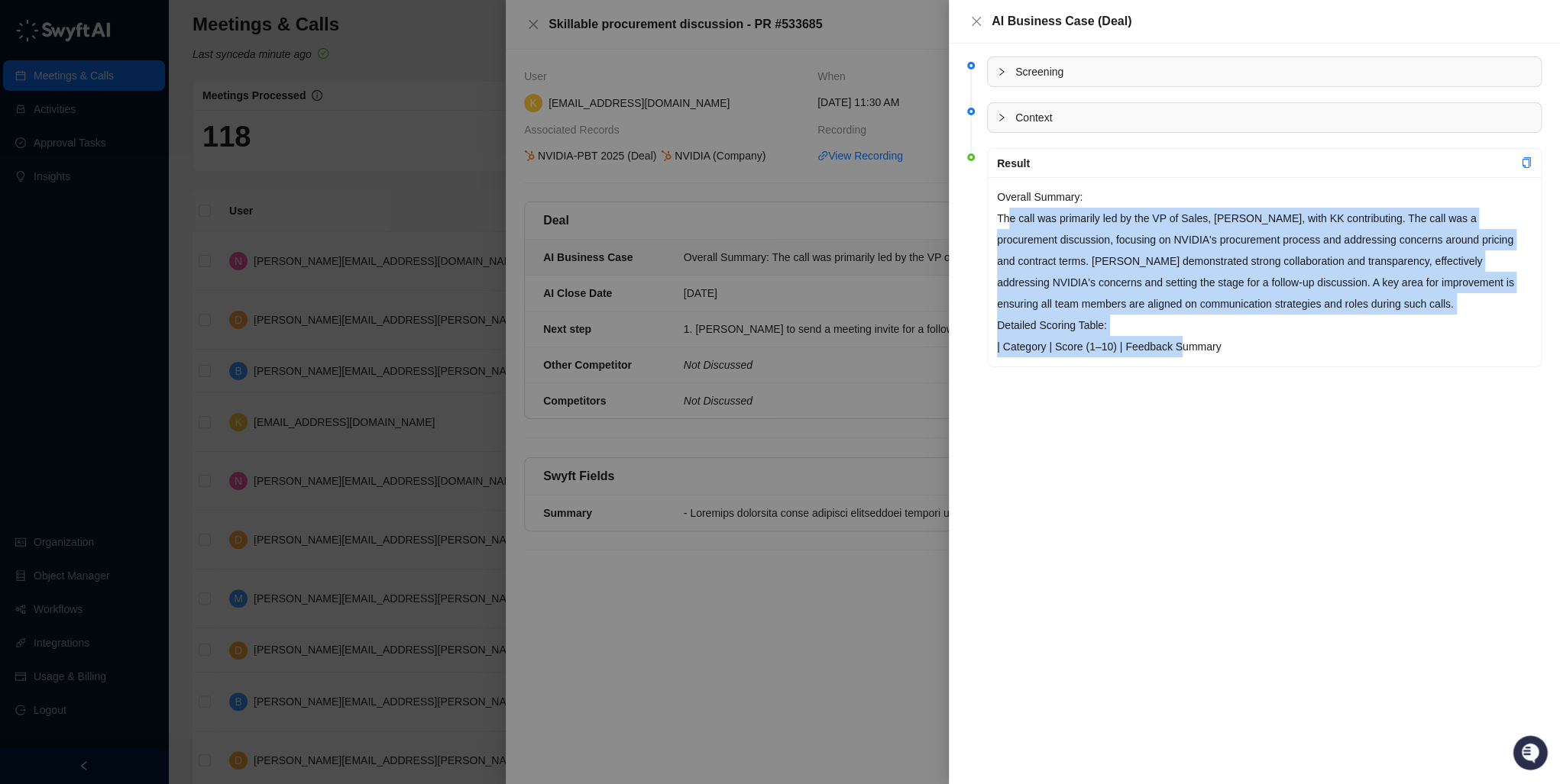
drag, startPoint x: 1011, startPoint y: 214, endPoint x: 1179, endPoint y: 347, distance: 214.3
click at [1176, 347] on div "Overall Summary: The call was primarily led by the VP of Sales, Dave, with KK c…" at bounding box center [1264, 271] width 553 height 190
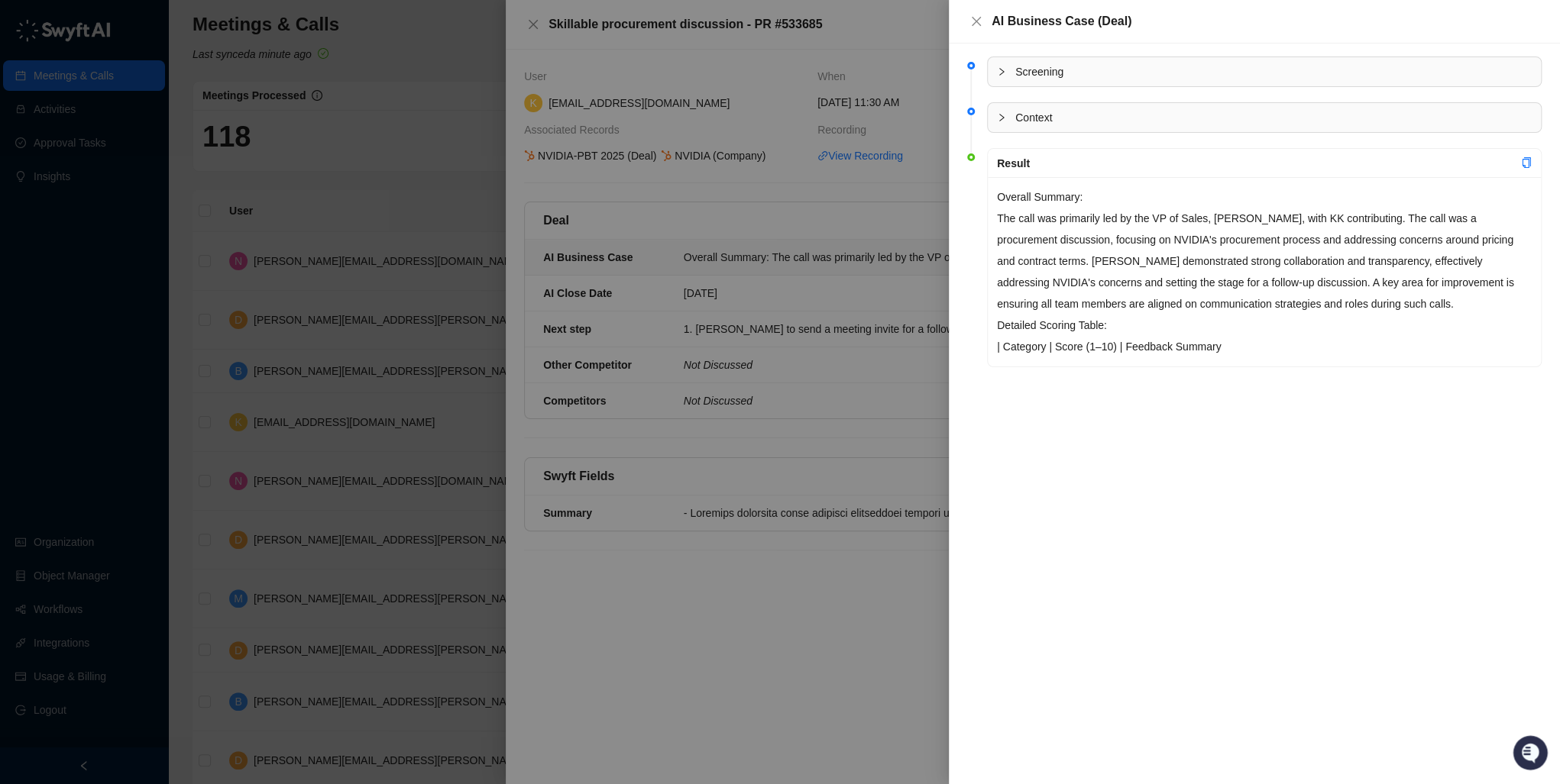
drag, startPoint x: 1179, startPoint y: 347, endPoint x: 1217, endPoint y: 342, distance: 38.3
click at [1216, 342] on p "| Category | Score (1–10) | Feedback Summary" at bounding box center [1264, 346] width 535 height 21
drag, startPoint x: 1011, startPoint y: 351, endPoint x: 1264, endPoint y: 370, distance: 253.7
click at [1264, 370] on li "Result Overall Summary: The call was primarily led by the VP of Sales, Dave, wi…" at bounding box center [1254, 271] width 574 height 235
click at [1213, 392] on div "Screening Context Result Overall Summary: The call was primarily led by the VP …" at bounding box center [1254, 413] width 611 height 741
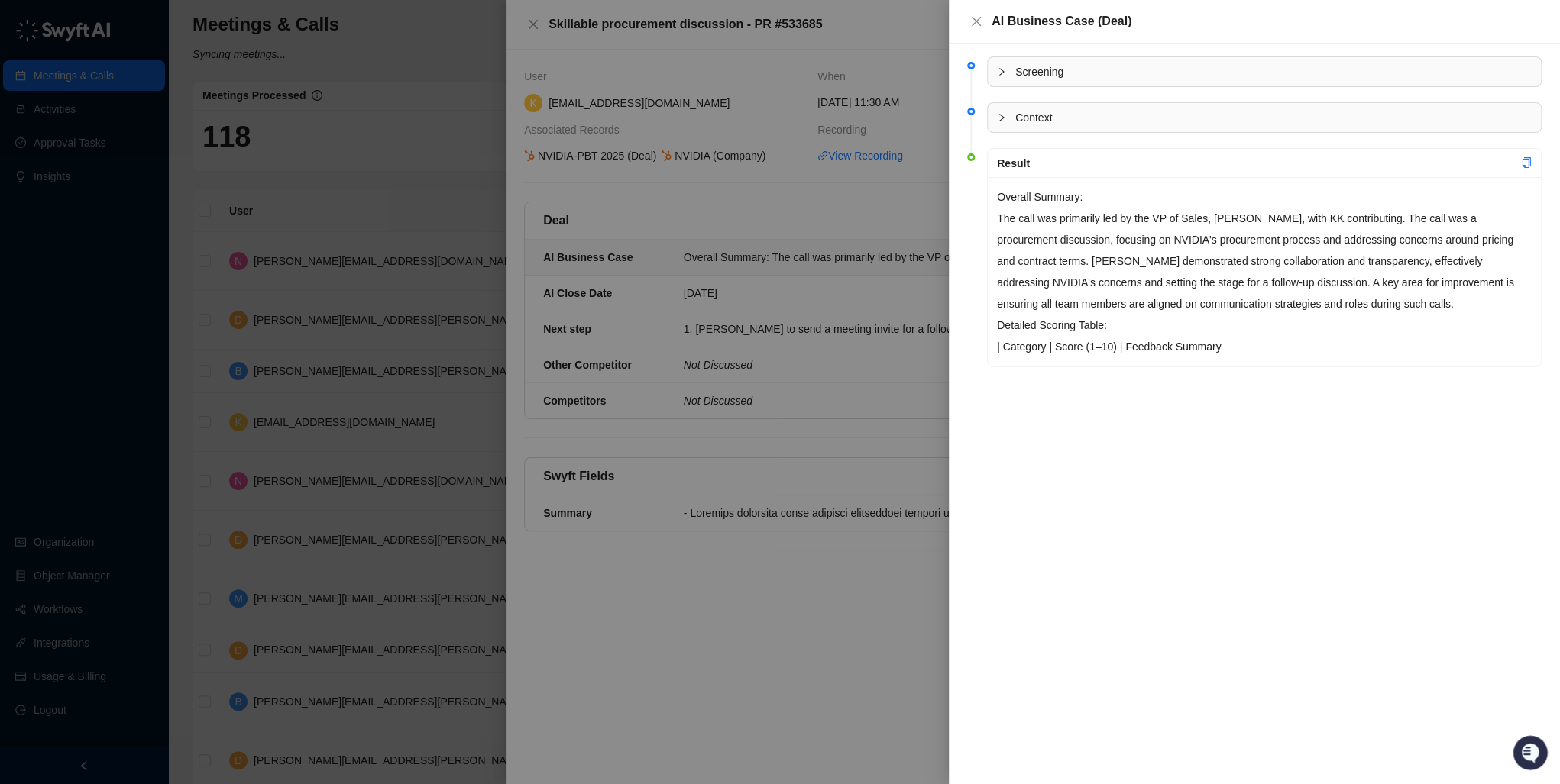
click at [1001, 71] on icon "collapsed" at bounding box center [1001, 71] width 9 height 9
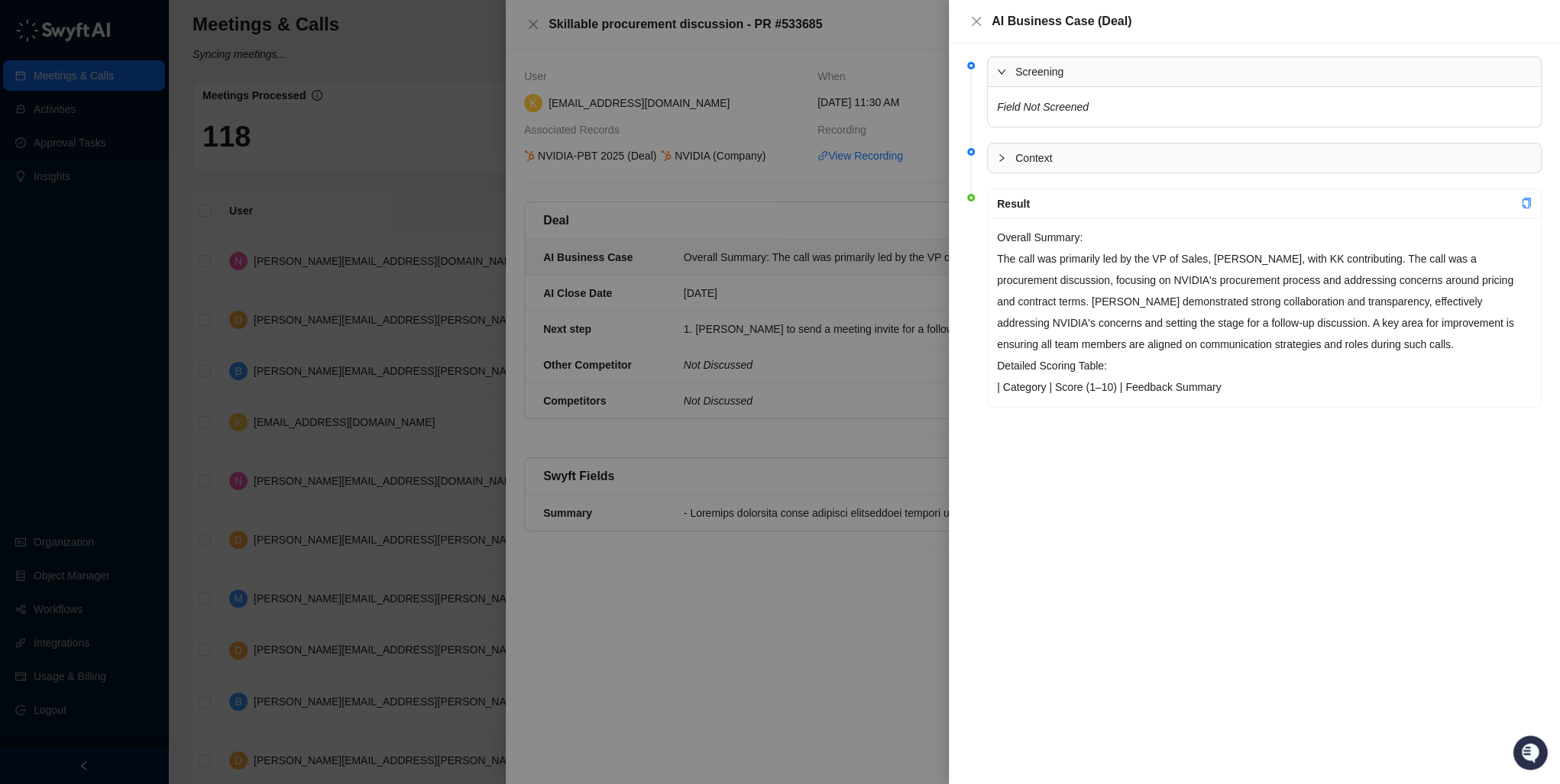
click at [1000, 156] on icon "collapsed" at bounding box center [1001, 158] width 9 height 9
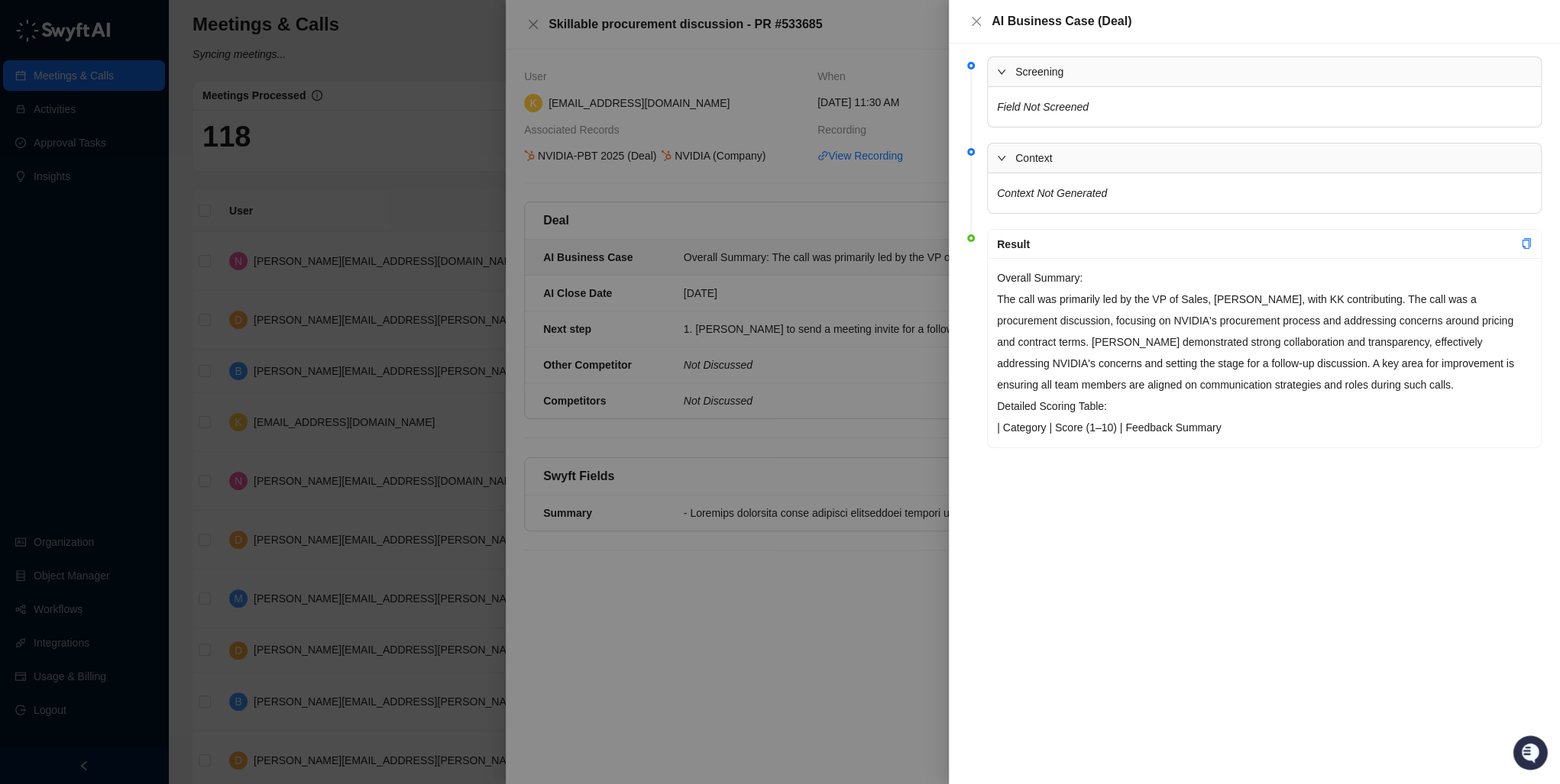
click at [885, 590] on div at bounding box center [780, 392] width 1560 height 784
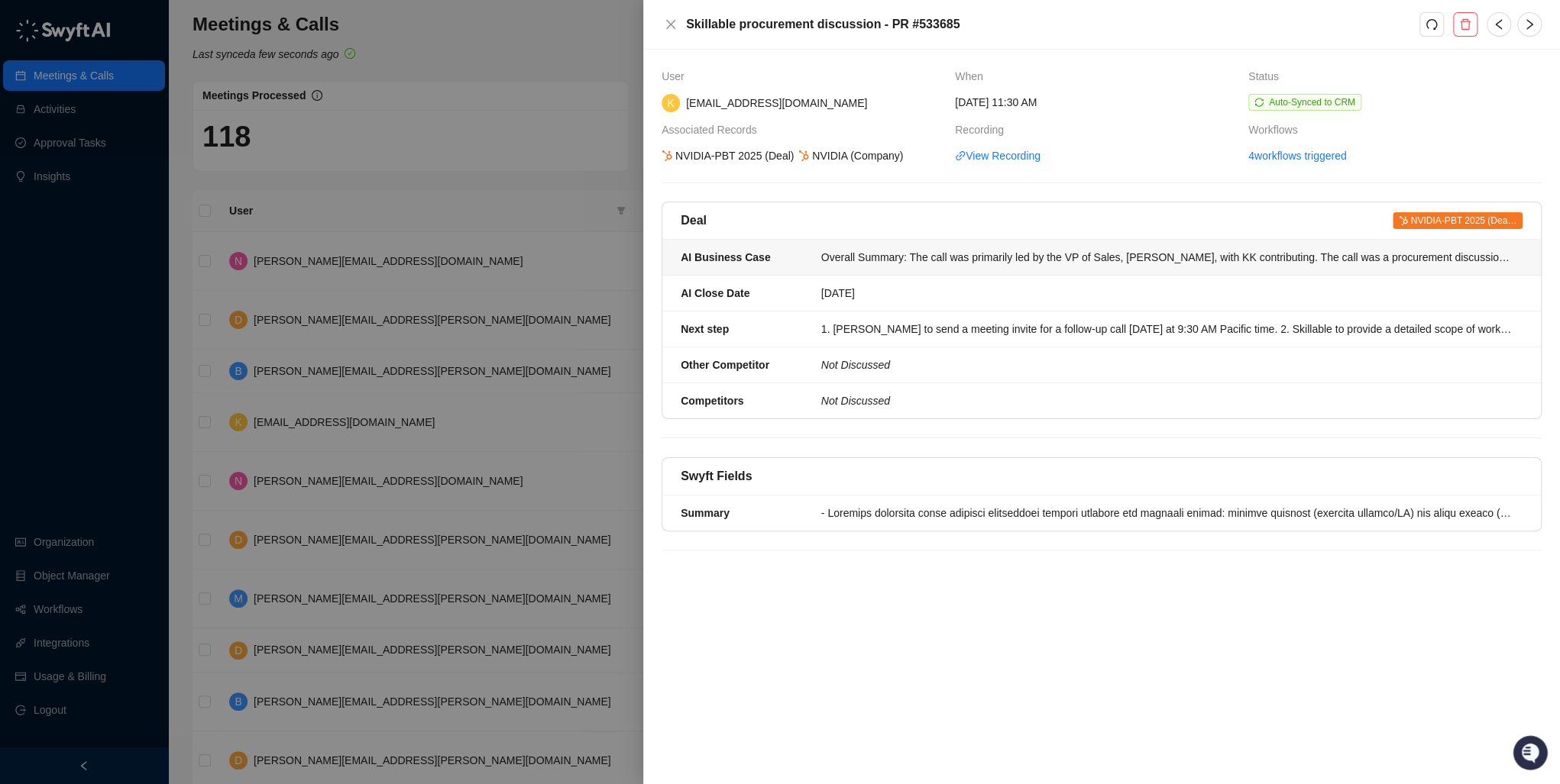
click at [880, 254] on div "Overall Summary: The call was primarily led by the VP of Sales, Dave, with KK c…" at bounding box center [1167, 258] width 692 height 17
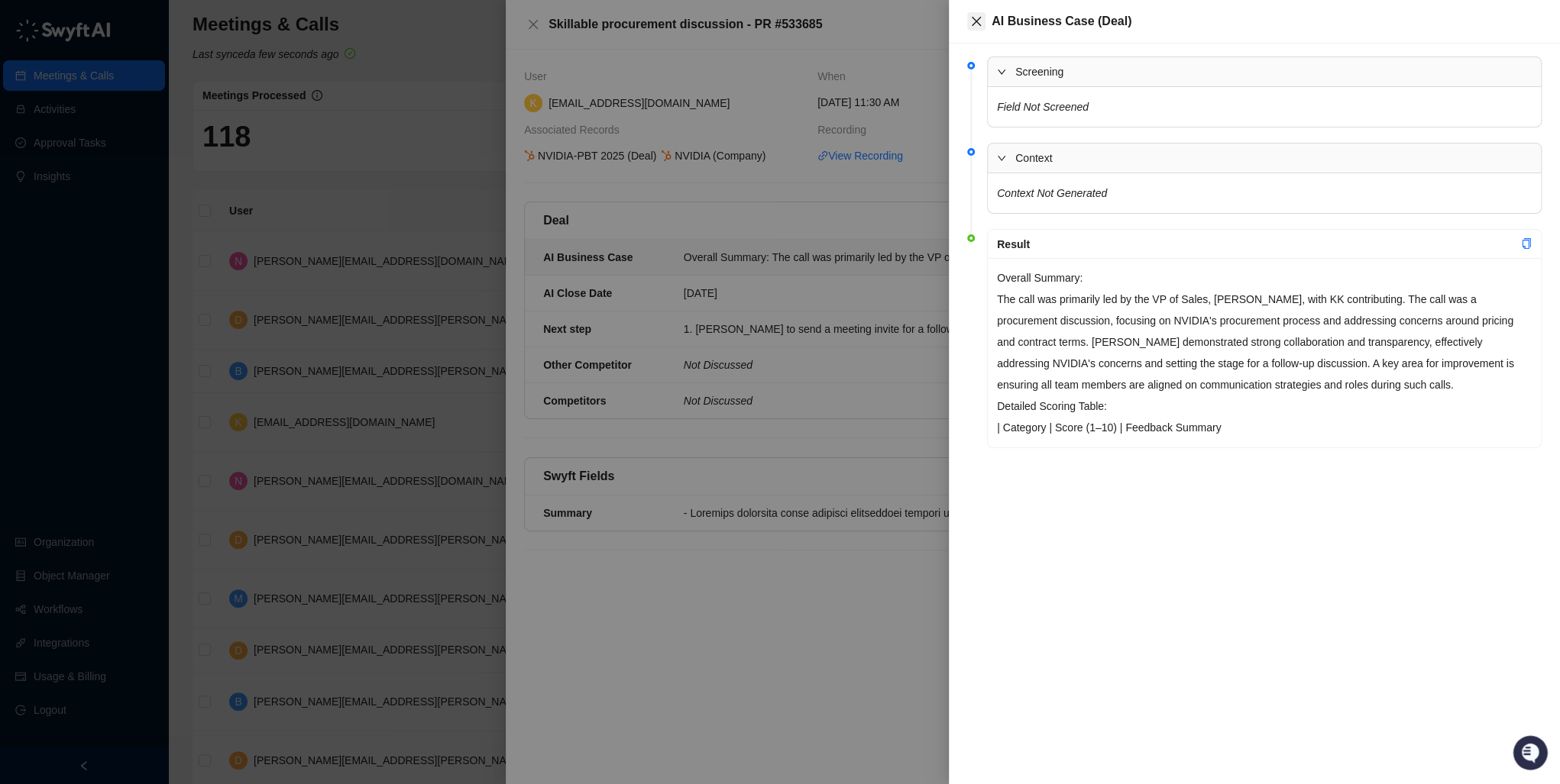
click at [981, 20] on icon "close" at bounding box center [976, 21] width 12 height 12
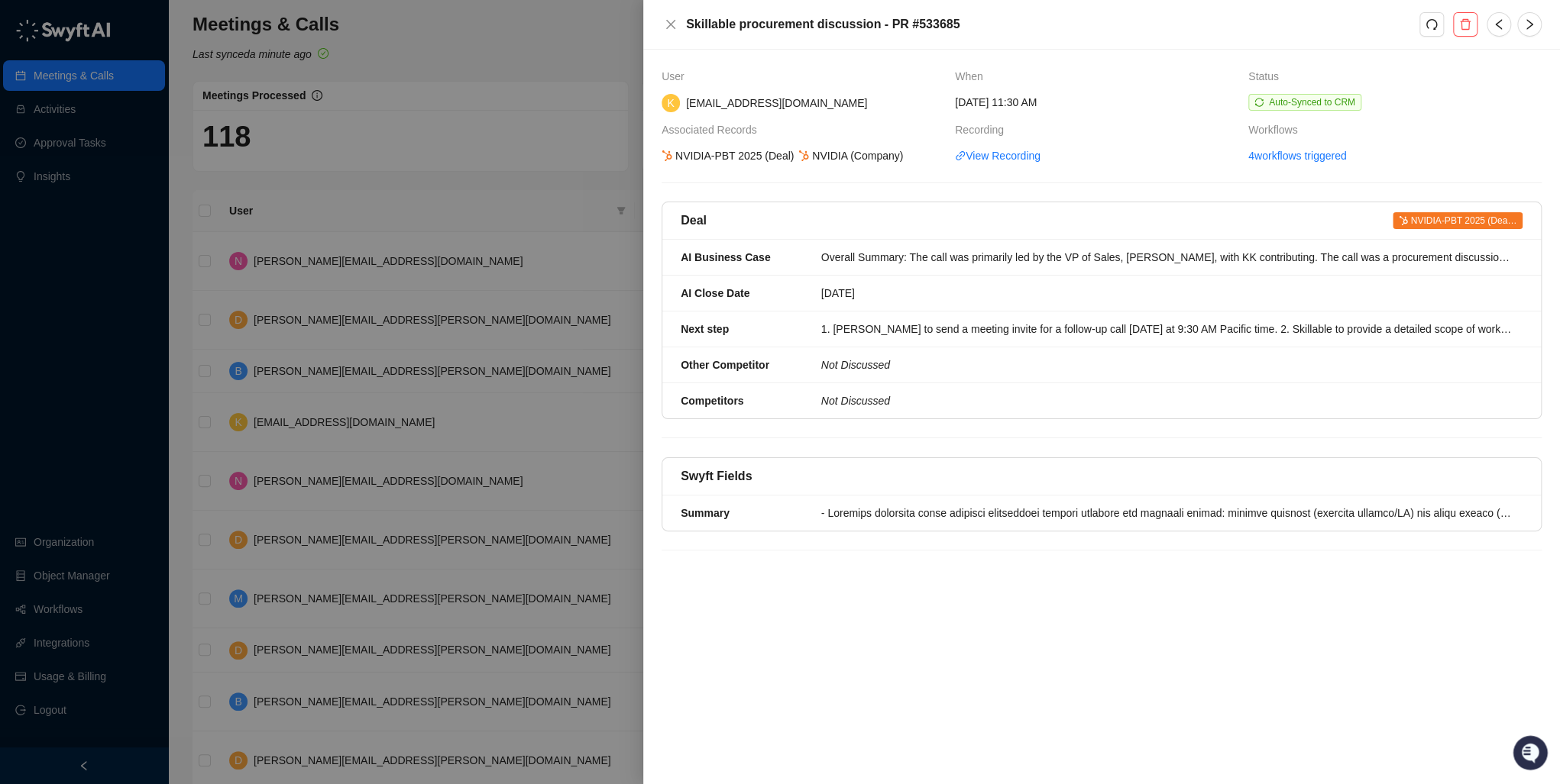
click at [606, 205] on div at bounding box center [780, 392] width 1560 height 784
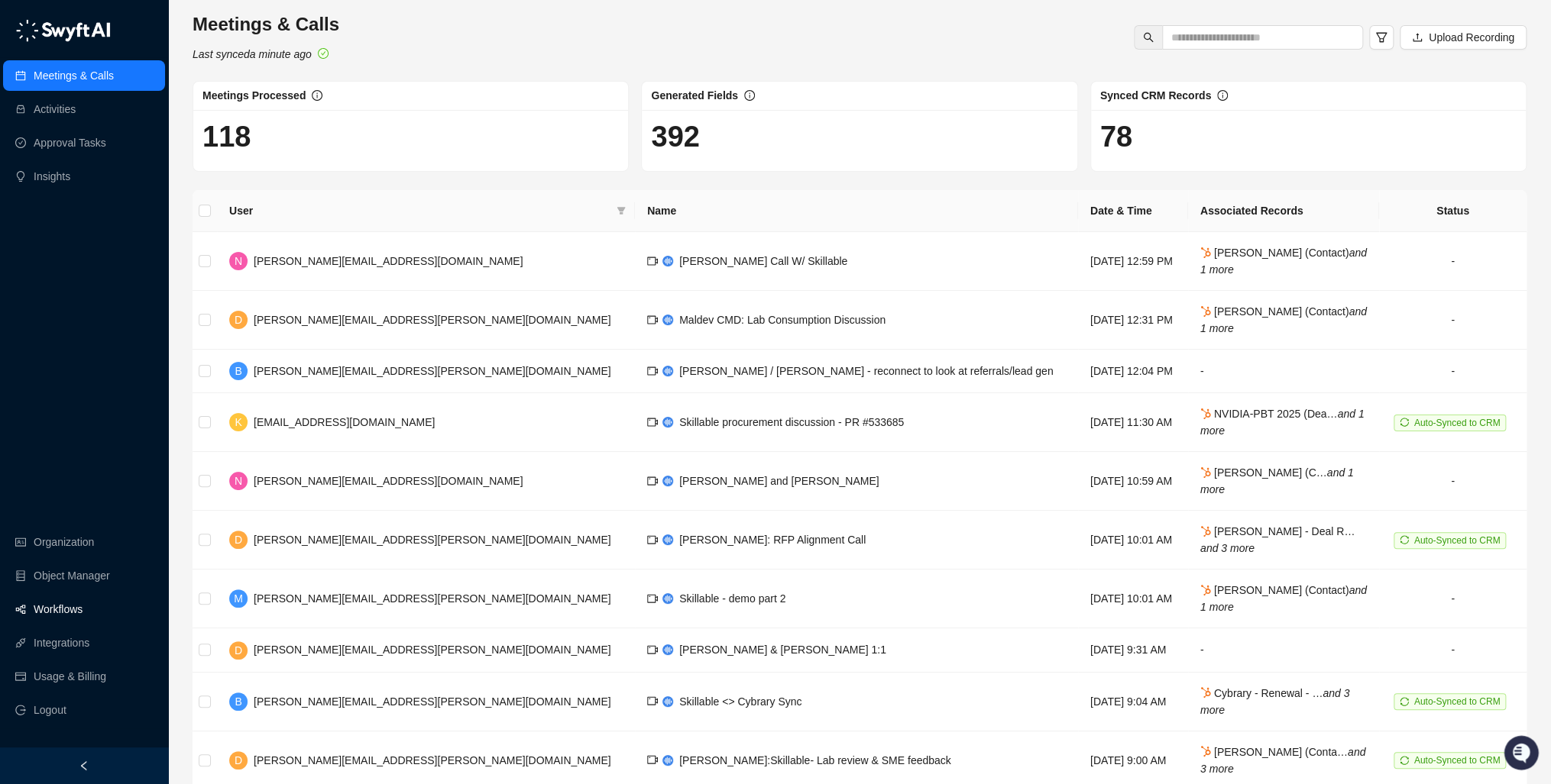
click at [55, 599] on link "Workflows" at bounding box center [58, 610] width 48 height 31
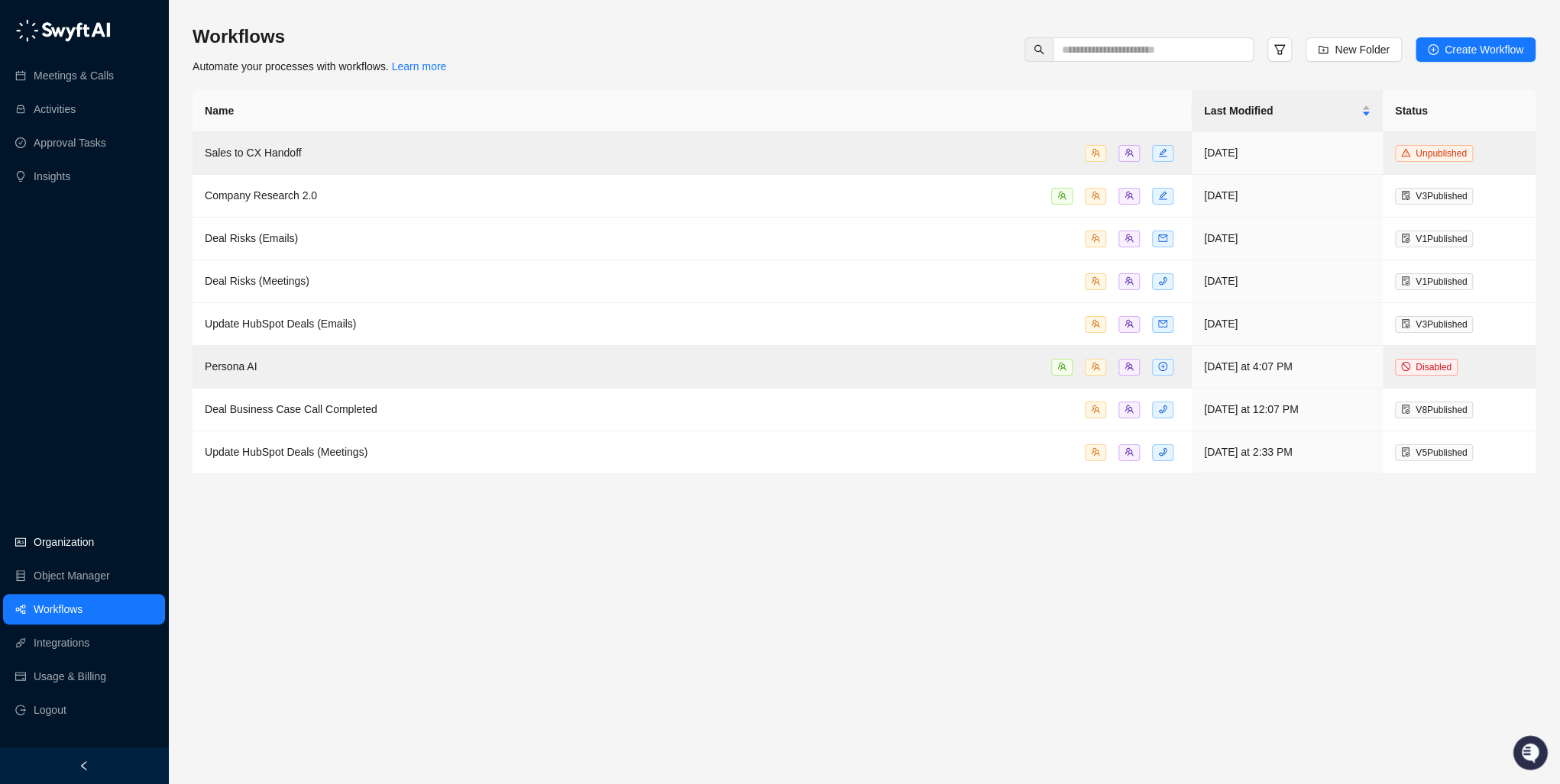
click at [75, 547] on link "Organization" at bounding box center [64, 543] width 60 height 31
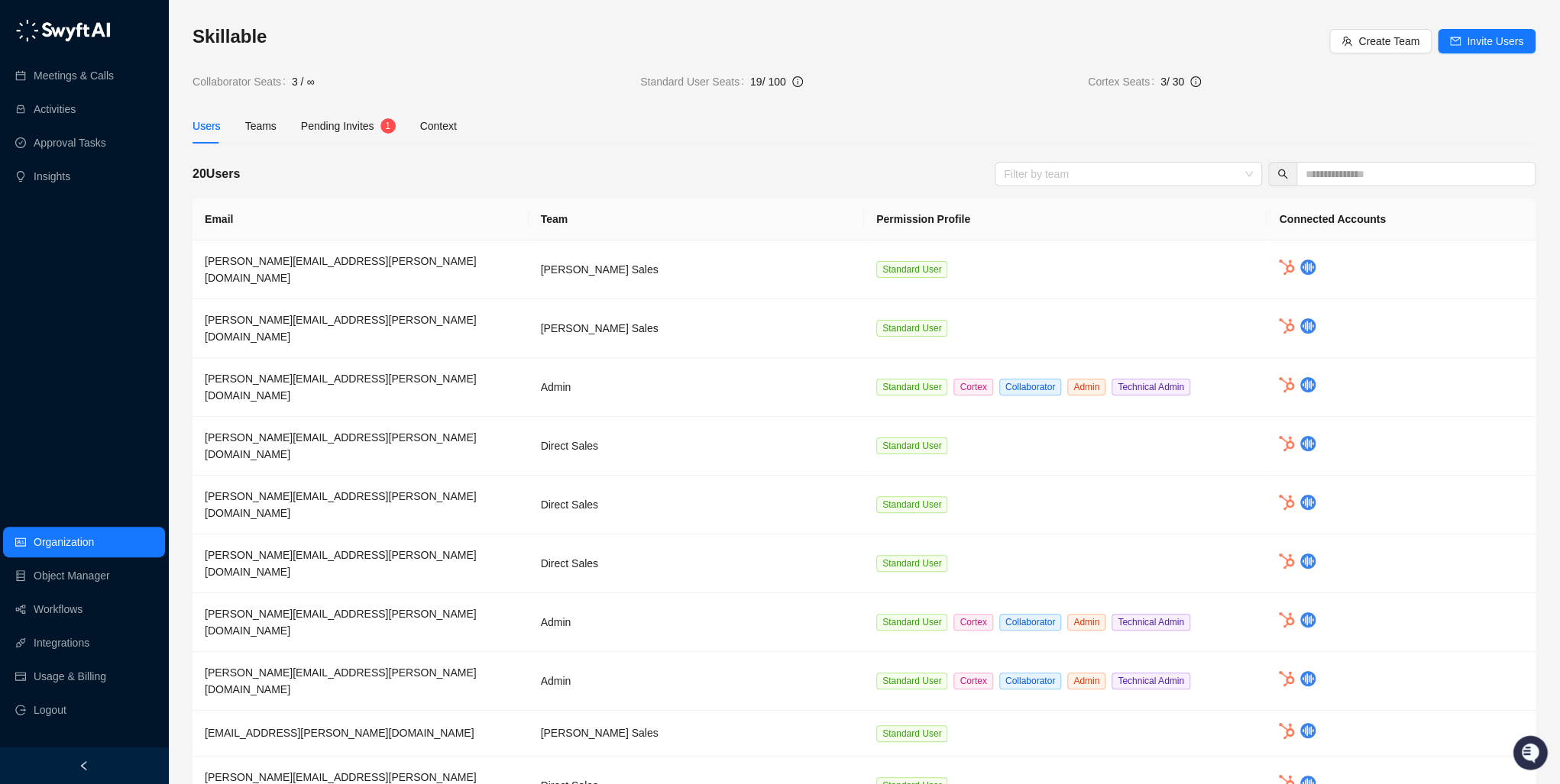
click at [1088, 116] on div "Users Teams Pending Invites 1 Context" at bounding box center [863, 126] width 1343 height 35
click at [327, 126] on span "Pending Invites" at bounding box center [338, 126] width 73 height 12
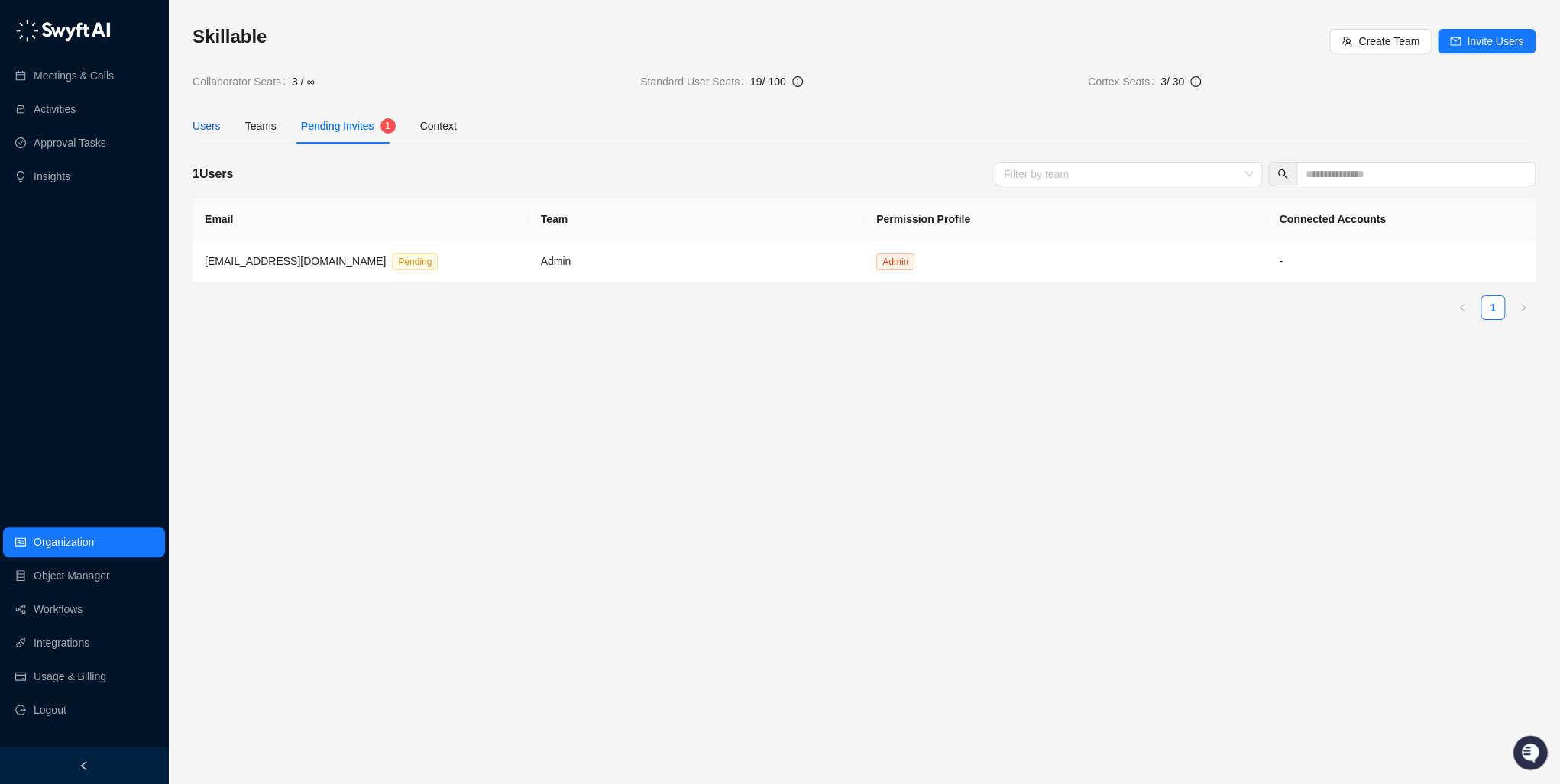
click at [208, 127] on div "Users" at bounding box center [206, 126] width 28 height 17
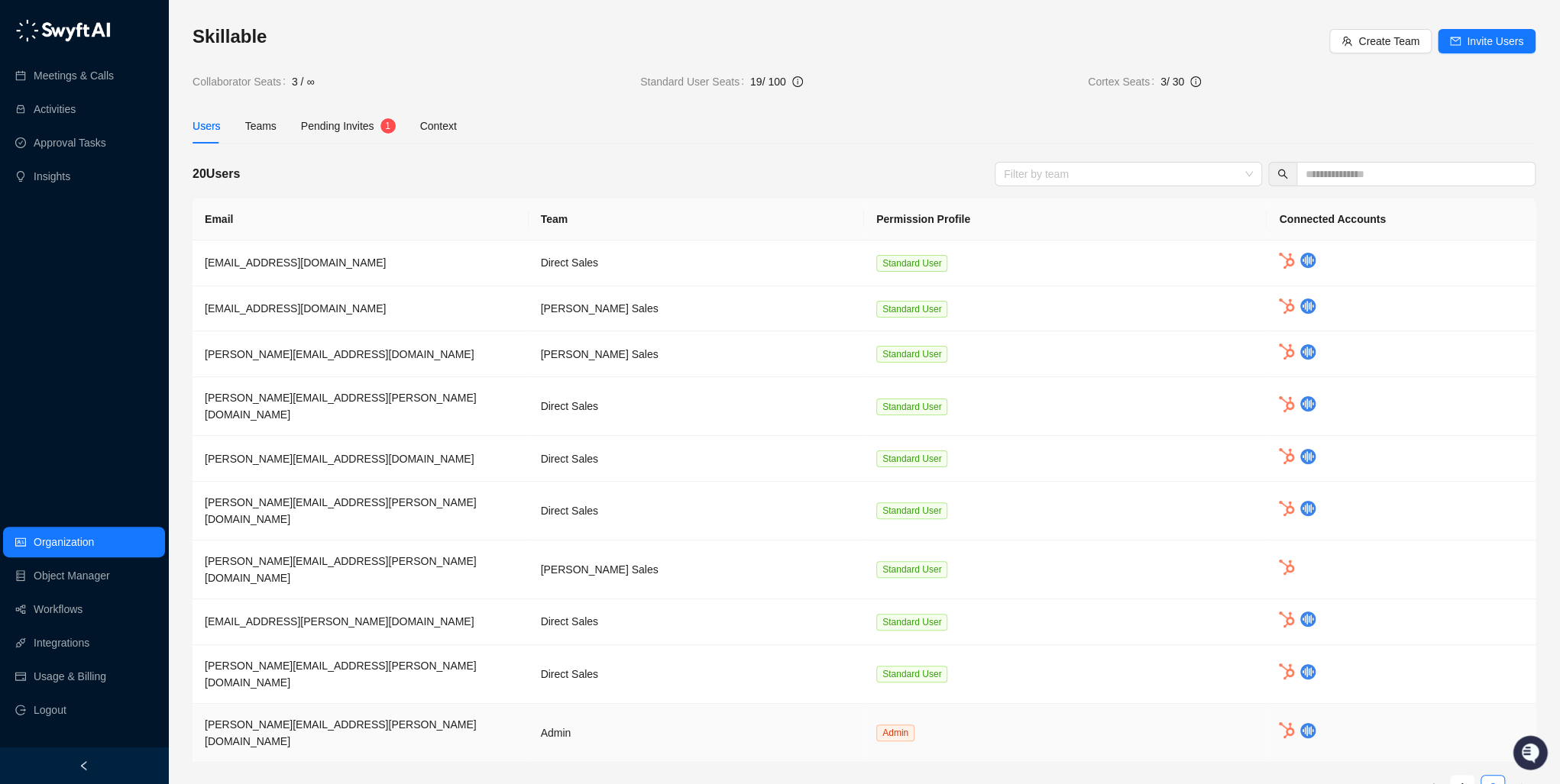
click at [305, 719] on span "ryan.arpin@skillable.com" at bounding box center [341, 733] width 272 height 29
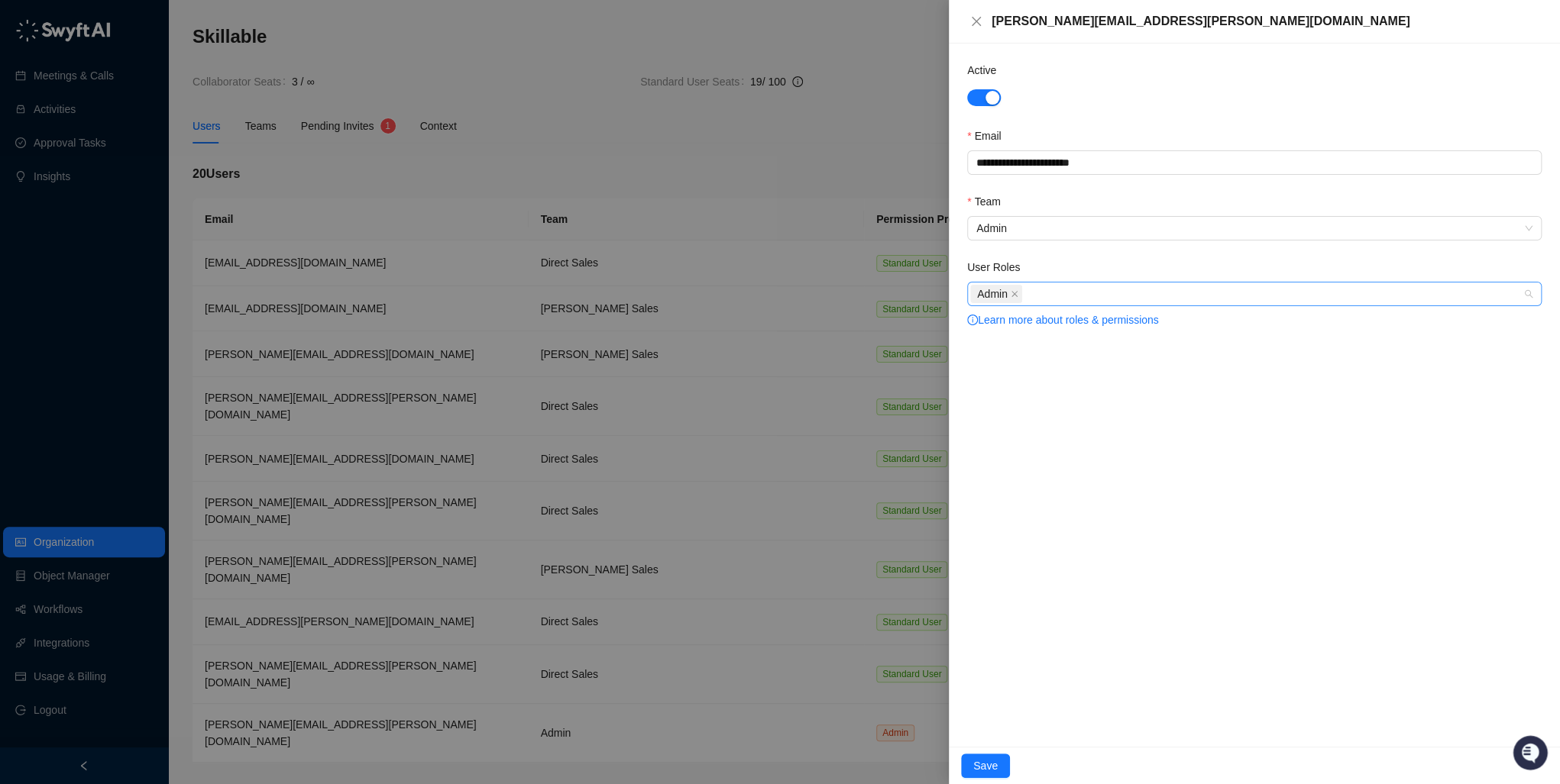
click at [1057, 288] on div "Admin" at bounding box center [1246, 293] width 552 height 21
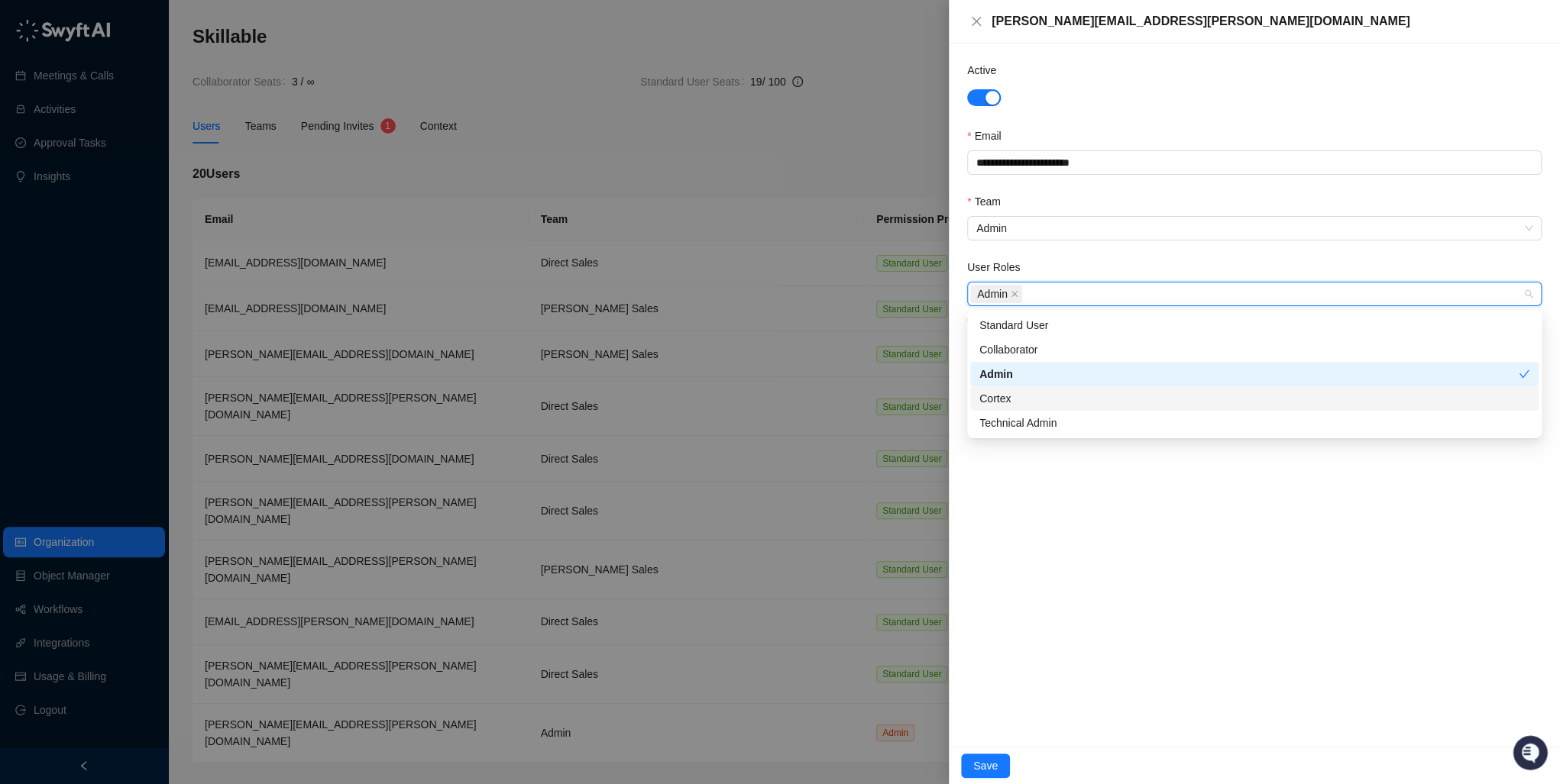
click at [1030, 403] on div "Cortex" at bounding box center [1254, 399] width 550 height 17
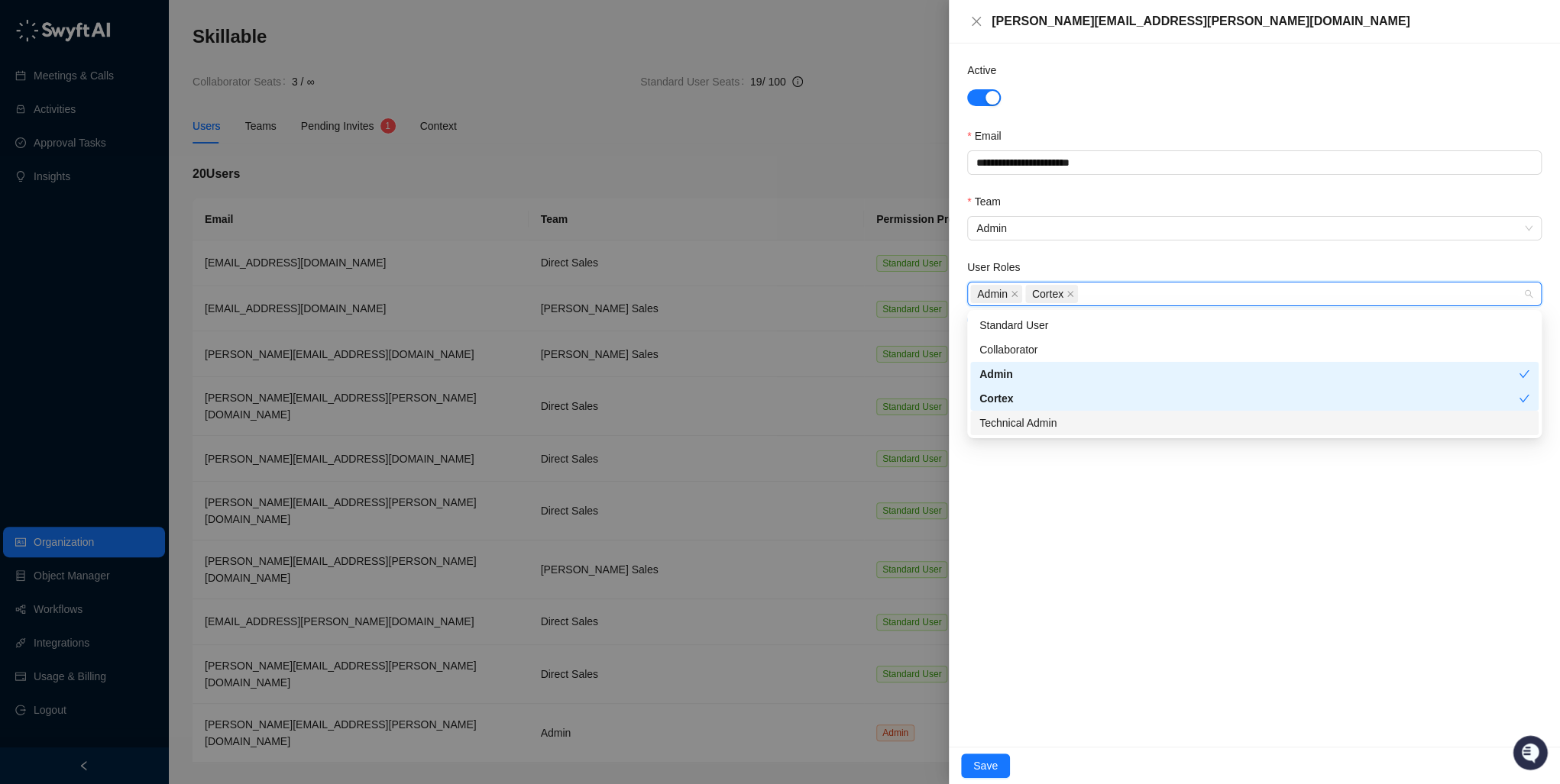
click at [1028, 421] on div "Technical Admin" at bounding box center [1254, 423] width 550 height 17
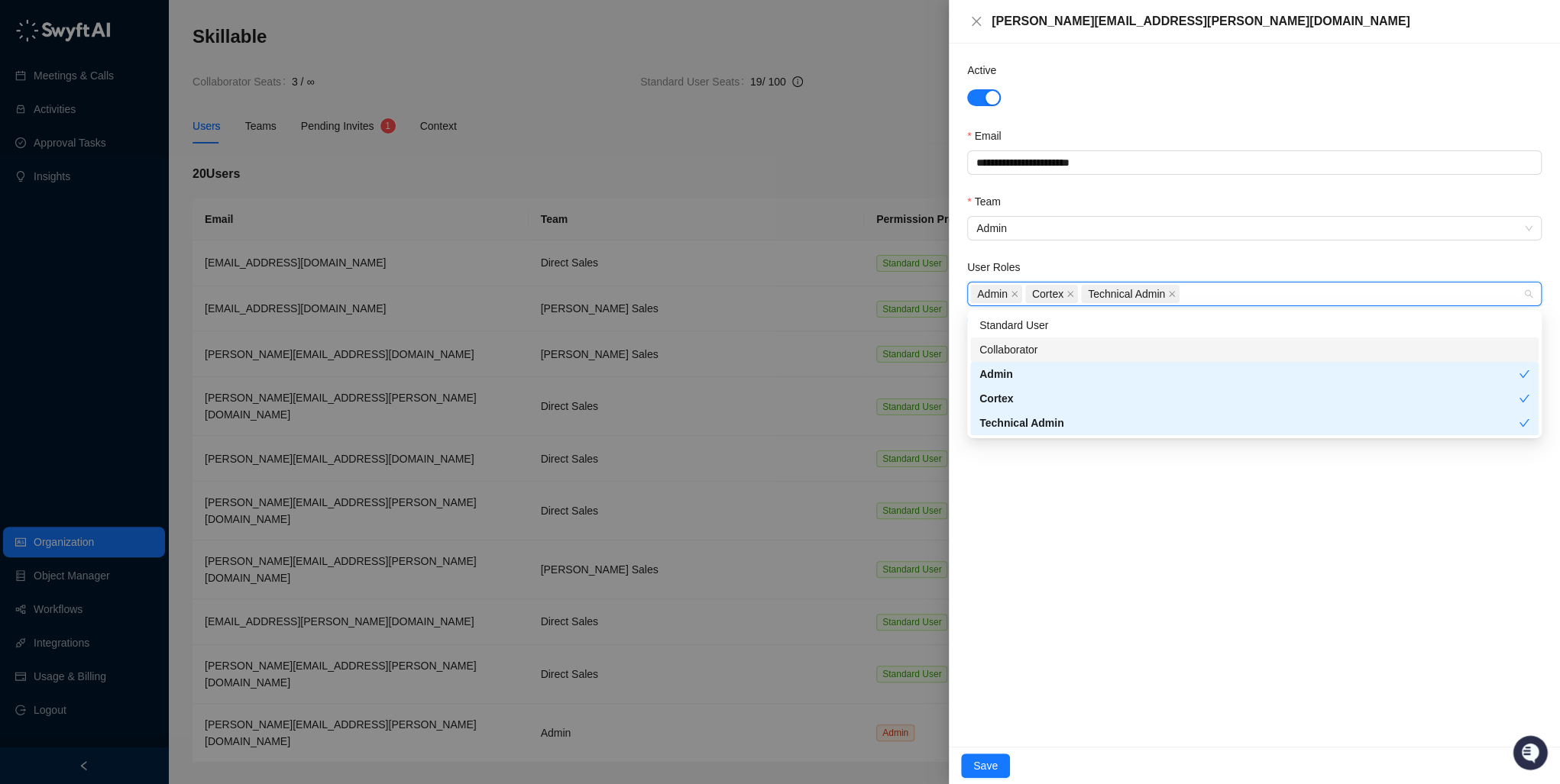
drag, startPoint x: 1038, startPoint y: 351, endPoint x: 1035, endPoint y: 327, distance: 24.2
click at [1037, 351] on div "Collaborator" at bounding box center [1254, 349] width 550 height 17
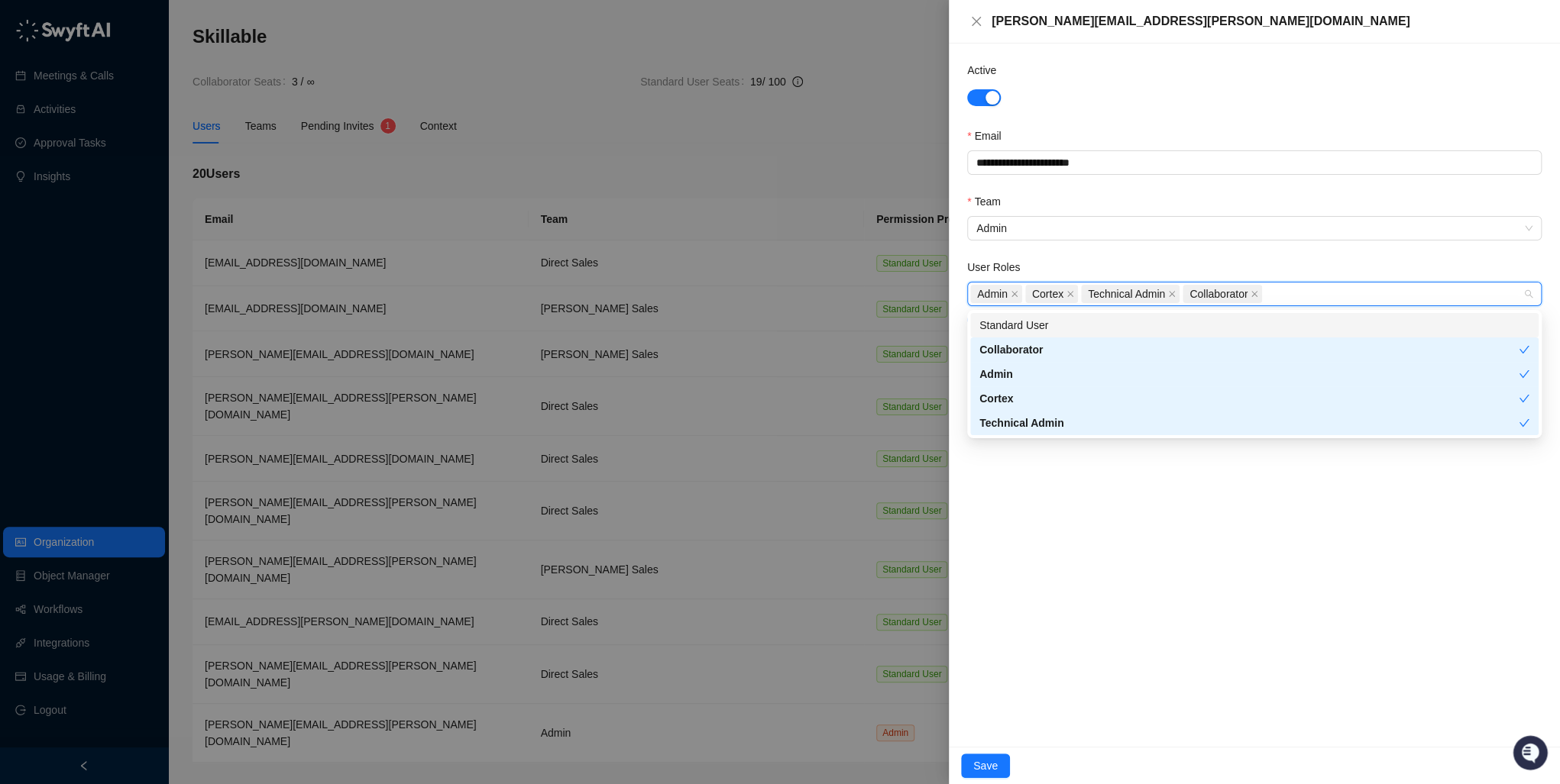
click at [1035, 326] on div "Standard User" at bounding box center [1254, 326] width 550 height 17
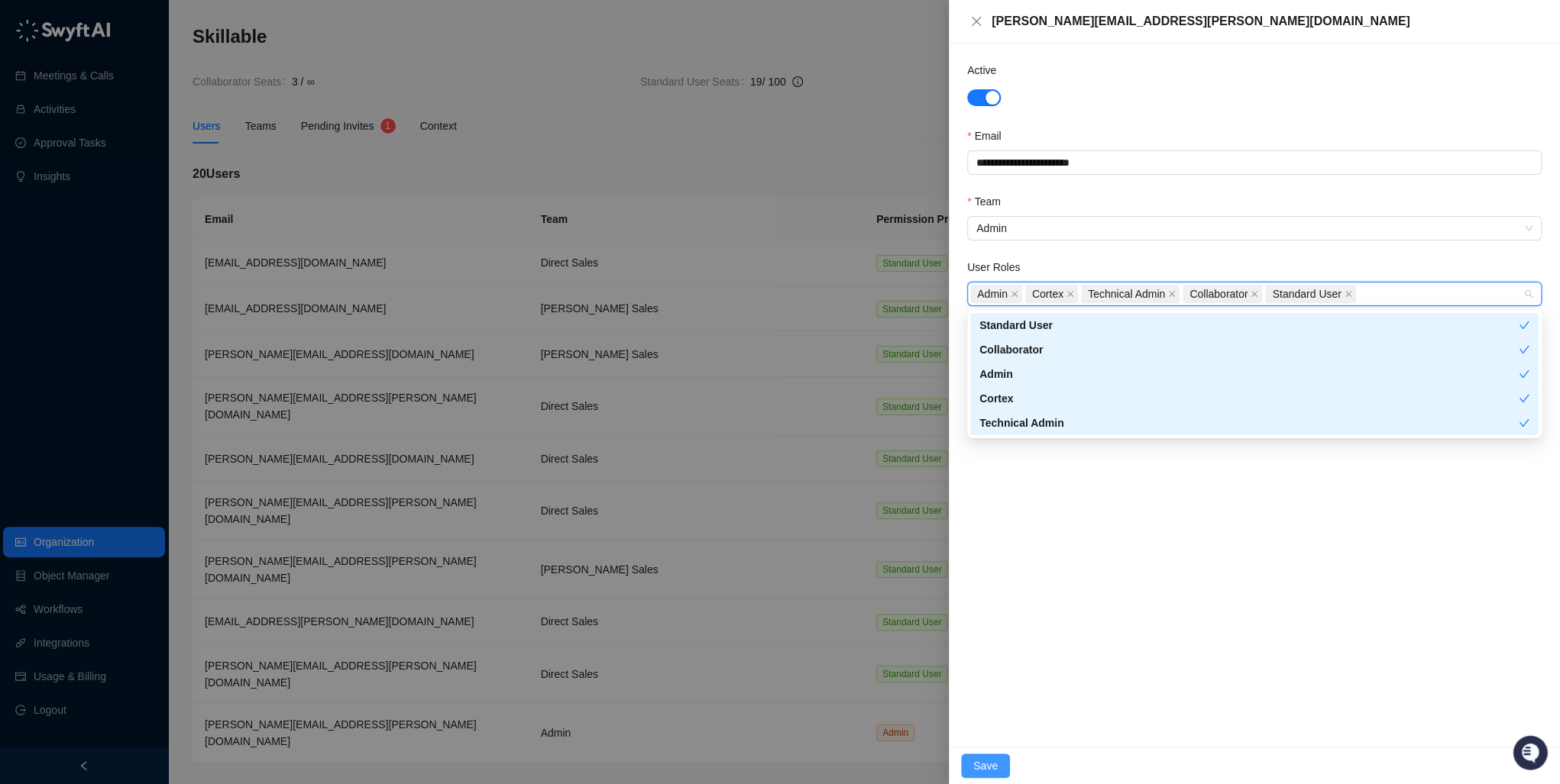
click at [994, 758] on button "Save" at bounding box center [985, 765] width 48 height 25
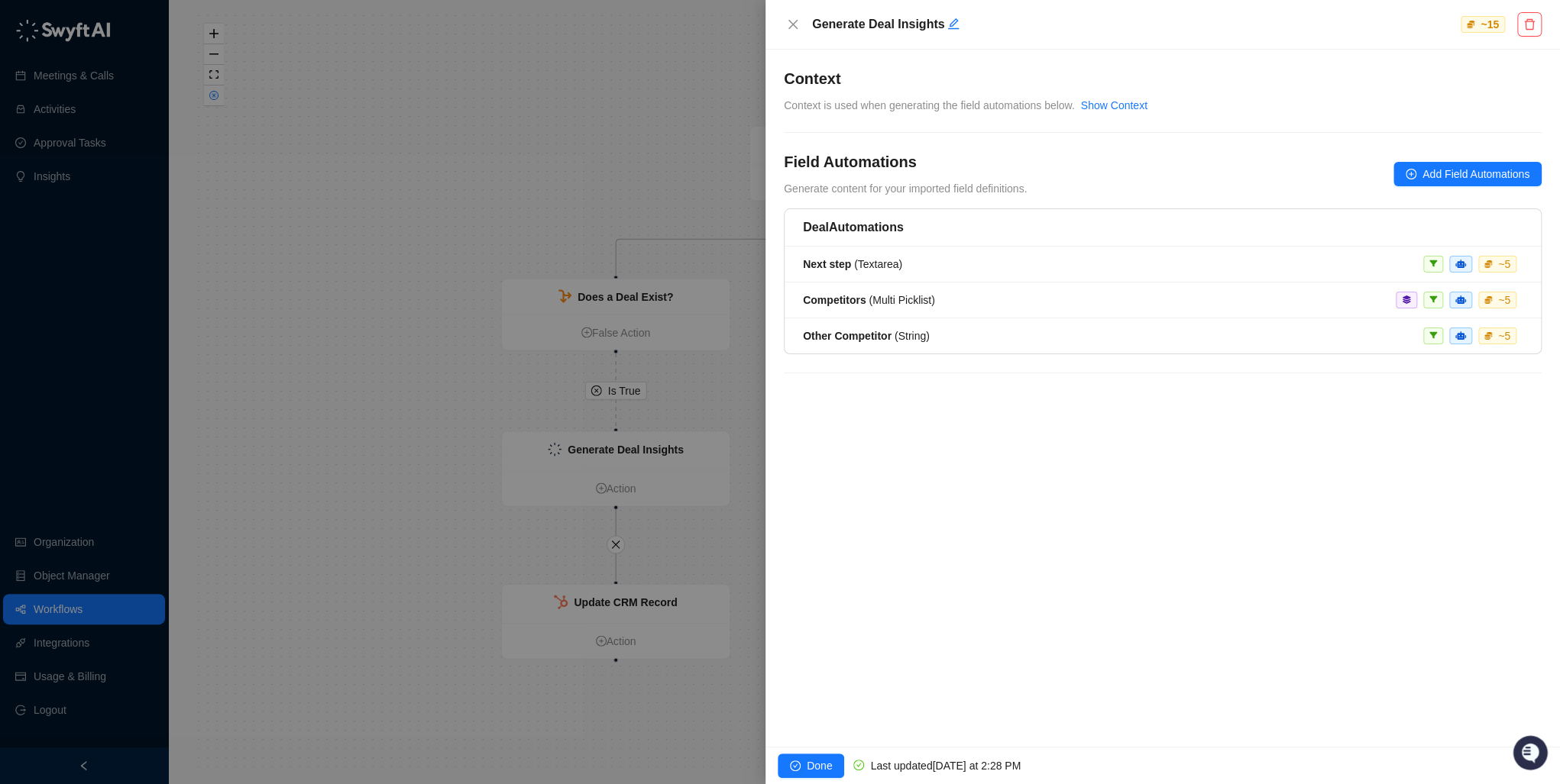
click at [105, 501] on div at bounding box center [780, 392] width 1560 height 784
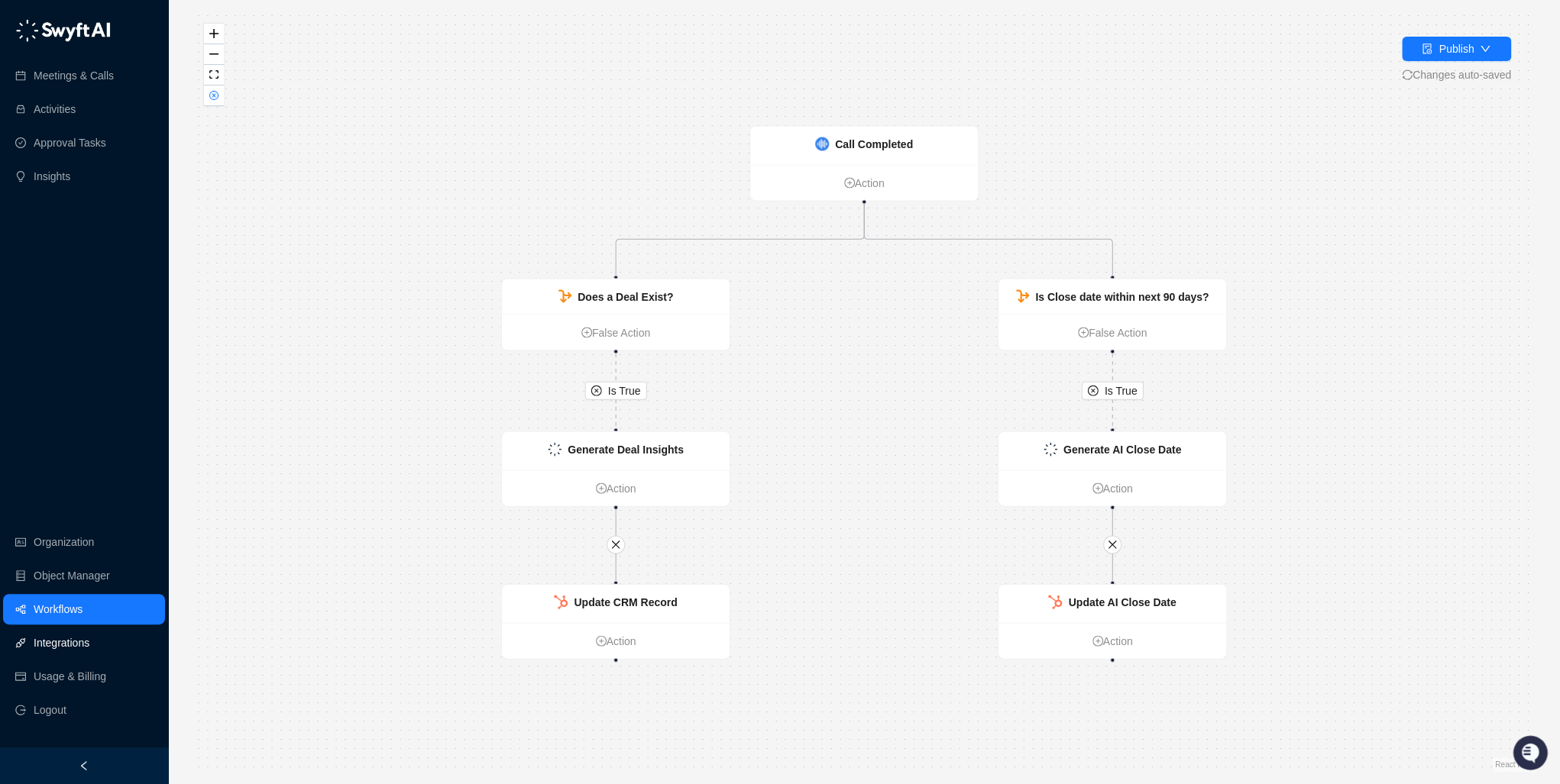
click at [73, 645] on link "Integrations" at bounding box center [62, 643] width 56 height 31
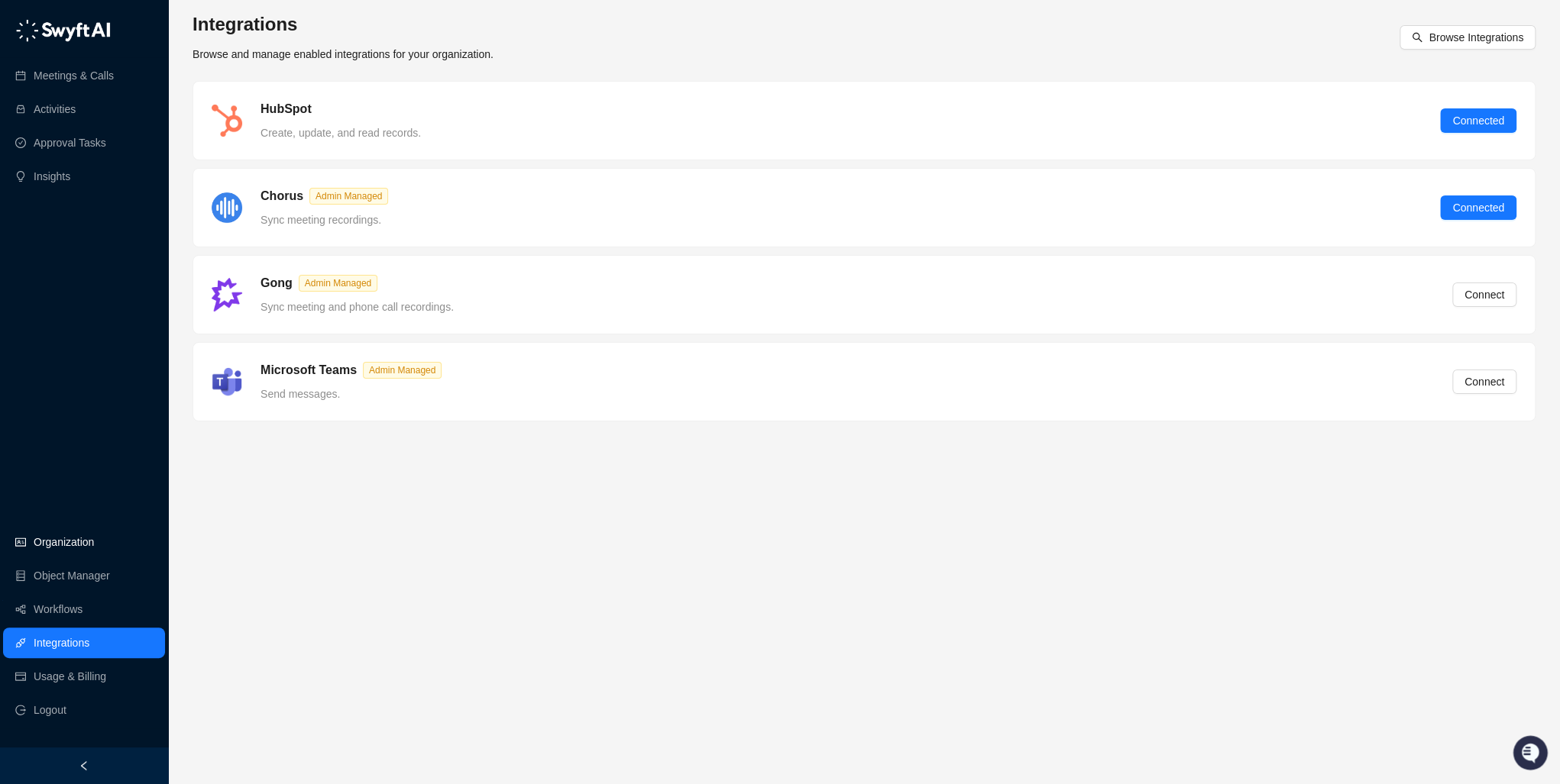
click at [83, 543] on link "Organization" at bounding box center [64, 543] width 60 height 31
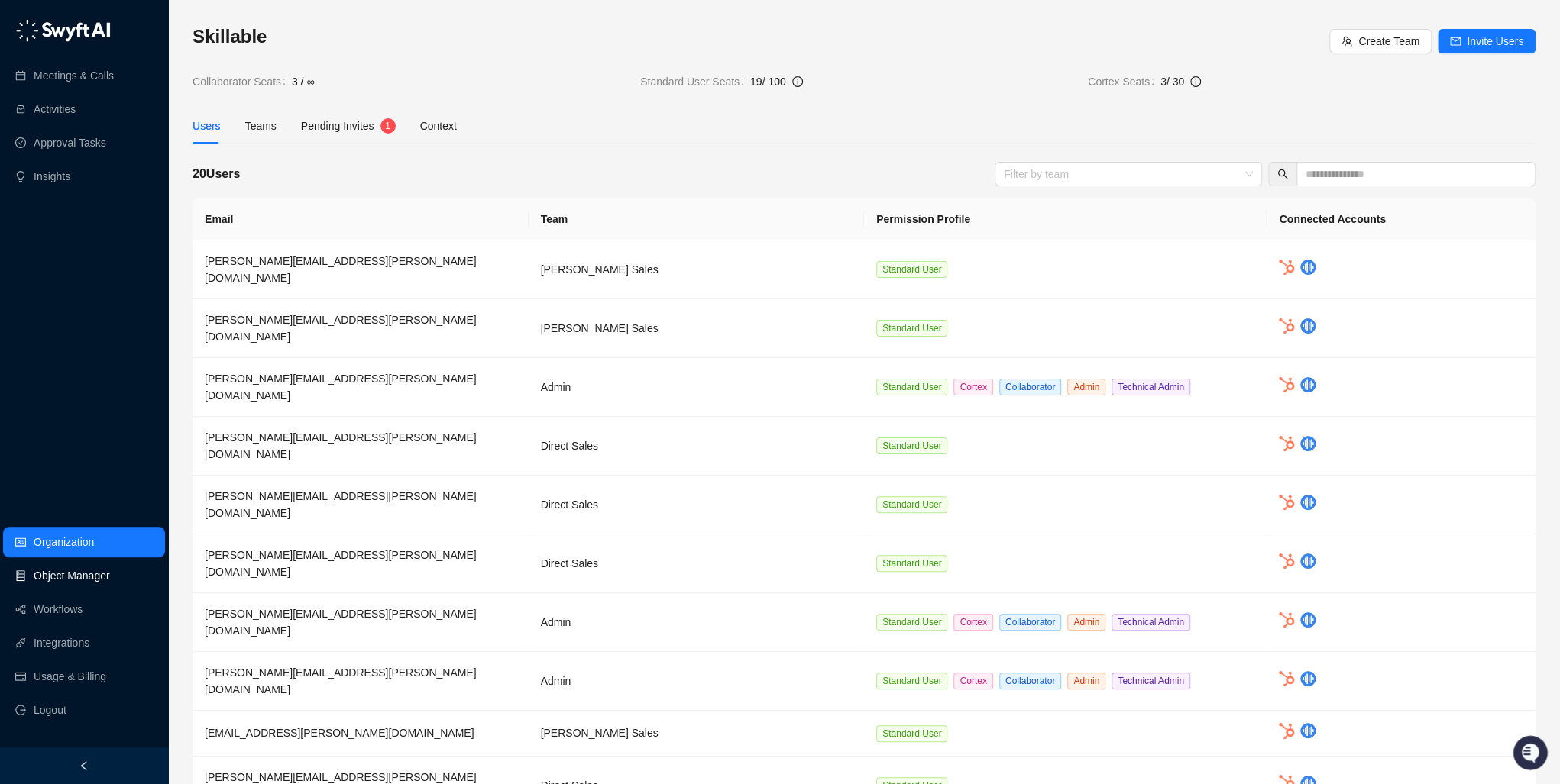
click at [62, 573] on link "Object Manager" at bounding box center [72, 576] width 77 height 31
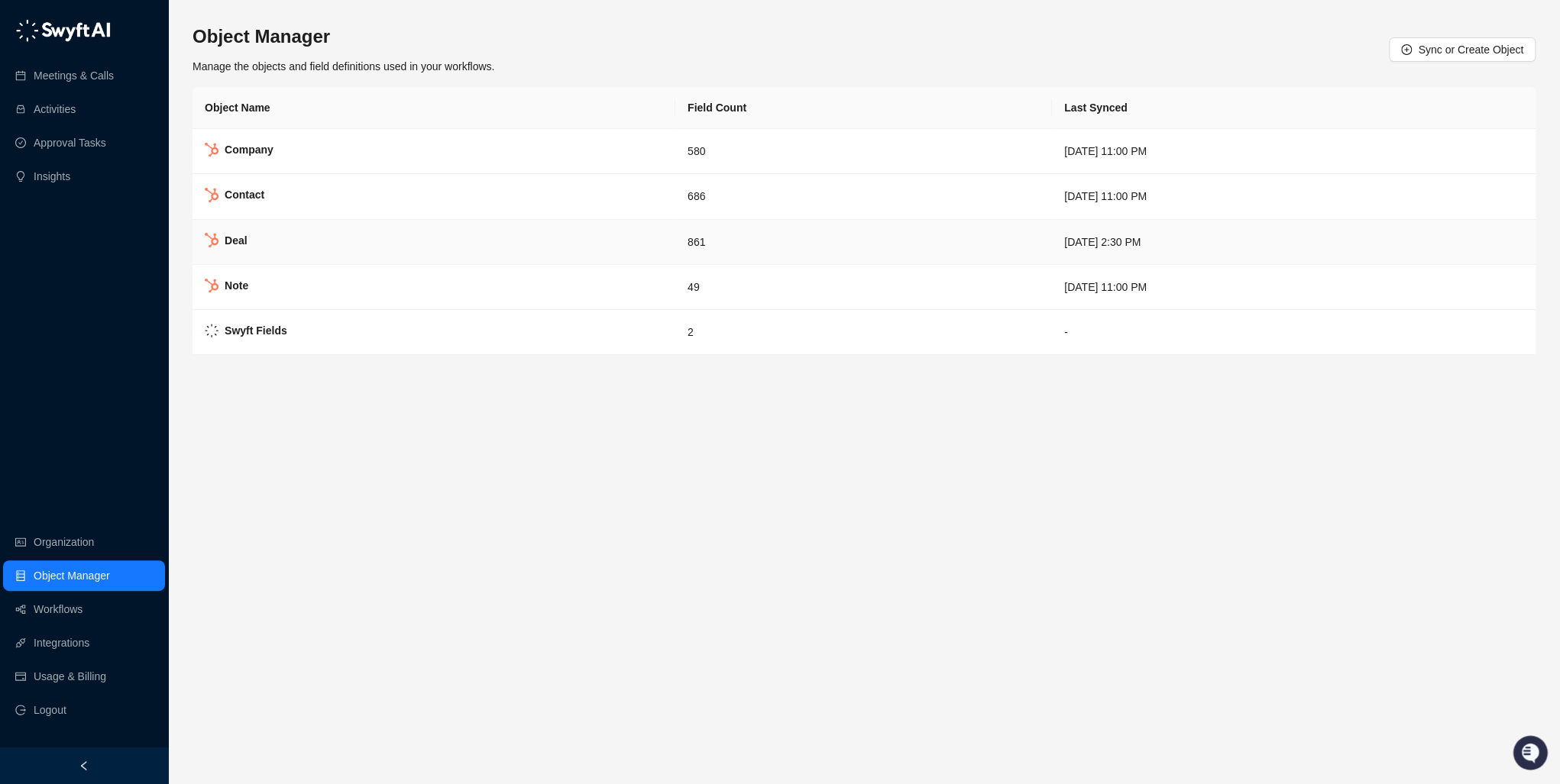
click at [246, 238] on strong "Deal" at bounding box center [236, 241] width 23 height 12
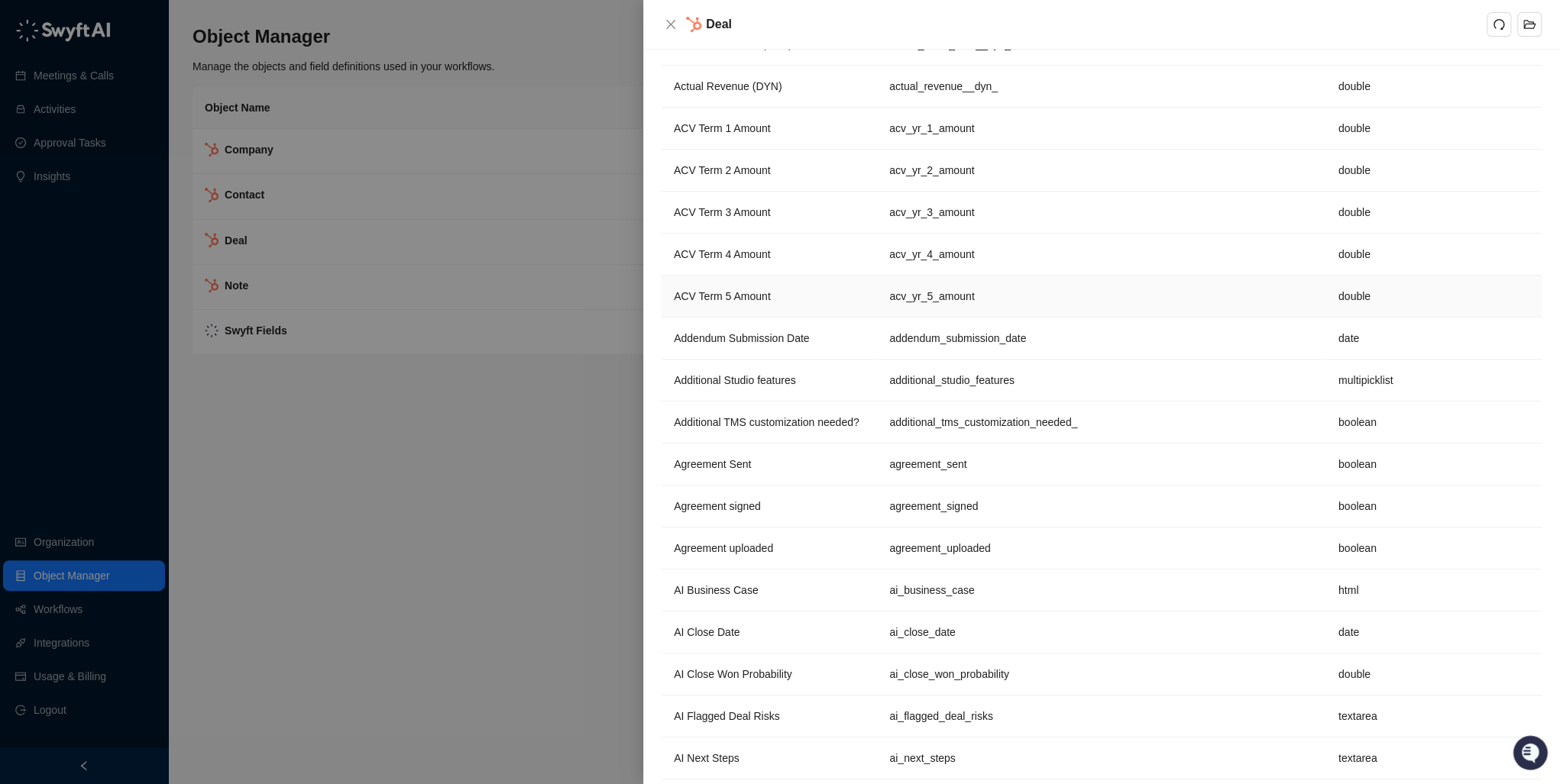
scroll to position [244, 0]
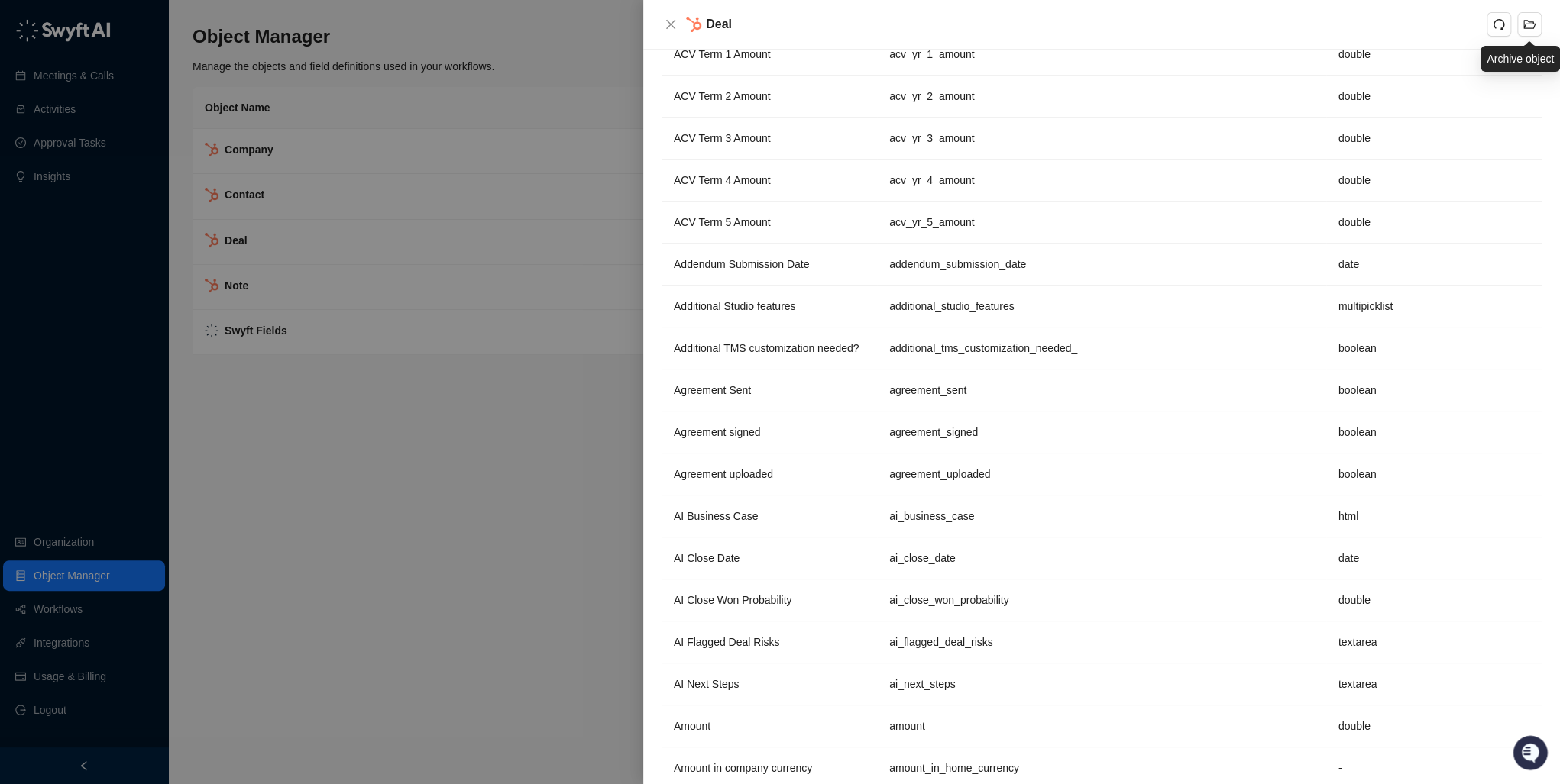
click at [1511, 21] on div at bounding box center [1514, 24] width 55 height 25
click at [1495, 25] on icon "redo" at bounding box center [1499, 25] width 12 height 12
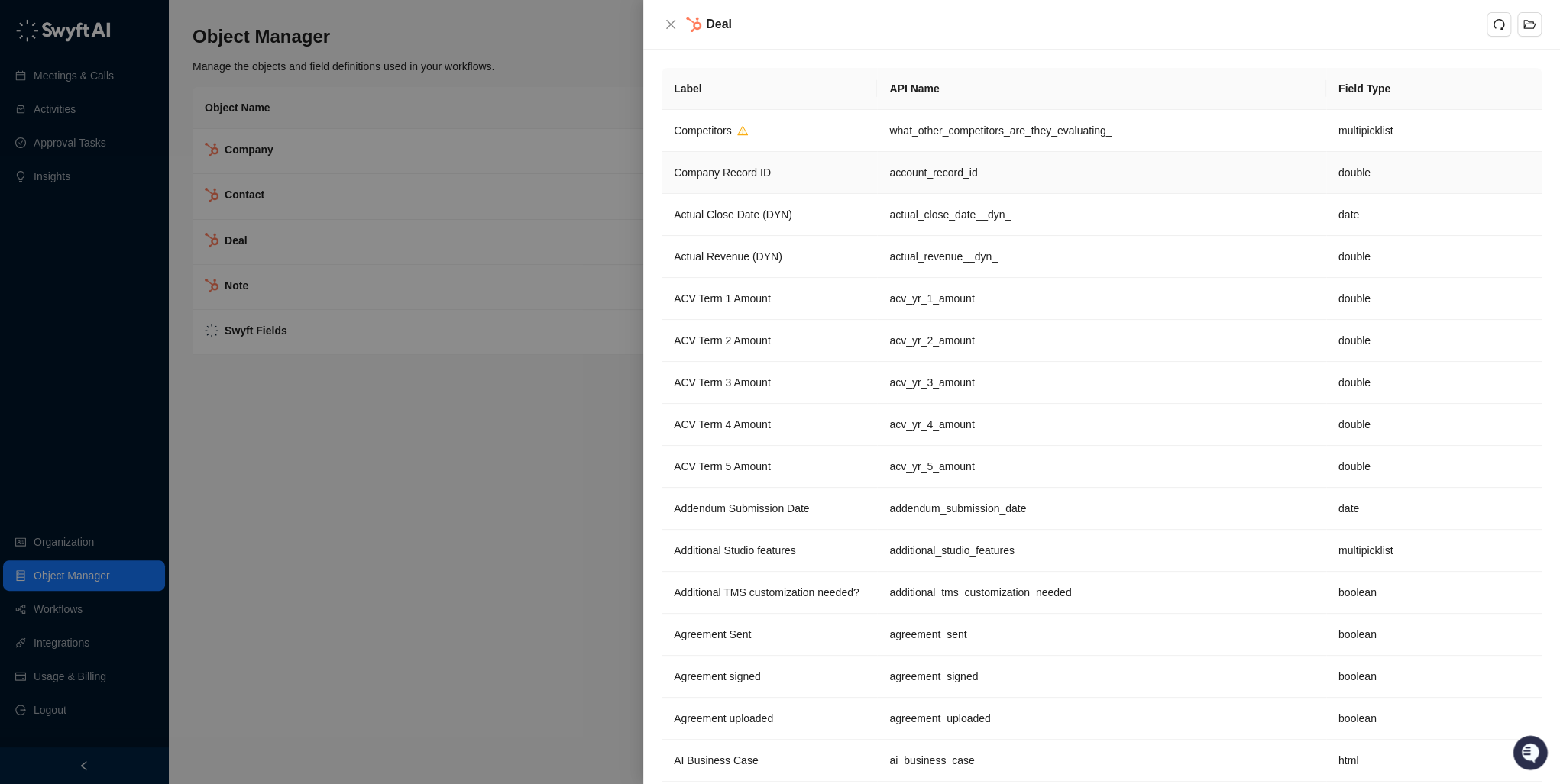
scroll to position [383, 0]
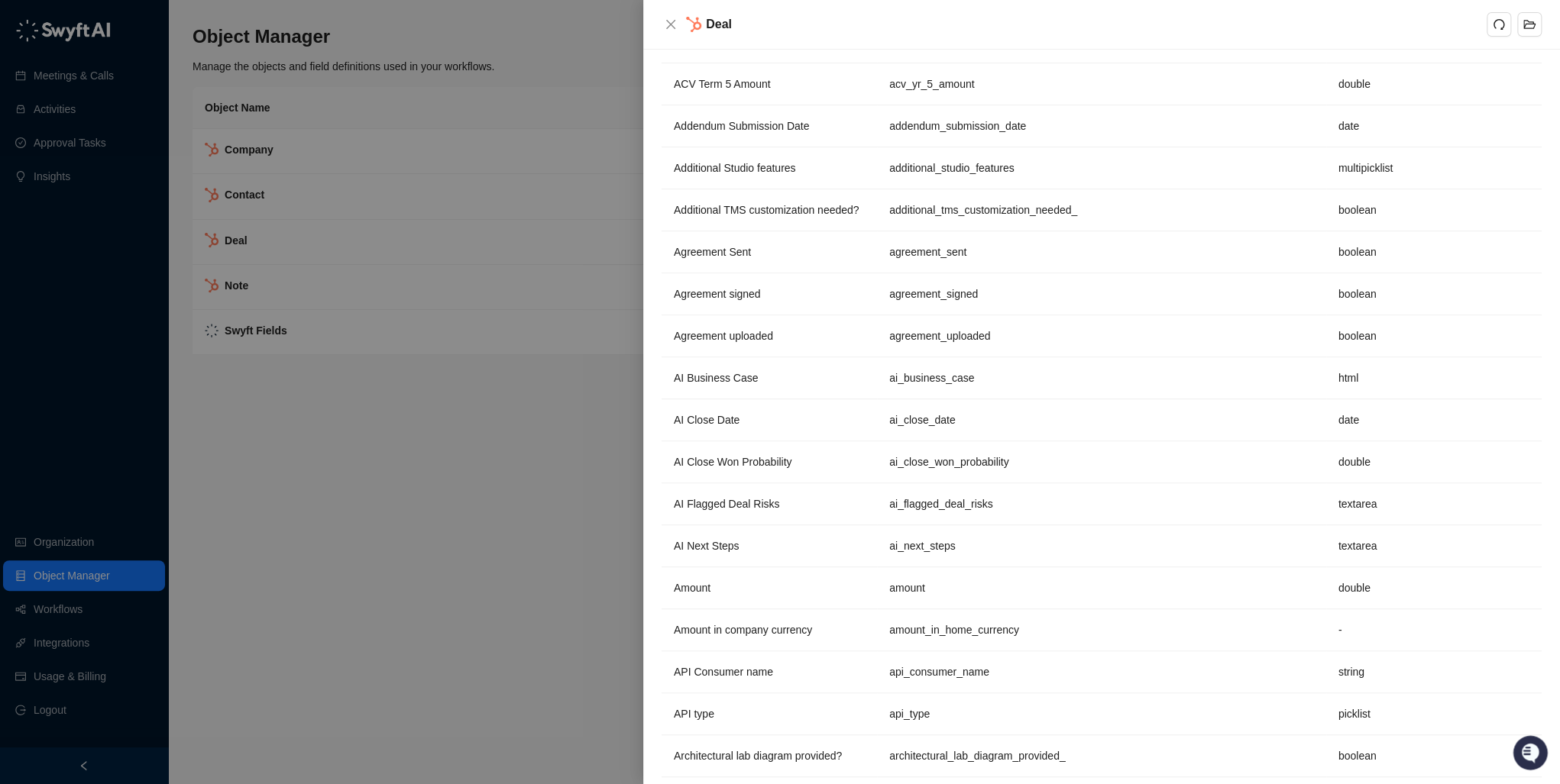
click at [450, 447] on div at bounding box center [780, 392] width 1560 height 784
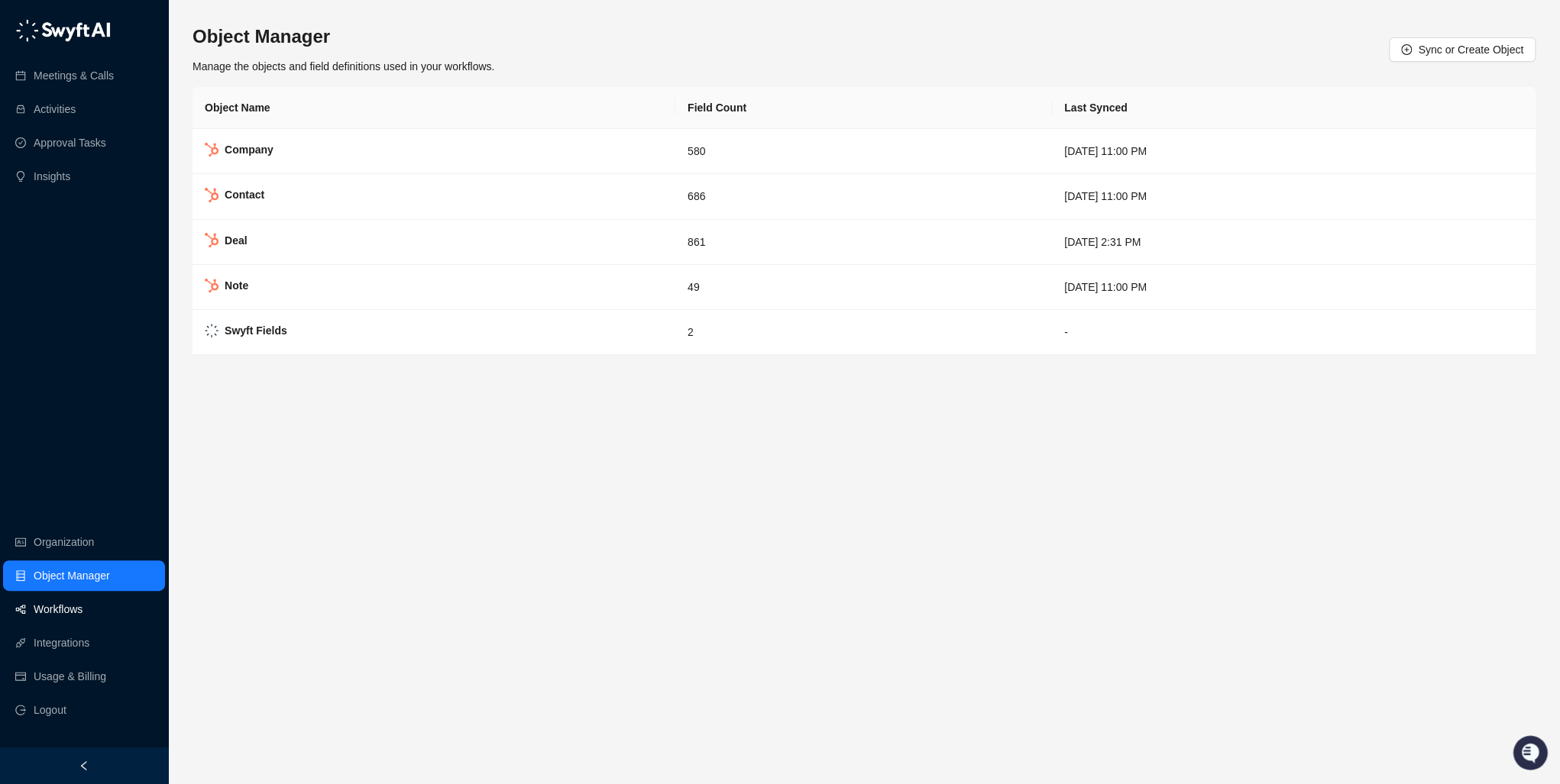
click at [57, 602] on link "Workflows" at bounding box center [58, 610] width 48 height 31
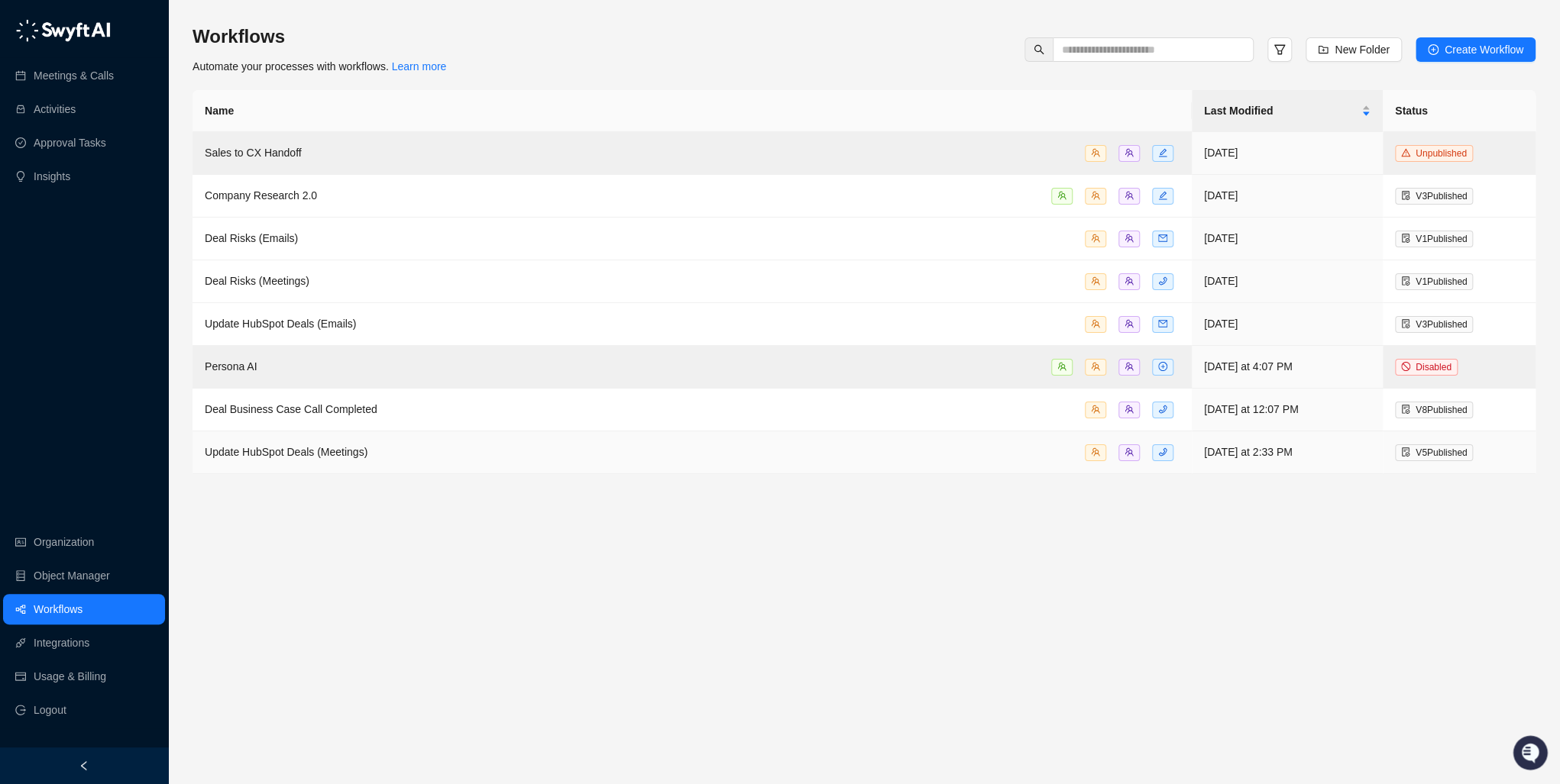
click at [349, 452] on span "Update HubSpot Deals (Meetings)" at bounding box center [286, 452] width 162 height 12
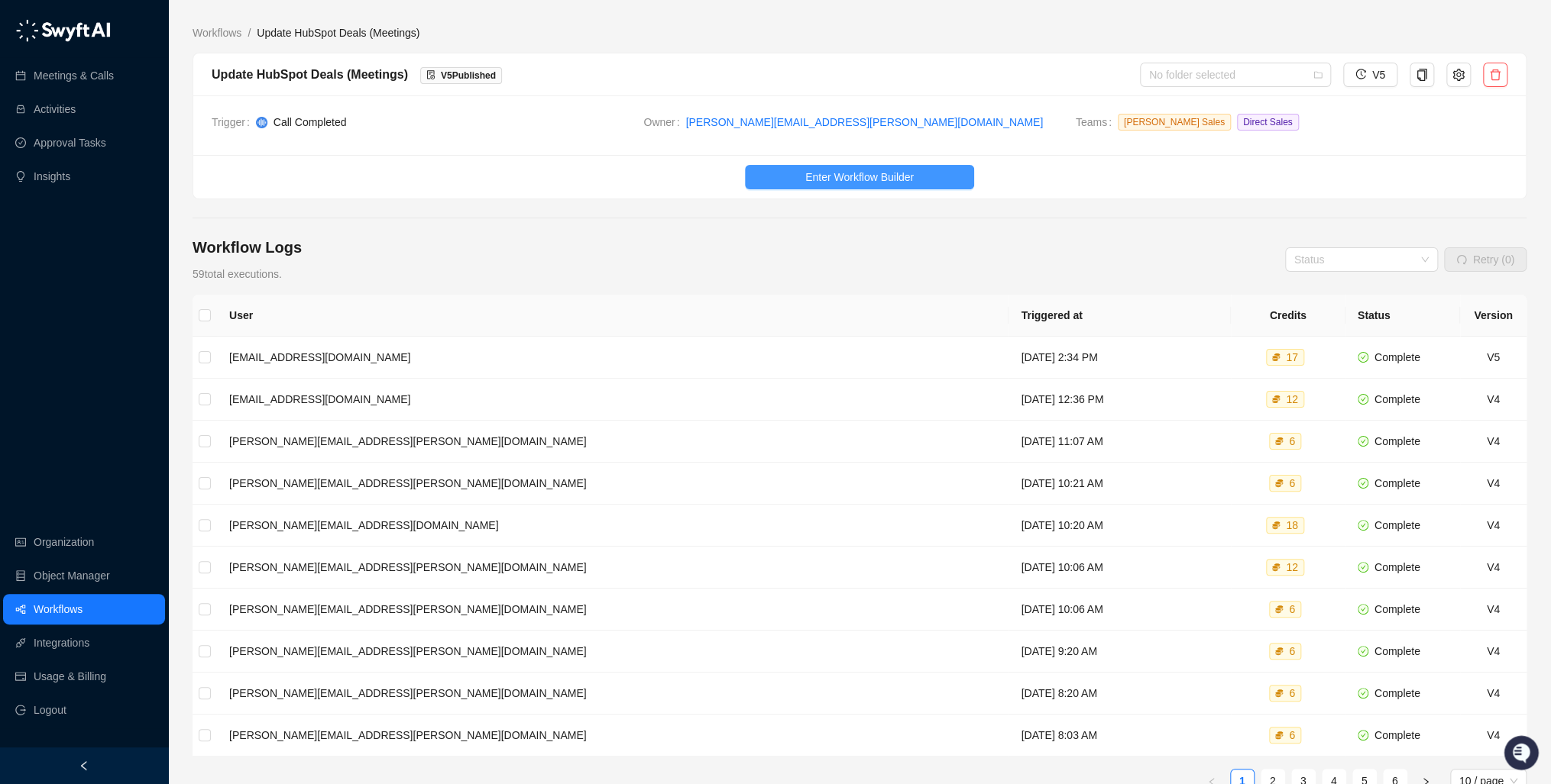
click at [867, 168] on span "Enter Workflow Builder" at bounding box center [860, 177] width 109 height 17
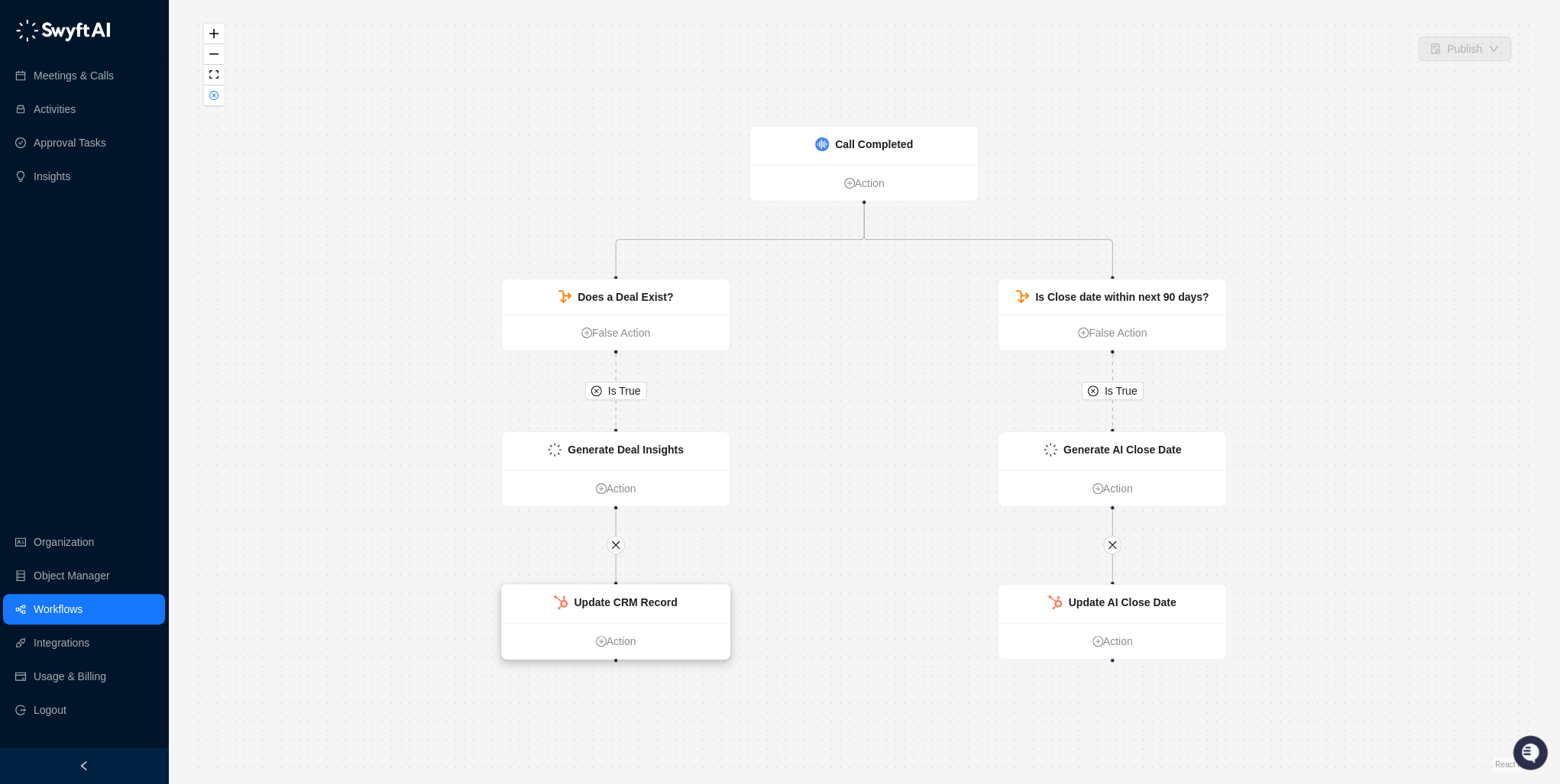
click at [635, 603] on strong "Update CRM Record" at bounding box center [624, 602] width 103 height 12
